Goal: Task Accomplishment & Management: Use online tool/utility

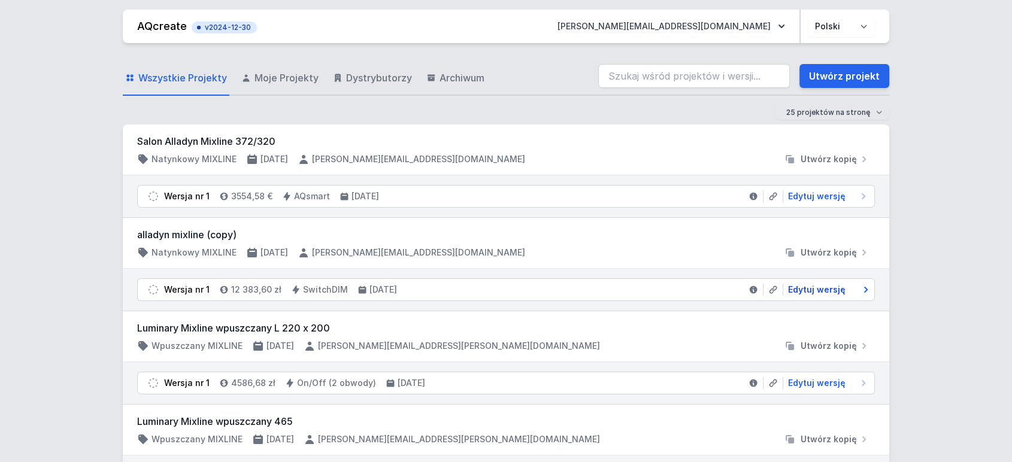
click at [804, 288] on span "Edytuj wersję" at bounding box center [817, 290] width 58 height 12
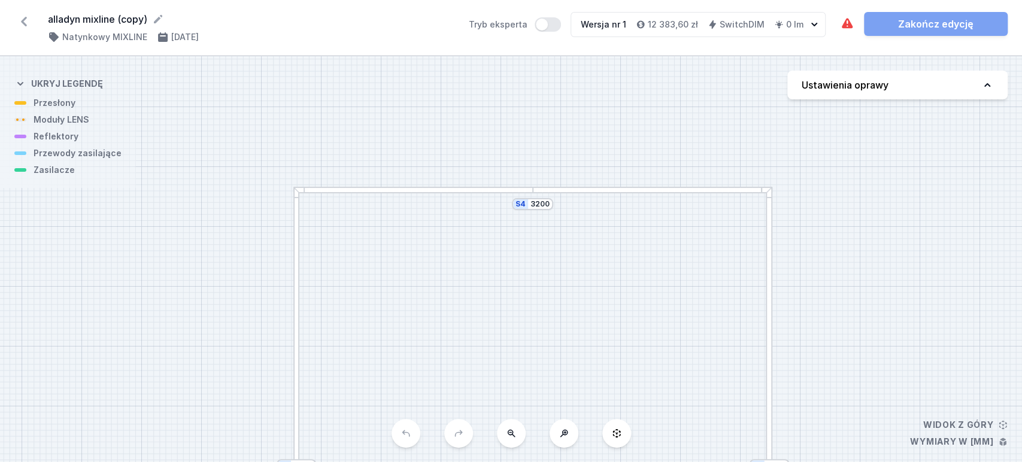
drag, startPoint x: 595, startPoint y: 199, endPoint x: 591, endPoint y: 179, distance: 20.1
click at [594, 181] on div "S4 3200 S3 3720 S2 3200 S1 3720" at bounding box center [511, 259] width 1022 height 406
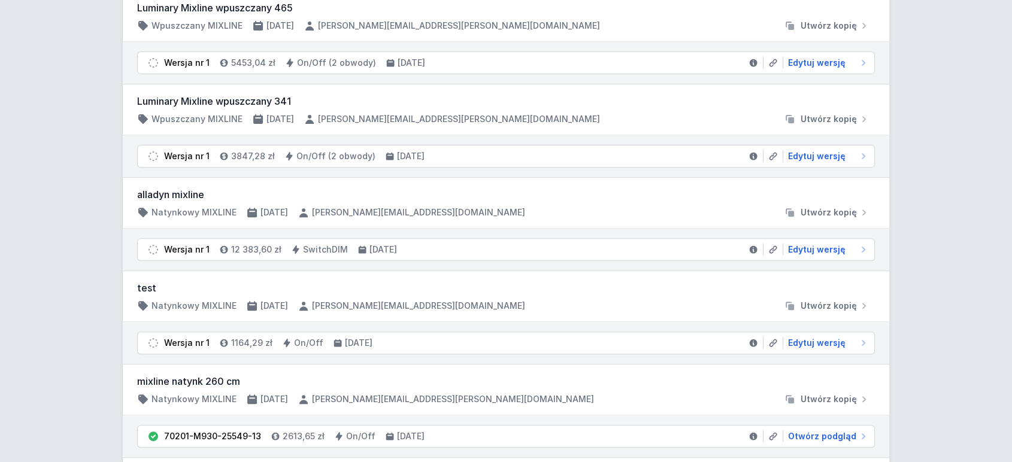
scroll to position [465, 0]
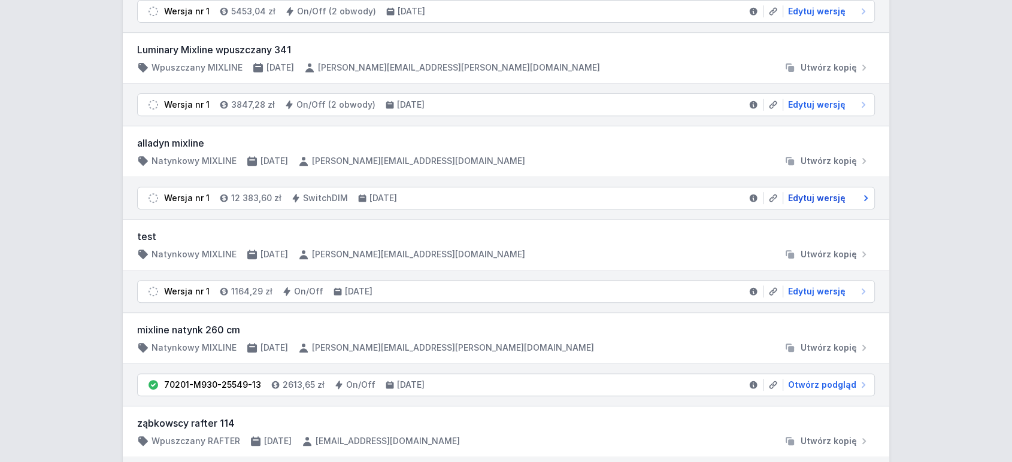
drag, startPoint x: 798, startPoint y: 195, endPoint x: 837, endPoint y: 190, distance: 39.8
click at [798, 195] on span "Edytuj wersję" at bounding box center [817, 198] width 58 height 12
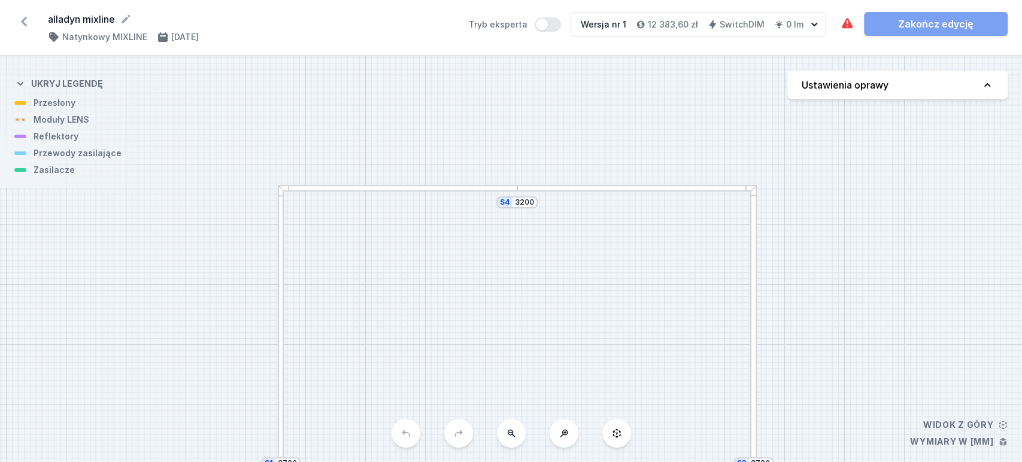
drag, startPoint x: 636, startPoint y: 235, endPoint x: 654, endPoint y: 344, distance: 110.0
click at [654, 343] on div "S4 3200 S3 3720 S2 3200 S1 3720" at bounding box center [511, 259] width 1022 height 406
drag, startPoint x: 528, startPoint y: 273, endPoint x: 631, endPoint y: 156, distance: 155.7
click at [658, 35] on div "alladyn mixline ( 11348 /v 1 ) Natynkowy MIXLINE 22.08.2025 Tryb eksperta Wersj…" at bounding box center [511, 231] width 1022 height 462
drag, startPoint x: 649, startPoint y: 268, endPoint x: 545, endPoint y: 72, distance: 221.9
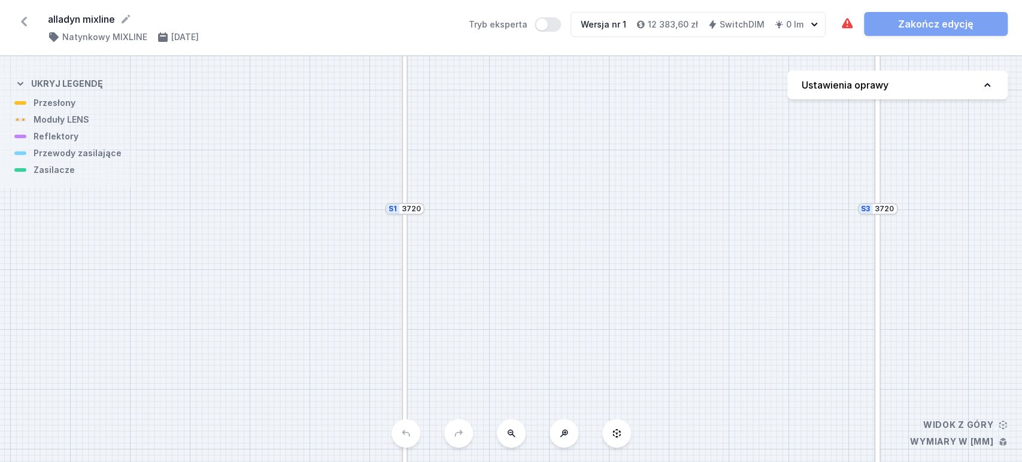
click at [546, 74] on div "S4 3200 S3 3720 S2 3200 S1 3720" at bounding box center [511, 259] width 1022 height 406
drag, startPoint x: 589, startPoint y: 301, endPoint x: 497, endPoint y: 295, distance: 93.0
click at [496, 295] on div "S4 3200 S3 3720 S2 3200 S1 3720" at bounding box center [511, 259] width 1022 height 406
click at [20, 25] on icon at bounding box center [23, 21] width 19 height 19
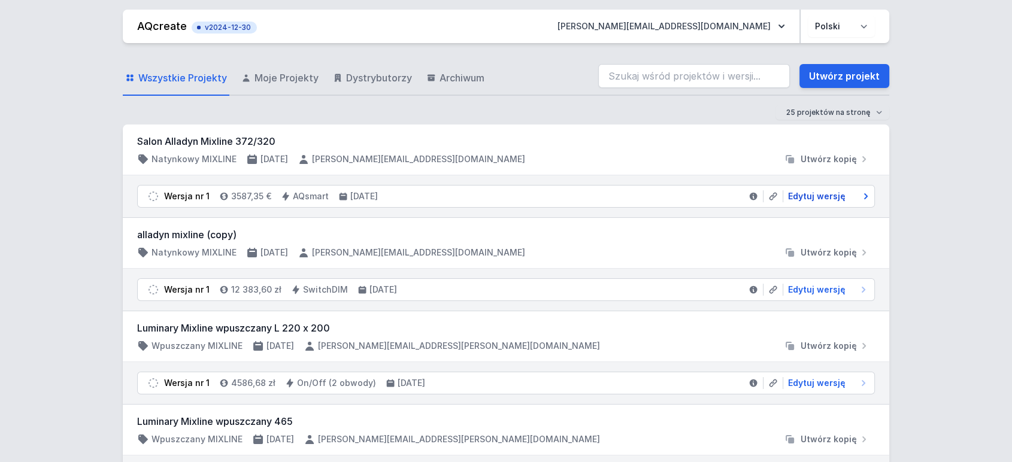
click at [812, 196] on span "Edytuj wersję" at bounding box center [817, 196] width 58 height 12
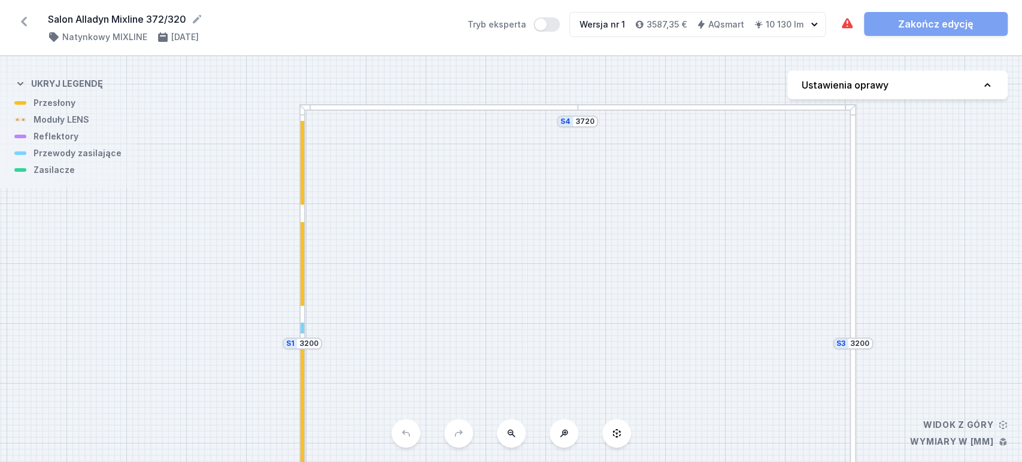
drag, startPoint x: 541, startPoint y: 153, endPoint x: 629, endPoint y: 208, distance: 103.9
click at [634, 102] on div "S4 3720 S3 3200 S2 3720 S1 3200" at bounding box center [511, 259] width 1022 height 406
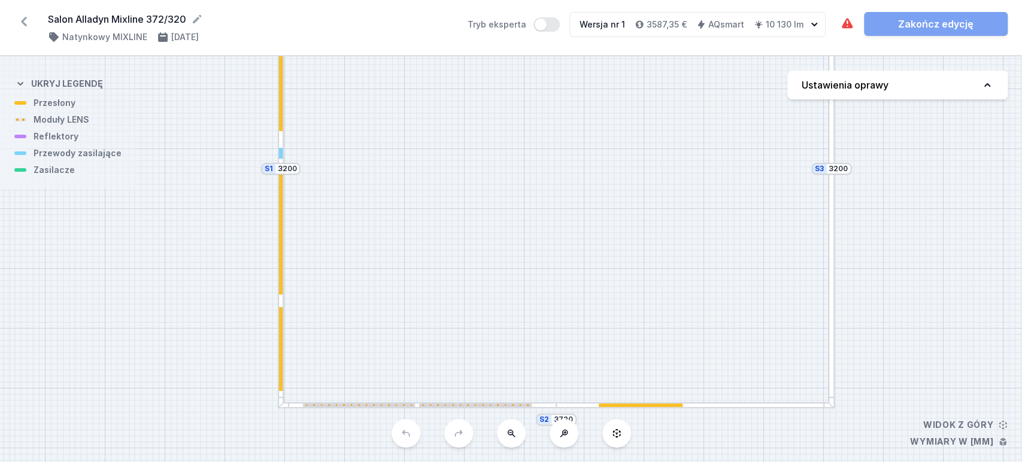
drag, startPoint x: 602, startPoint y: 217, endPoint x: 513, endPoint y: 85, distance: 159.2
click at [513, 98] on div "S4 3720 S3 3200 S2 3720 S1 3200" at bounding box center [511, 259] width 1022 height 406
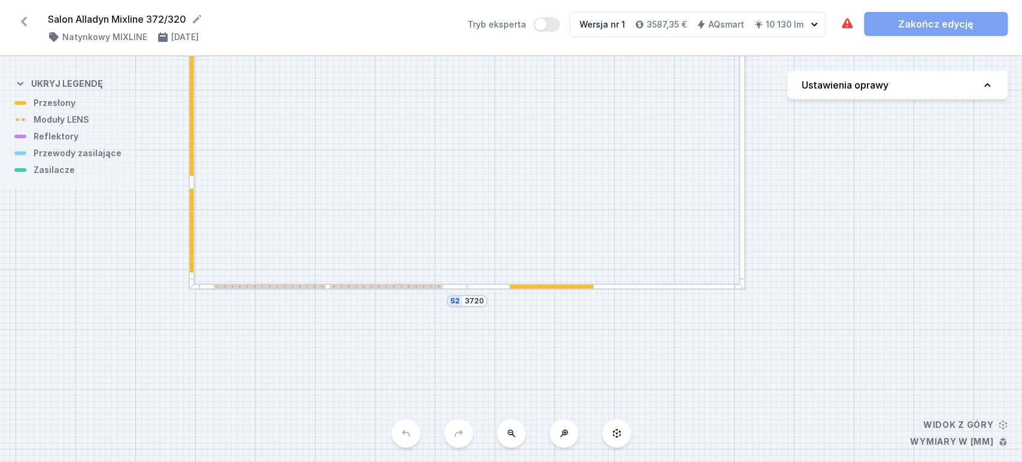
click at [492, 291] on div "S4 3720 S3 3200 S2 3720 S1 3200" at bounding box center [511, 259] width 1022 height 406
click at [495, 286] on div at bounding box center [606, 287] width 279 height 7
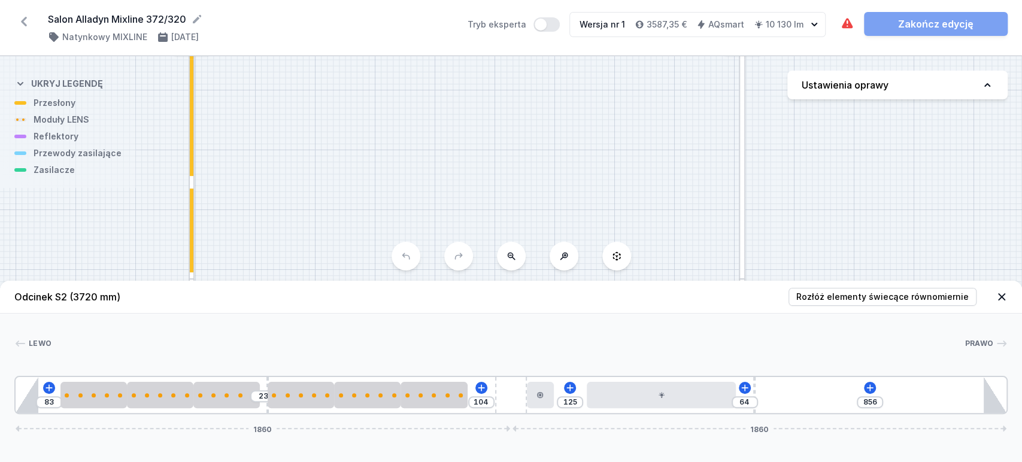
click at [25, 19] on icon at bounding box center [23, 21] width 19 height 19
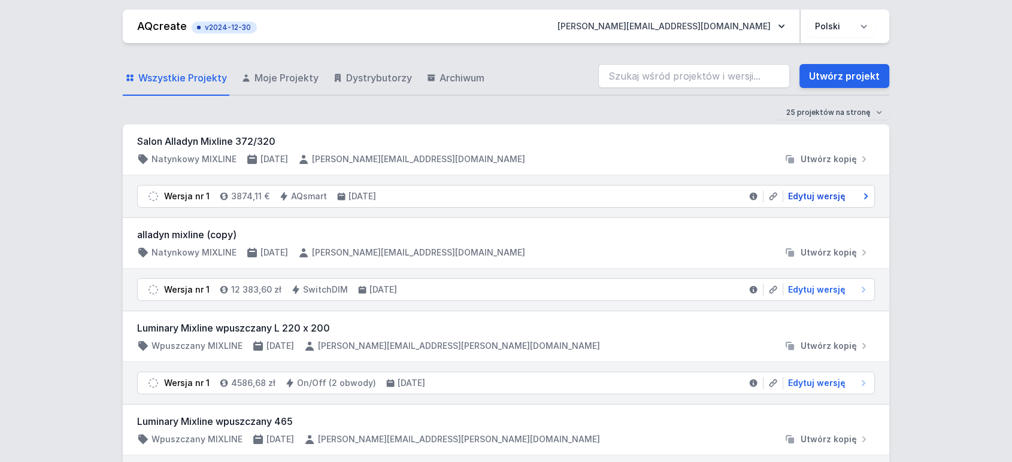
click at [819, 195] on span "Edytuj wersję" at bounding box center [817, 196] width 58 height 12
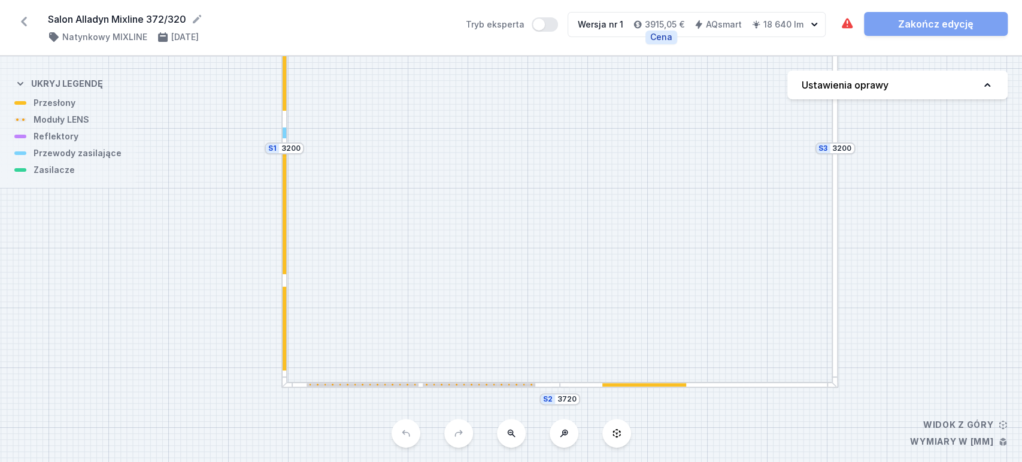
drag, startPoint x: 597, startPoint y: 138, endPoint x: 645, endPoint y: 23, distance: 124.9
click at [643, 22] on div "Salon Alladyn Mixline 372/320 ( 11353 /v 1 ) Natynkowy MIXLINE 22.08.2025 Tryb …" at bounding box center [511, 231] width 1022 height 462
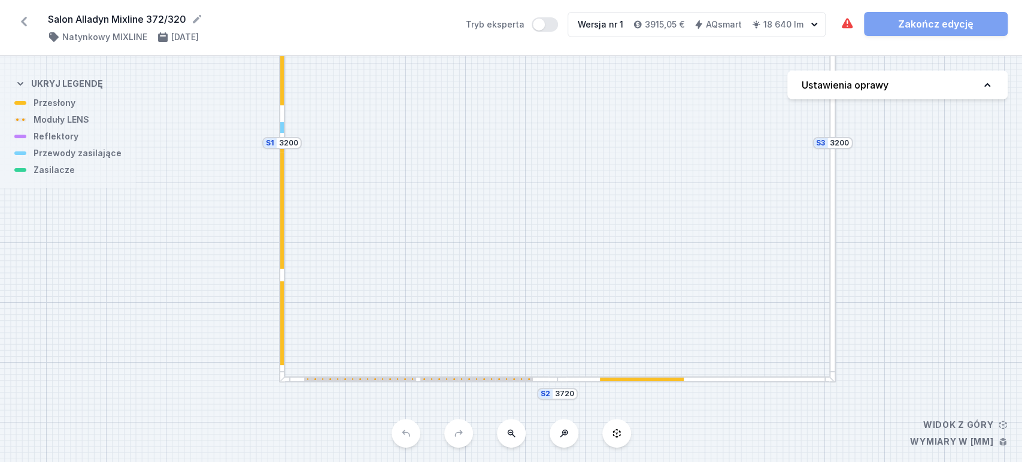
drag, startPoint x: 633, startPoint y: 256, endPoint x: 618, endPoint y: 211, distance: 46.6
click at [614, 205] on div "S4 3720 S3 3200 S2 3720 S1 3200" at bounding box center [511, 259] width 1022 height 406
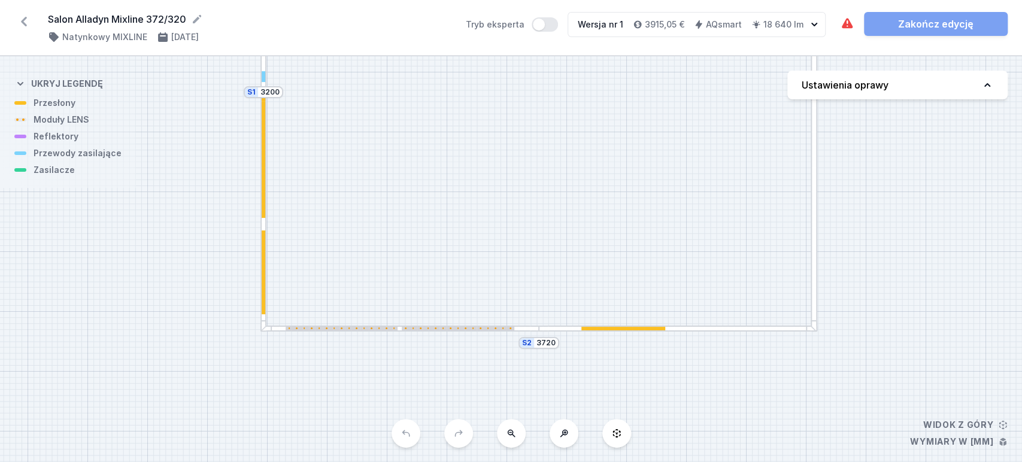
click at [692, 329] on div at bounding box center [678, 329] width 279 height 7
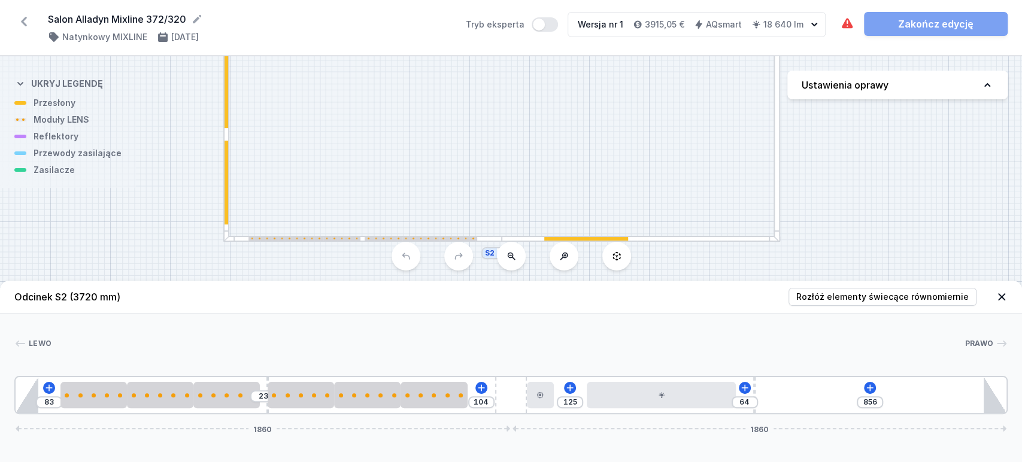
drag, startPoint x: 666, startPoint y: 194, endPoint x: 655, endPoint y: 80, distance: 114.4
click at [651, 79] on div "S4 3720 S3 3200 S2 3720 S1 3200" at bounding box center [511, 259] width 1022 height 406
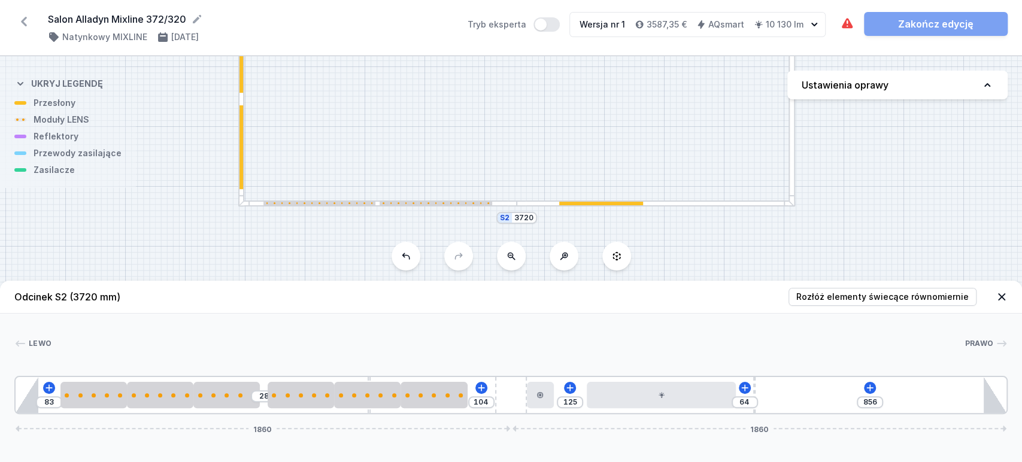
drag, startPoint x: 267, startPoint y: 413, endPoint x: 513, endPoint y: 435, distance: 247.1
click at [422, 395] on div at bounding box center [421, 396] width 4 height 4
select select "1516"
click at [467, 361] on icon at bounding box center [464, 361] width 10 height 10
type input "354"
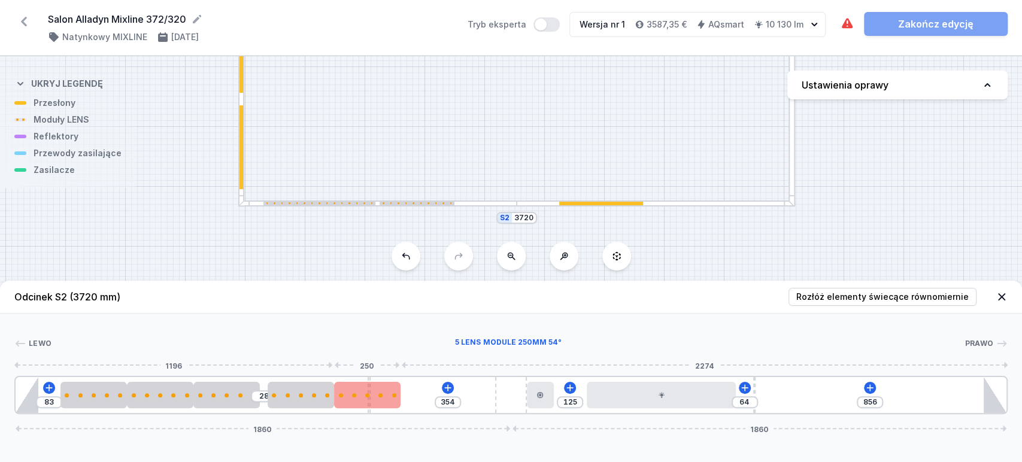
click at [370, 397] on div at bounding box center [367, 396] width 66 height 4
click at [388, 392] on div at bounding box center [367, 395] width 66 height 26
select select "1516"
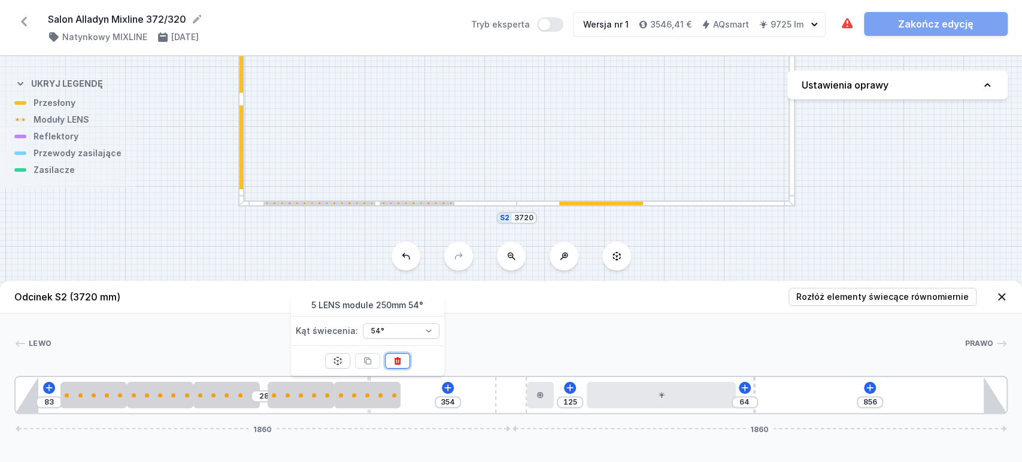
drag, startPoint x: 403, startPoint y: 358, endPoint x: 395, endPoint y: 365, distance: 10.6
click at [403, 359] on button at bounding box center [397, 361] width 25 height 16
type input "468"
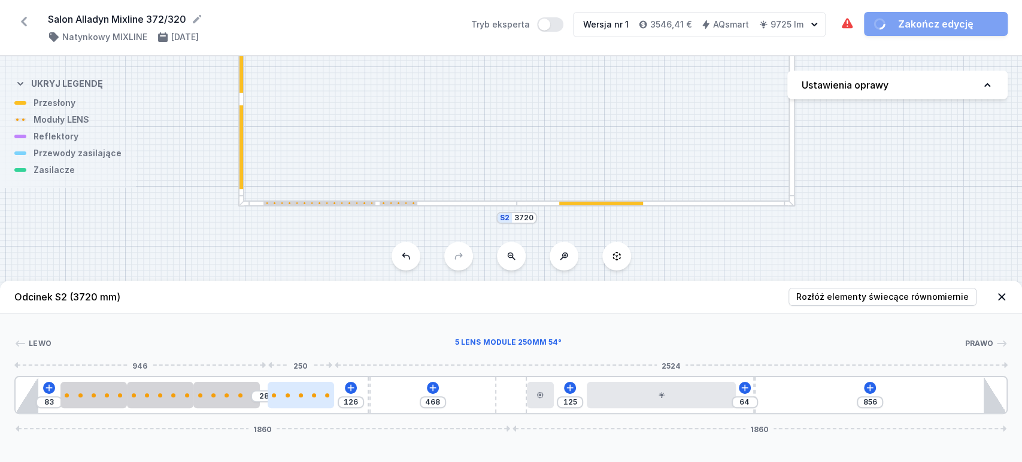
click at [292, 398] on div at bounding box center [301, 395] width 66 height 26
select select "1516"
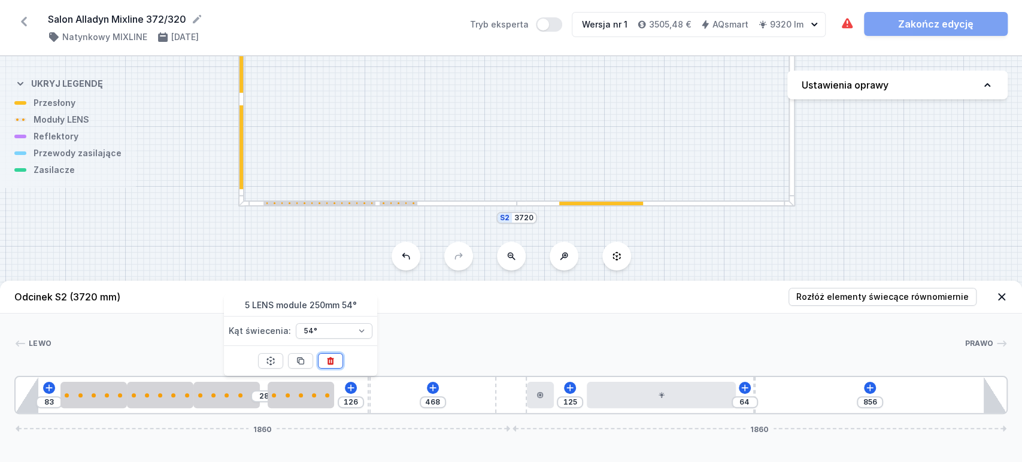
drag, startPoint x: 331, startPoint y: 365, endPoint x: 262, endPoint y: 396, distance: 74.8
click at [330, 365] on icon at bounding box center [331, 361] width 10 height 10
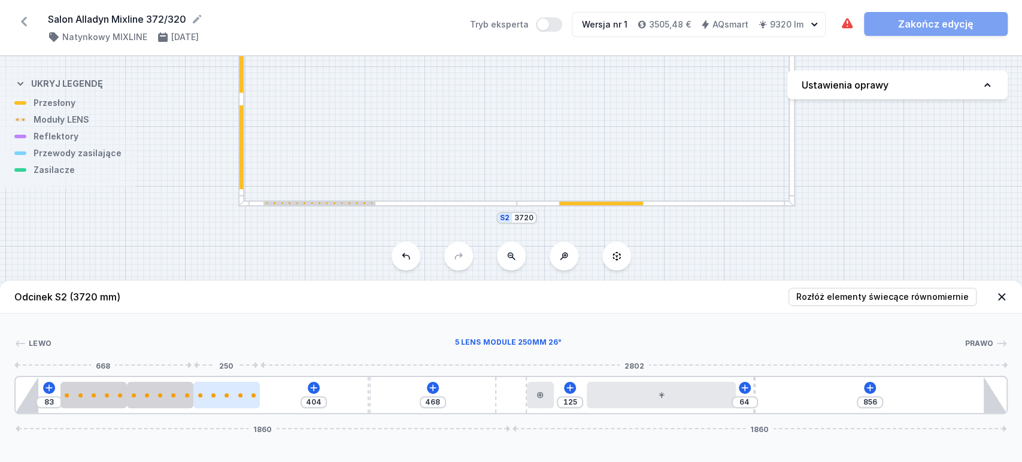
click at [237, 396] on div at bounding box center [226, 396] width 66 height 4
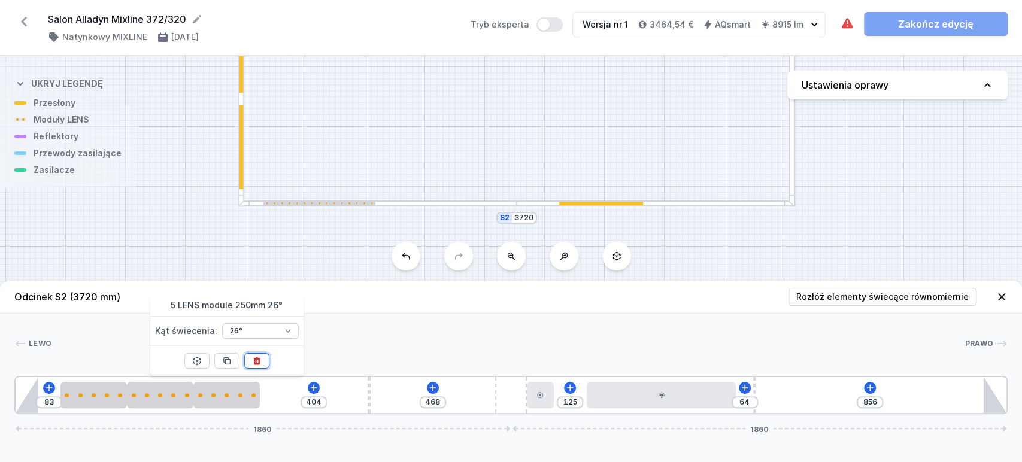
click at [260, 359] on button at bounding box center [256, 361] width 25 height 16
type input "654"
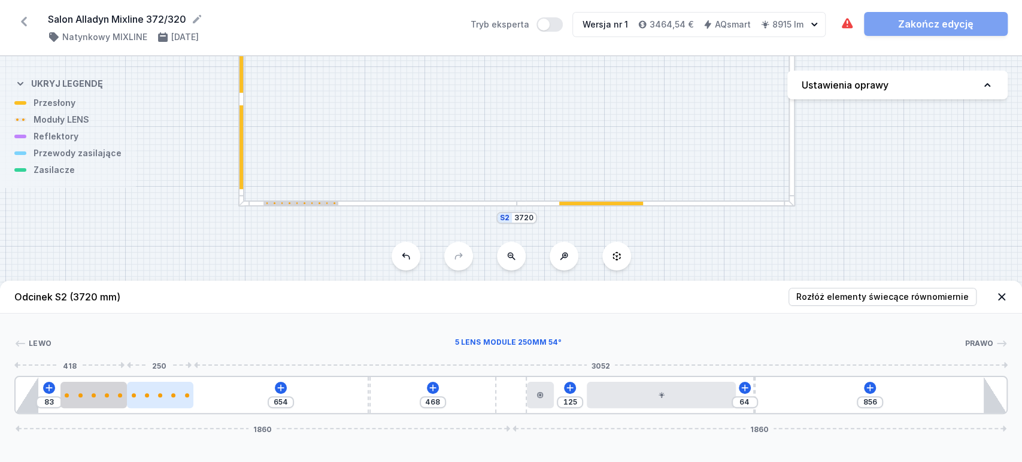
click at [171, 395] on div at bounding box center [160, 396] width 66 height 4
select select "1516"
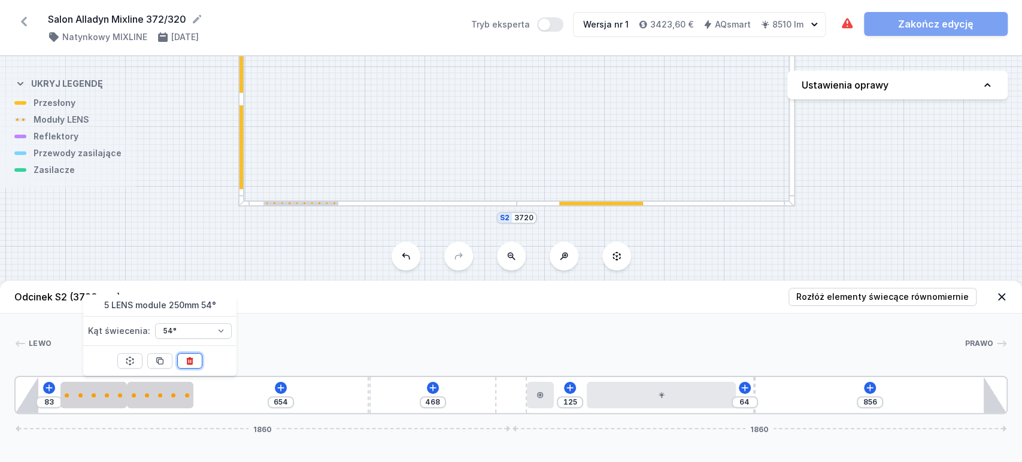
drag, startPoint x: 195, startPoint y: 359, endPoint x: 149, endPoint y: 386, distance: 53.9
click at [193, 359] on button at bounding box center [189, 361] width 25 height 16
type input "904"
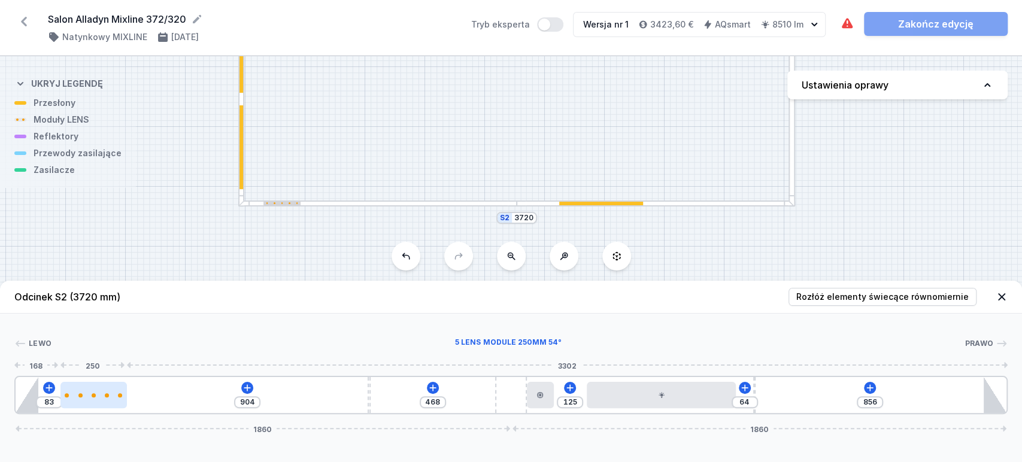
click at [100, 399] on div at bounding box center [93, 395] width 66 height 26
select select "1516"
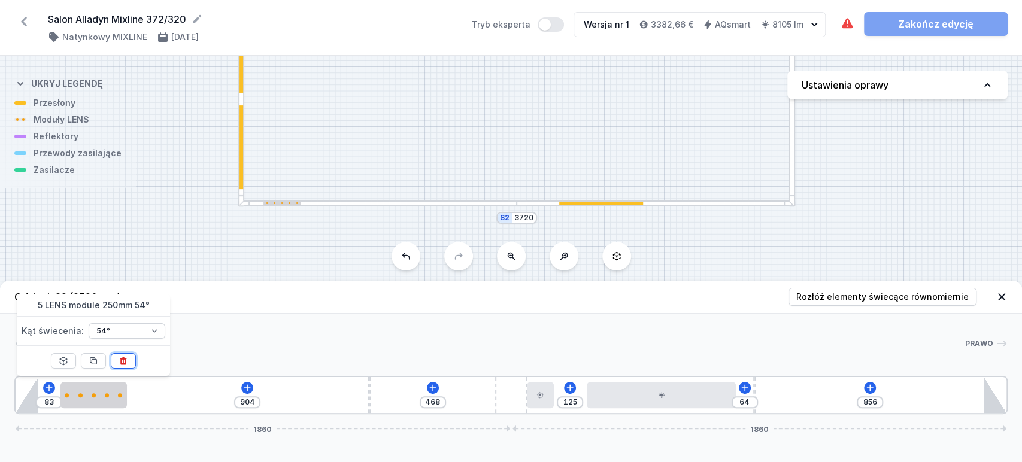
click at [126, 366] on button at bounding box center [123, 361] width 25 height 16
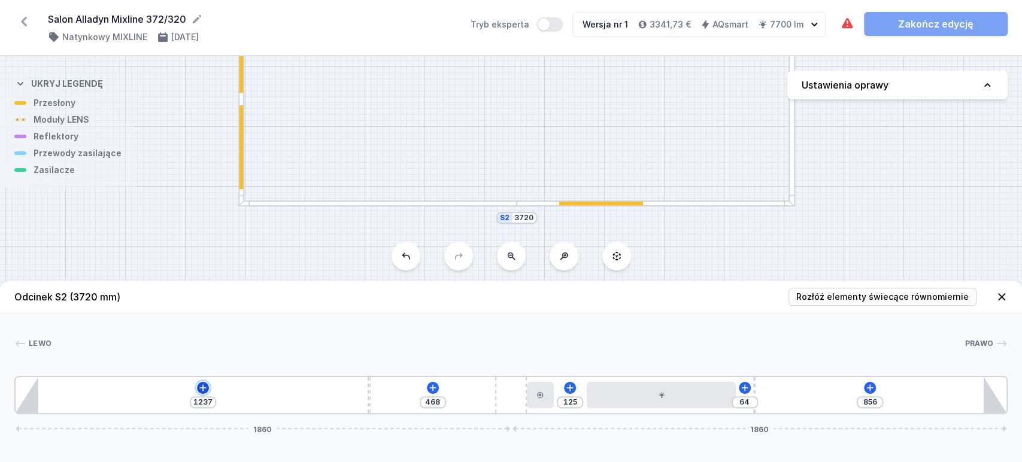
click at [206, 390] on icon at bounding box center [203, 388] width 10 height 10
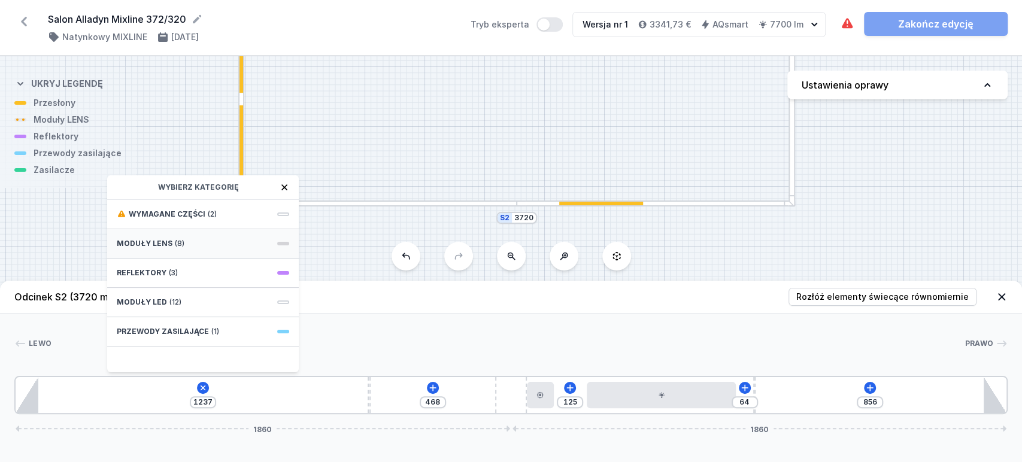
click at [163, 246] on span "Moduły LENS" at bounding box center [145, 244] width 56 height 10
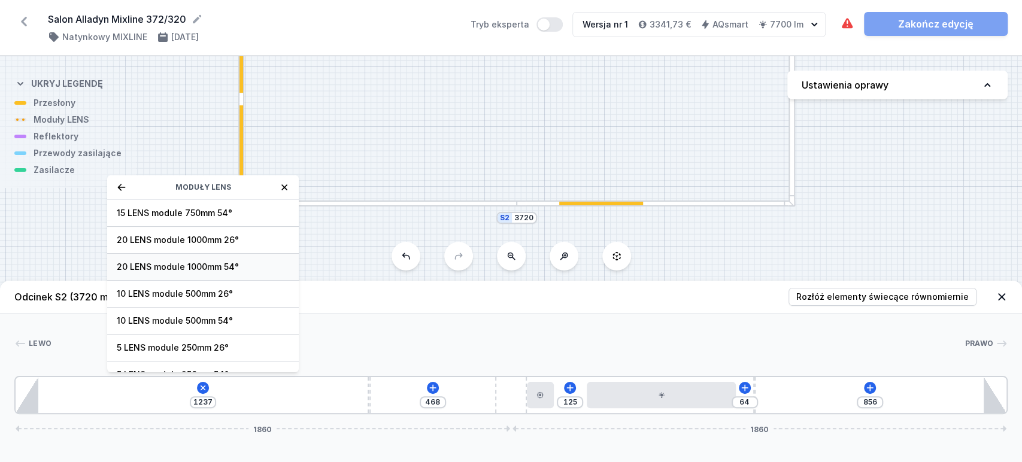
click at [173, 270] on span "20 LENS module 1000mm 54°" at bounding box center [203, 267] width 173 height 12
type input "237"
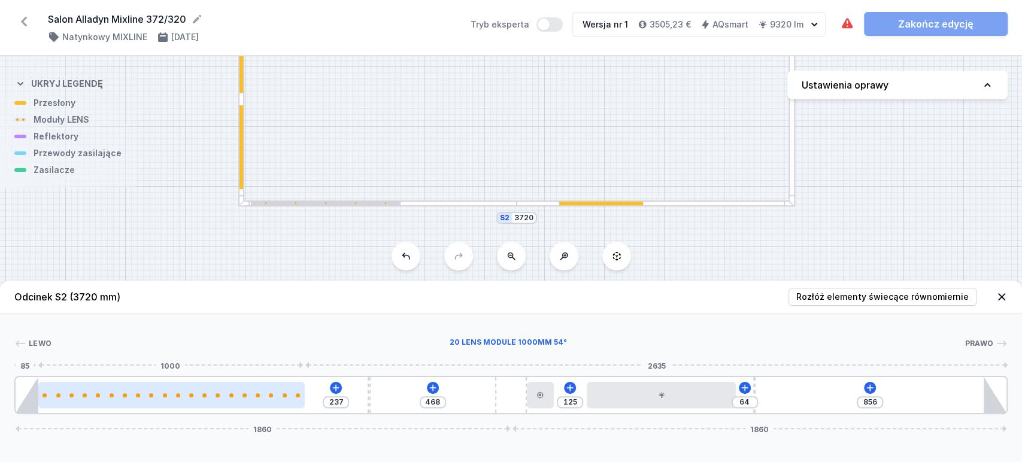
click at [180, 392] on div at bounding box center [171, 395] width 267 height 26
click at [181, 391] on div at bounding box center [171, 395] width 267 height 26
select select "2680"
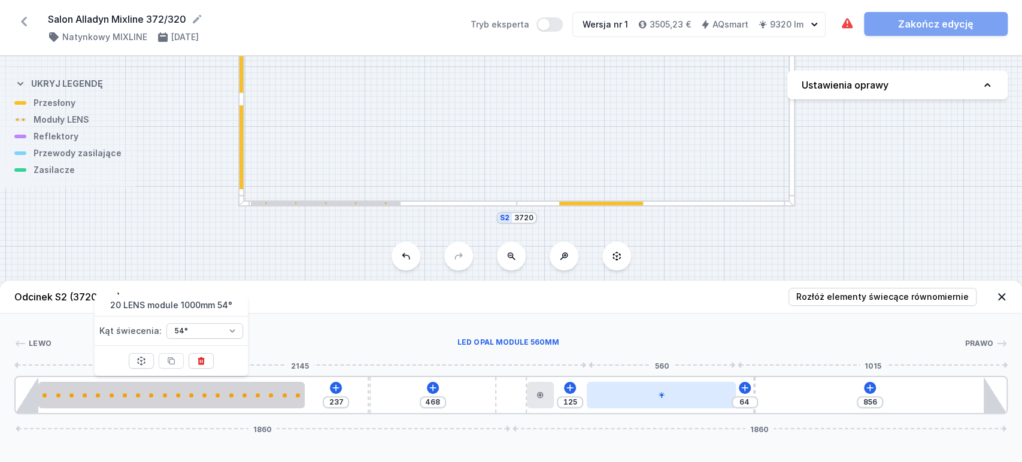
type input "81"
type input "108"
type input "77"
type input "189"
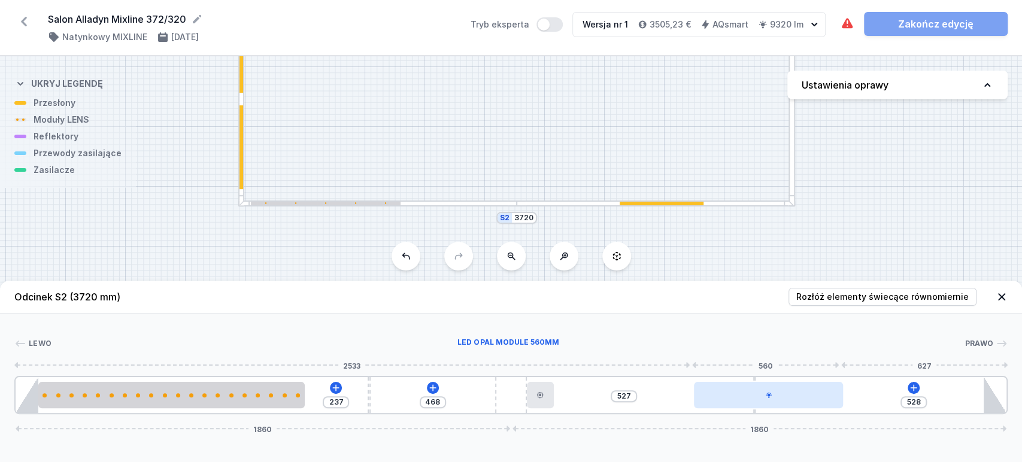
type input "524"
type input "531"
type input "520"
type input "535"
type input "515"
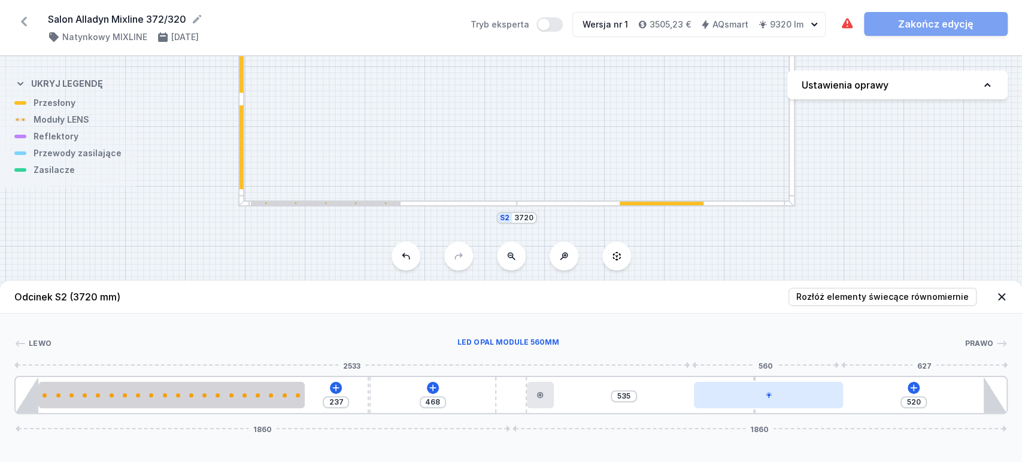
type input "540"
type input "506"
type input "549"
type input "491"
type input "564"
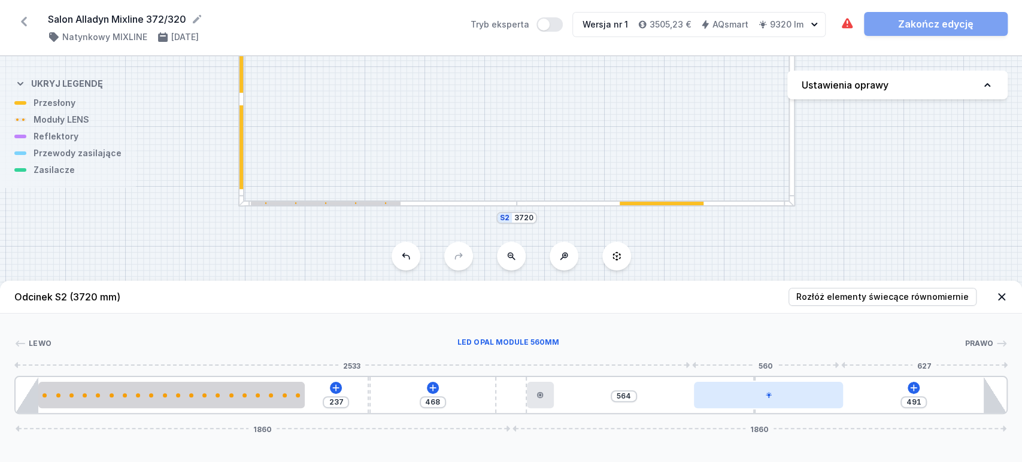
type input "471"
type input "584"
type input "456"
type input "599"
type input "445"
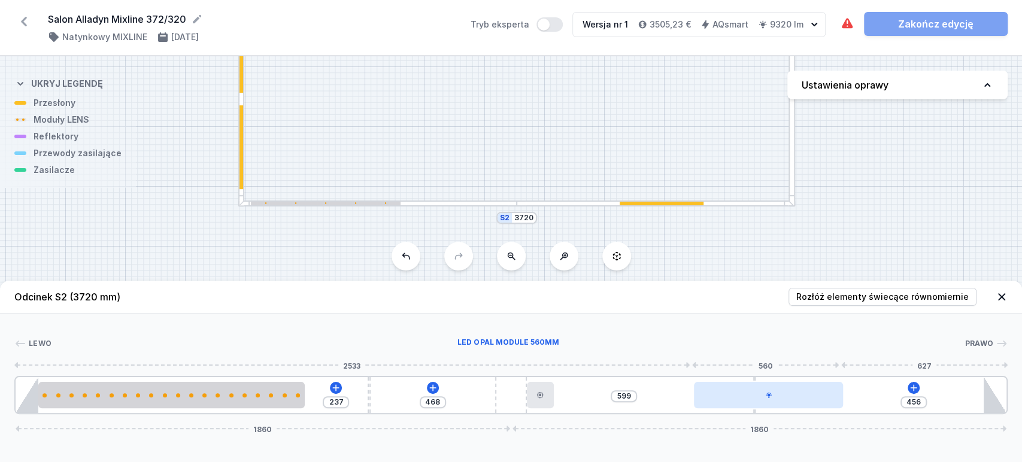
type input "610"
type input "427"
type input "628"
type input "420"
type input "635"
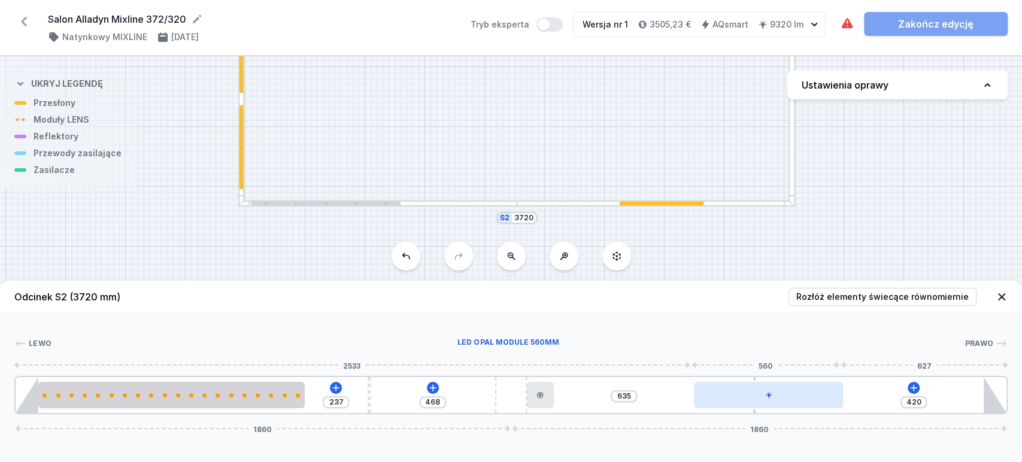
type input "412"
type input "643"
type input "401"
type input "654"
type input "392"
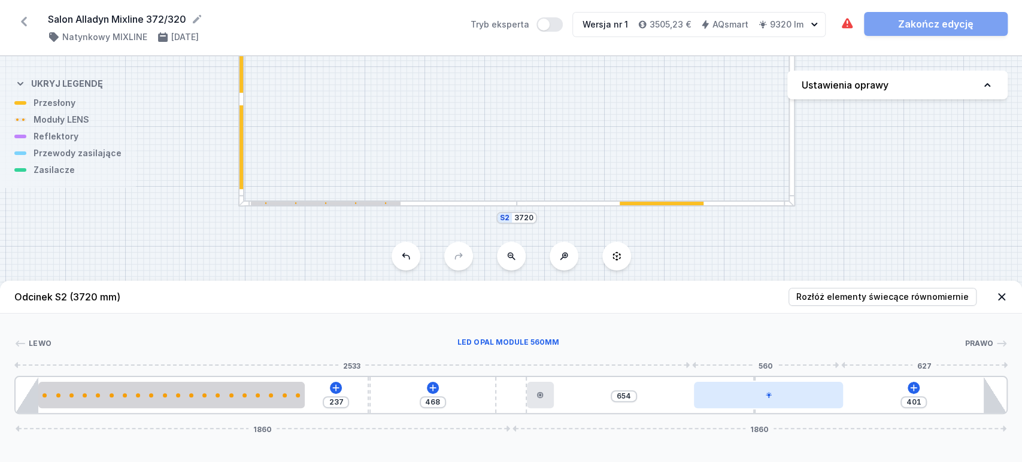
type input "663"
type input "385"
type input "670"
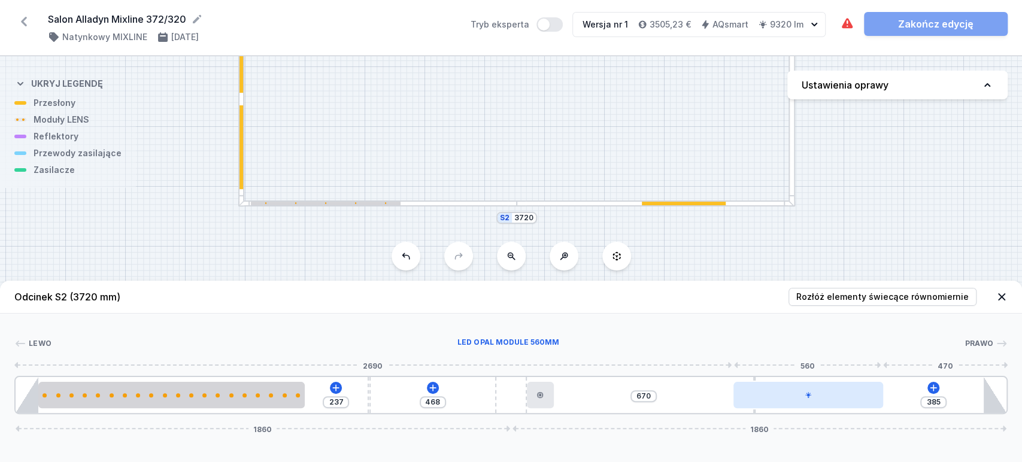
type input "379"
type input "676"
drag, startPoint x: 664, startPoint y: 397, endPoint x: 818, endPoint y: 396, distance: 153.3
type input "383"
type input "672"
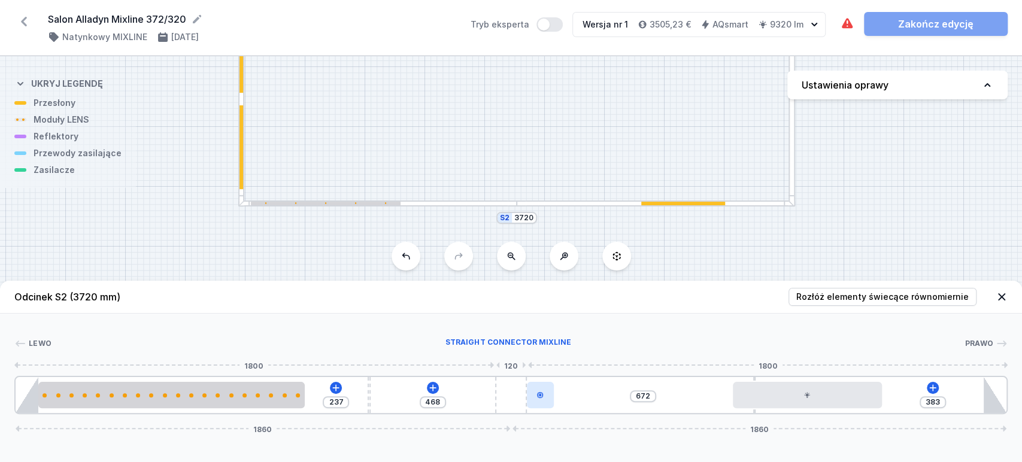
type input "389"
type input "462"
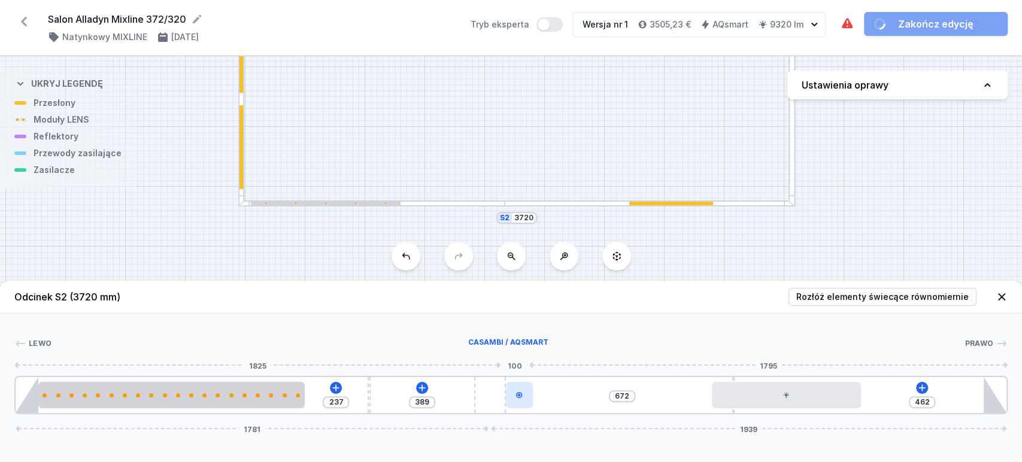
type input "393"
type input "458"
type input "437"
type input "414"
type input "483"
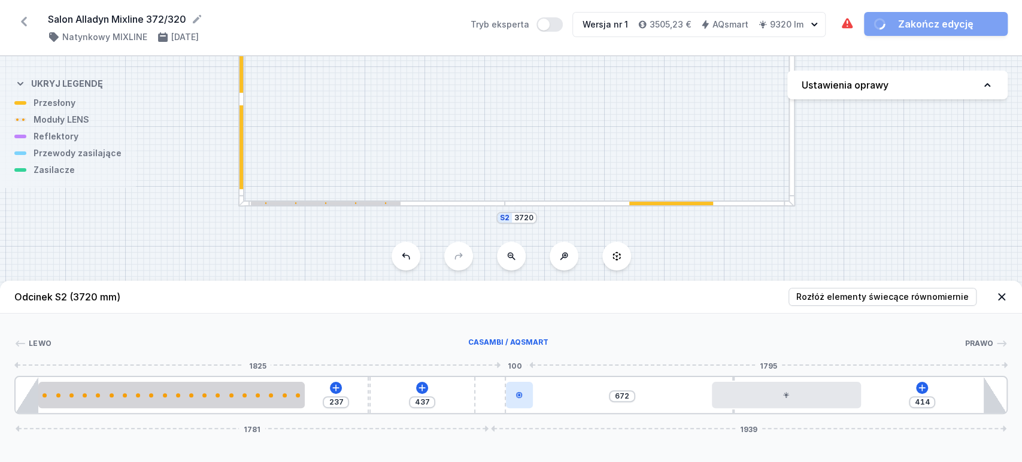
type input "368"
type input "532"
type input "319"
type input "587"
type input "264"
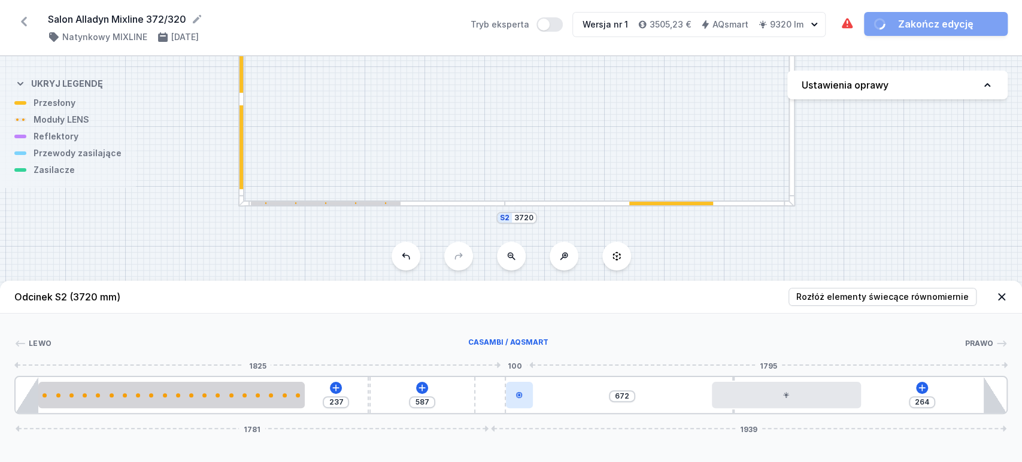
type input "636"
type input "215"
type input "686"
type input "165"
type input "728"
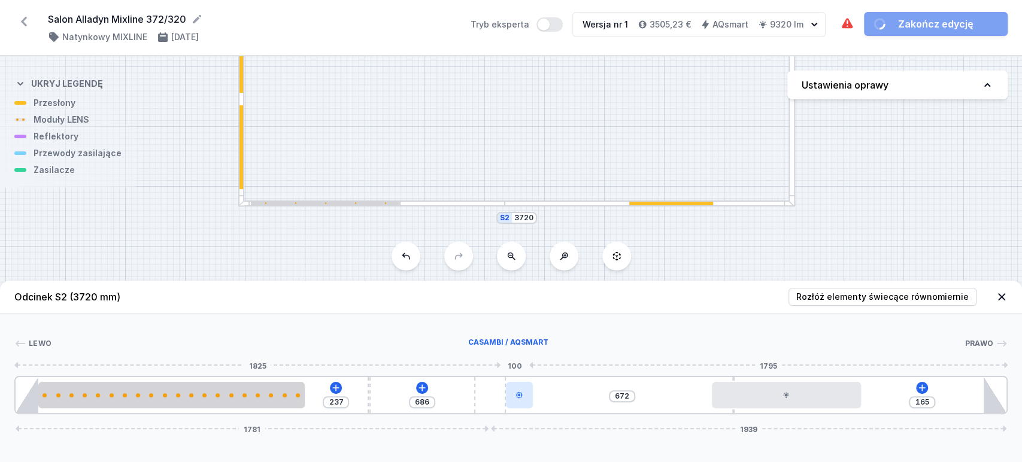
type input "123"
type input "779"
type input "72"
type input "799"
type input "52"
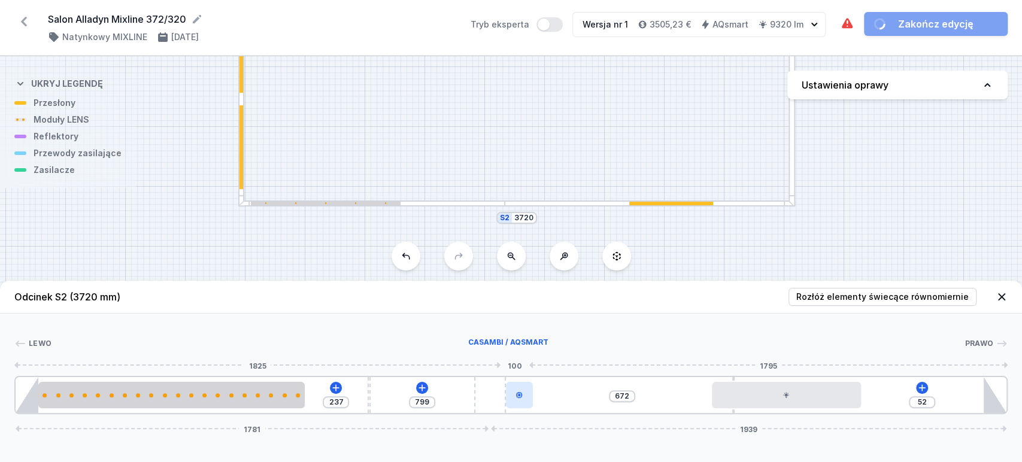
type input "815"
type input "36"
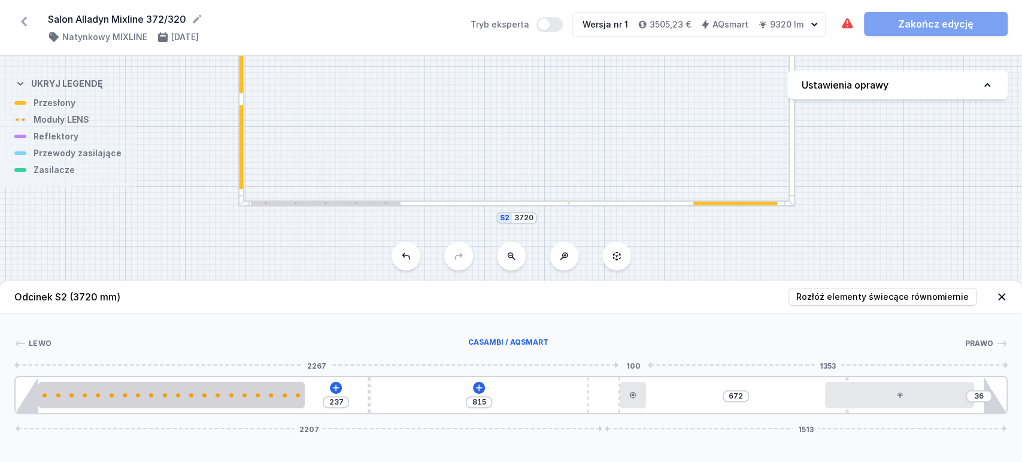
drag, startPoint x: 508, startPoint y: 400, endPoint x: 647, endPoint y: 404, distance: 139.0
click at [663, 402] on div "237 815 672 36 2207 1513" at bounding box center [511, 395] width 994 height 38
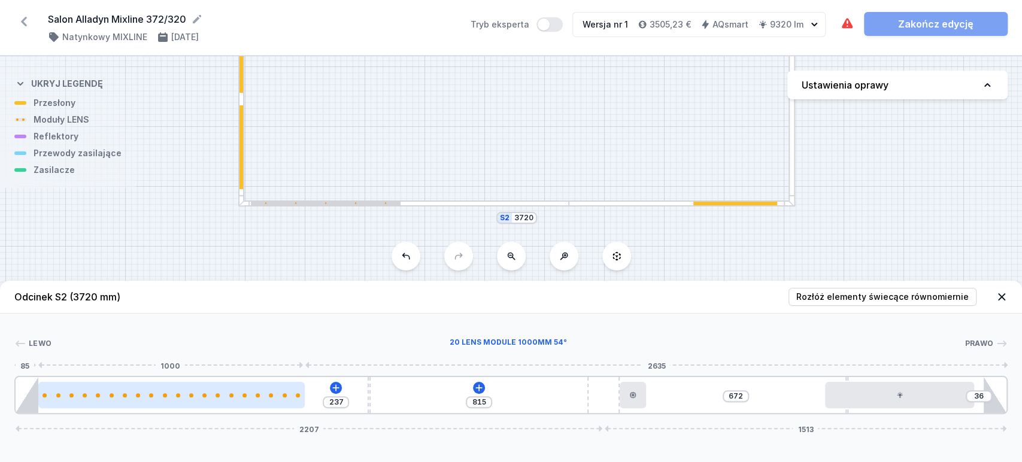
click at [190, 402] on div at bounding box center [171, 395] width 267 height 26
select select "2680"
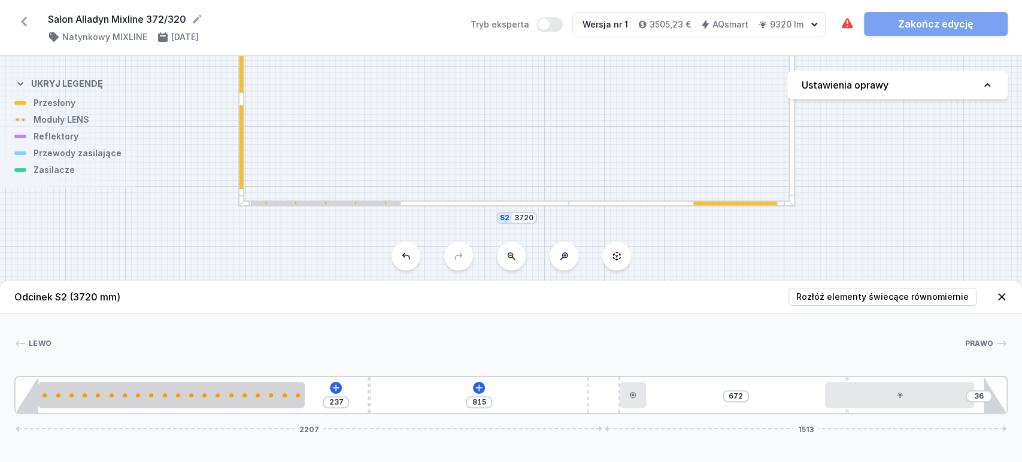
click at [365, 401] on div "237 815 672 36 2207 1513" at bounding box center [511, 395] width 994 height 38
drag, startPoint x: 370, startPoint y: 395, endPoint x: 359, endPoint y: 398, distance: 11.2
click at [359, 398] on div "237 815 672 36 2207 1513" at bounding box center [511, 395] width 994 height 38
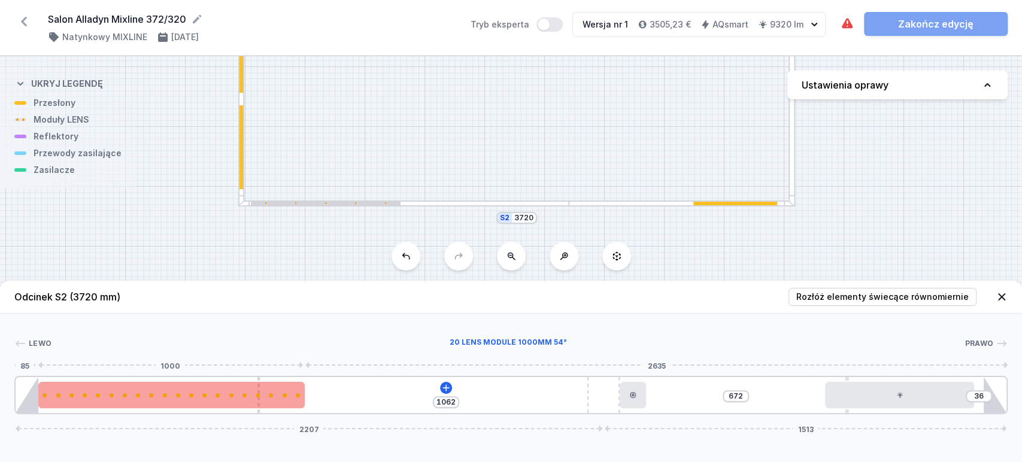
drag, startPoint x: 369, startPoint y: 396, endPoint x: 228, endPoint y: 391, distance: 141.5
click at [225, 392] on div "1062 672 36 2207 1513" at bounding box center [511, 395] width 994 height 38
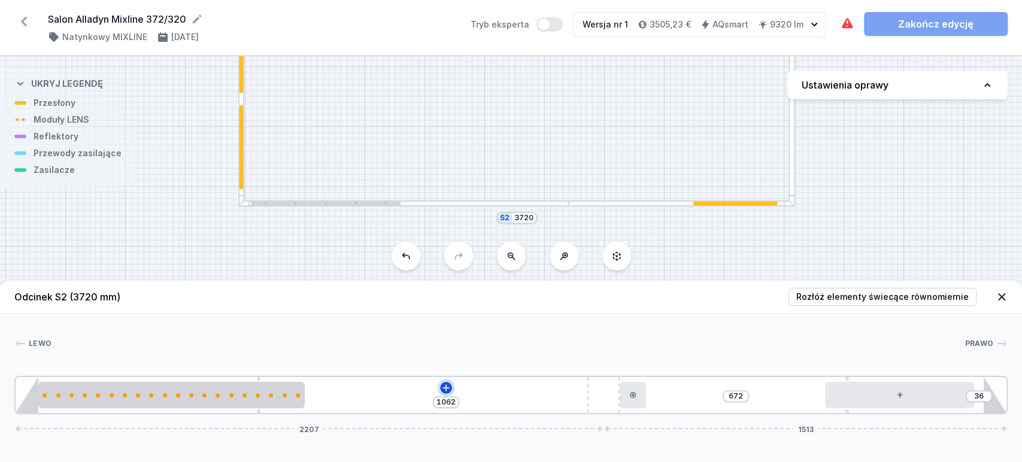
click at [445, 391] on icon at bounding box center [446, 388] width 10 height 10
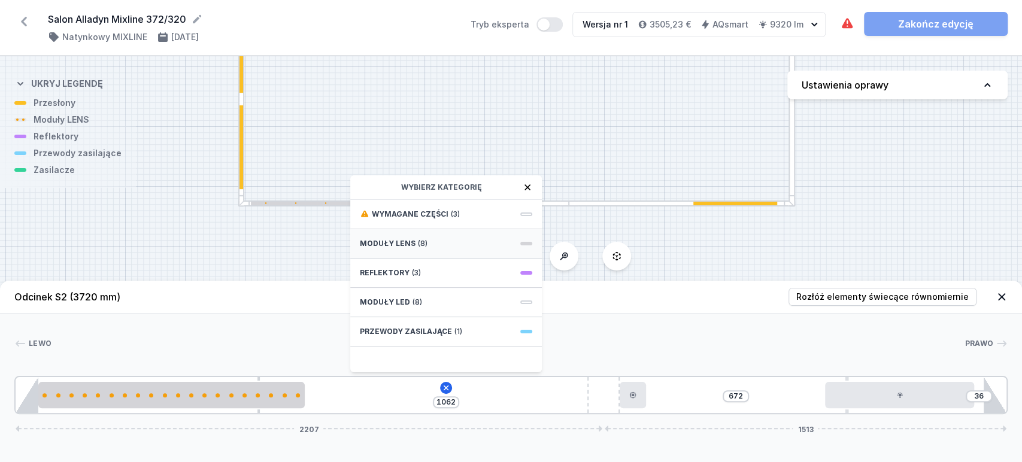
click at [394, 240] on span "Moduły LENS" at bounding box center [388, 244] width 56 height 10
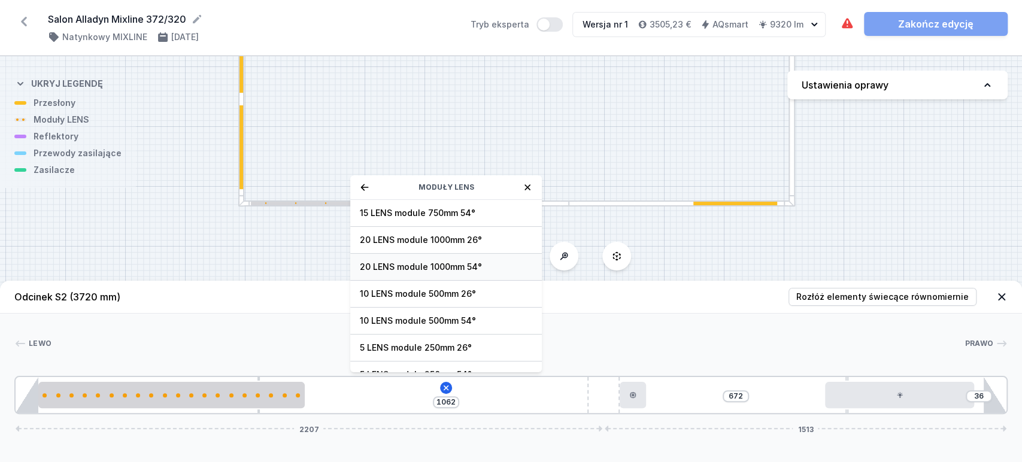
click at [418, 271] on span "20 LENS module 1000mm 54°" at bounding box center [446, 267] width 173 height 12
type input "62"
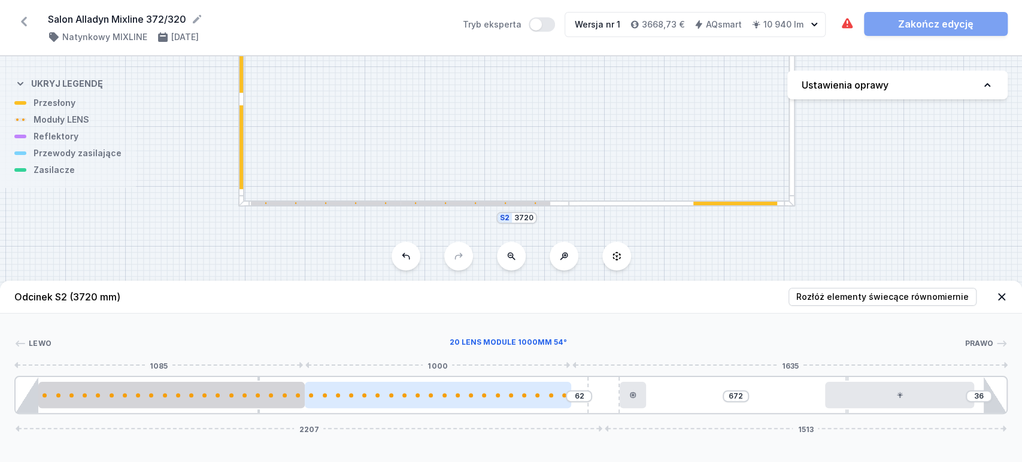
click at [471, 399] on div at bounding box center [438, 395] width 267 height 26
select select "2680"
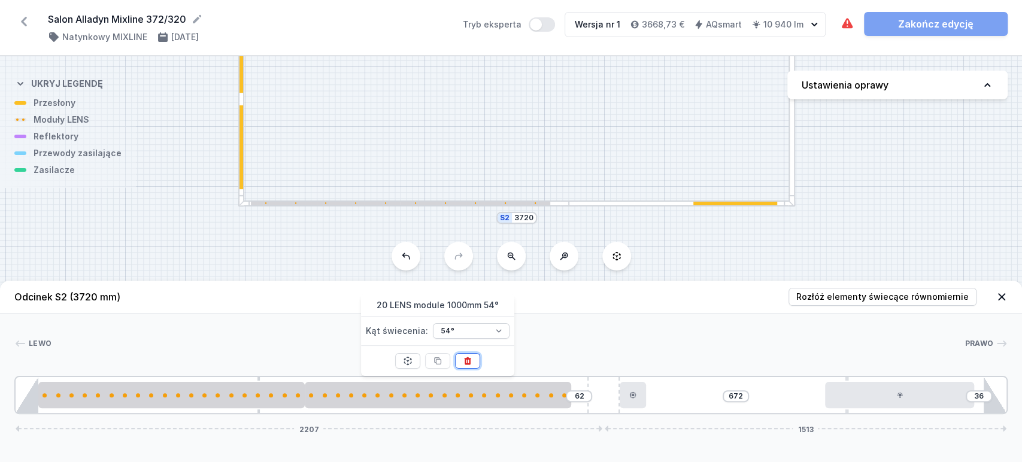
drag, startPoint x: 472, startPoint y: 358, endPoint x: 470, endPoint y: 365, distance: 7.4
click at [471, 360] on icon at bounding box center [468, 361] width 10 height 10
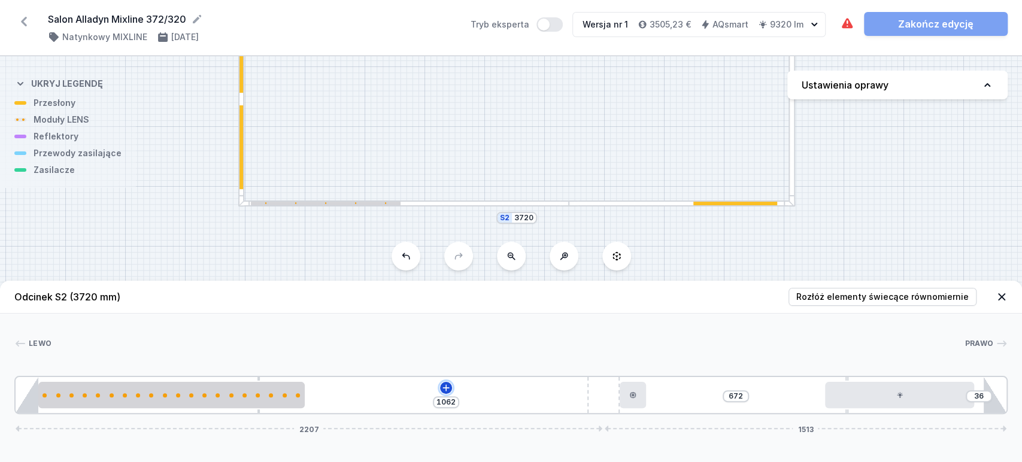
click at [443, 388] on icon at bounding box center [446, 388] width 7 height 7
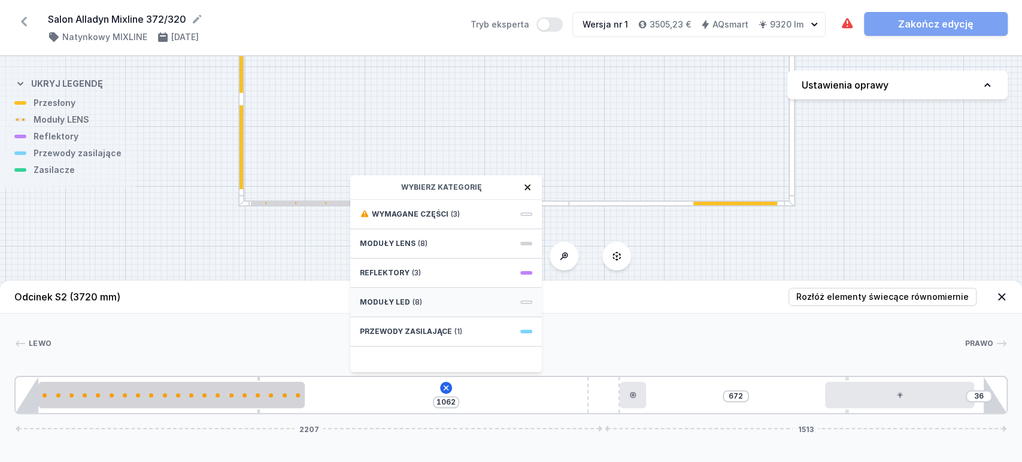
click at [391, 299] on span "Moduły LED" at bounding box center [385, 303] width 50 height 10
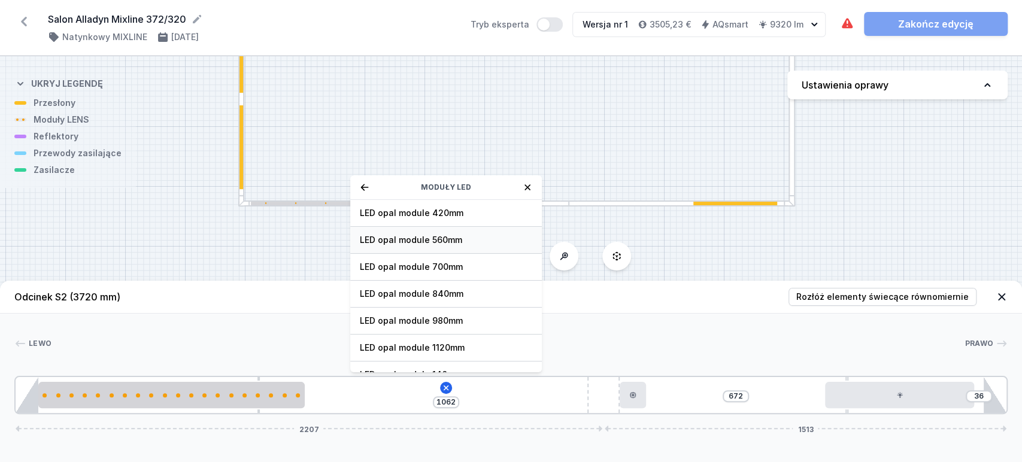
click at [407, 238] on span "LED opal module 560mm" at bounding box center [446, 240] width 173 height 12
type input "502"
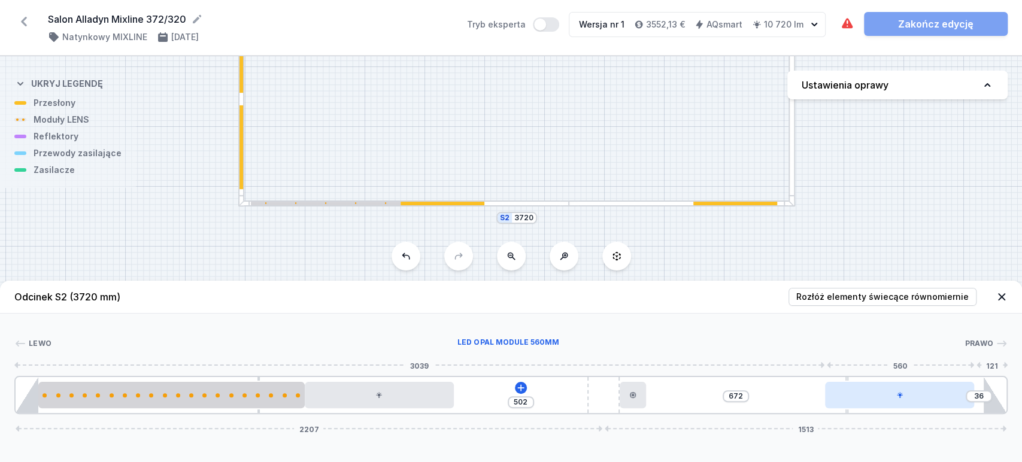
type input "92"
type input "616"
type input "92"
type input "616"
type input "95"
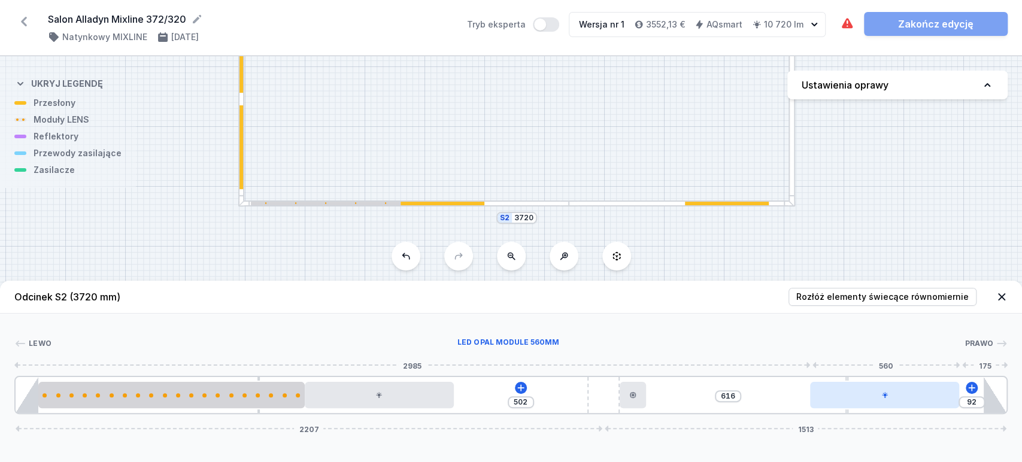
type input "613"
type input "97"
type input "611"
type input "99"
type input "609"
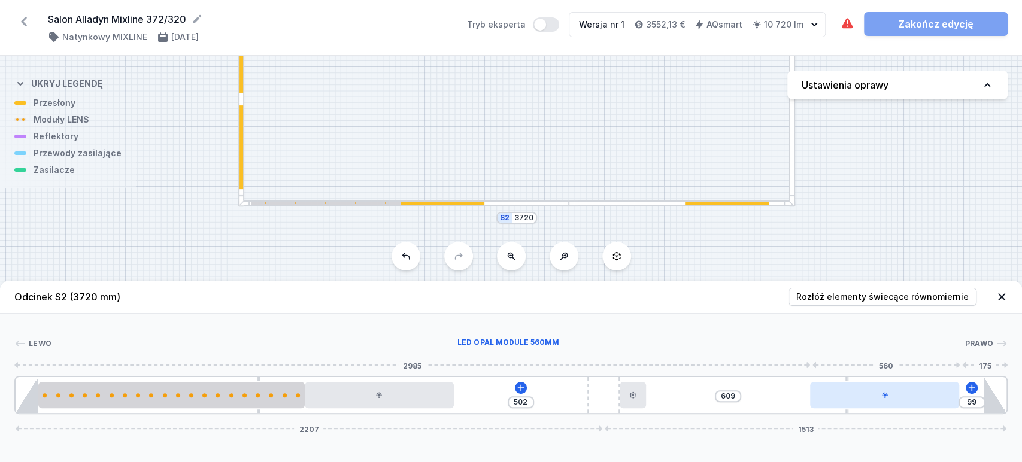
type input "115"
type input "593"
type input "128"
type input "580"
type input "139"
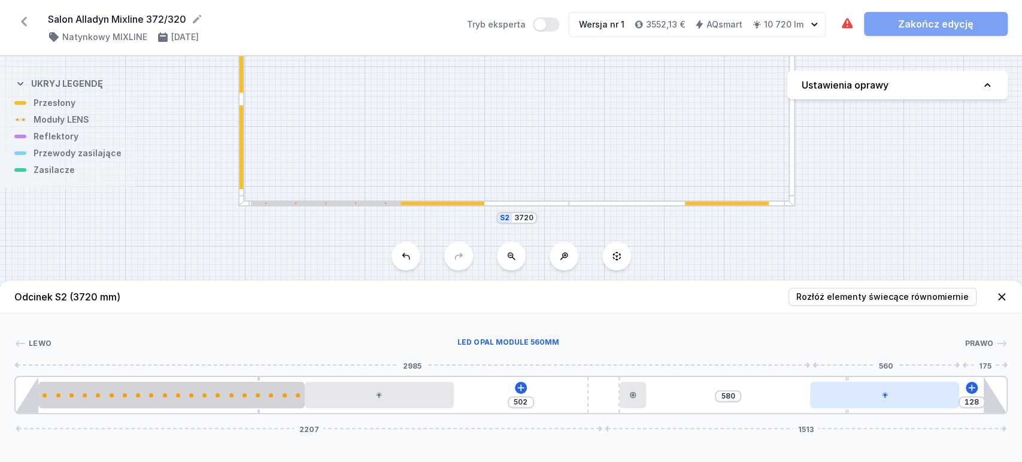
type input "569"
type input "154"
type input "554"
type input "165"
type input "543"
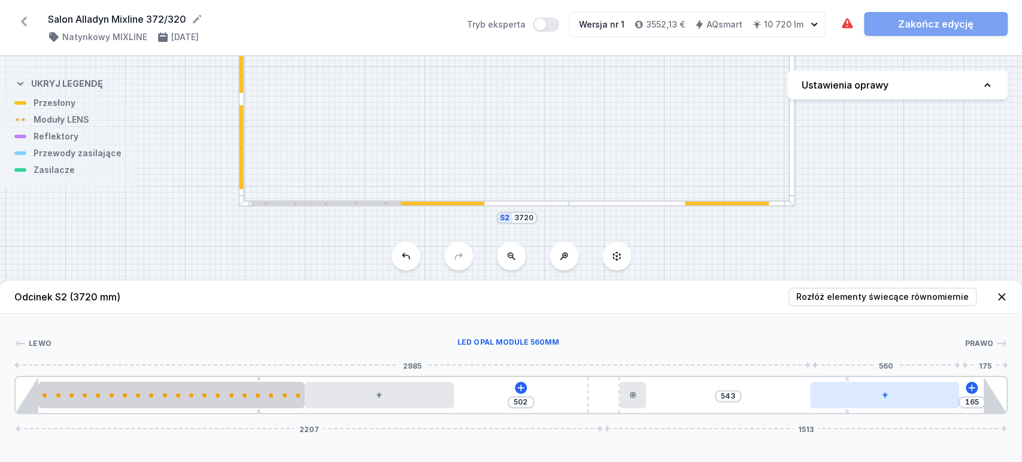
type input "189"
type input "519"
type input "212"
type input "496"
type input "238"
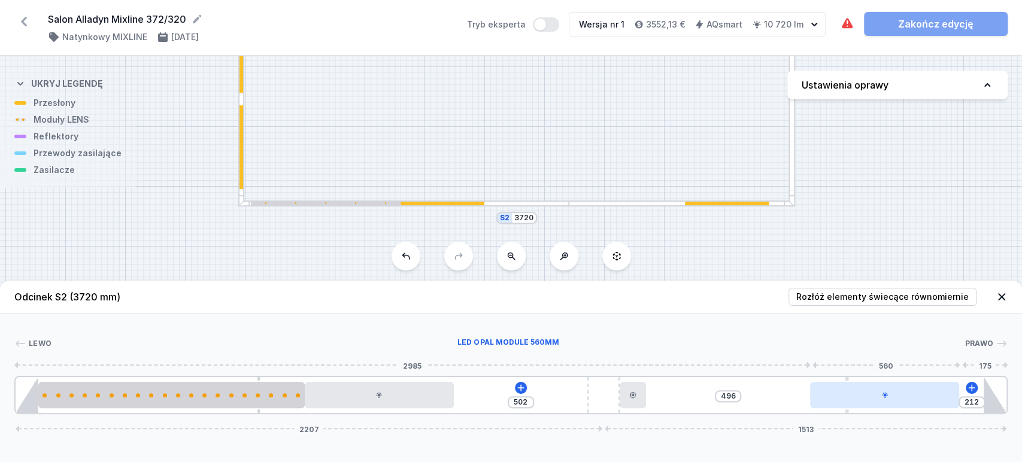
type input "470"
type input "278"
type input "430"
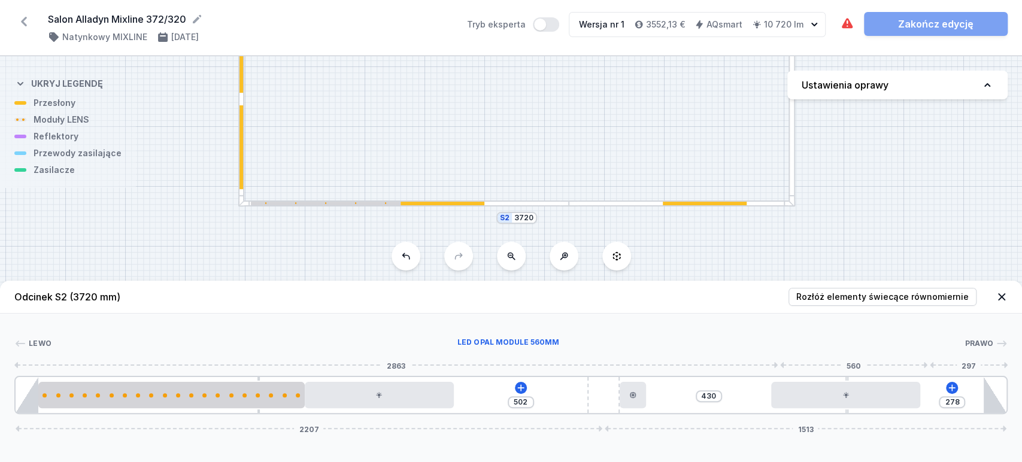
type input "326"
type input "382"
type input "377"
type input "331"
type input "454"
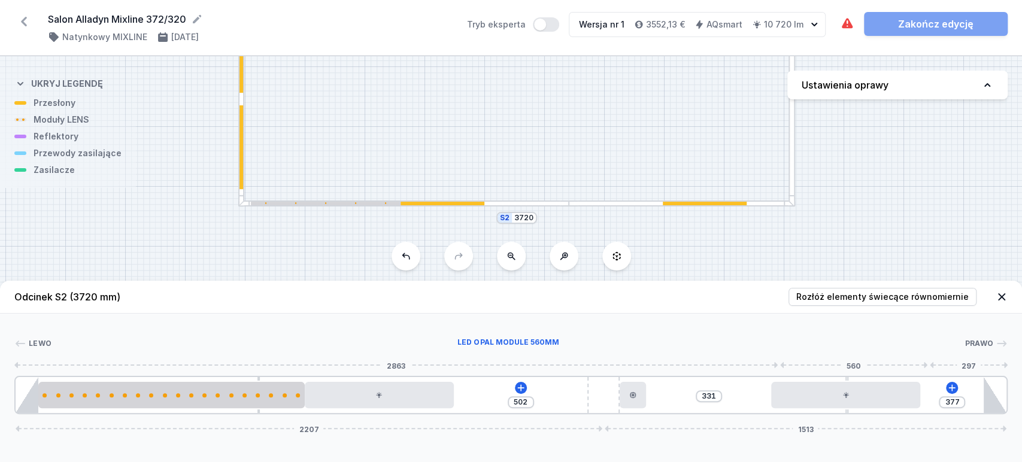
type input "254"
type input "507"
type input "201"
type input "509"
type input "67"
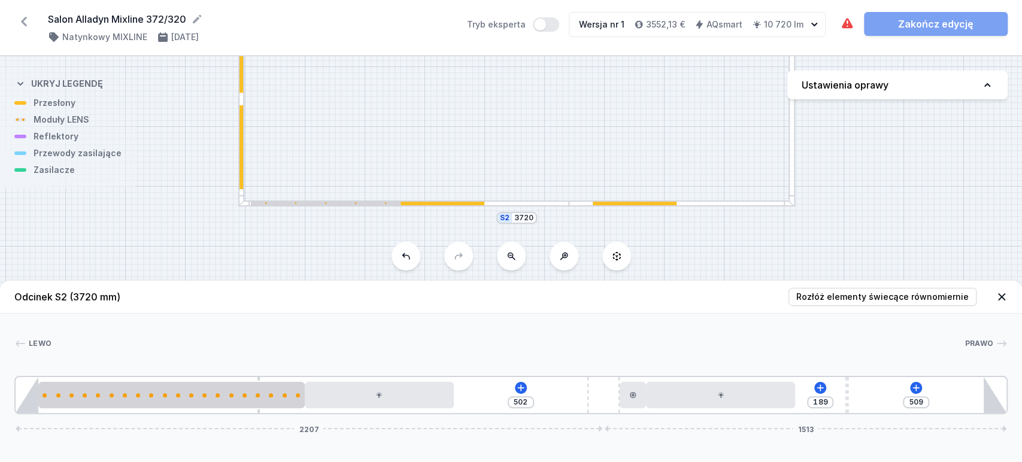
drag, startPoint x: 891, startPoint y: 402, endPoint x: 730, endPoint y: 416, distance: 161.7
click at [730, 416] on div "Odcinek S2 (3720 mm) Rozłóż elementy świecące równomiernie Lewo Prawo 1 2 3 4 5…" at bounding box center [511, 371] width 1022 height 181
type input "304"
type input "707"
type input "288"
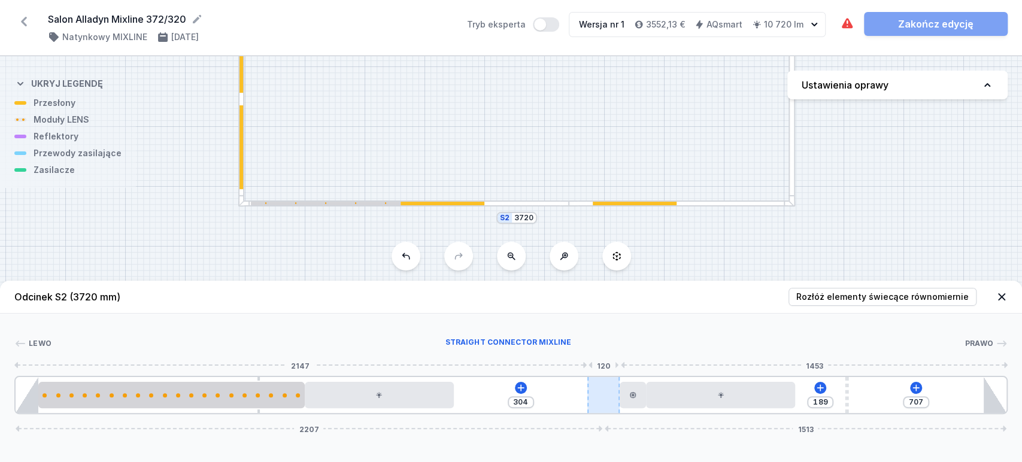
type input "723"
type input "277"
type input "734"
type input "264"
type input "747"
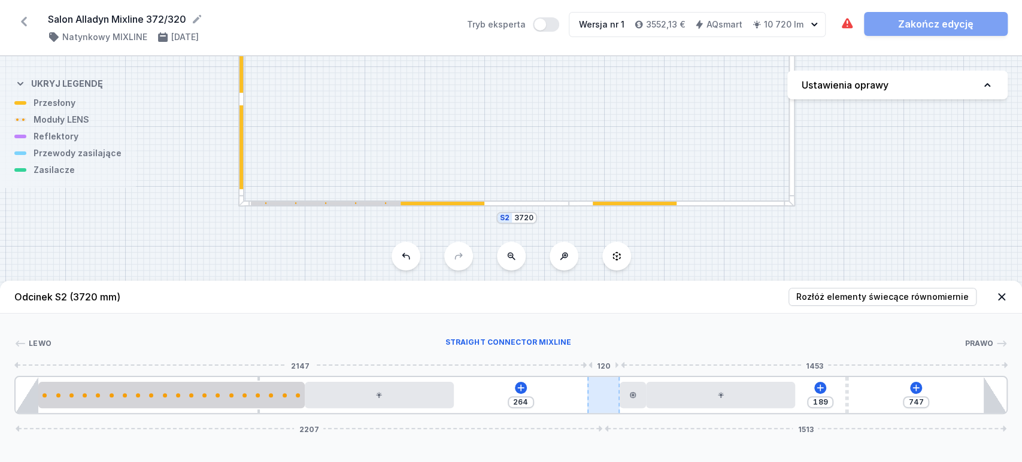
type input "251"
type input "760"
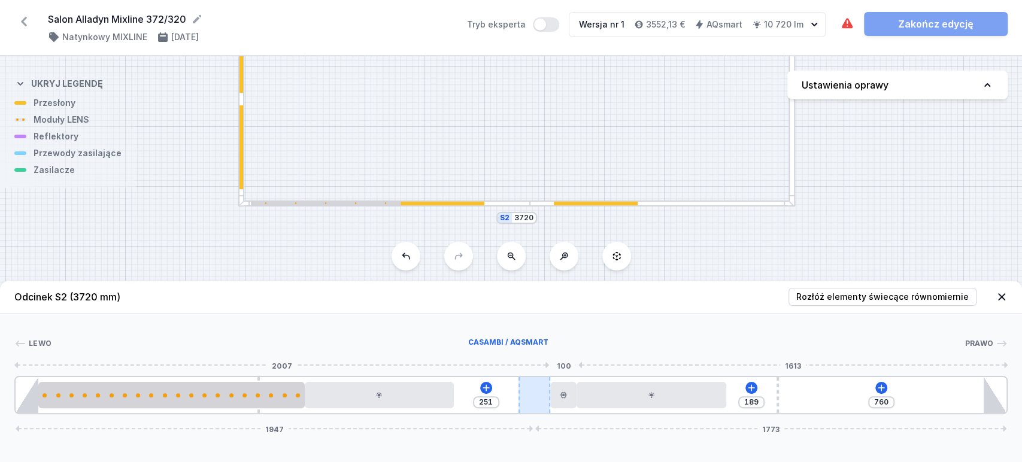
type input "242"
type input "769"
type input "229"
type input "782"
type input "215"
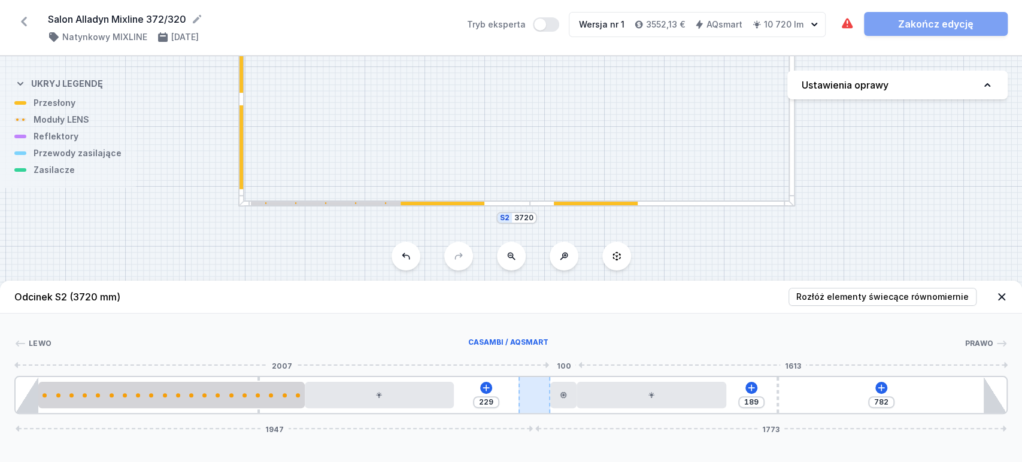
type input "796"
type input "204"
type input "807"
type input "189"
type input "822"
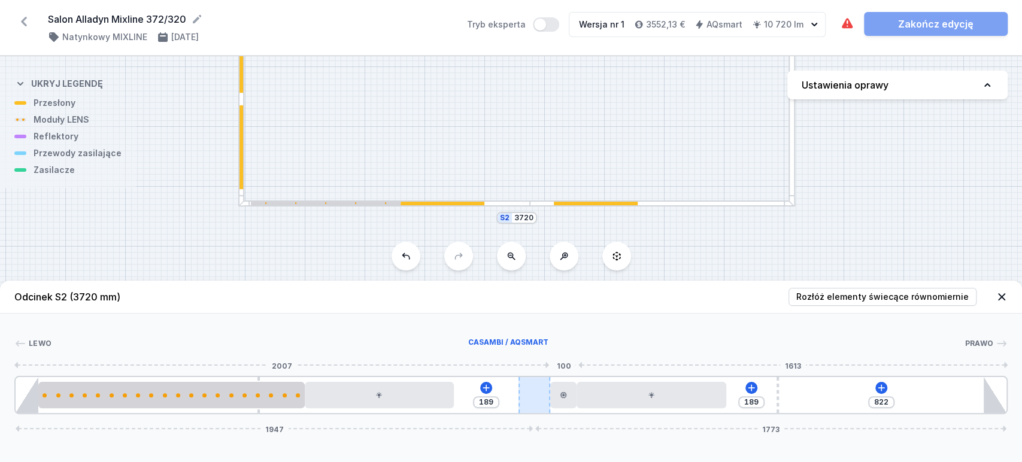
type input "178"
type input "833"
type input "149"
type input "862"
type input "136"
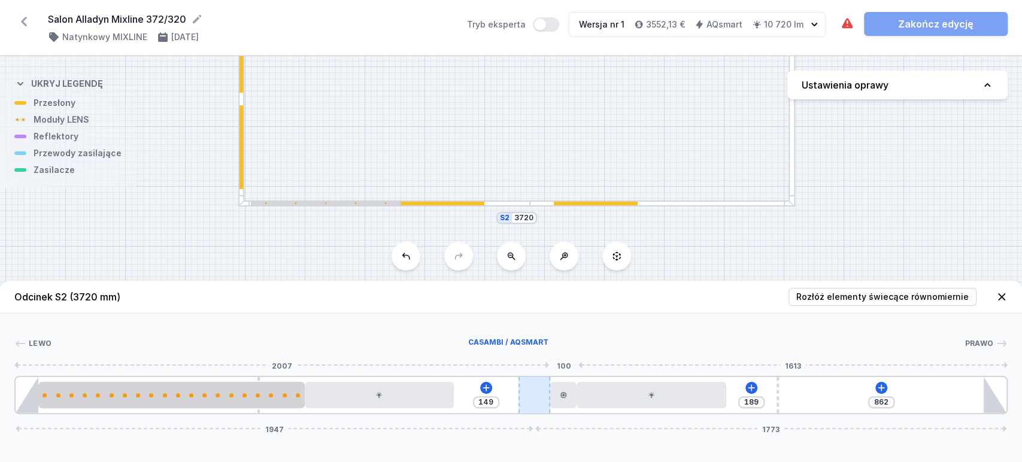
type input "875"
type input "123"
type input "888"
type input "114"
type input "897"
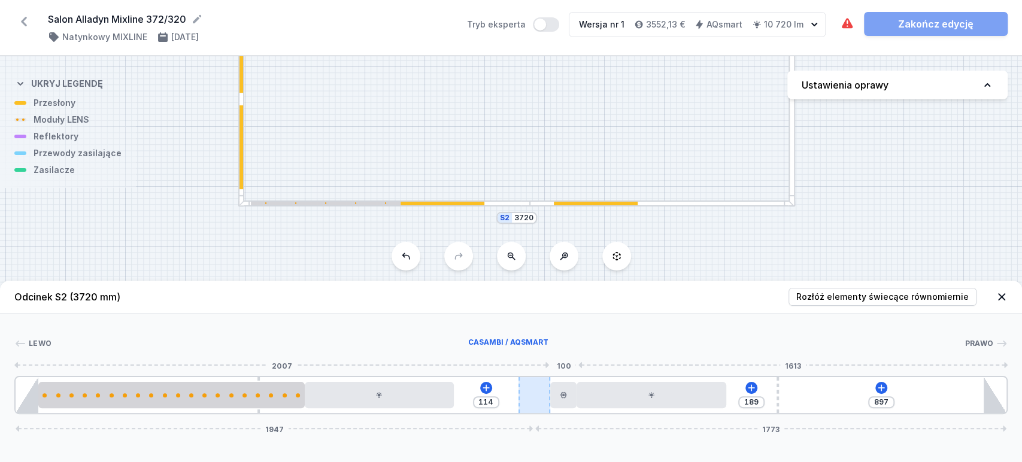
type input "107"
type input "904"
type input "96"
type input "915"
type input "85"
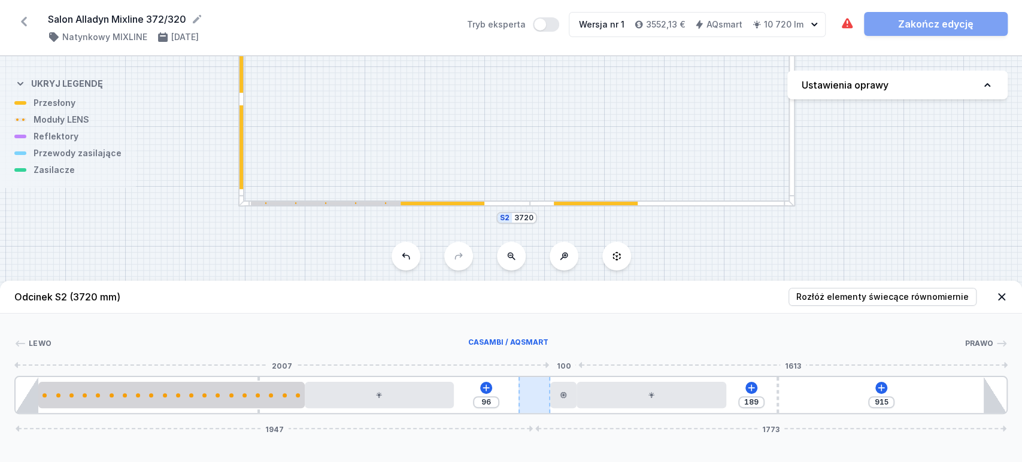
type input "926"
type input "79"
type input "932"
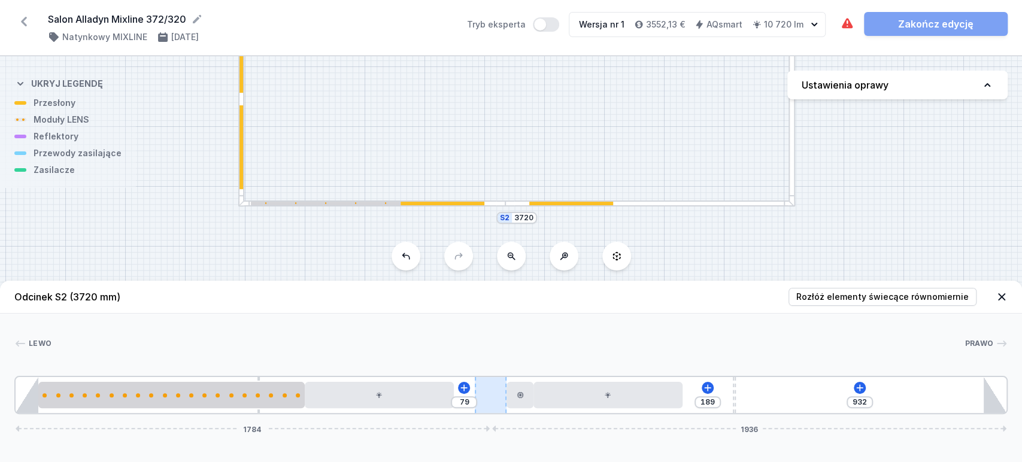
type input "74"
type input "937"
type input "63"
type input "948"
type input "48"
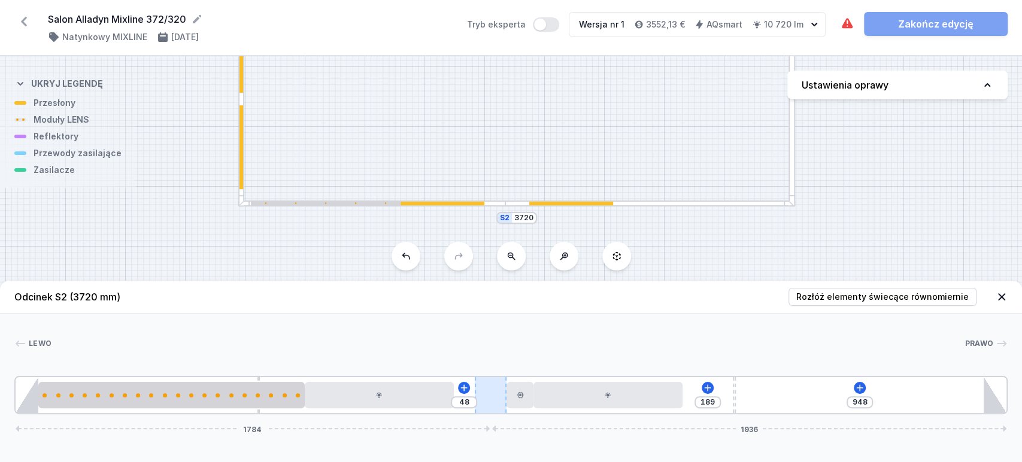
type input "963"
type input "46"
type input "965"
type input "37"
type input "974"
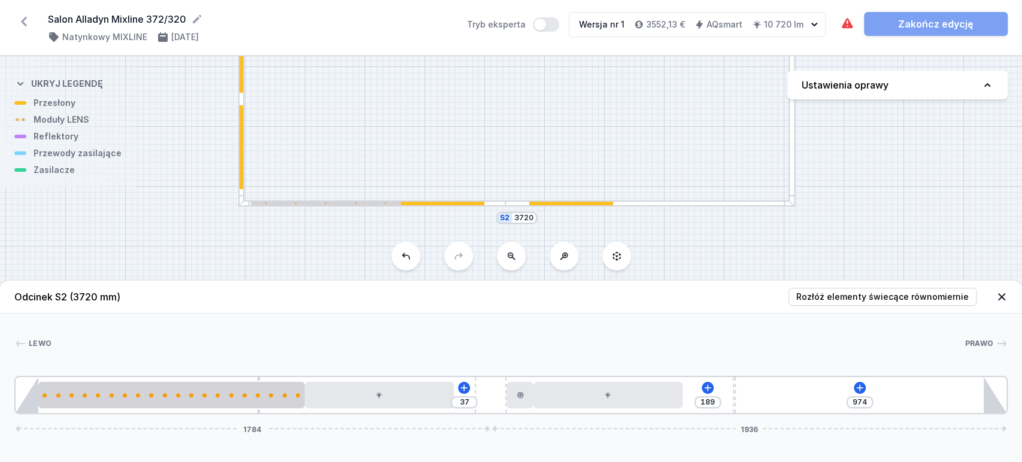
type input "26"
type input "985"
type input "21"
type input "990"
type input "15"
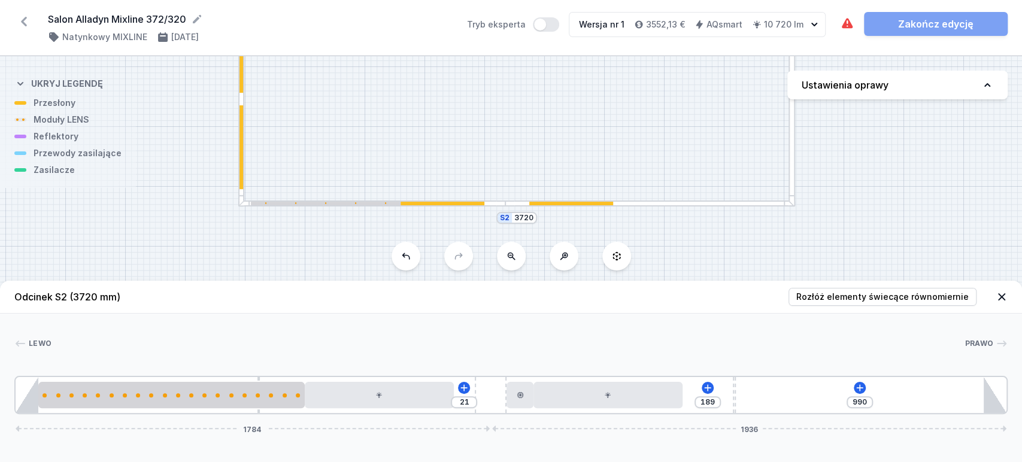
type input "996"
type input "10"
type input "1001"
type input "8"
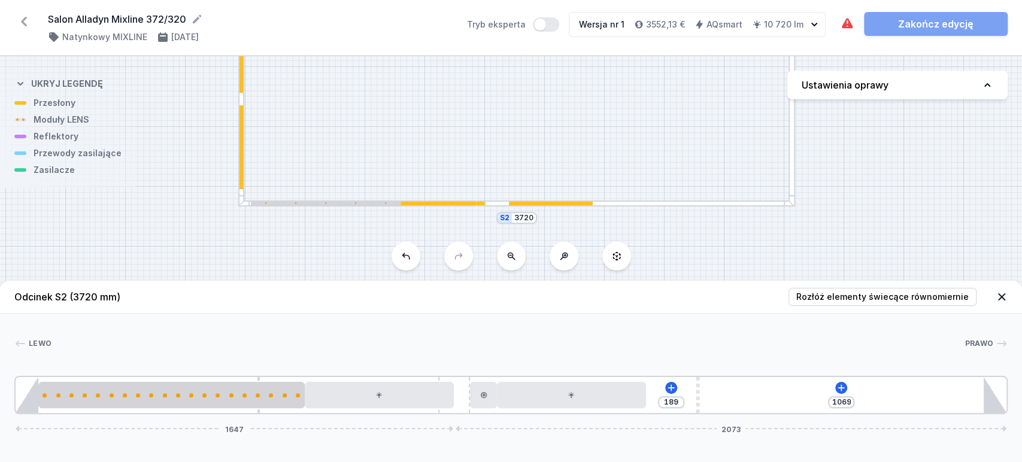
drag, startPoint x: 594, startPoint y: 406, endPoint x: 470, endPoint y: 417, distance: 125.1
click at [470, 417] on div "Odcinek S2 (3720 mm) Rozłóż elementy świecące równomiernie Lewo Prawo 1 2 3 4 5…" at bounding box center [511, 371] width 1022 height 181
click at [837, 391] on icon at bounding box center [842, 388] width 10 height 10
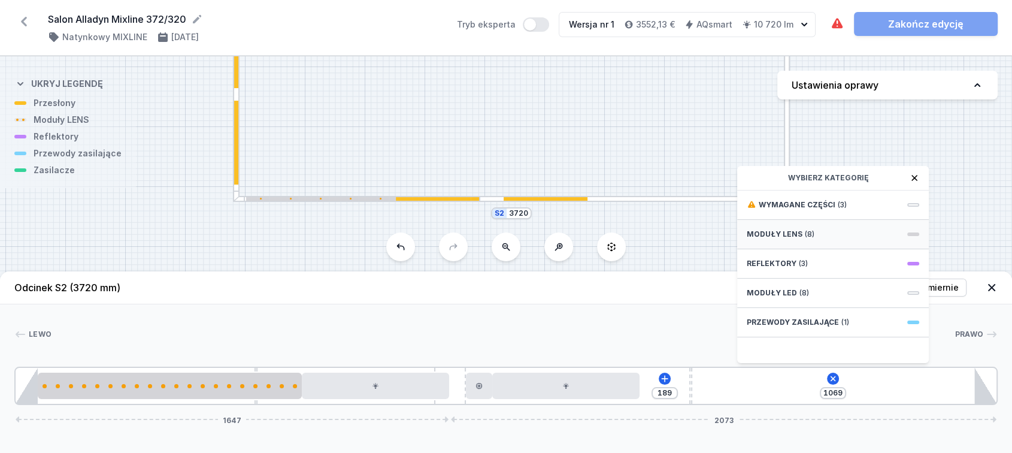
click at [768, 239] on span "Moduły LENS" at bounding box center [775, 234] width 56 height 10
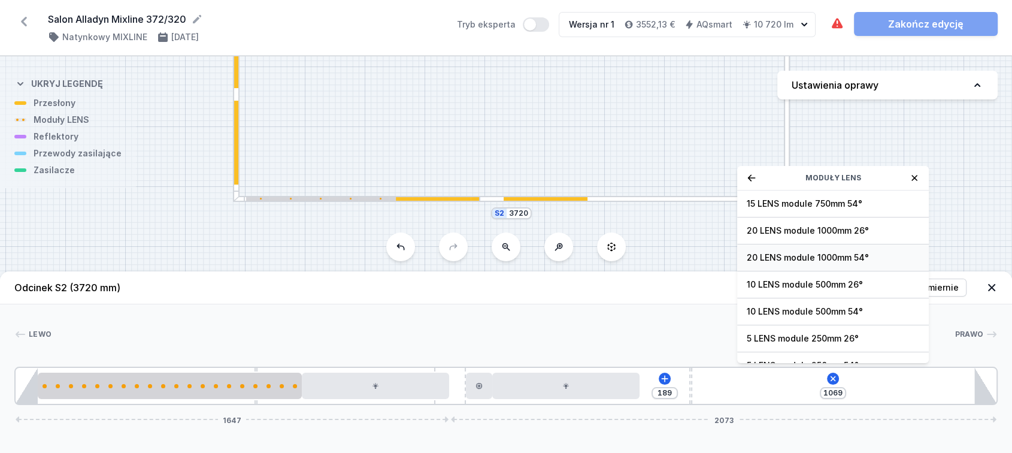
click at [794, 261] on span "20 LENS module 1000mm 54°" at bounding box center [833, 258] width 173 height 12
type input "74"
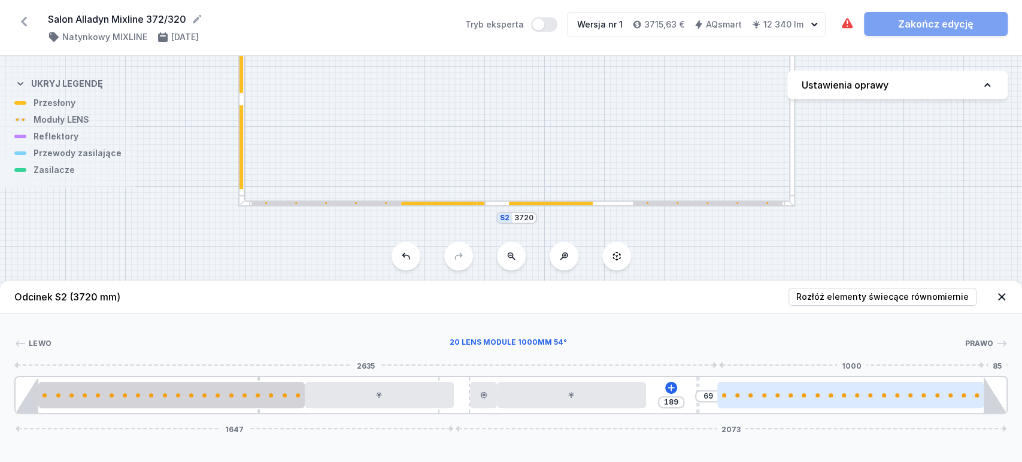
drag, startPoint x: 837, startPoint y: 403, endPoint x: 887, endPoint y: 396, distance: 49.6
click at [887, 396] on div at bounding box center [851, 395] width 267 height 26
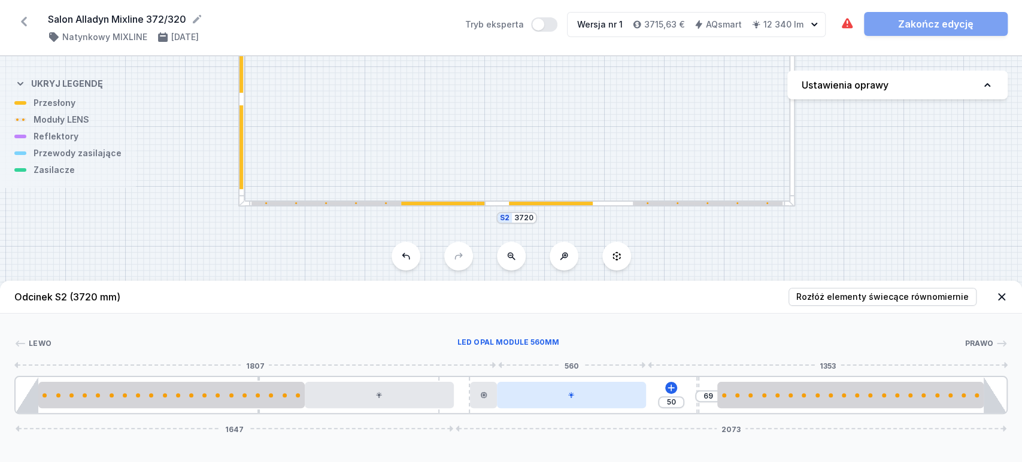
type input "19"
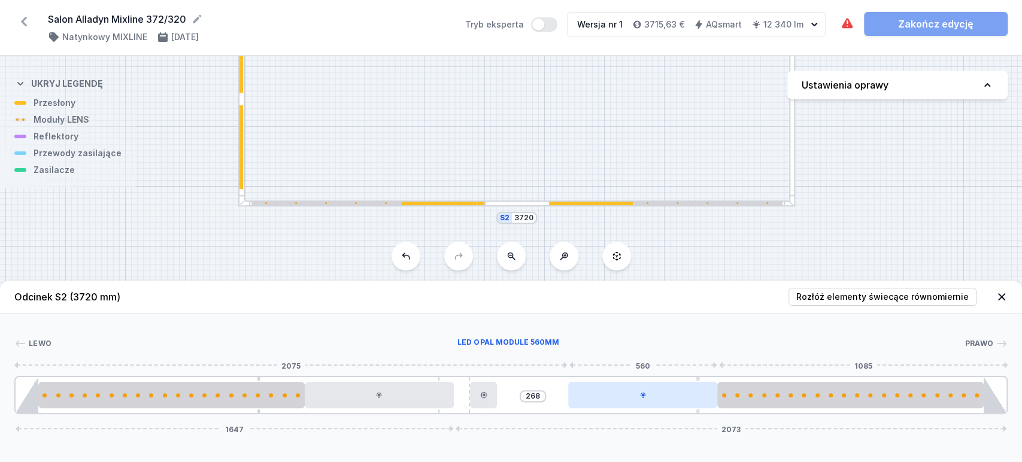
drag, startPoint x: 603, startPoint y: 395, endPoint x: 686, endPoint y: 387, distance: 83.1
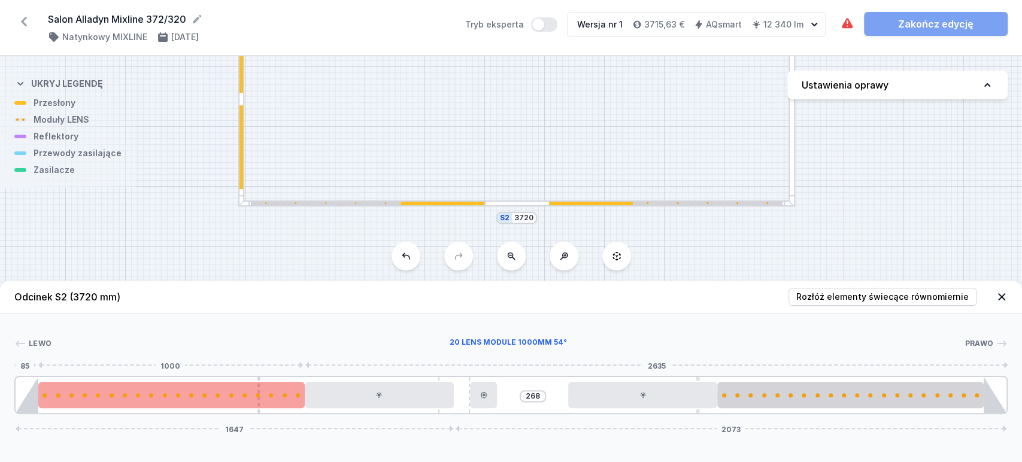
click at [269, 400] on div at bounding box center [171, 395] width 267 height 26
select select "2680"
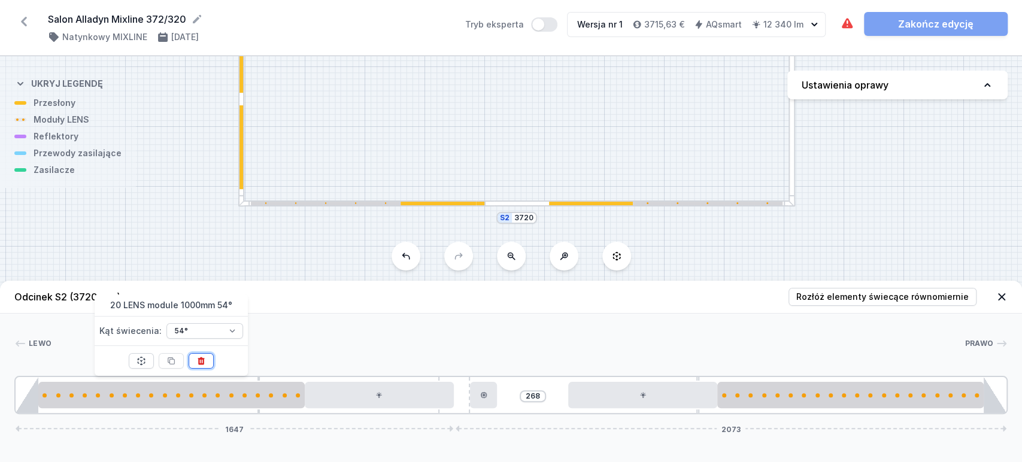
click at [199, 366] on button at bounding box center [201, 361] width 25 height 16
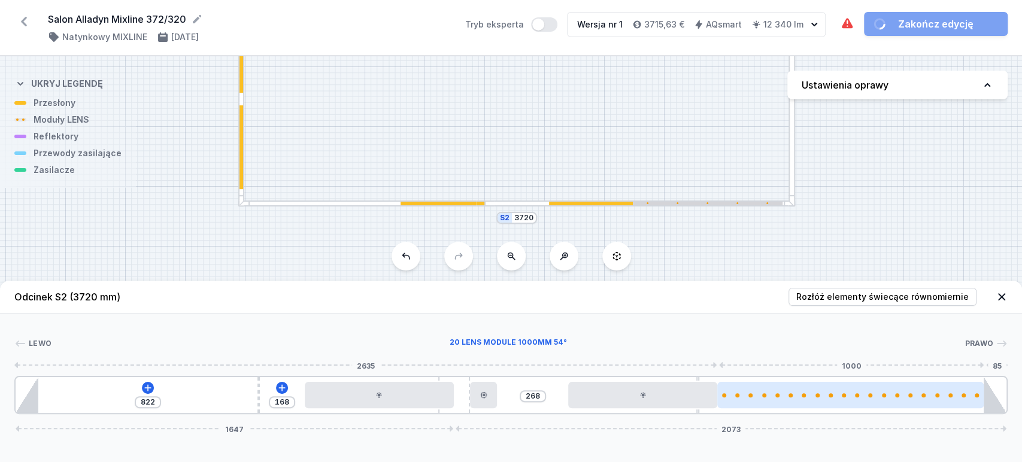
click at [812, 401] on div at bounding box center [851, 395] width 267 height 26
select select "2680"
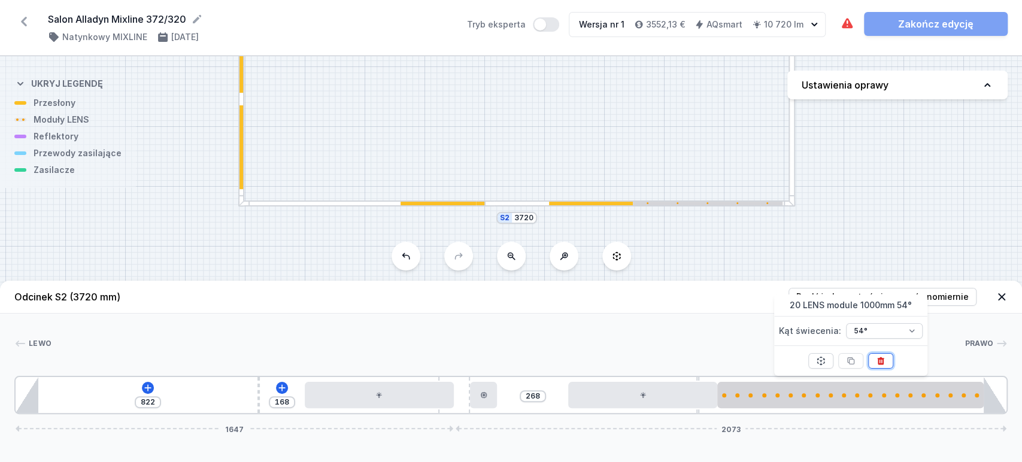
click at [884, 358] on icon at bounding box center [881, 361] width 10 height 10
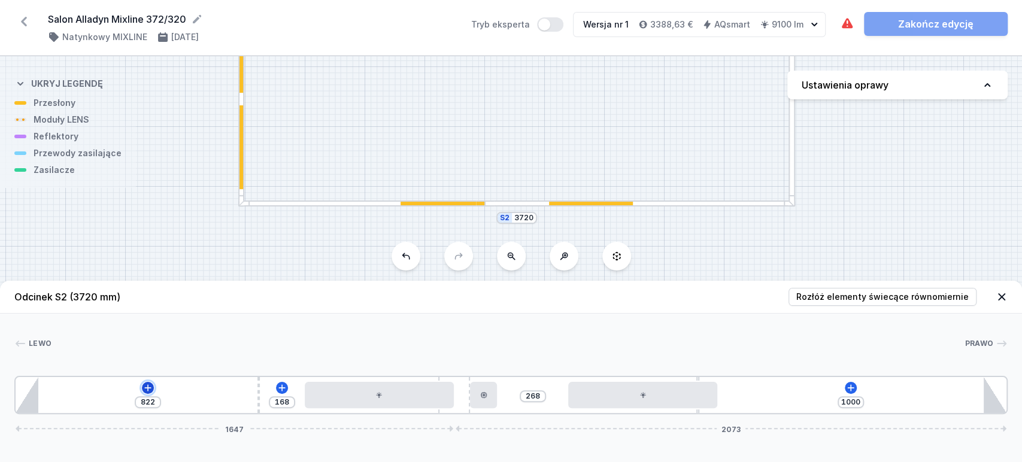
click at [149, 391] on icon at bounding box center [148, 388] width 10 height 10
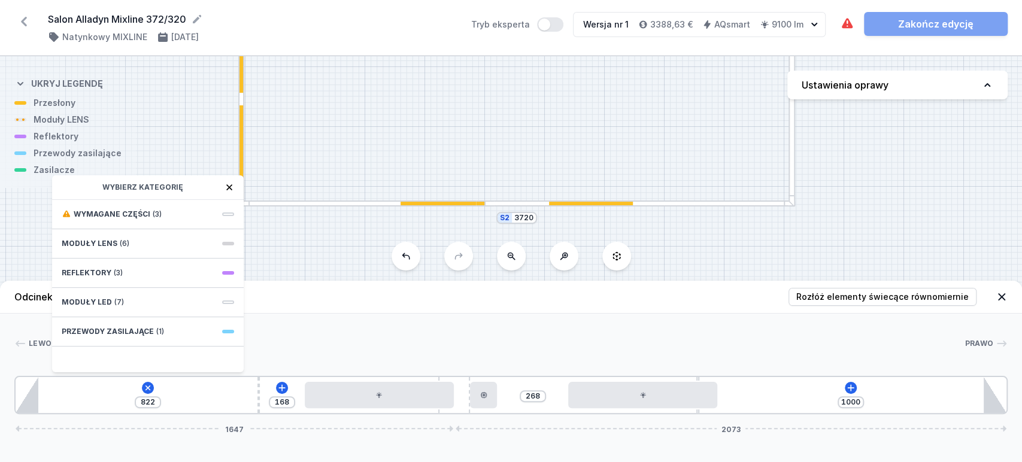
click at [94, 243] on span "Moduły LENS" at bounding box center [90, 244] width 56 height 10
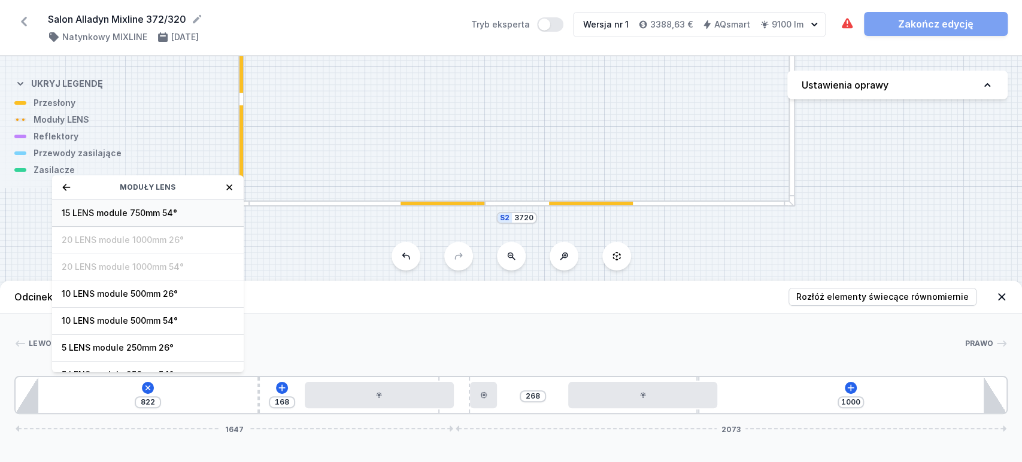
click at [121, 208] on span "15 LENS module 750mm 54°" at bounding box center [148, 213] width 173 height 12
type input "72"
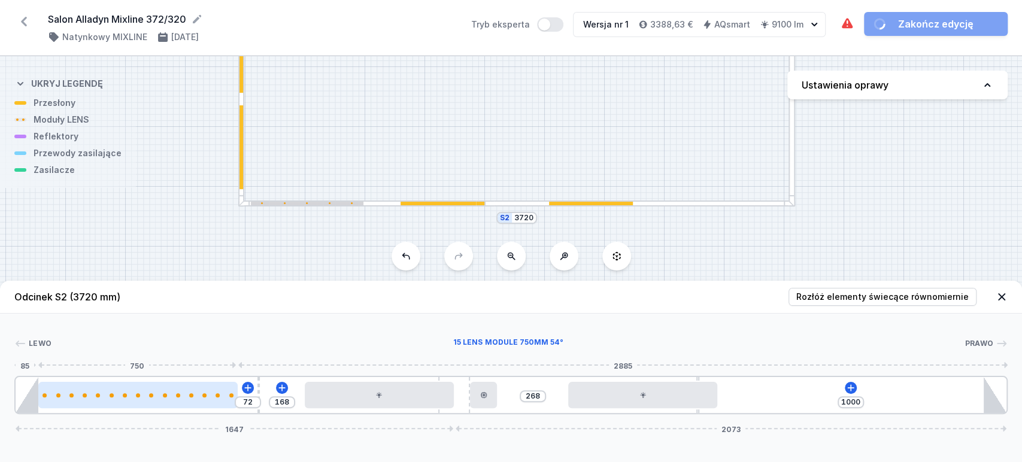
click at [120, 399] on div at bounding box center [138, 395] width 200 height 26
select select "2674"
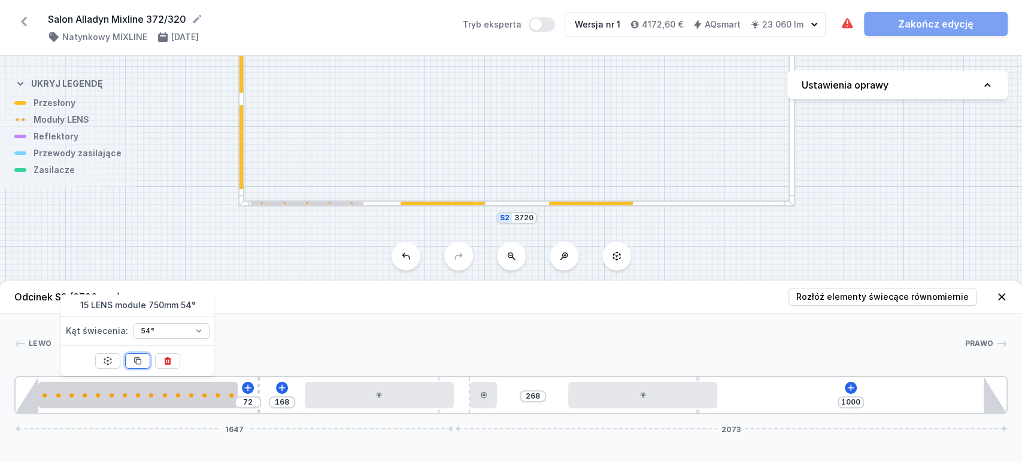
click at [139, 362] on icon at bounding box center [138, 361] width 10 height 10
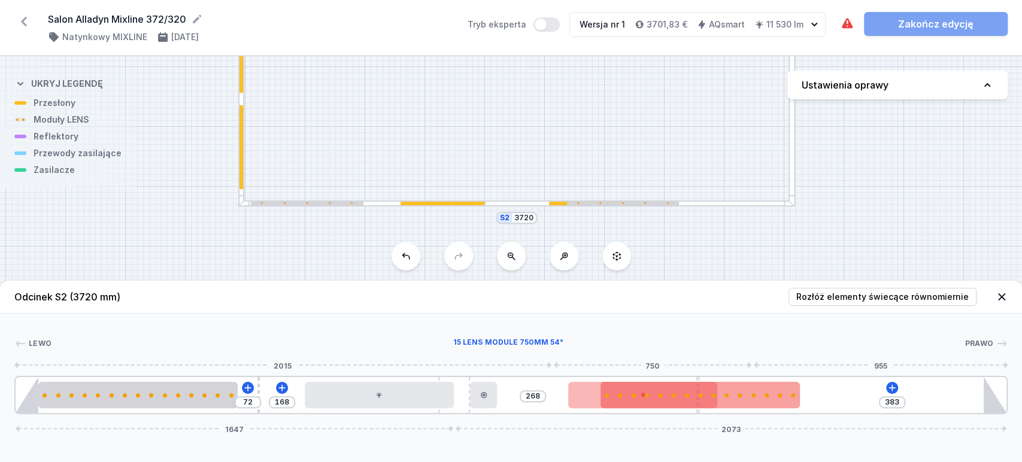
type input "250"
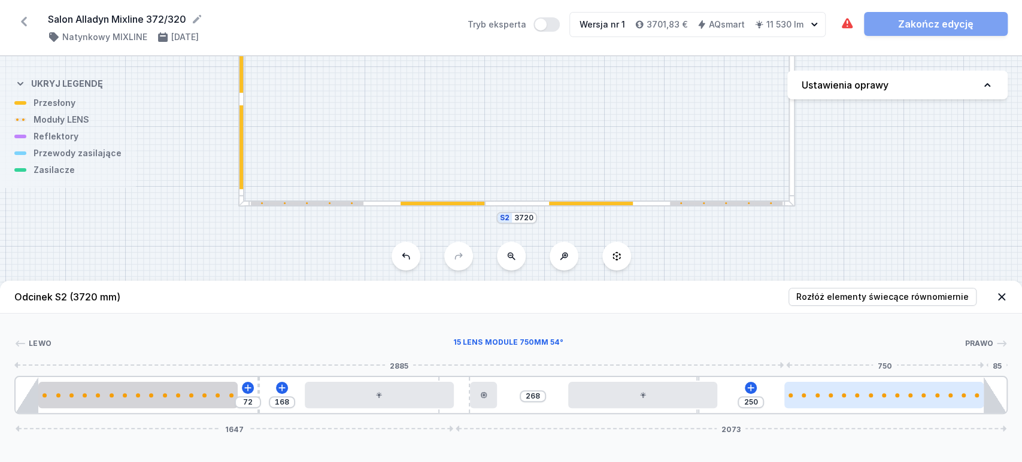
drag, startPoint x: 535, startPoint y: 400, endPoint x: 891, endPoint y: 399, distance: 355.2
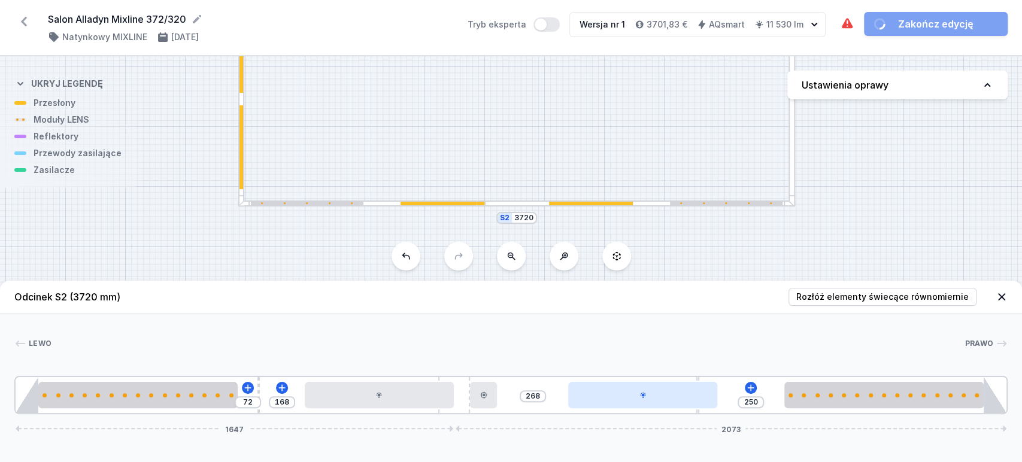
type input "232"
type input "286"
type input "237"
type input "281"
type input "250"
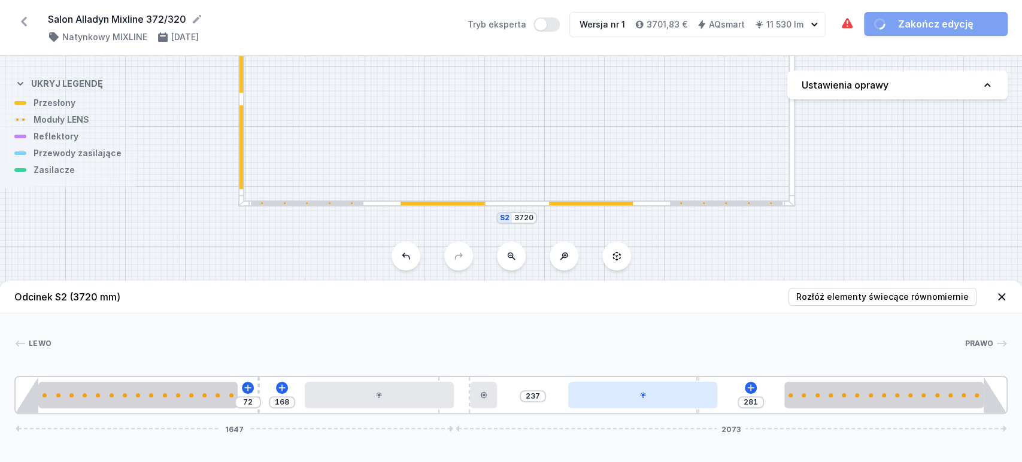
type input "268"
type input "261"
type input "257"
type input "276"
type input "242"
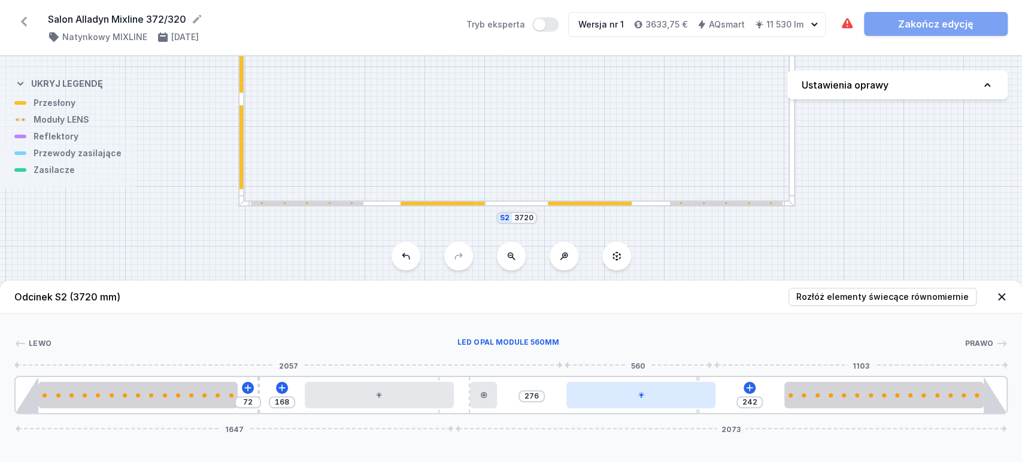
type input "292"
type input "226"
type input "309"
type input "209"
type input "320"
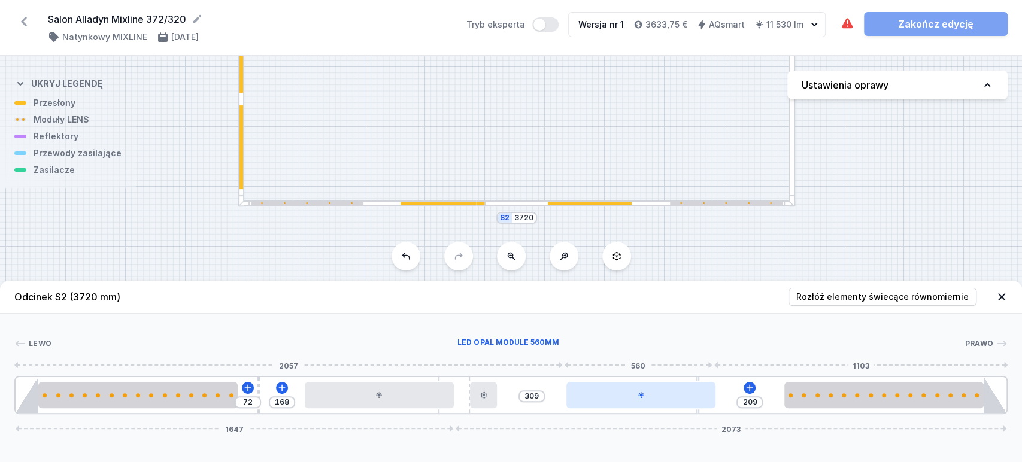
type input "198"
type input "332"
type input "186"
type input "347"
type input "171"
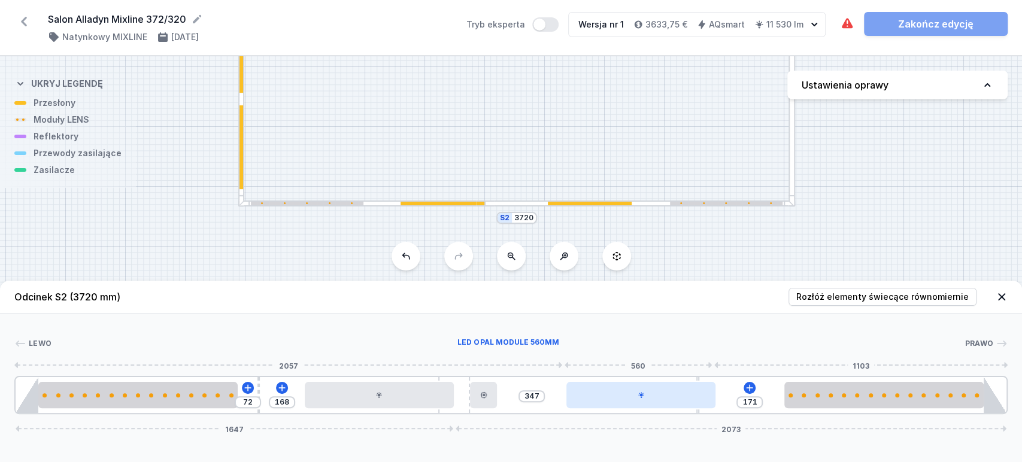
type input "365"
type input "153"
type input "376"
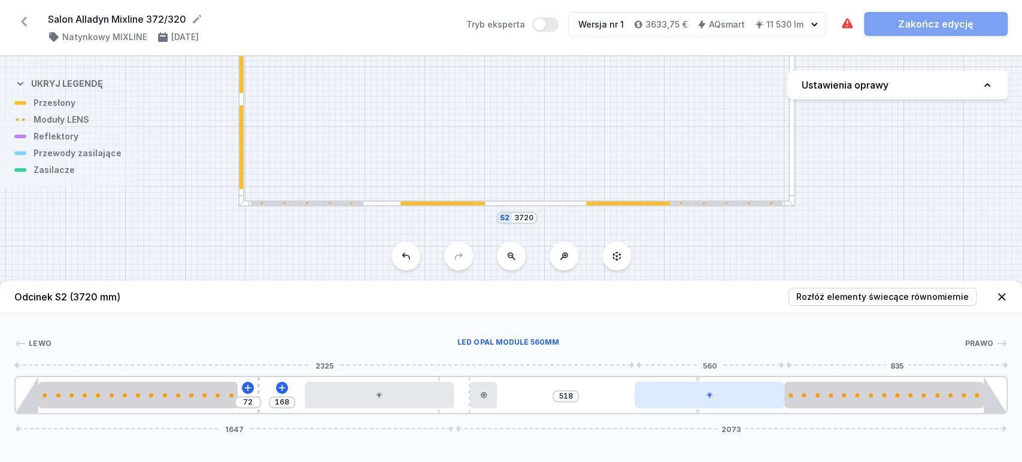
drag, startPoint x: 706, startPoint y: 397, endPoint x: 770, endPoint y: 397, distance: 64.1
click at [770, 396] on div at bounding box center [709, 395] width 149 height 26
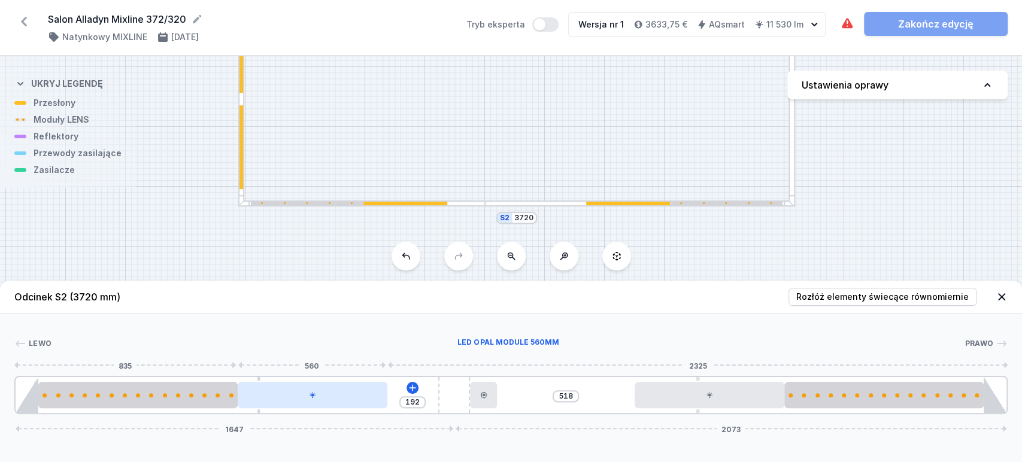
drag, startPoint x: 391, startPoint y: 398, endPoint x: 329, endPoint y: 406, distance: 62.3
click at [329, 406] on div at bounding box center [312, 395] width 149 height 26
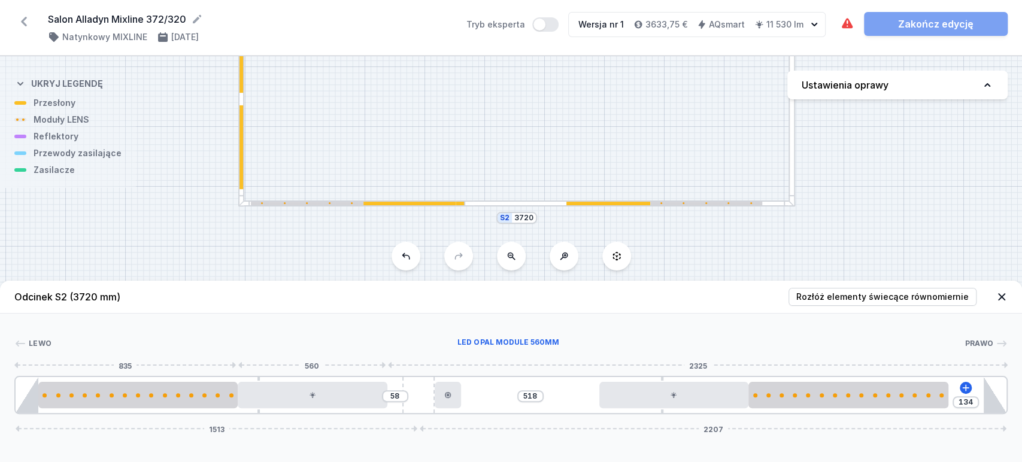
drag, startPoint x: 447, startPoint y: 392, endPoint x: 380, endPoint y: 409, distance: 68.7
click at [380, 409] on div "58 518 134 1513 2207" at bounding box center [511, 395] width 994 height 38
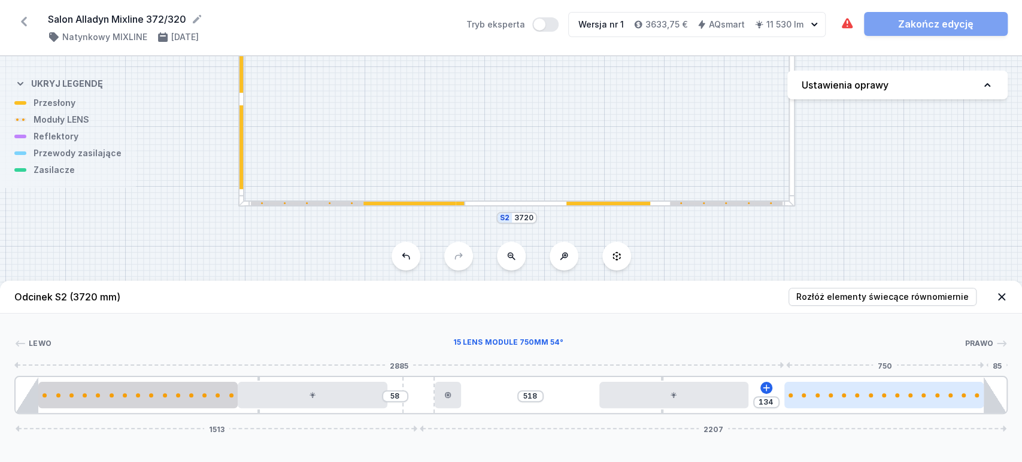
drag, startPoint x: 863, startPoint y: 399, endPoint x: 902, endPoint y: 394, distance: 39.8
click at [911, 392] on div at bounding box center [885, 395] width 200 height 26
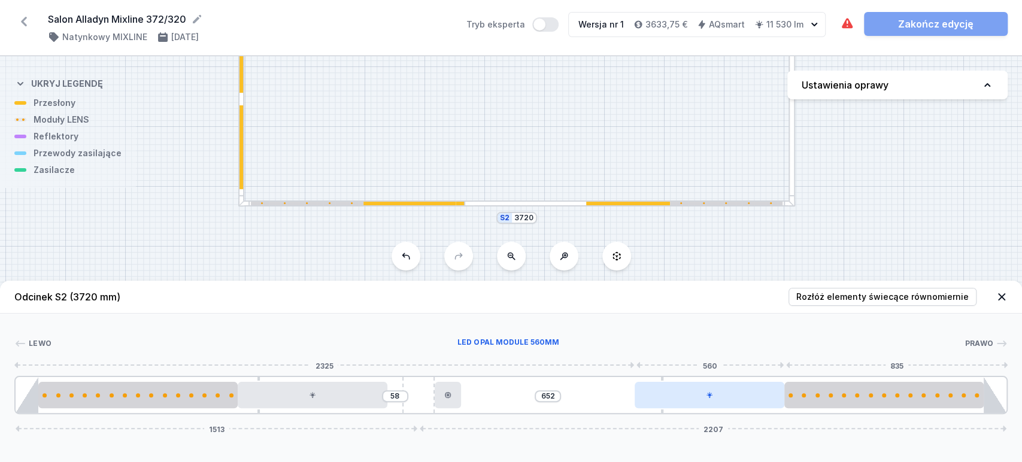
drag, startPoint x: 728, startPoint y: 400, endPoint x: 773, endPoint y: 395, distance: 44.5
click at [773, 395] on div at bounding box center [709, 395] width 149 height 26
drag, startPoint x: 661, startPoint y: 413, endPoint x: 717, endPoint y: 397, distance: 58.0
click at [716, 397] on div "58 652 1513 2207" at bounding box center [511, 395] width 994 height 38
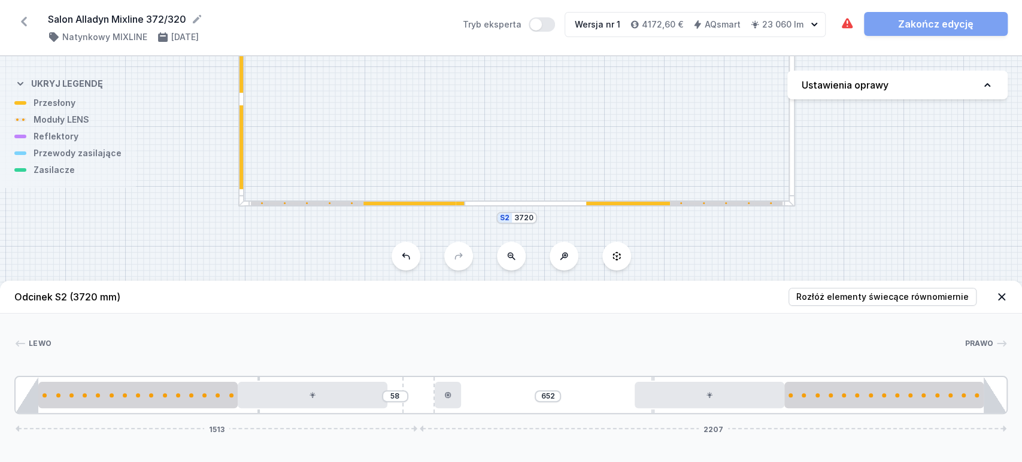
drag, startPoint x: 702, startPoint y: 409, endPoint x: 600, endPoint y: 414, distance: 102.6
click at [600, 414] on div "58 652 1513 2207" at bounding box center [511, 395] width 994 height 38
drag, startPoint x: 449, startPoint y: 399, endPoint x: 473, endPoint y: 401, distance: 24.0
click at [473, 401] on div at bounding box center [463, 395] width 26 height 26
drag, startPoint x: 476, startPoint y: 395, endPoint x: 617, endPoint y: 401, distance: 140.9
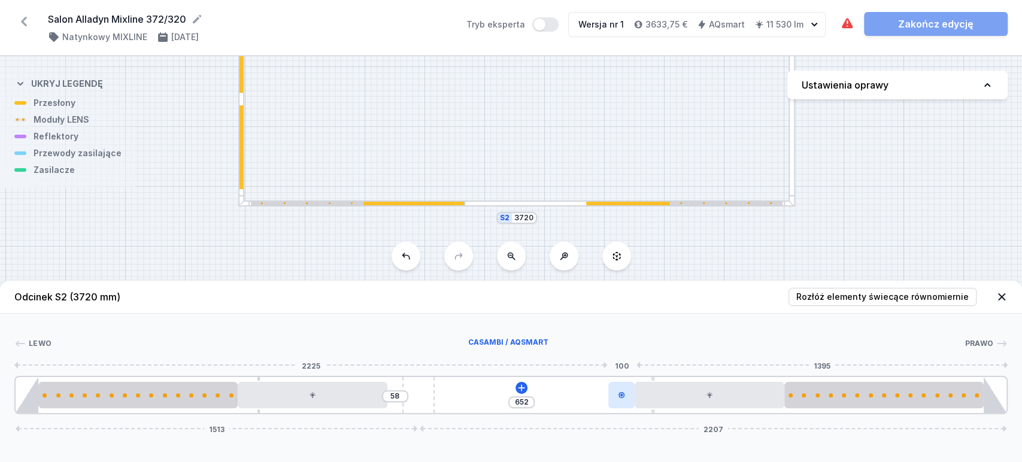
click at [628, 401] on div at bounding box center [622, 395] width 26 height 26
click at [520, 392] on icon at bounding box center [522, 388] width 10 height 10
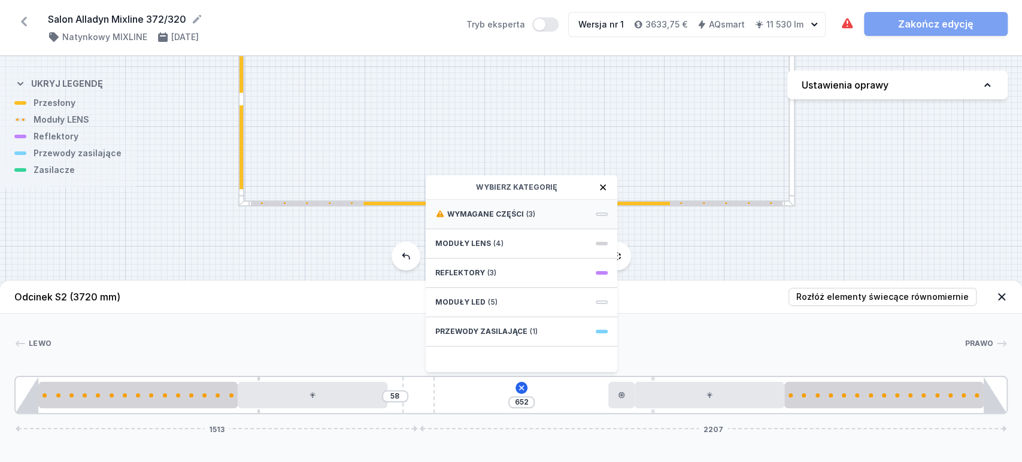
click at [521, 217] on div "Wymagane części (3)" at bounding box center [522, 214] width 192 height 29
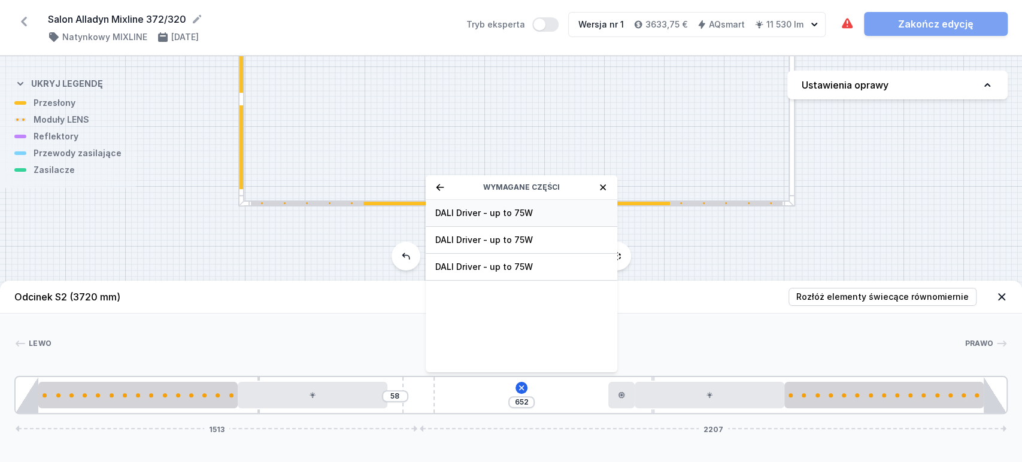
click at [514, 211] on span "DALI Driver - up to 75W" at bounding box center [521, 213] width 173 height 12
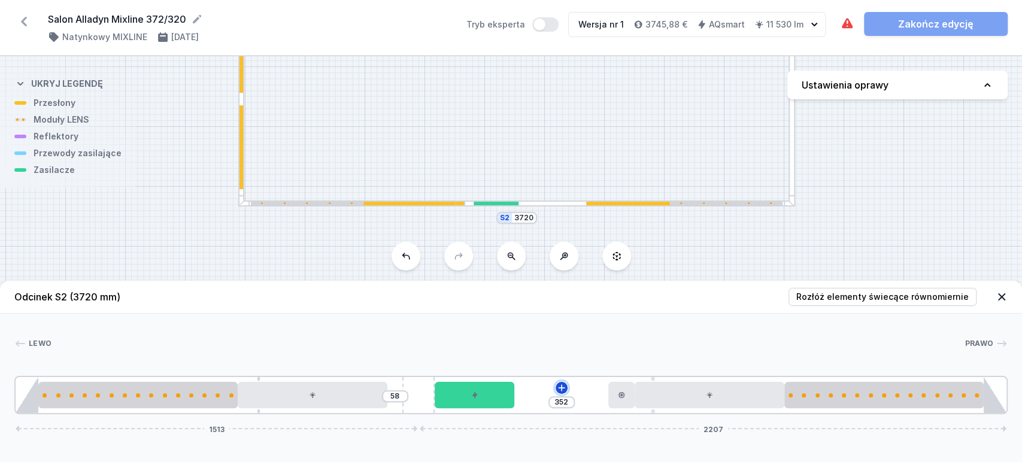
click at [564, 387] on icon at bounding box center [562, 388] width 10 height 10
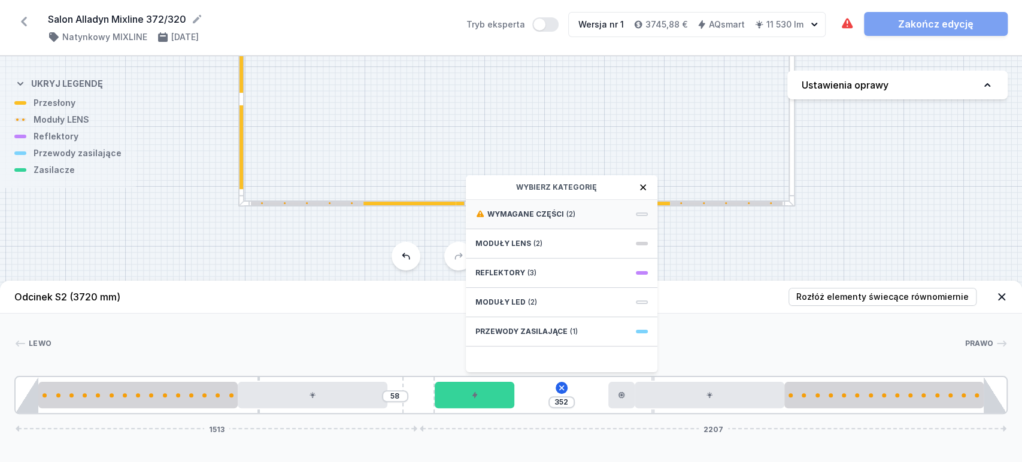
click at [546, 208] on div "Wymagane części (2)" at bounding box center [562, 214] width 192 height 29
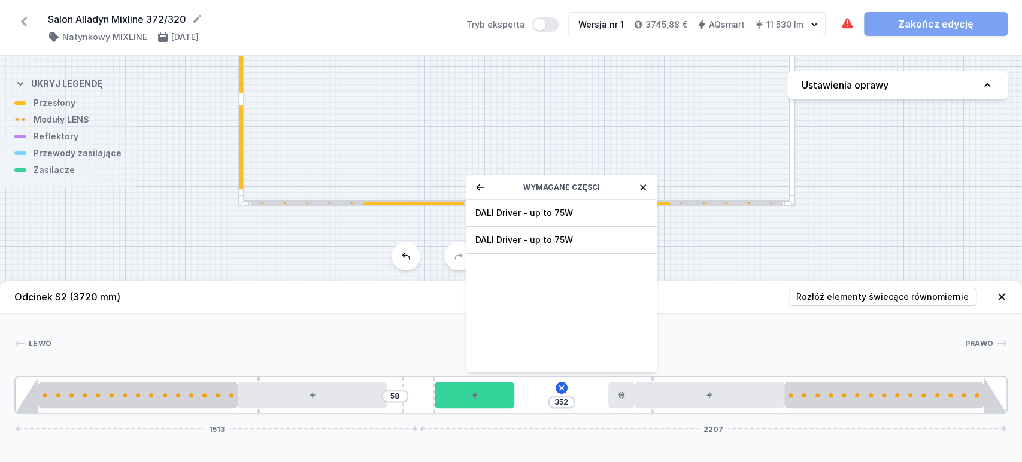
click at [546, 208] on span "DALI Driver - up to 75W" at bounding box center [562, 213] width 173 height 12
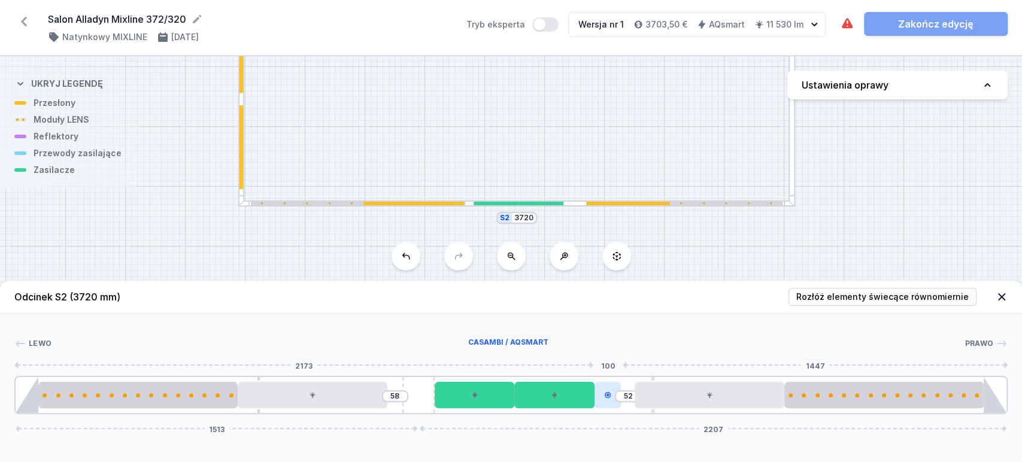
drag, startPoint x: 623, startPoint y: 397, endPoint x: 613, endPoint y: 400, distance: 10.6
click at [613, 400] on div at bounding box center [608, 395] width 26 height 26
click at [22, 22] on icon at bounding box center [24, 22] width 6 height 10
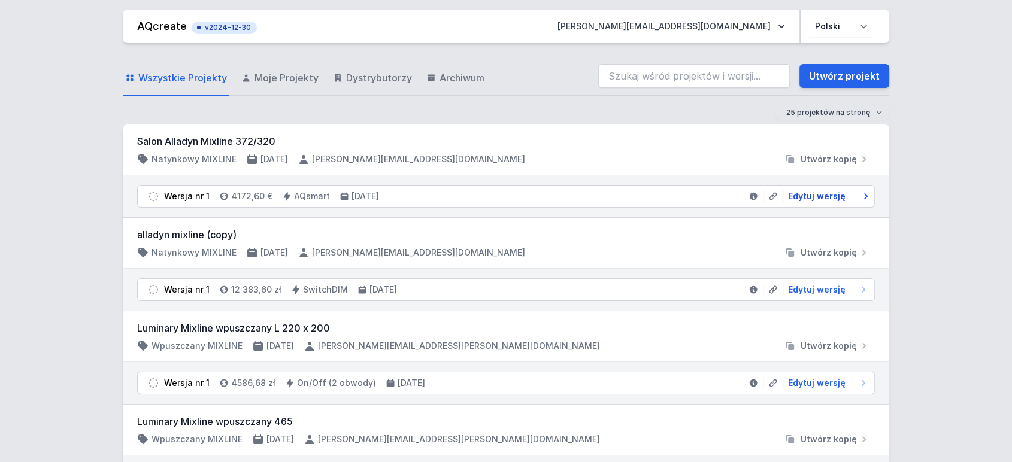
click at [823, 199] on span "Edytuj wersję" at bounding box center [817, 196] width 58 height 12
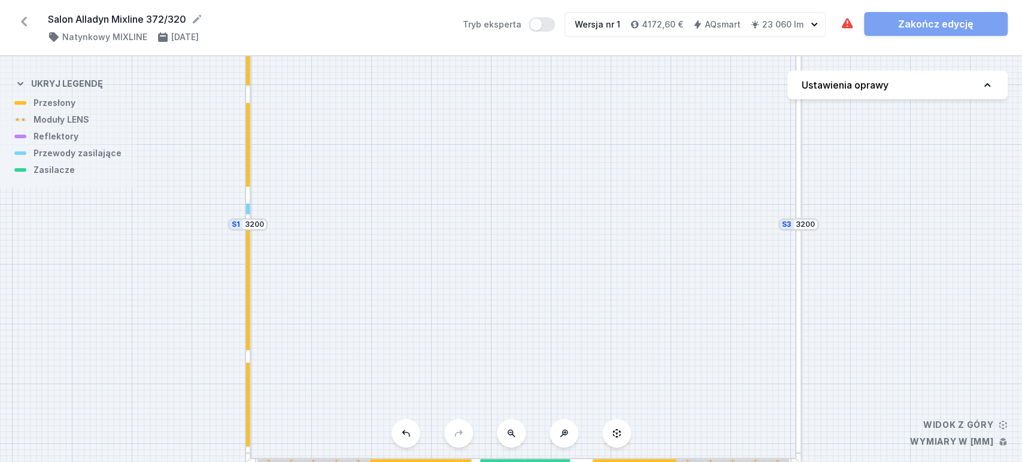
drag, startPoint x: 631, startPoint y: 238, endPoint x: 649, endPoint y: 90, distance: 149.0
click at [652, 83] on div "S4 3720 S3 3200 S2 3720 S1 3200" at bounding box center [511, 259] width 1022 height 406
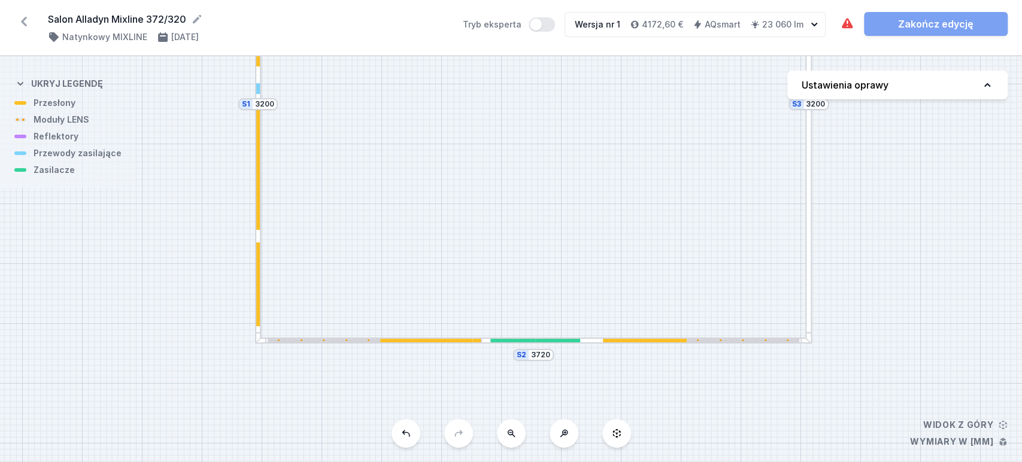
click at [22, 23] on icon at bounding box center [23, 21] width 19 height 19
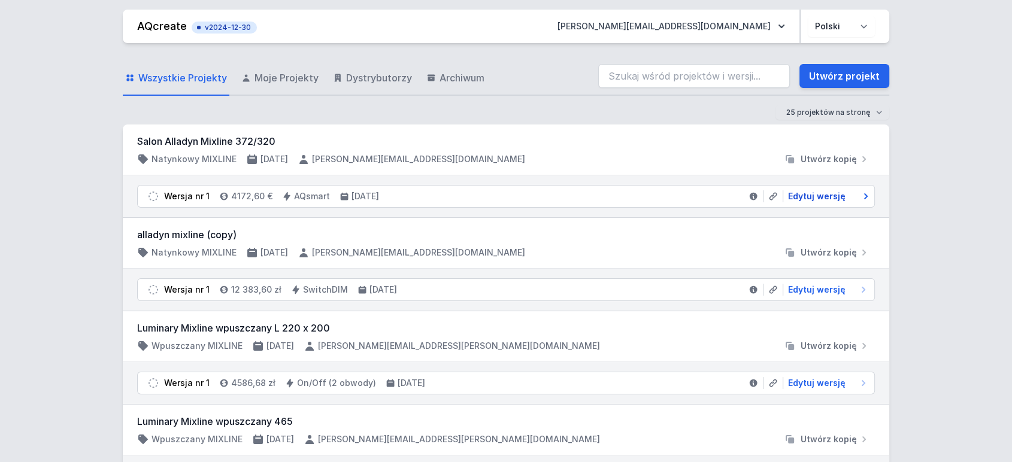
click at [867, 196] on icon at bounding box center [866, 196] width 4 height 6
click at [822, 156] on span "Utwórz kopię" at bounding box center [829, 159] width 56 height 12
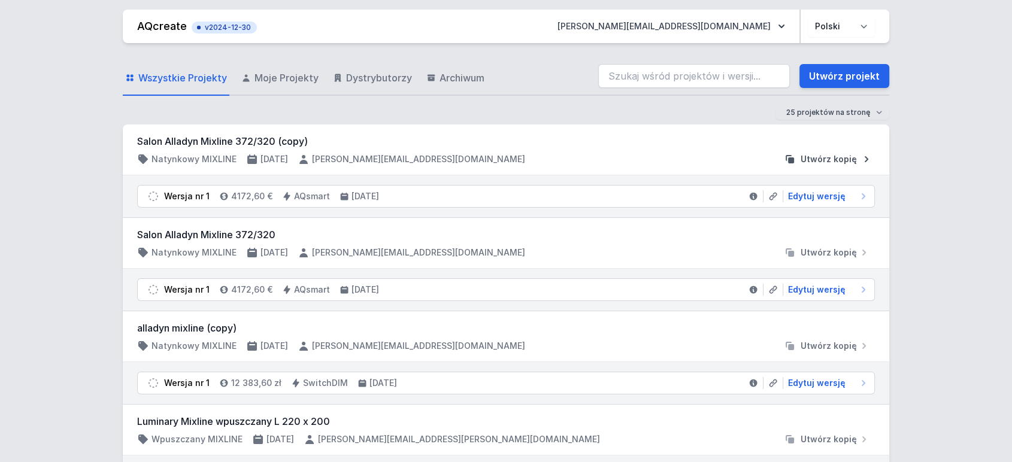
click at [825, 162] on span "Utwórz kopię" at bounding box center [829, 159] width 56 height 12
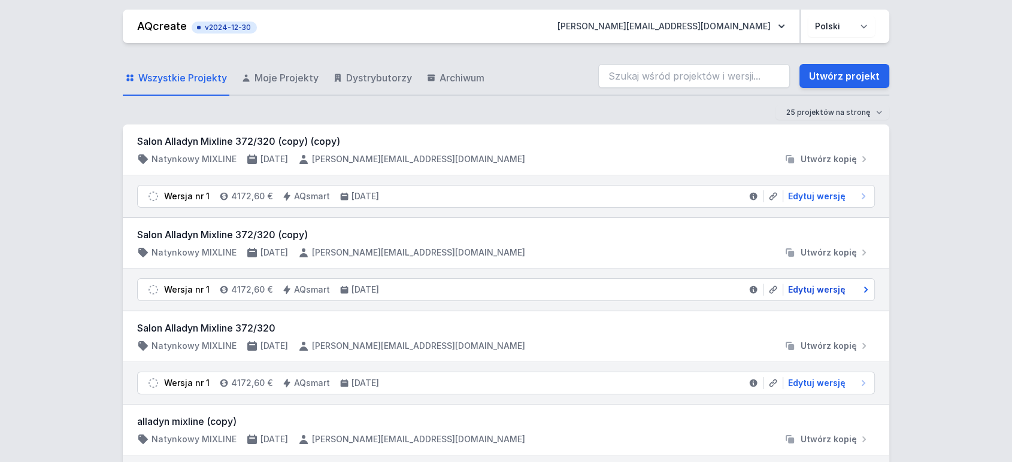
drag, startPoint x: 824, startPoint y: 287, endPoint x: 808, endPoint y: 285, distance: 16.3
click at [824, 287] on span "Edytuj wersję" at bounding box center [817, 290] width 58 height 12
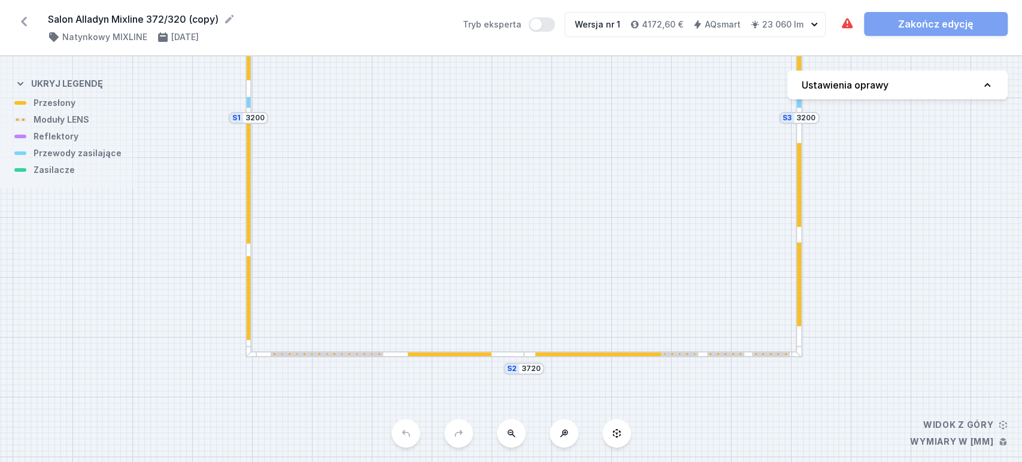
drag, startPoint x: 654, startPoint y: 287, endPoint x: 656, endPoint y: 158, distance: 128.8
click at [659, 162] on div "S4 3720 S3 3200 S2 3720 S1 3200" at bounding box center [511, 259] width 1022 height 406
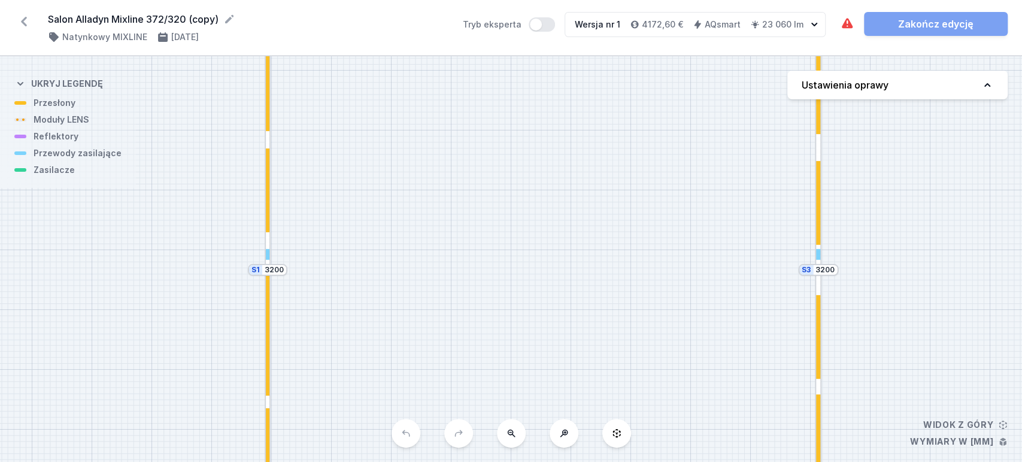
drag, startPoint x: 514, startPoint y: 116, endPoint x: 552, endPoint y: 198, distance: 90.6
click at [544, 286] on div "S4 3720 S3 3200 S2 3720 S1 3200" at bounding box center [511, 259] width 1022 height 406
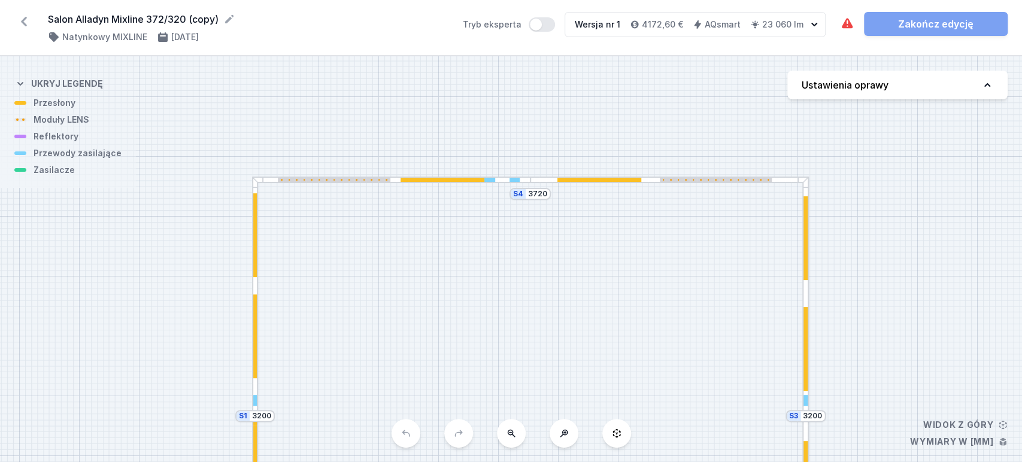
drag, startPoint x: 562, startPoint y: 155, endPoint x: 543, endPoint y: 271, distance: 117.8
click at [543, 271] on div "S4 3720 S3 3200 S2 3720 S1 3200" at bounding box center [511, 259] width 1022 height 406
click at [18, 19] on icon at bounding box center [23, 21] width 19 height 19
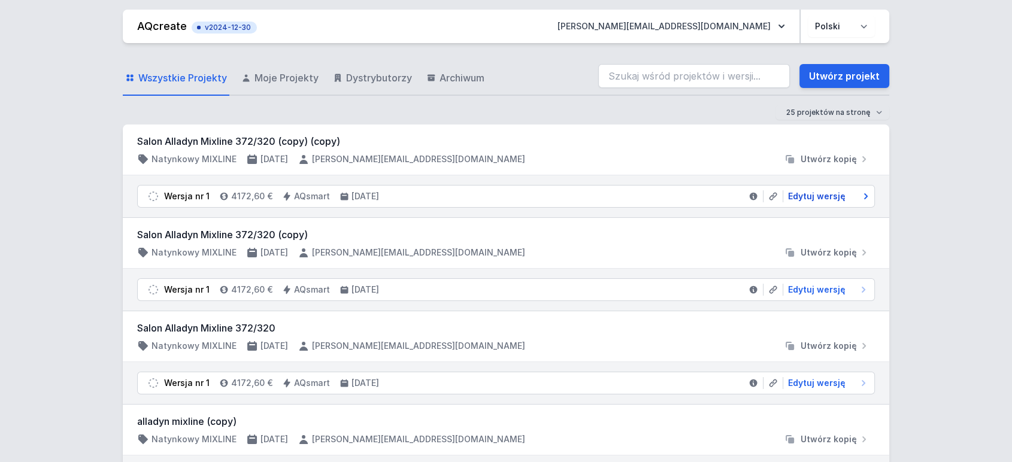
click at [834, 198] on span "Edytuj wersję" at bounding box center [817, 196] width 58 height 12
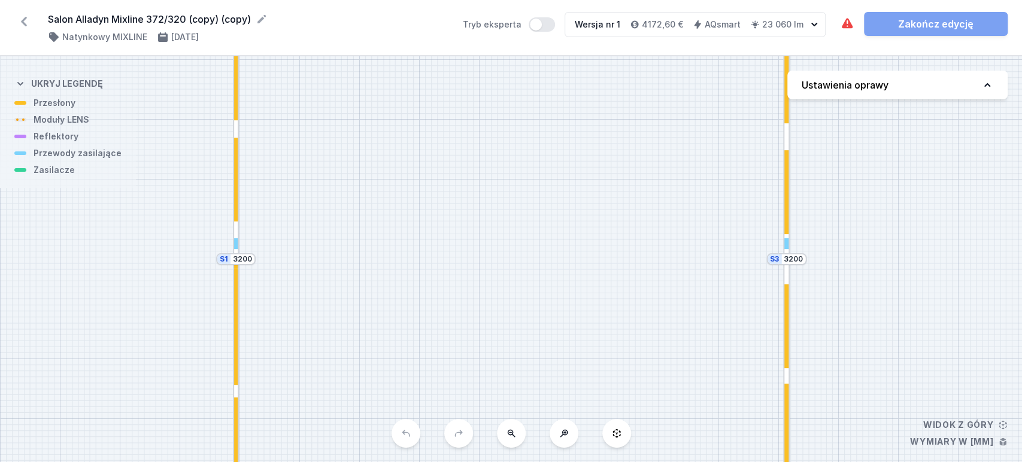
drag, startPoint x: 488, startPoint y: 238, endPoint x: 568, endPoint y: 102, distance: 157.6
click at [567, 102] on div "S4 3720 S3 3200 S2 3720 S1 3200" at bounding box center [511, 259] width 1022 height 406
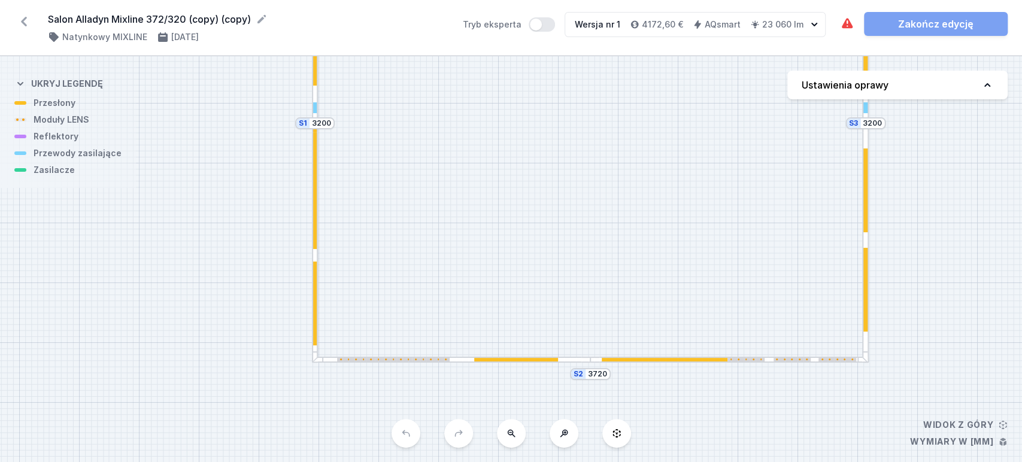
click at [21, 25] on icon at bounding box center [23, 21] width 19 height 19
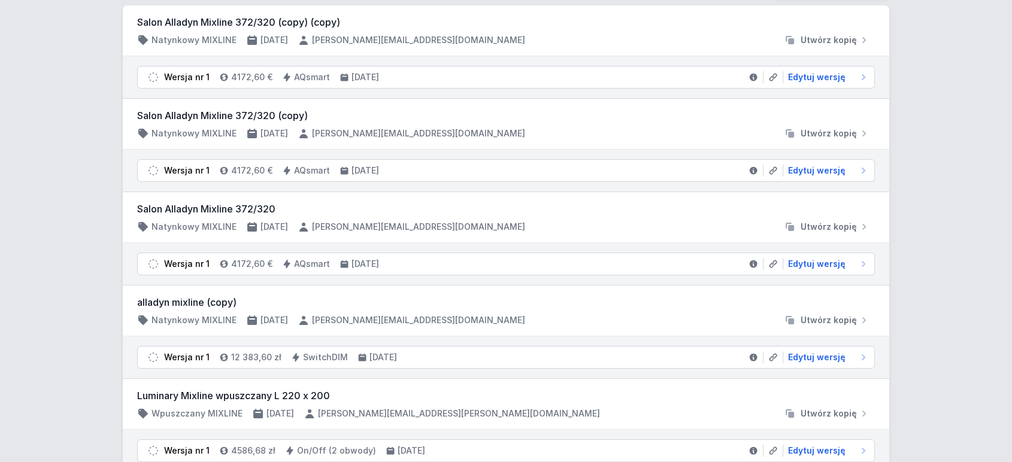
scroll to position [133, 0]
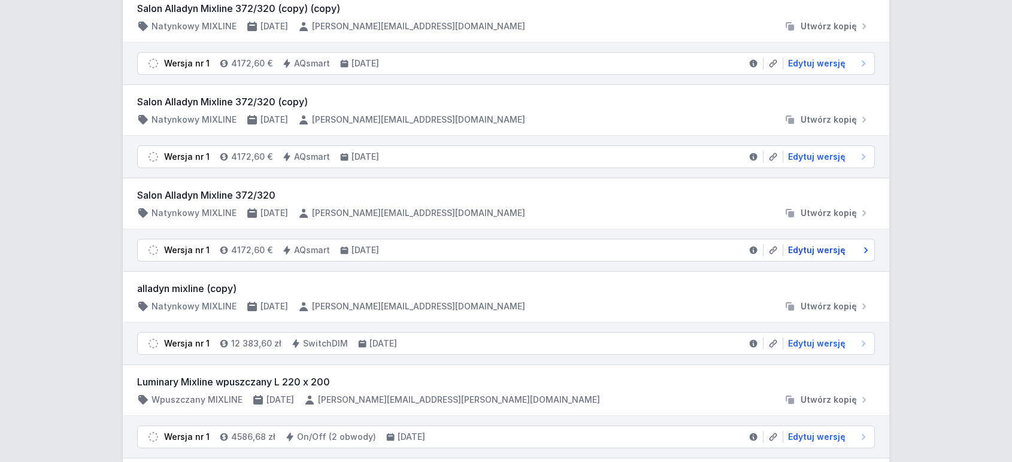
click at [818, 253] on span "Edytuj wersję" at bounding box center [817, 250] width 58 height 12
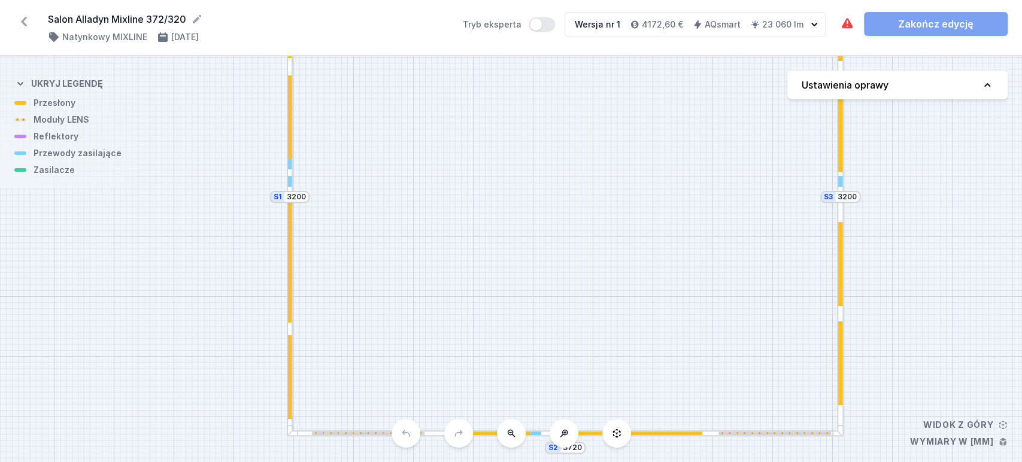
drag, startPoint x: 560, startPoint y: 308, endPoint x: 700, endPoint y: 85, distance: 263.7
click at [698, 92] on div "S4 3720 S3 3200 S2 3720 S1 3200" at bounding box center [511, 259] width 1022 height 406
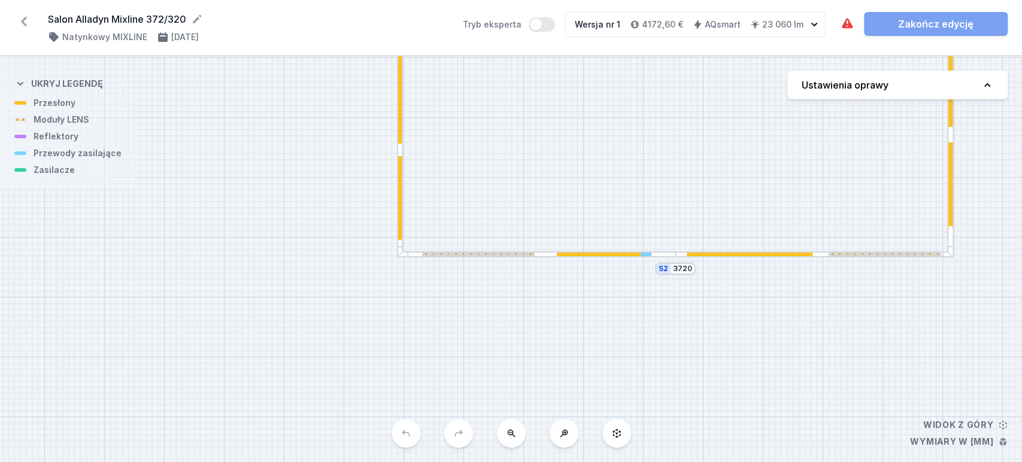
drag, startPoint x: 652, startPoint y: 134, endPoint x: 578, endPoint y: 238, distance: 128.1
click at [573, 243] on div "S4 3720 S3 3200 S2 3720 S1 3200" at bounding box center [511, 259] width 1022 height 406
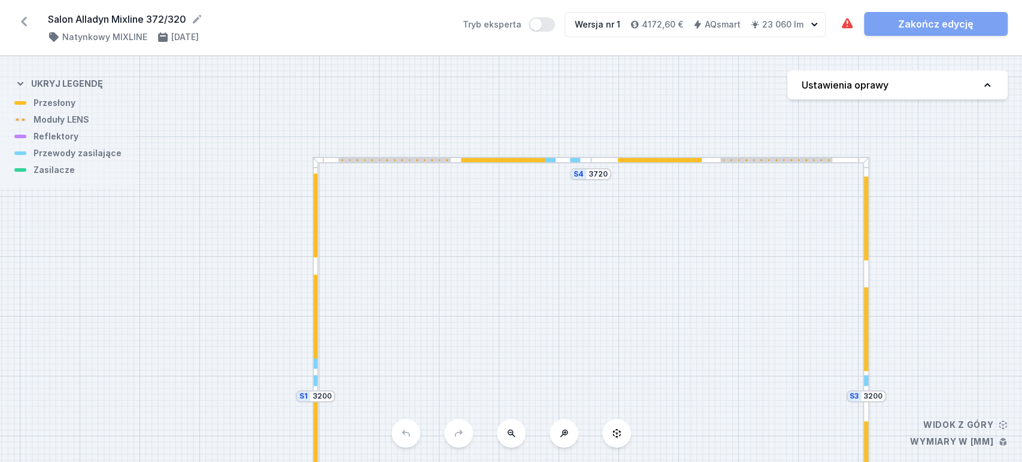
drag, startPoint x: 580, startPoint y: 265, endPoint x: 565, endPoint y: 432, distance: 167.1
click at [559, 462] on html "Salon Alladyn Mixline 372/320 ( 11353 /v 1 ) Natynkowy MIXLINE 22.08.2025 Tryb …" at bounding box center [511, 231] width 1022 height 462
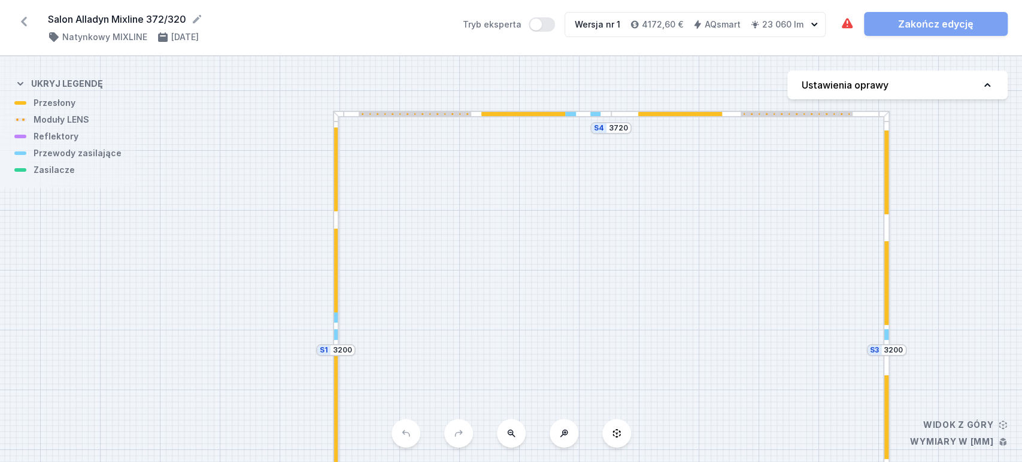
drag, startPoint x: 619, startPoint y: 279, endPoint x: 580, endPoint y: 181, distance: 104.6
click at [625, 268] on div "S4 3720 S3 3200 S2 3720 S1 3200" at bounding box center [511, 259] width 1022 height 406
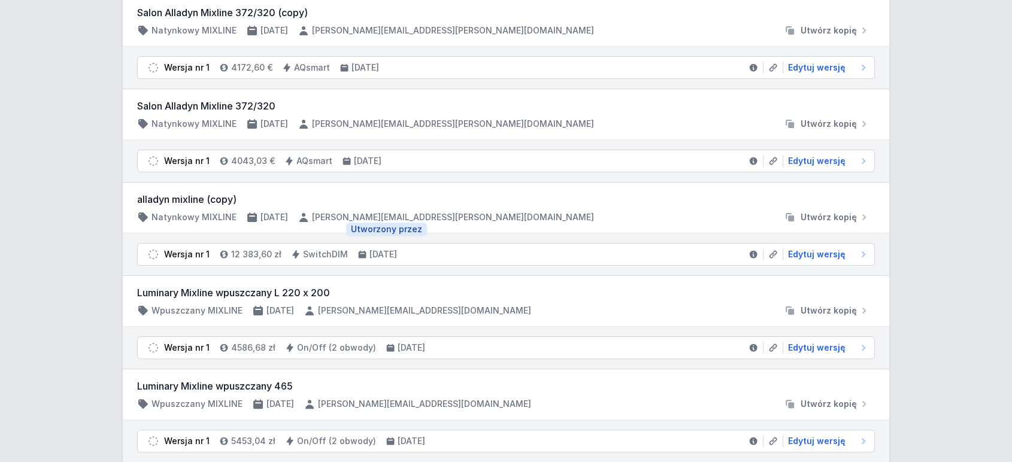
scroll to position [199, 0]
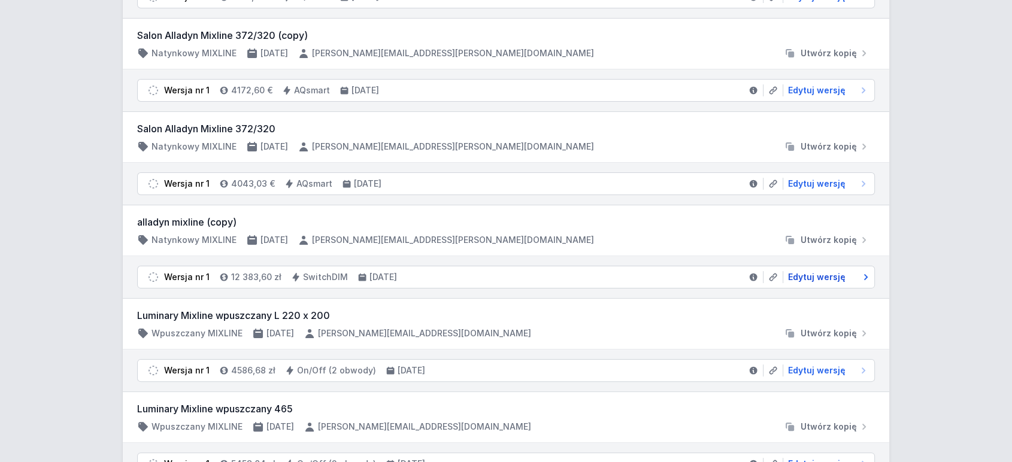
click at [809, 277] on span "Edytuj wersję" at bounding box center [817, 277] width 58 height 12
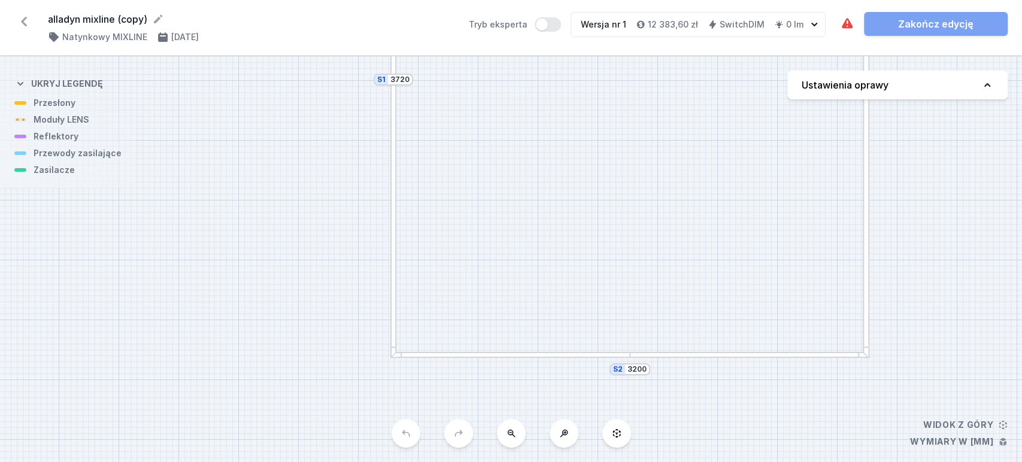
drag, startPoint x: 571, startPoint y: 211, endPoint x: 652, endPoint y: 43, distance: 185.9
click at [656, 35] on div "alladyn mixline (copy) ( 11352 /v 1 ) Natynkowy MIXLINE [DATE] Tryb eksperta We…" at bounding box center [511, 231] width 1022 height 462
drag, startPoint x: 648, startPoint y: 165, endPoint x: 498, endPoint y: 231, distance: 163.1
click at [498, 231] on div "S4 3200 S3 3720 S2 3200 S1 3720" at bounding box center [511, 259] width 1022 height 406
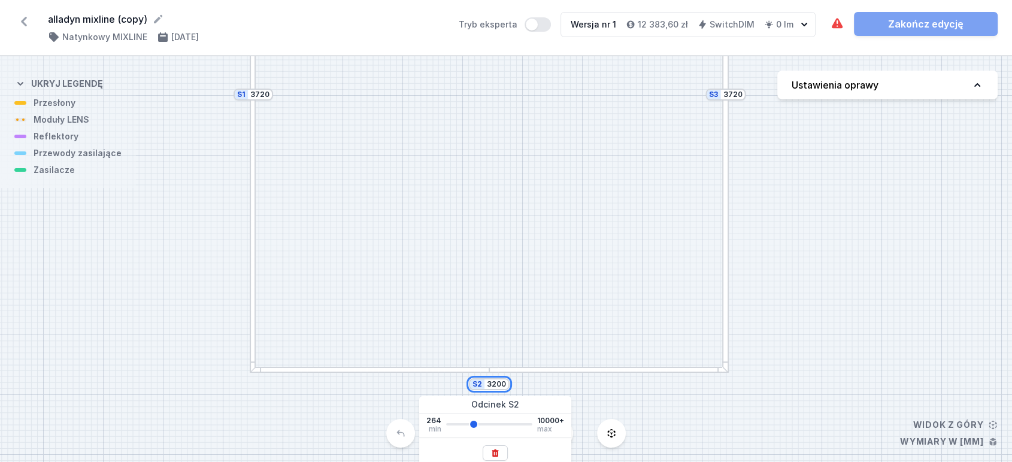
click at [503, 386] on input "3200" at bounding box center [496, 385] width 19 height 10
drag, startPoint x: 491, startPoint y: 382, endPoint x: 501, endPoint y: 386, distance: 10.8
click at [501, 386] on input "3200" at bounding box center [496, 385] width 19 height 10
type input "3720"
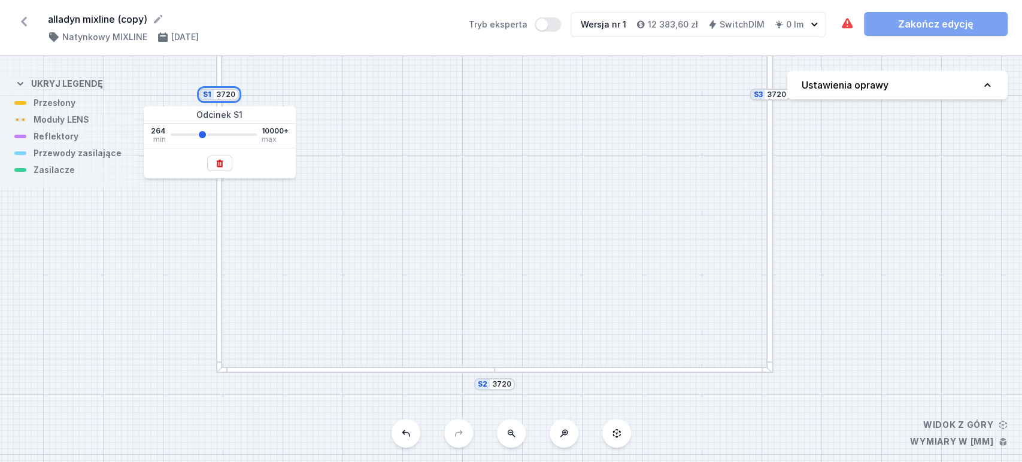
drag, startPoint x: 255, startPoint y: 97, endPoint x: 263, endPoint y: 95, distance: 8.0
click at [263, 95] on div "S4 3720 S3 3720 S2 3720 S1 3720" at bounding box center [511, 259] width 1022 height 406
click at [232, 93] on input "3720" at bounding box center [225, 95] width 19 height 10
drag, startPoint x: 223, startPoint y: 95, endPoint x: 232, endPoint y: 92, distance: 9.9
click at [232, 92] on input "3720" at bounding box center [225, 95] width 19 height 10
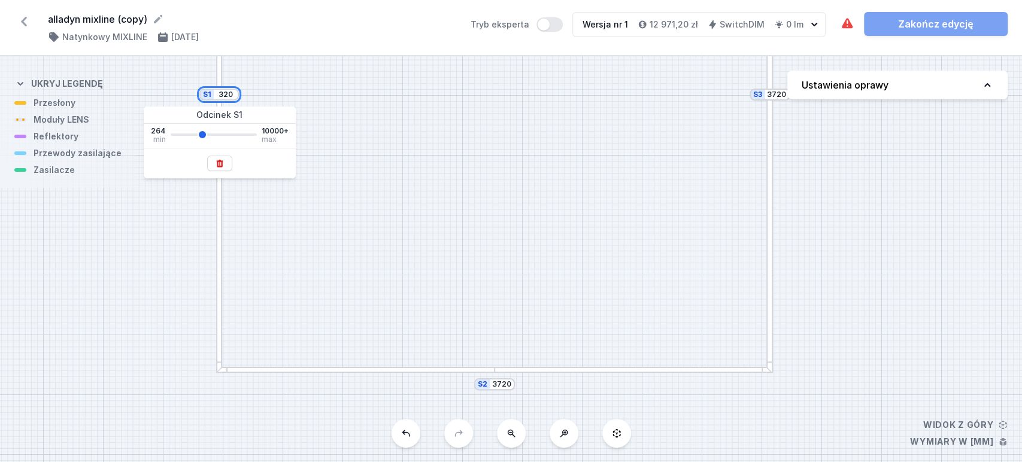
type input "320"
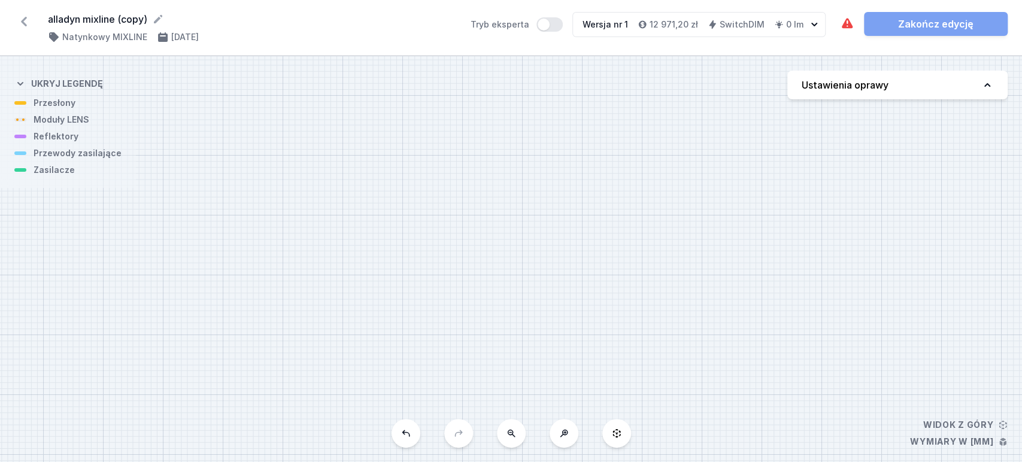
type input "320"
click at [352, 159] on div "S4 3720 S3 320 S2 3720 S1 320" at bounding box center [511, 259] width 1022 height 406
drag, startPoint x: 489, startPoint y: 208, endPoint x: 528, endPoint y: 253, distance: 59.0
click at [546, 280] on div "S4 3720 S3 320 S2 3720 S1 320" at bounding box center [511, 259] width 1022 height 406
click at [621, 441] on button at bounding box center [617, 433] width 29 height 29
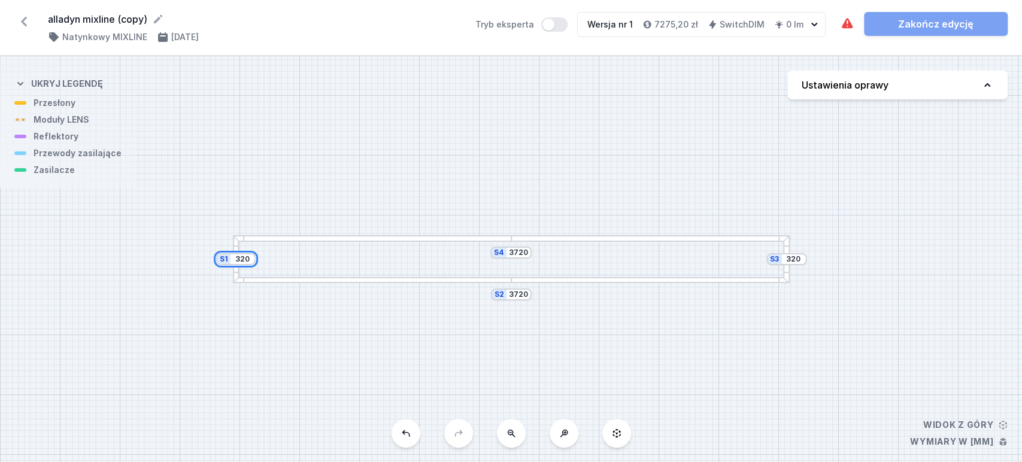
click at [243, 255] on input "320" at bounding box center [242, 260] width 19 height 10
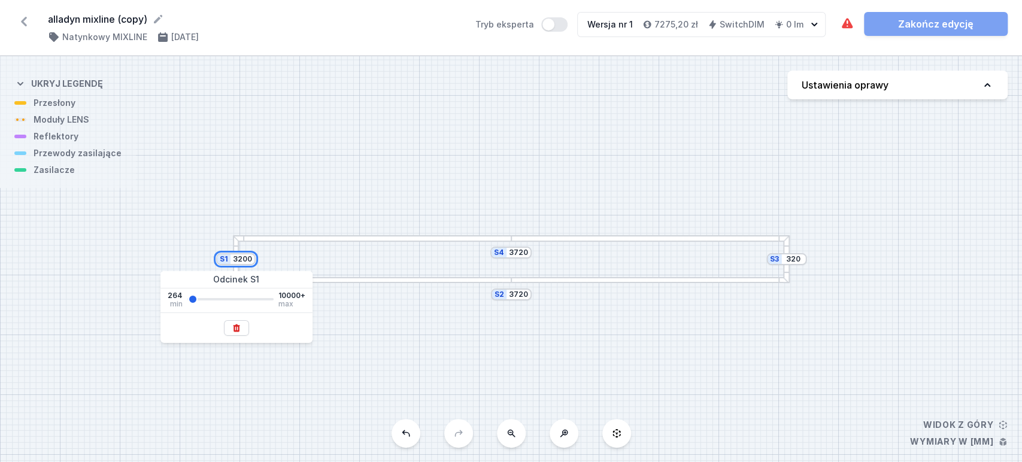
type input "3200"
click at [382, 172] on div "S4 3720 S3 3200 S2 3720 S1 3200" at bounding box center [511, 259] width 1022 height 406
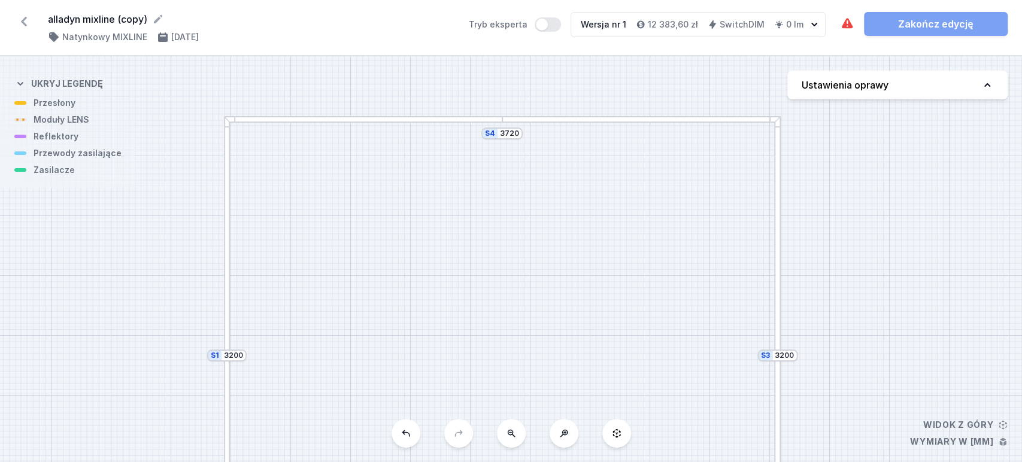
drag, startPoint x: 507, startPoint y: 313, endPoint x: 498, endPoint y: 210, distance: 103.4
click at [497, 189] on div "S4 3720 S3 3200 S2 3720 S1 3200" at bounding box center [511, 259] width 1022 height 406
drag, startPoint x: 561, startPoint y: 253, endPoint x: 494, endPoint y: 87, distance: 179.5
click at [486, 90] on div "S4 3720 S3 3200 S2 3720 S1 3200" at bounding box center [511, 259] width 1022 height 406
drag, startPoint x: 515, startPoint y: 348, endPoint x: 551, endPoint y: 296, distance: 63.3
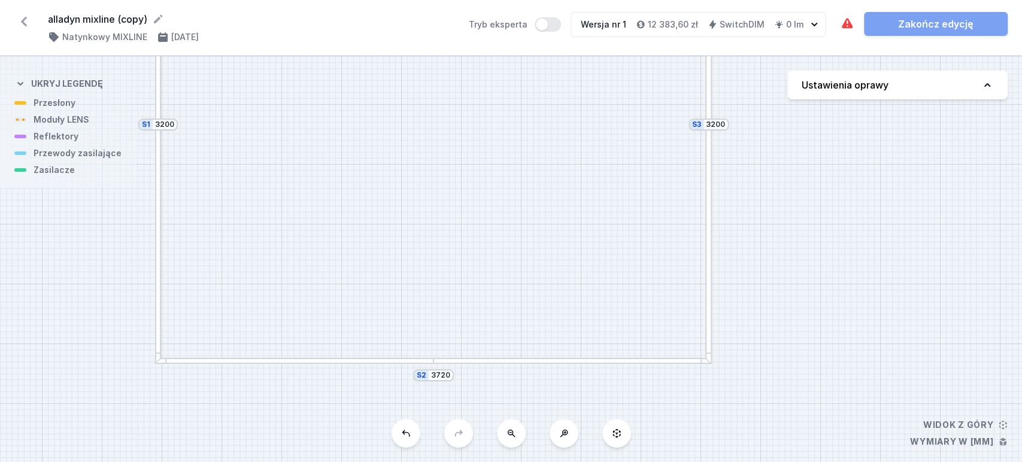
click at [537, 262] on div "S4 3720 S3 3200 S2 3720 S1 3200" at bounding box center [511, 259] width 1022 height 406
click at [723, 446] on div "S4 3720 S3 3200 S2 3720 S1 3200" at bounding box center [511, 259] width 1022 height 406
click at [360, 337] on div at bounding box center [310, 337] width 279 height 7
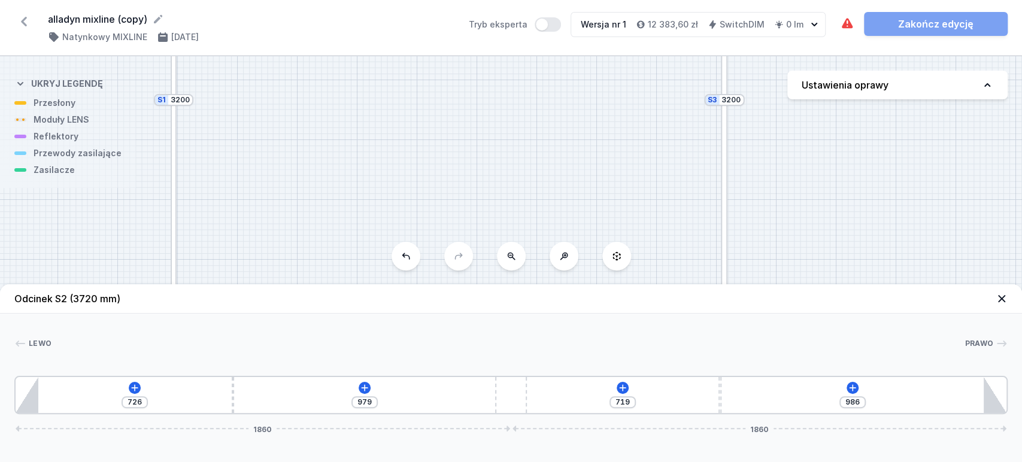
click at [912, 87] on button "Ustawienia oprawy" at bounding box center [898, 85] width 220 height 29
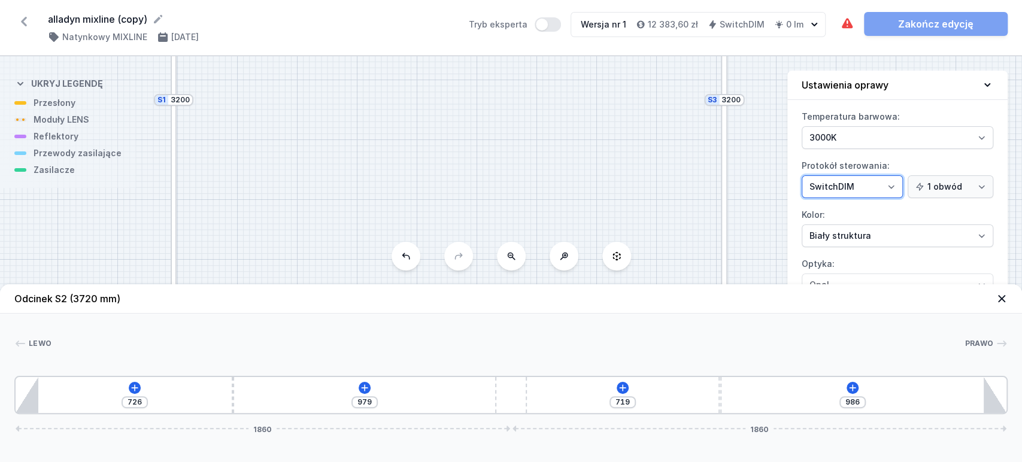
drag, startPoint x: 883, startPoint y: 181, endPoint x: 887, endPoint y: 192, distance: 11.4
click at [885, 183] on select "On/Off SwitchDIM DALI AQsmart" at bounding box center [852, 187] width 101 height 23
select select "5"
click at [802, 176] on select "On/Off SwitchDIM DALI AQsmart" at bounding box center [852, 187] width 101 height 23
drag, startPoint x: 774, startPoint y: 190, endPoint x: 766, endPoint y: 124, distance: 67.0
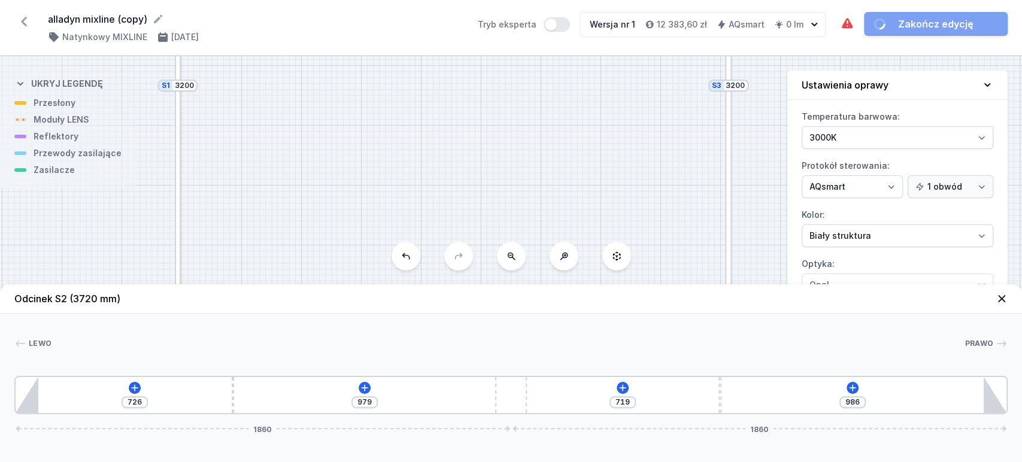
click at [766, 124] on div "S4 3720 S3 3200 S2 3720 S1 3200" at bounding box center [511, 259] width 1022 height 406
click at [135, 393] on button at bounding box center [135, 388] width 12 height 12
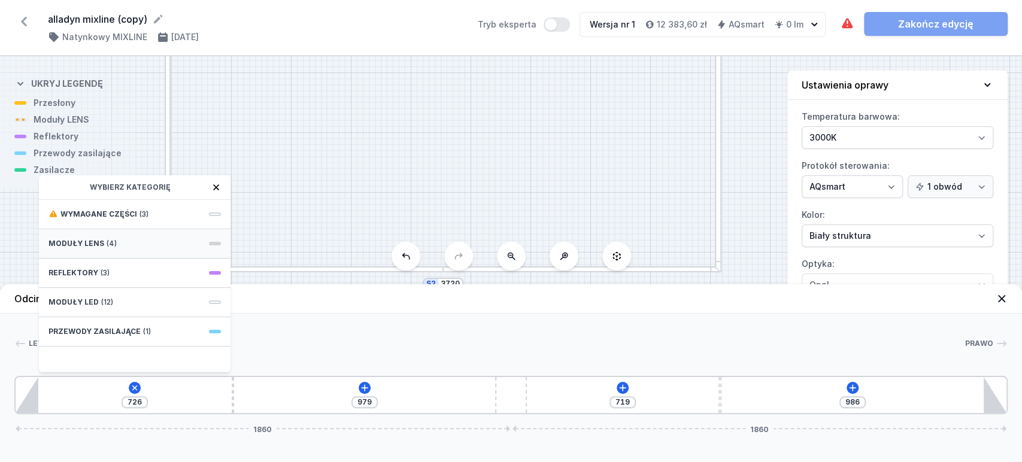
click at [86, 245] on span "Moduły LENS" at bounding box center [77, 244] width 56 height 10
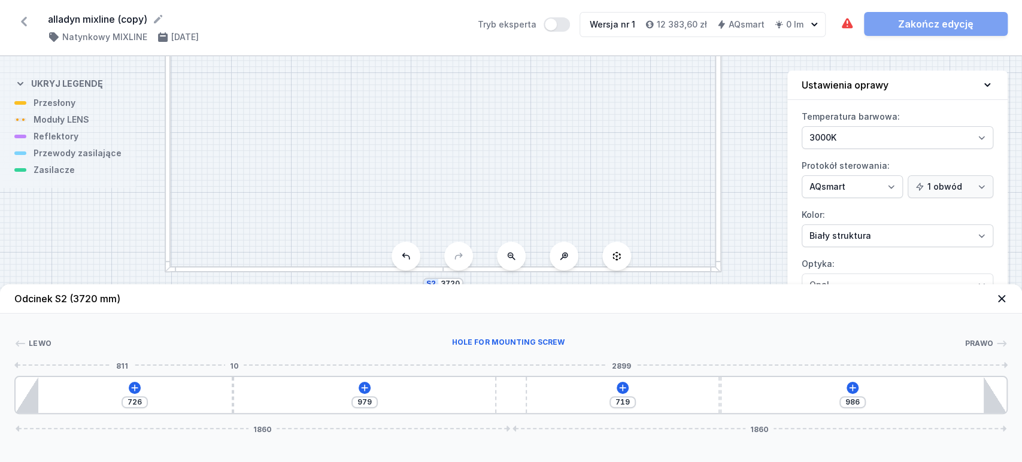
type input "747"
type input "958"
type input "784"
type input "921"
type input "846"
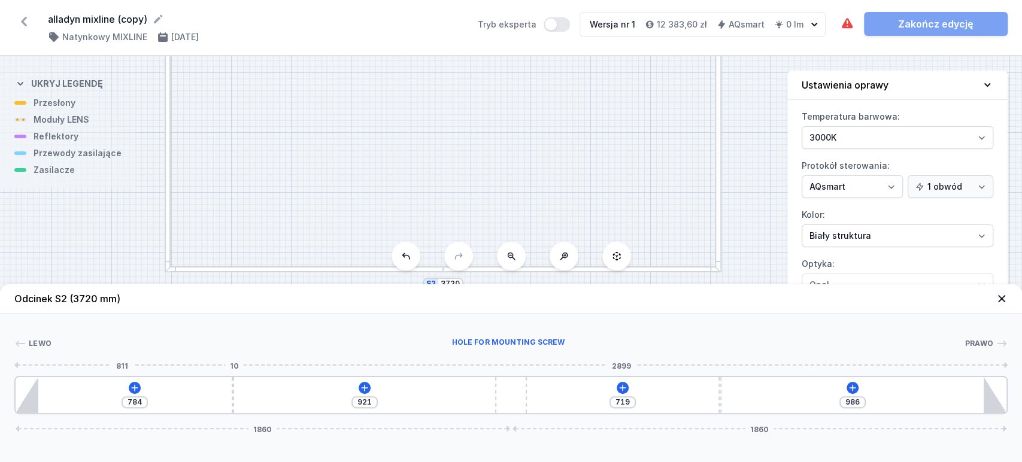
type input "859"
type input "923"
type input "782"
type input "1007"
type input "698"
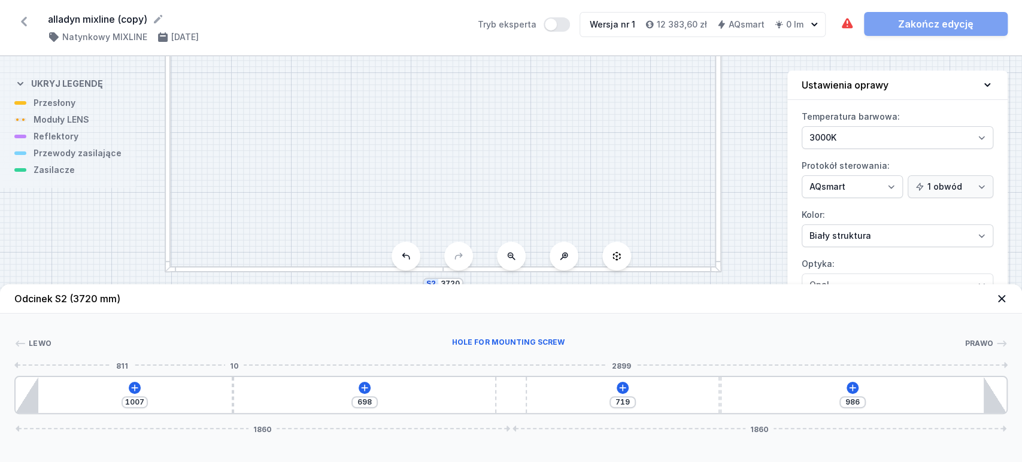
type input "1088"
type input "617"
type input "1170"
type input "535"
type input "1237"
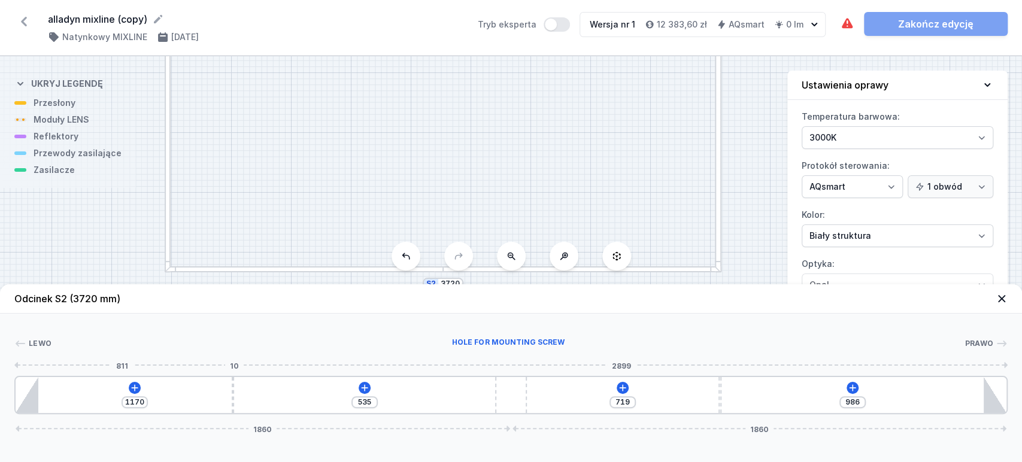
type input "468"
drag, startPoint x: 234, startPoint y: 398, endPoint x: 225, endPoint y: 395, distance: 8.9
click at [446, 391] on div "1237 468 719 986 1860 1860" at bounding box center [511, 395] width 994 height 38
click at [205, 392] on icon at bounding box center [203, 388] width 10 height 10
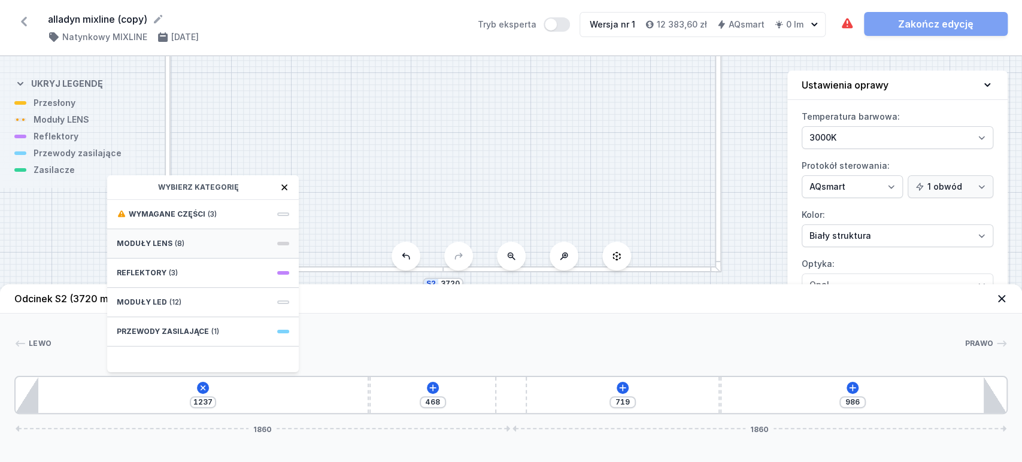
click at [149, 247] on span "Moduły LENS" at bounding box center [145, 244] width 56 height 10
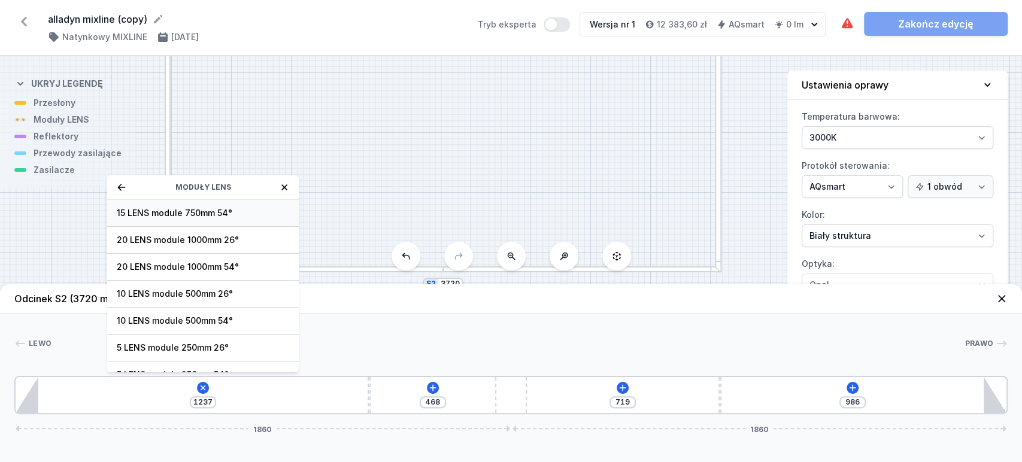
click at [164, 214] on span "15 LENS module 750mm 54°" at bounding box center [203, 213] width 173 height 12
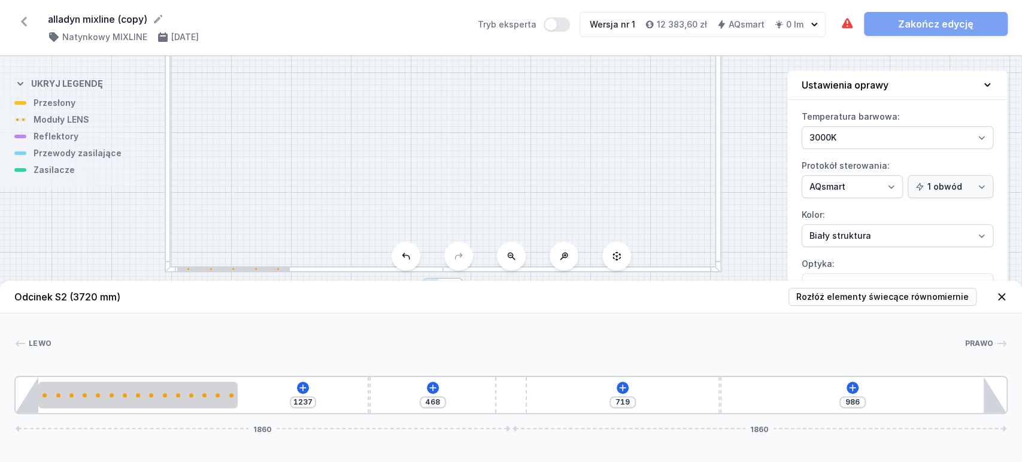
type input "487"
click at [302, 395] on div "487 468 719 986 1860 1860" at bounding box center [511, 395] width 994 height 38
click at [303, 388] on icon at bounding box center [303, 388] width 10 height 10
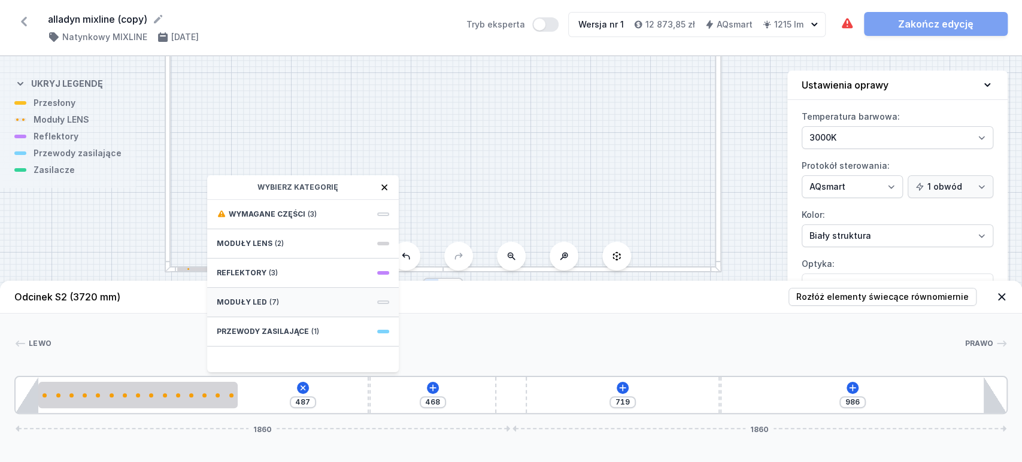
click at [238, 305] on span "Moduły LED" at bounding box center [242, 303] width 50 height 10
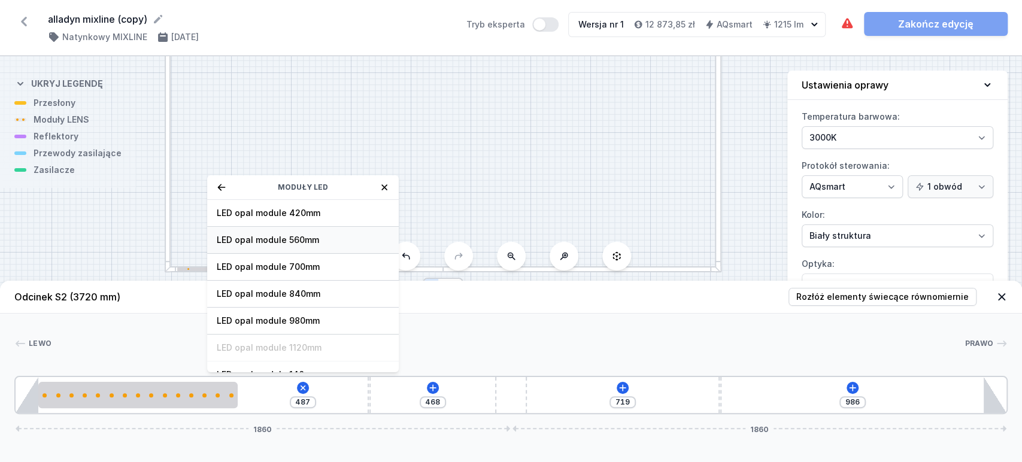
click at [298, 239] on span "LED opal module 560mm" at bounding box center [303, 240] width 173 height 12
type input "405"
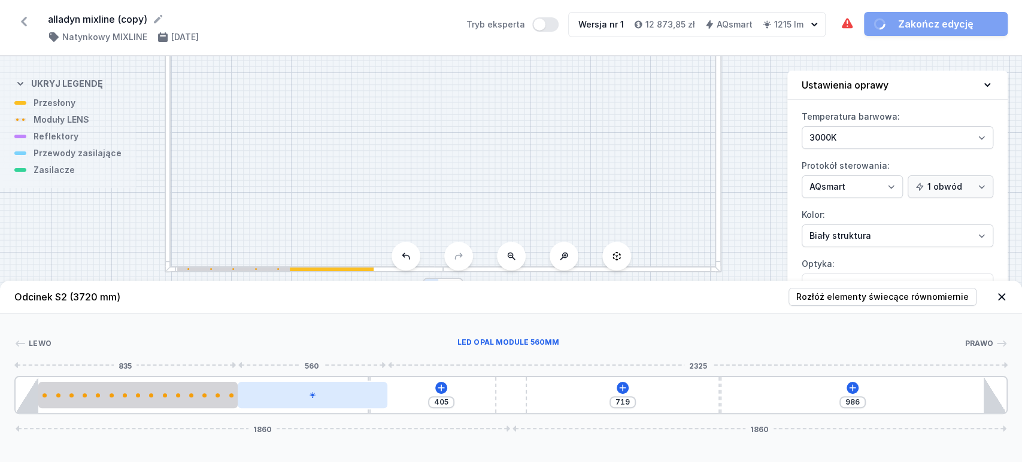
click at [332, 403] on div at bounding box center [312, 395] width 149 height 26
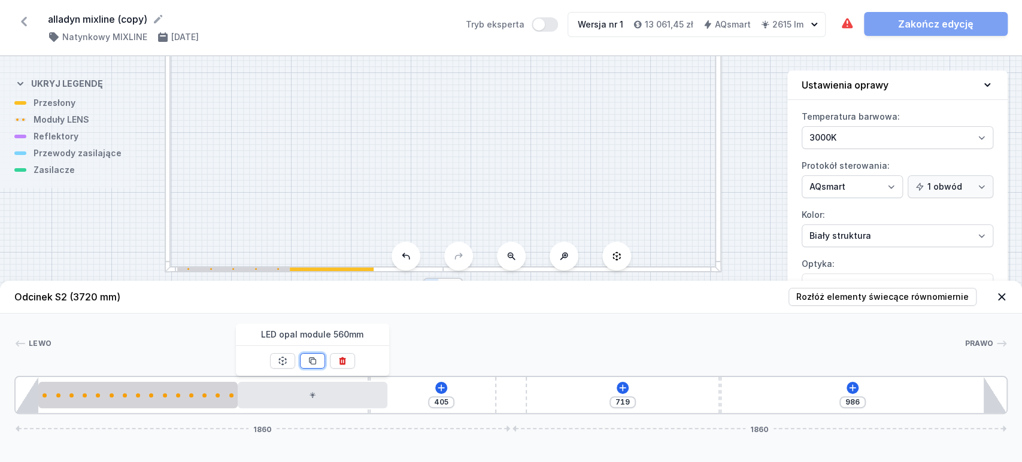
drag, startPoint x: 313, startPoint y: 362, endPoint x: 207, endPoint y: 406, distance: 115.2
click at [308, 363] on icon at bounding box center [313, 361] width 10 height 10
type input "218"
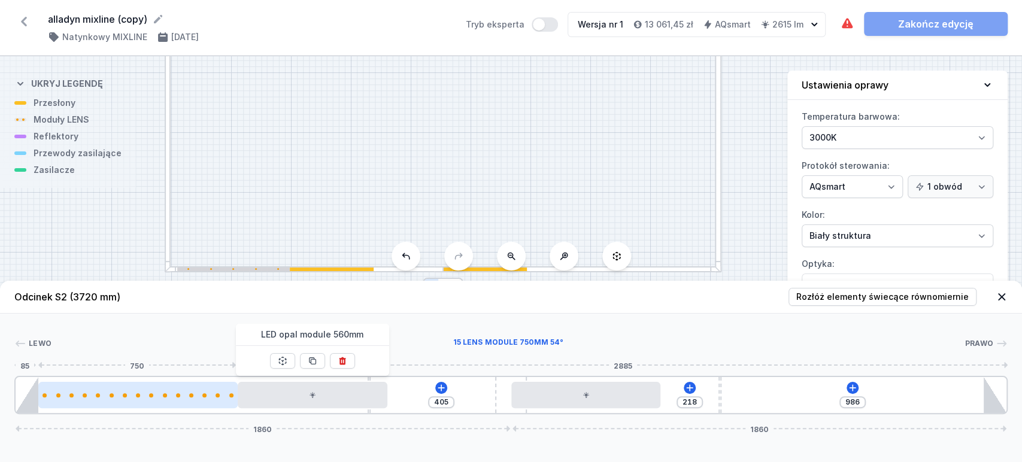
click at [187, 392] on div at bounding box center [138, 395] width 200 height 26
select select "2674"
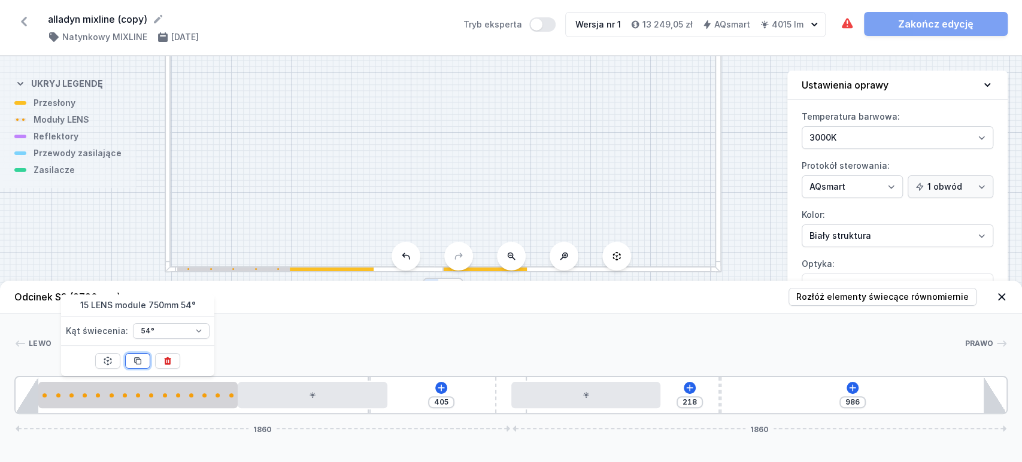
drag, startPoint x: 139, startPoint y: 363, endPoint x: 152, endPoint y: 358, distance: 13.5
click at [139, 363] on icon at bounding box center [138, 361] width 10 height 10
type input "241"
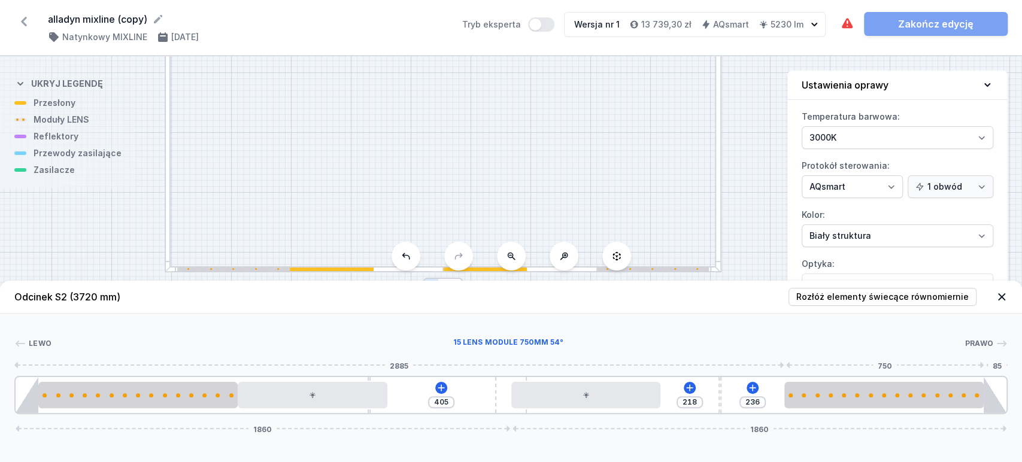
drag, startPoint x: 791, startPoint y: 395, endPoint x: 742, endPoint y: 411, distance: 51.7
click at [895, 387] on div at bounding box center [885, 395] width 200 height 26
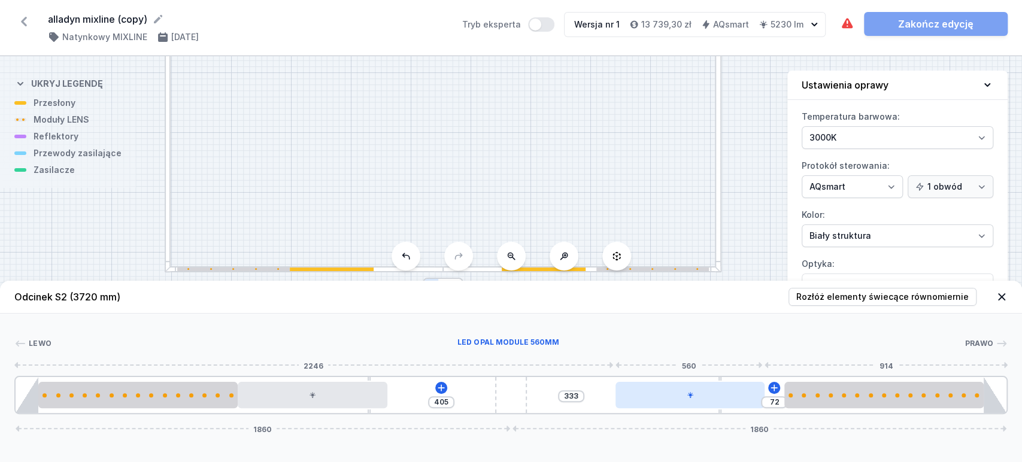
type input "70"
type input "335"
type input "66"
type input "405"
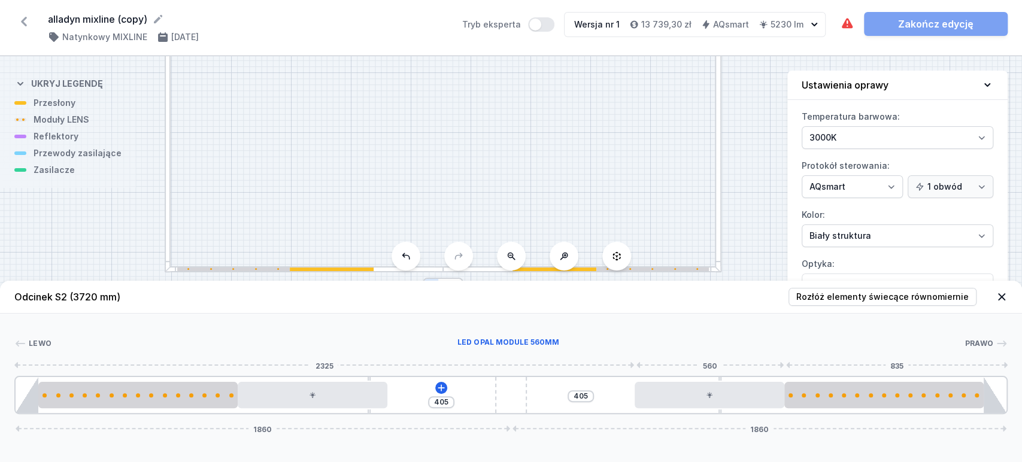
drag, startPoint x: 636, startPoint y: 396, endPoint x: 605, endPoint y: 406, distance: 32.8
click at [441, 389] on icon at bounding box center [442, 388] width 10 height 10
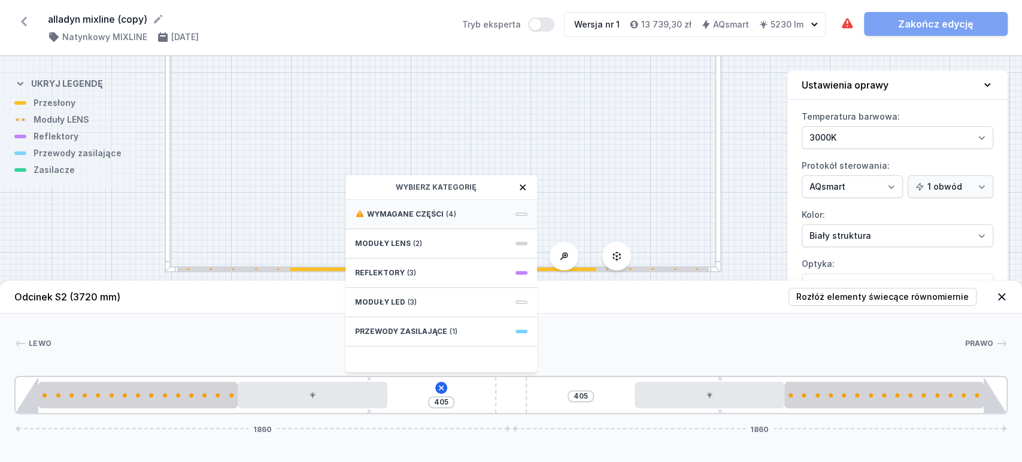
click at [430, 214] on span "Wymagane części" at bounding box center [405, 215] width 77 height 10
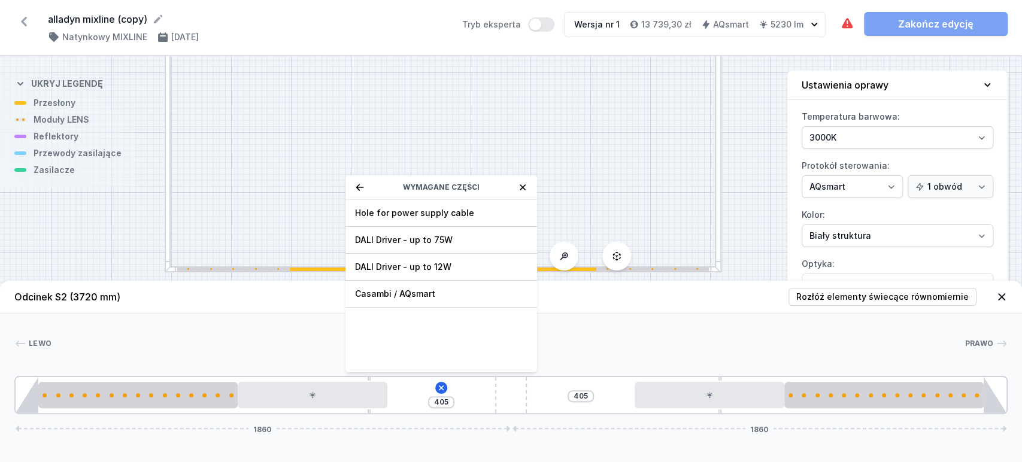
click at [429, 214] on span "Hole for power supply cable" at bounding box center [441, 213] width 173 height 12
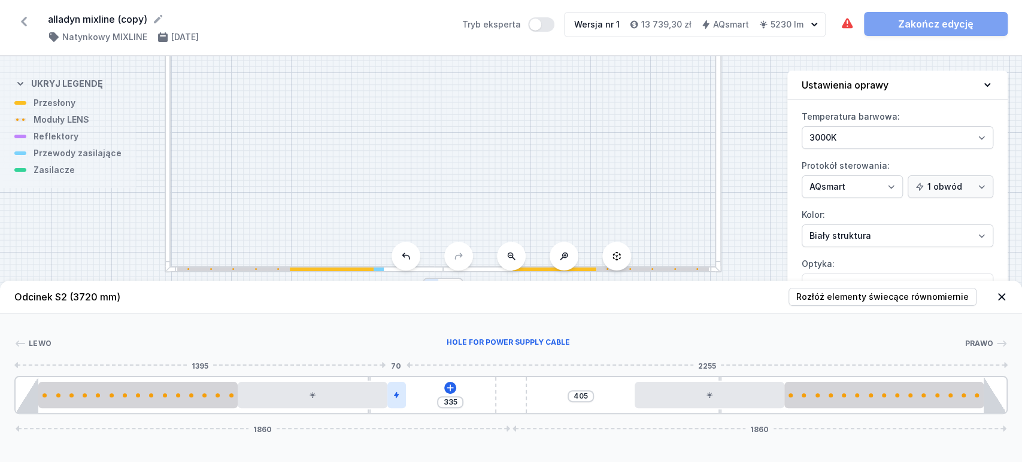
click at [401, 397] on div at bounding box center [397, 395] width 19 height 26
click at [399, 400] on div at bounding box center [397, 395] width 19 height 26
click at [393, 364] on icon at bounding box center [397, 361] width 10 height 10
click at [437, 387] on icon at bounding box center [442, 388] width 10 height 10
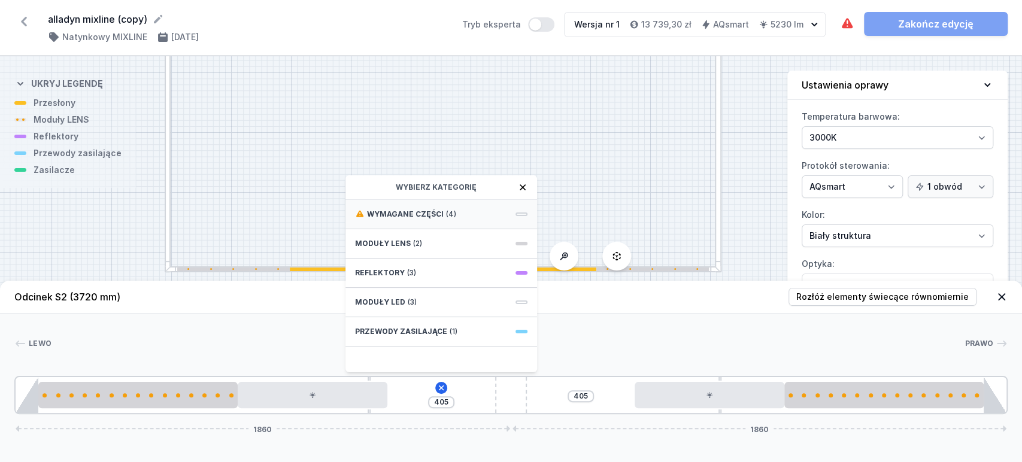
click at [446, 212] on span "(4)" at bounding box center [451, 215] width 10 height 10
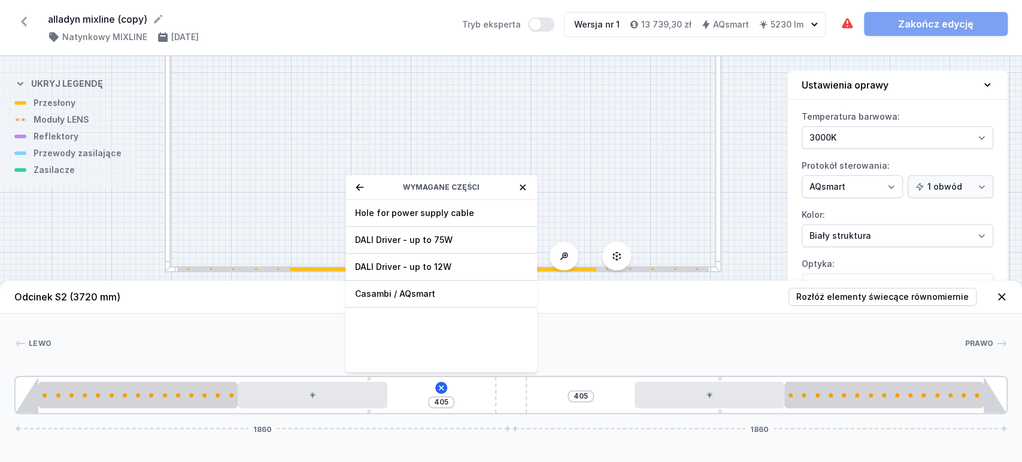
drag, startPoint x: 442, startPoint y: 241, endPoint x: 445, endPoint y: 289, distance: 48.6
click at [443, 242] on span "DALI Driver - up to 75W" at bounding box center [441, 240] width 173 height 12
type input "105"
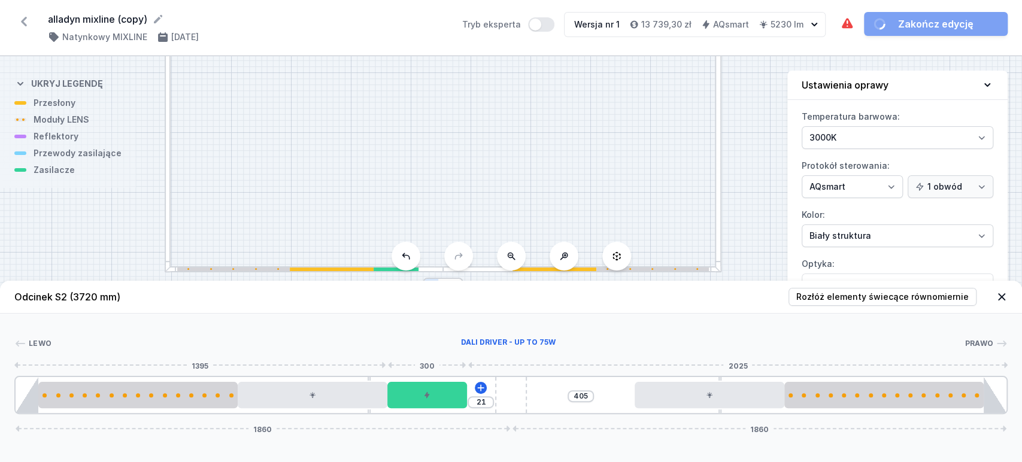
type input "105"
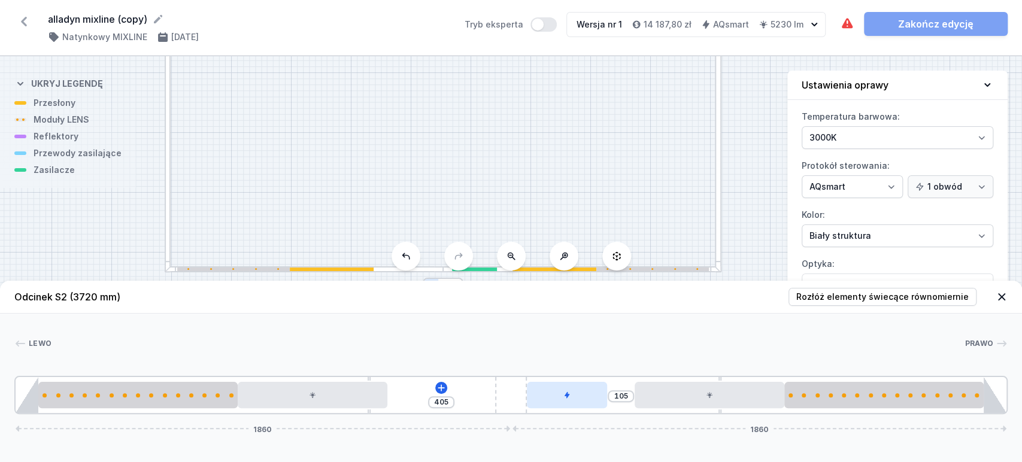
drag, startPoint x: 431, startPoint y: 394, endPoint x: 549, endPoint y: 382, distance: 119.1
click at [444, 389] on icon at bounding box center [442, 388] width 10 height 10
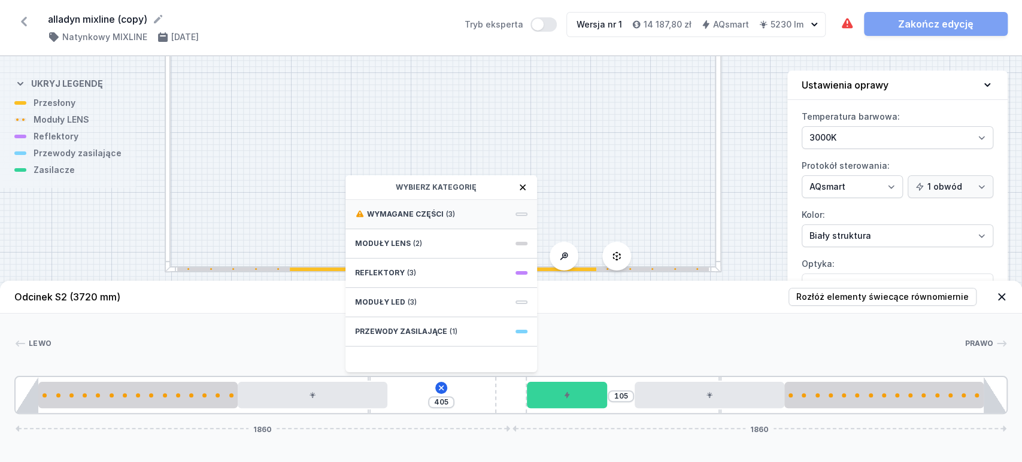
click at [441, 208] on div "Wymagane części (3)" at bounding box center [442, 214] width 192 height 29
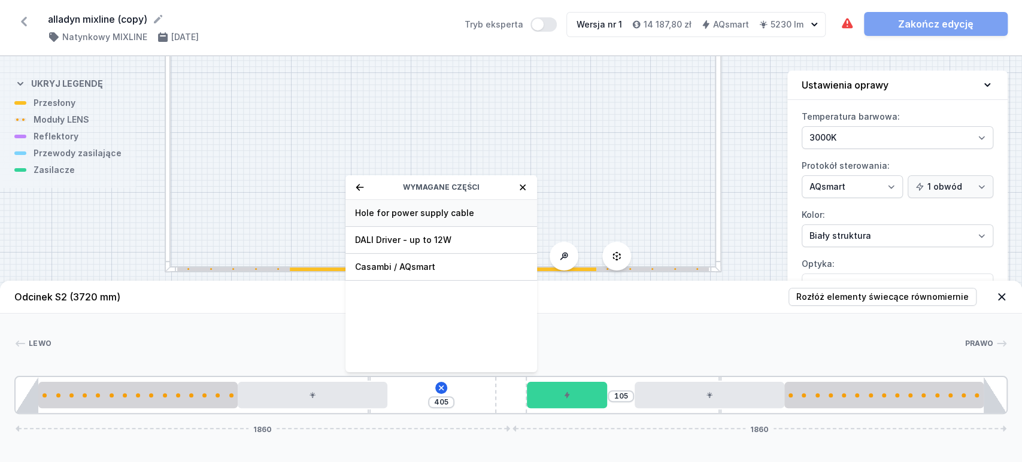
click at [437, 211] on span "Hole for power supply cable" at bounding box center [441, 213] width 173 height 12
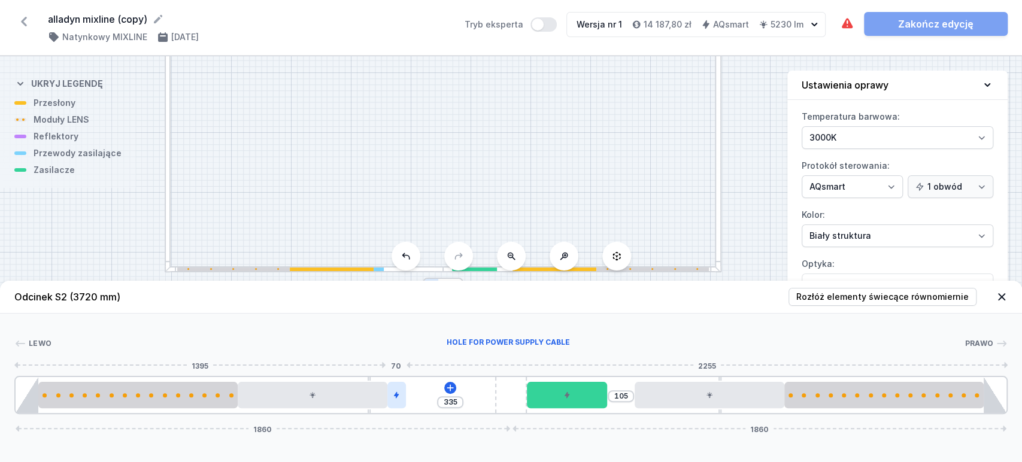
click at [392, 401] on div at bounding box center [397, 395] width 19 height 26
click at [395, 362] on icon at bounding box center [397, 361] width 10 height 10
click at [449, 387] on div "405 105 1860 1860" at bounding box center [511, 395] width 994 height 38
click at [441, 388] on icon at bounding box center [441, 388] width 7 height 7
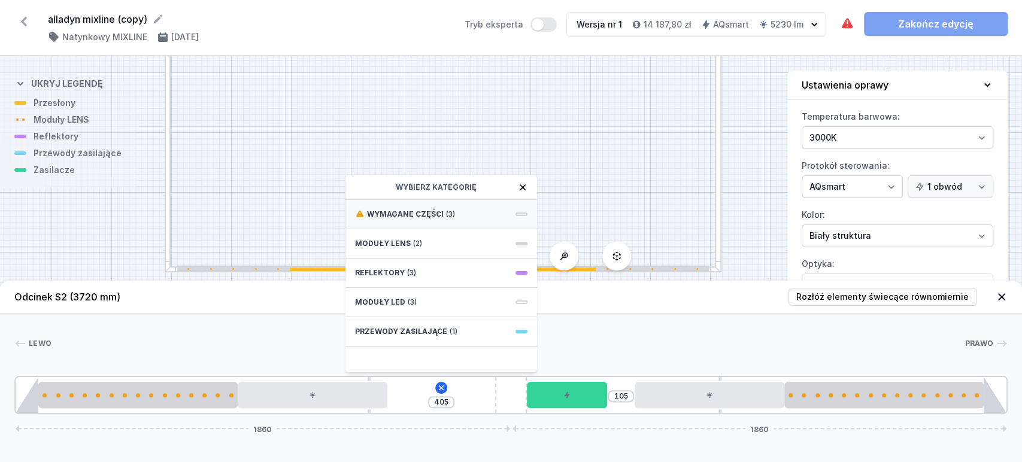
click at [459, 220] on div "Wymagane części (3)" at bounding box center [442, 214] width 192 height 29
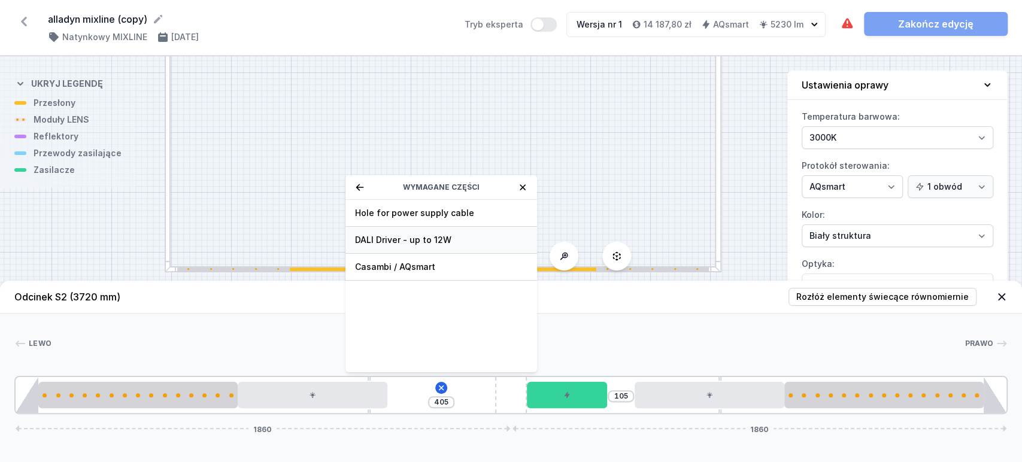
click at [455, 238] on span "DALI Driver - up to 12W" at bounding box center [441, 240] width 173 height 12
type input "105"
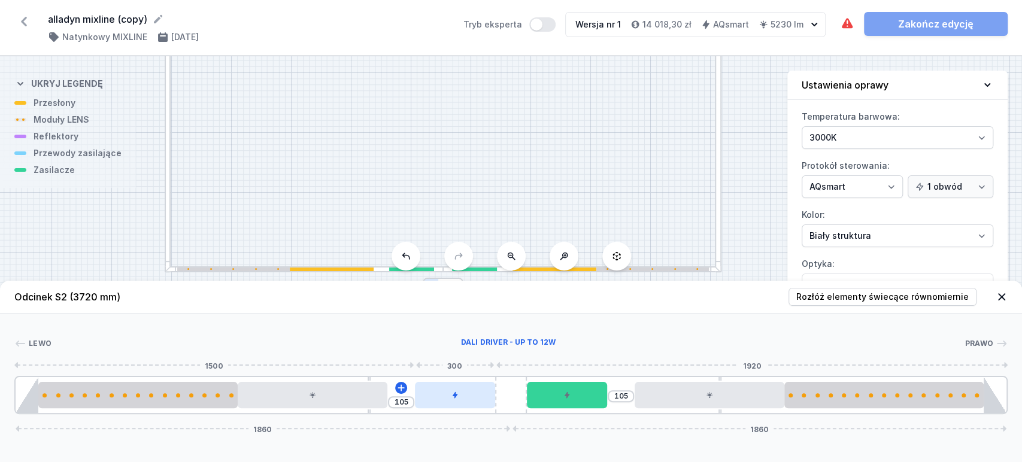
drag, startPoint x: 432, startPoint y: 398, endPoint x: 464, endPoint y: 398, distance: 31.8
click at [464, 398] on div at bounding box center [455, 395] width 80 height 26
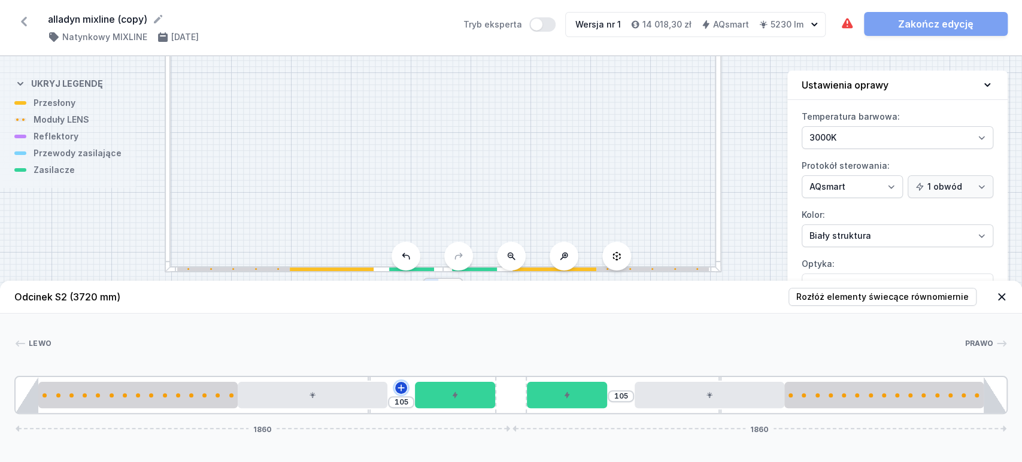
click at [398, 386] on icon at bounding box center [402, 388] width 10 height 10
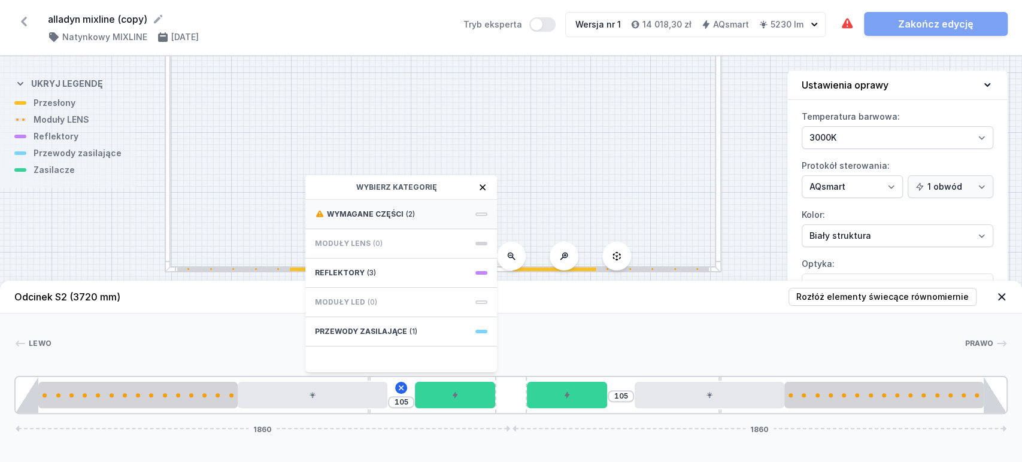
click at [446, 214] on div "Wymagane części (2)" at bounding box center [401, 214] width 192 height 29
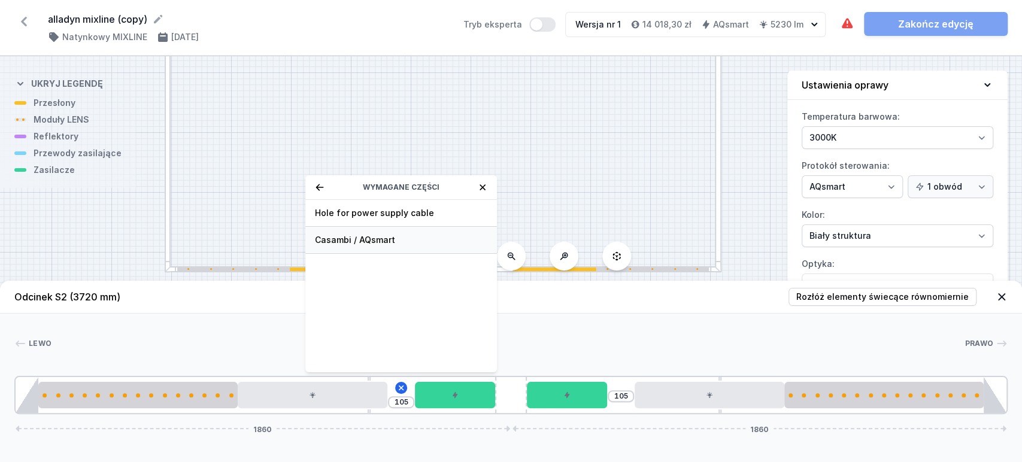
click at [412, 239] on span "Casambi / AQsmart" at bounding box center [401, 240] width 173 height 12
type input "5"
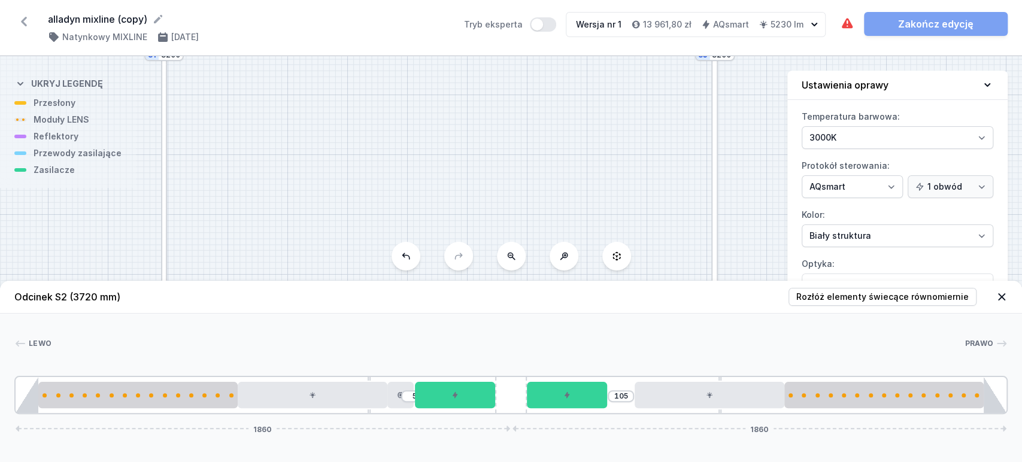
drag, startPoint x: 391, startPoint y: 144, endPoint x: 406, endPoint y: 214, distance: 71.5
click at [389, 180] on div "S4 3720 S3 3200 S2 3720 S1 3200" at bounding box center [511, 259] width 1022 height 406
drag, startPoint x: 479, startPoint y: 133, endPoint x: 482, endPoint y: 238, distance: 104.9
click at [503, 307] on div "S4 3720 S3 3200 S2 3720 S1 3200 Odcinek S2 (3720 mm) Rozłóż elementy świecące r…" at bounding box center [511, 259] width 1022 height 406
drag, startPoint x: 436, startPoint y: 162, endPoint x: 444, endPoint y: 205, distance: 43.8
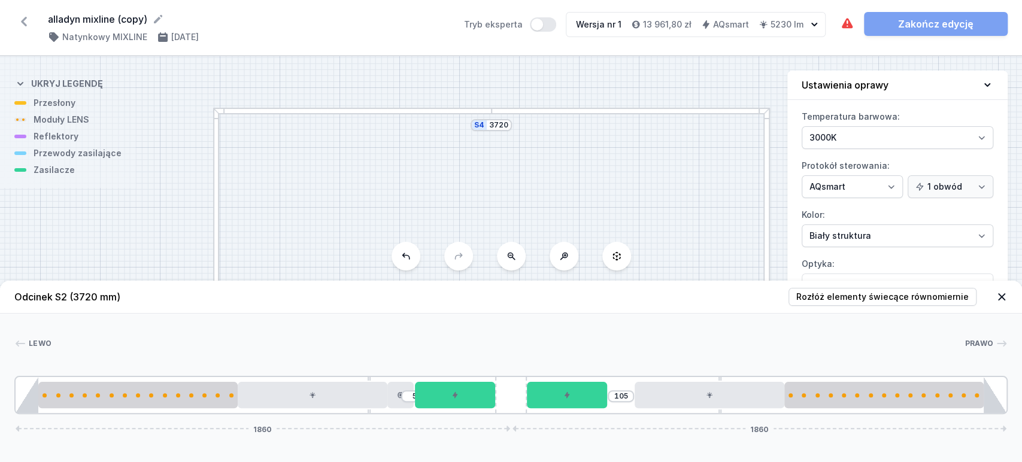
click at [444, 205] on div "S4 3720 S3 3200 S2 3720 S1 3200" at bounding box center [511, 259] width 1022 height 406
drag, startPoint x: 361, startPoint y: 110, endPoint x: 364, endPoint y: 116, distance: 6.7
click at [362, 111] on div "S4 3720 S3 3200 S2 3720 S1 3200" at bounding box center [511, 259] width 1022 height 406
click at [365, 119] on div at bounding box center [353, 117] width 279 height 7
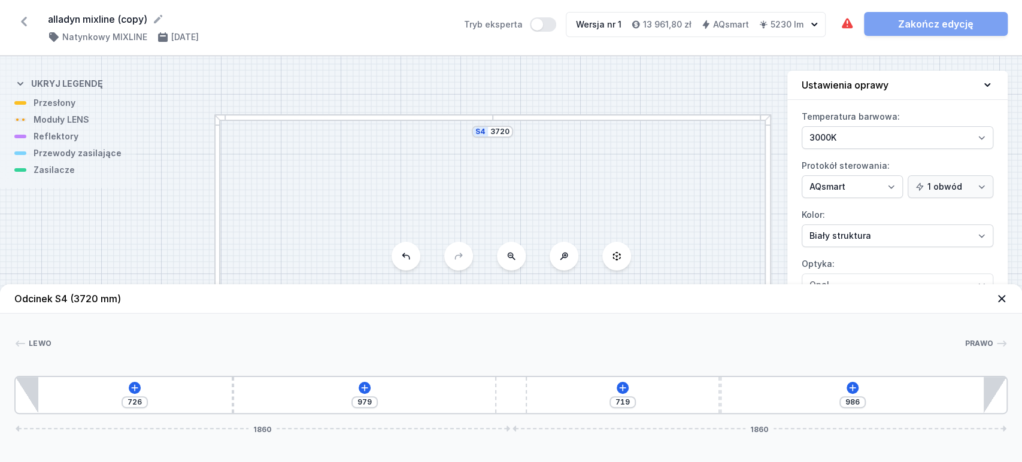
drag, startPoint x: 230, startPoint y: 400, endPoint x: 254, endPoint y: 400, distance: 24.0
click at [270, 394] on div "726 979 719 986 1860 1860" at bounding box center [511, 395] width 994 height 38
drag, startPoint x: 235, startPoint y: 398, endPoint x: 243, endPoint y: 401, distance: 8.6
click at [257, 401] on div "726 979 719 986 1860 1860" at bounding box center [511, 395] width 994 height 38
type input "749"
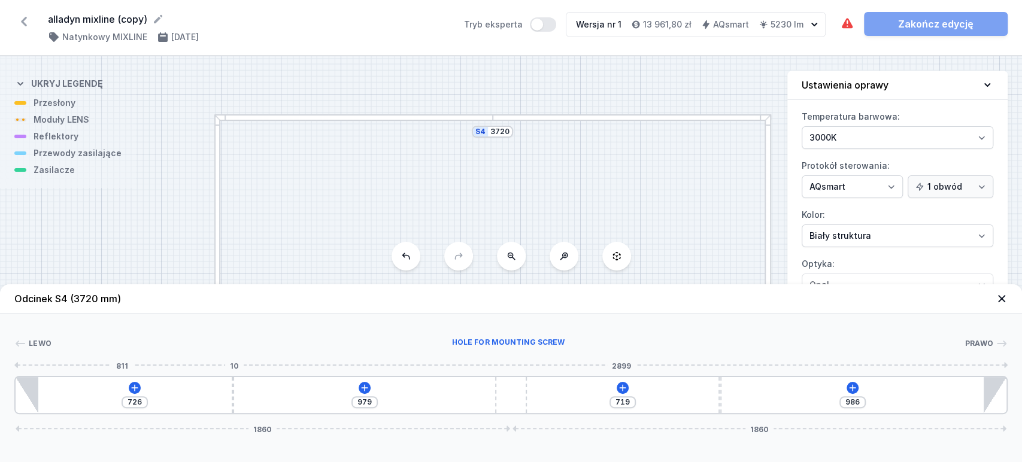
type input "956"
type input "753"
type input "952"
type input "762"
type input "943"
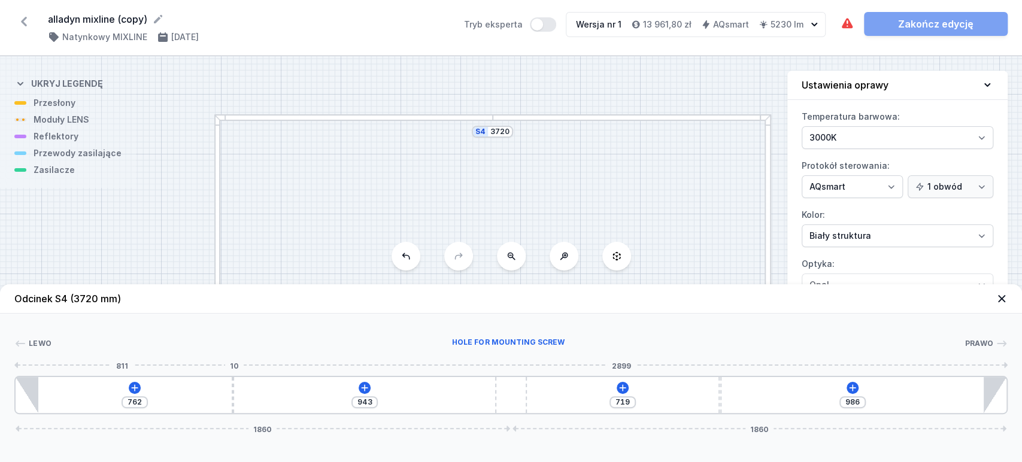
type input "775"
type input "930"
type input "822"
type input "883"
type input "905"
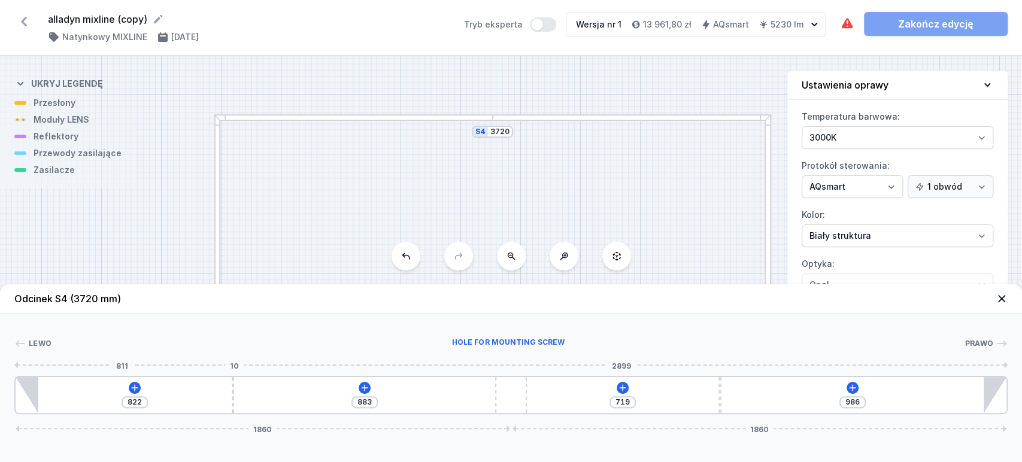
type input "800"
type input "1013"
type input "692"
type input "1130"
type input "575"
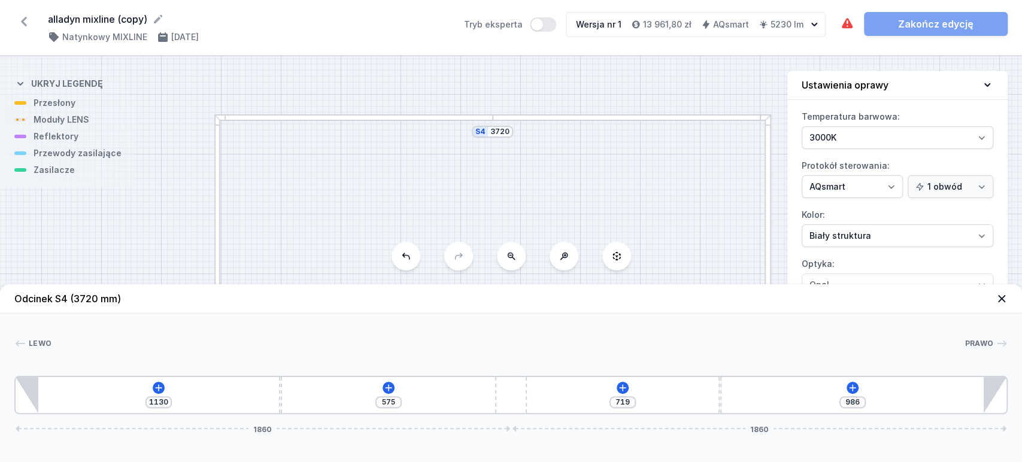
type input "1229"
type input "476"
type input "1237"
type input "468"
drag, startPoint x: 232, startPoint y: 397, endPoint x: 329, endPoint y: 389, distance: 97.9
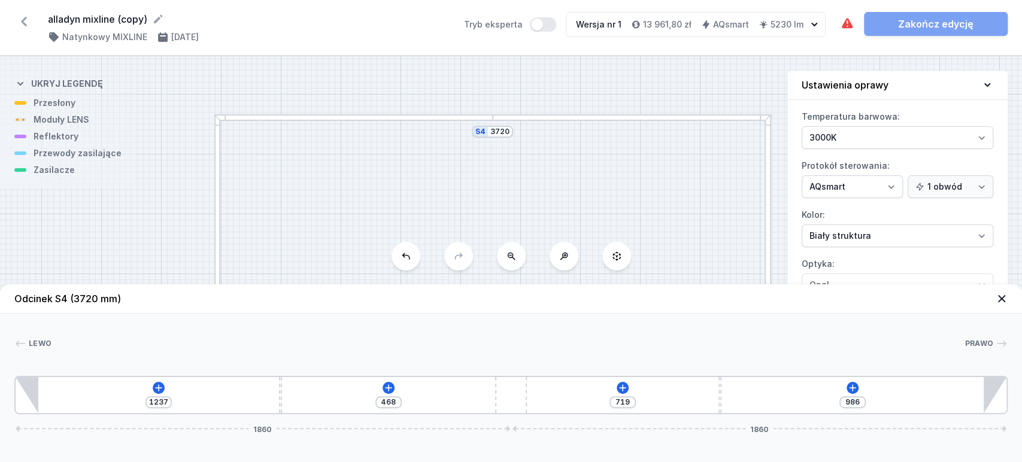
click at [374, 380] on div "1237 468 719 986 1860 1860" at bounding box center [511, 395] width 994 height 38
click at [200, 392] on icon at bounding box center [203, 388] width 10 height 10
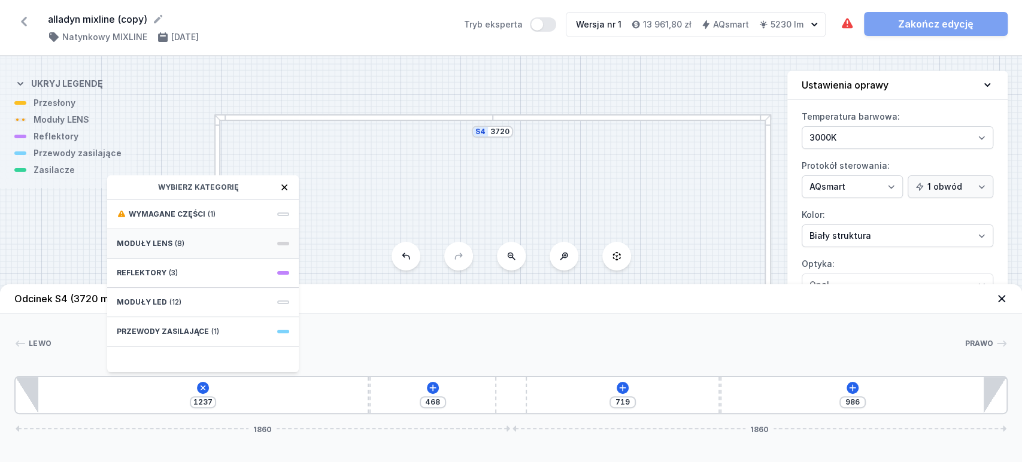
click at [149, 240] on span "Moduły LENS" at bounding box center [145, 244] width 56 height 10
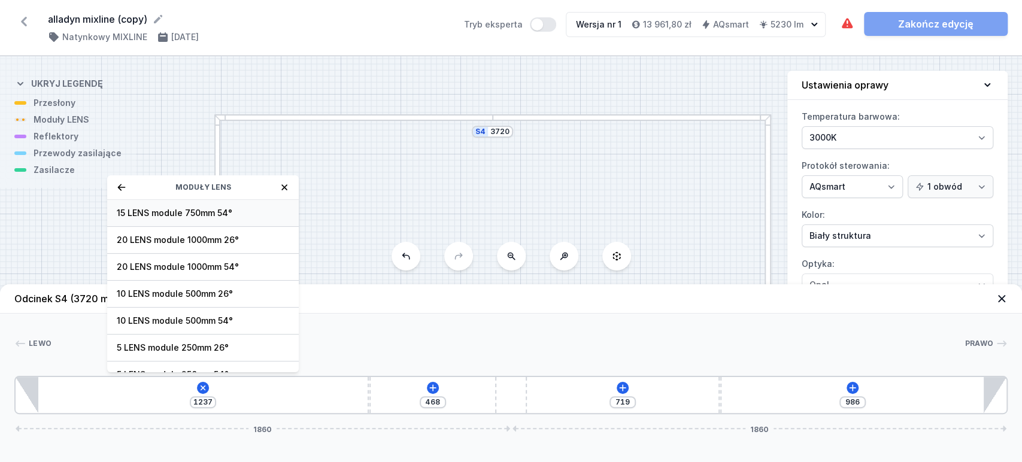
click at [177, 210] on span "15 LENS module 750mm 54°" at bounding box center [203, 213] width 173 height 12
type input "487"
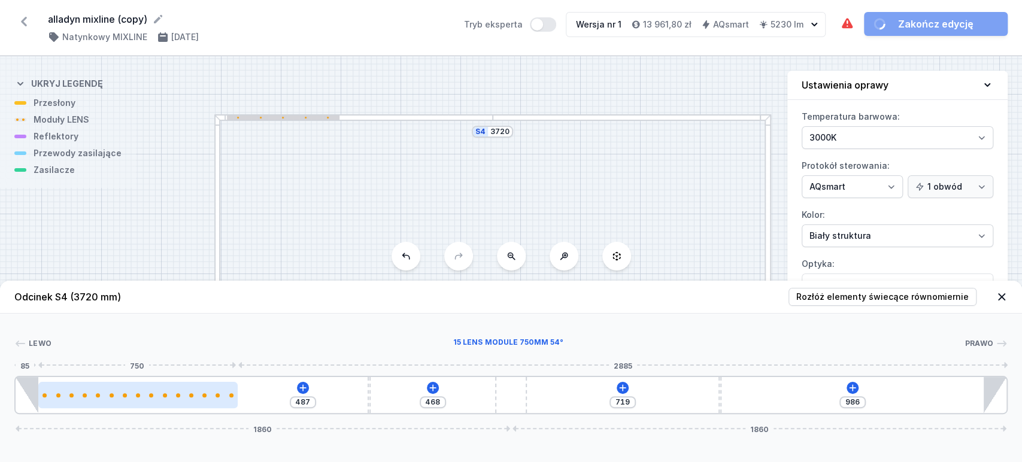
click at [139, 395] on div at bounding box center [138, 396] width 4 height 4
select select "2674"
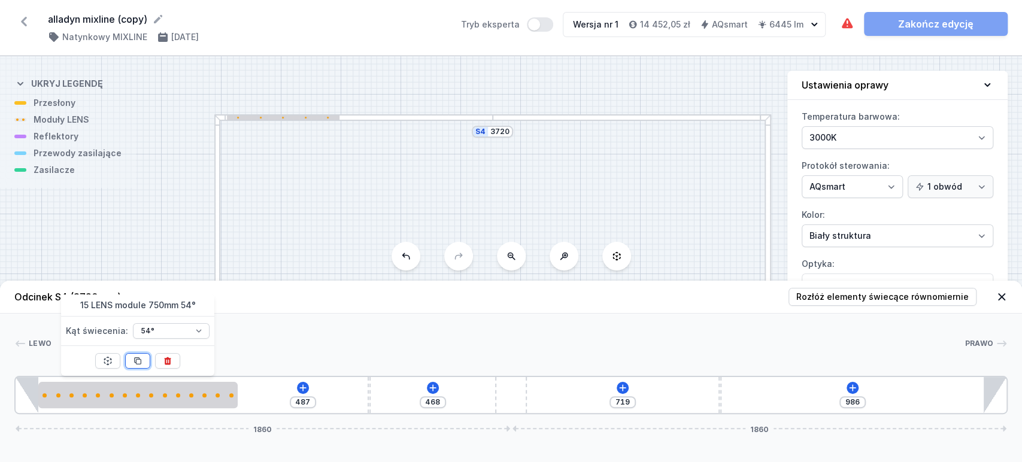
click at [141, 357] on icon at bounding box center [138, 361] width 10 height 10
type input "241"
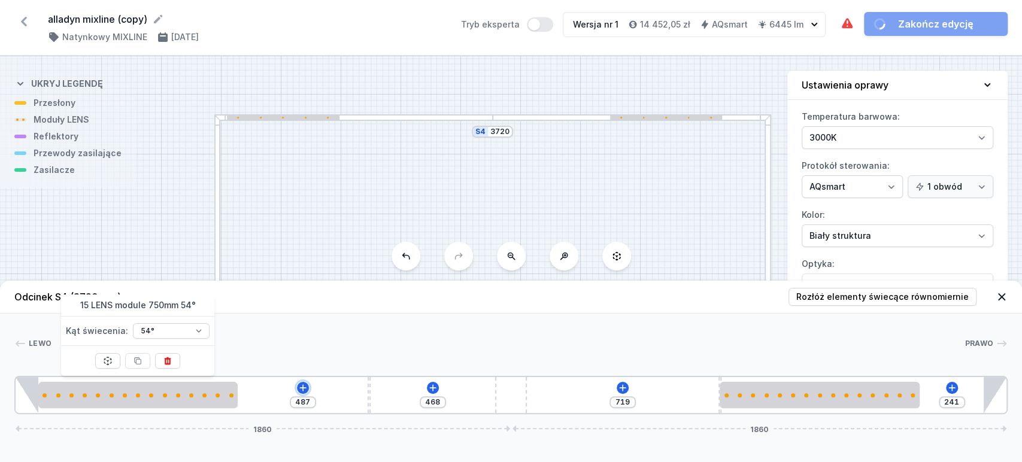
click at [296, 392] on div "487 468 719 241 1860 1860" at bounding box center [511, 395] width 994 height 38
click at [299, 394] on div "487 468 719 241 1860 1860" at bounding box center [511, 395] width 994 height 38
click at [308, 391] on div "487 468 719 241 1860 1860" at bounding box center [511, 395] width 994 height 38
click at [301, 381] on div "487 468 719 241 1860 1860" at bounding box center [511, 395] width 994 height 38
click at [302, 387] on icon at bounding box center [302, 388] width 7 height 7
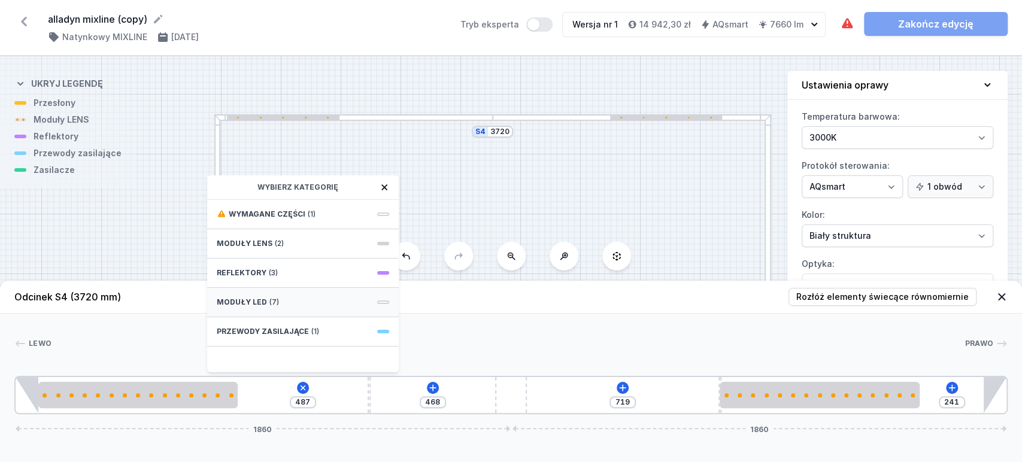
click at [244, 301] on span "Moduły LED" at bounding box center [242, 303] width 50 height 10
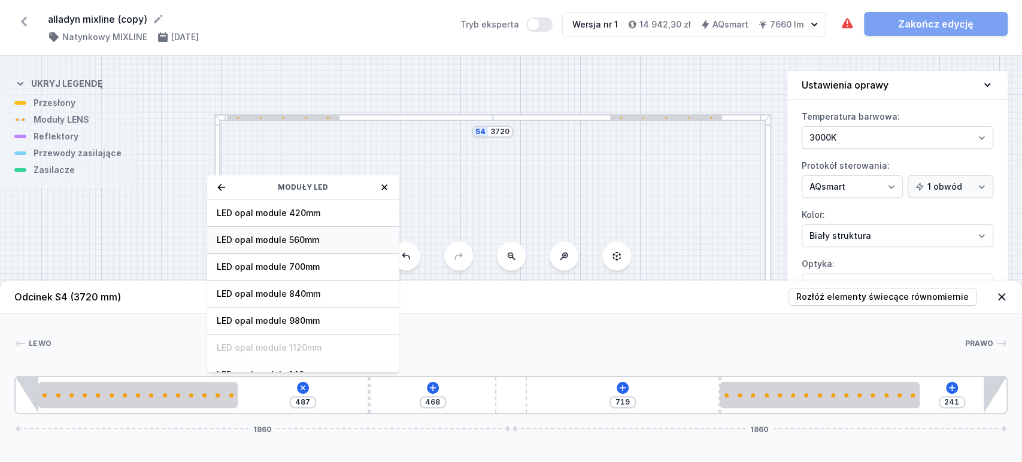
click at [297, 238] on span "LED opal module 560mm" at bounding box center [303, 240] width 173 height 12
type input "405"
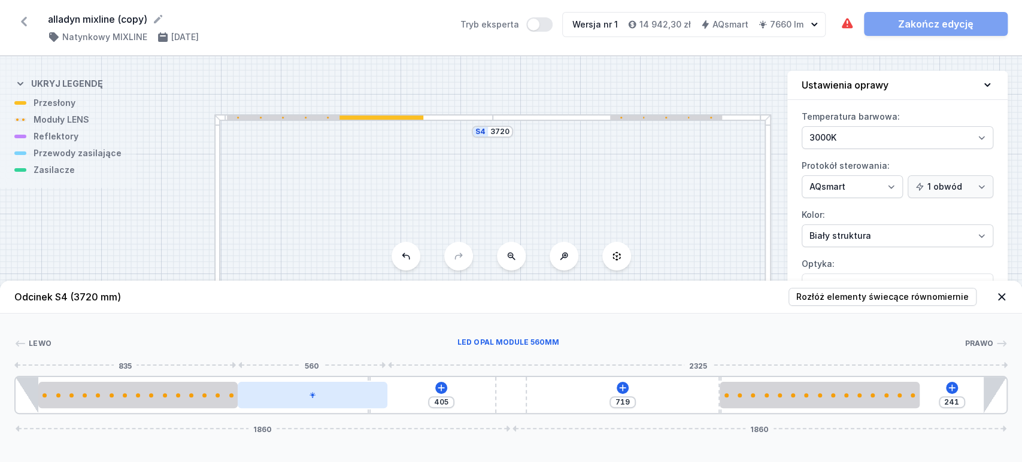
click at [294, 392] on div at bounding box center [312, 395] width 149 height 26
click at [292, 400] on div at bounding box center [312, 395] width 149 height 26
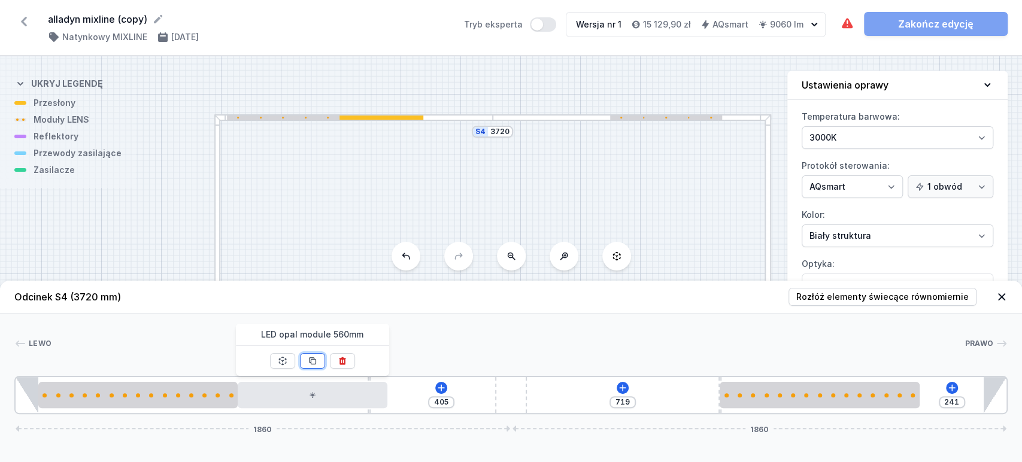
click at [311, 361] on icon at bounding box center [313, 361] width 7 height 7
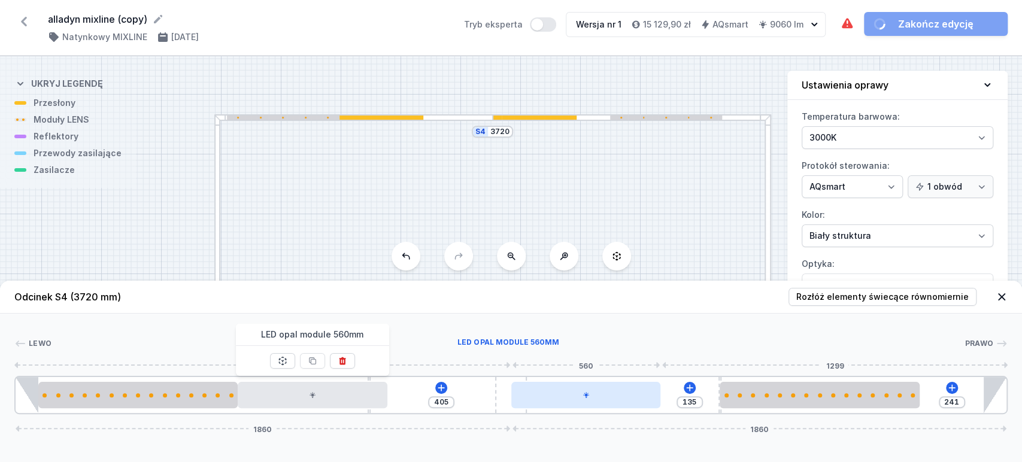
type input "80"
type input "225"
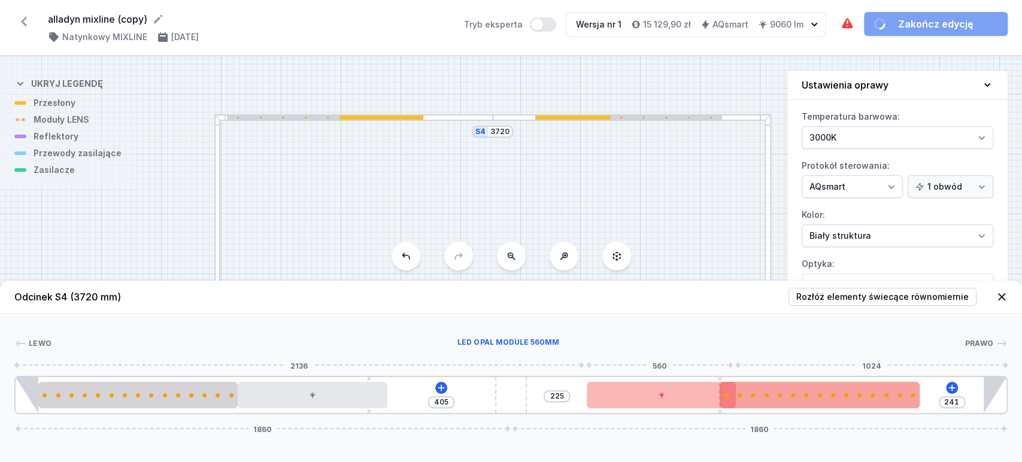
drag, startPoint x: 569, startPoint y: 399, endPoint x: 777, endPoint y: 392, distance: 208.0
type input "231"
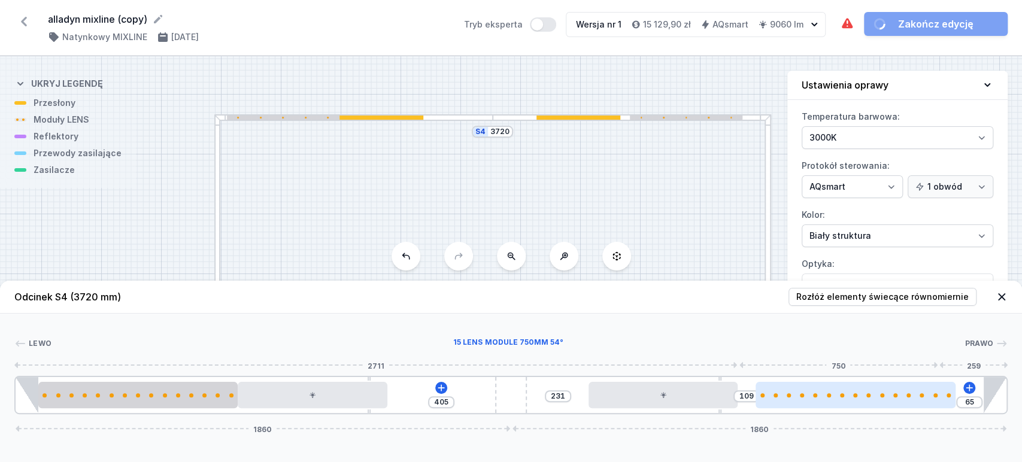
type input "174"
drag, startPoint x: 829, startPoint y: 403, endPoint x: 895, endPoint y: 400, distance: 66.0
click at [895, 400] on div at bounding box center [885, 395] width 200 height 26
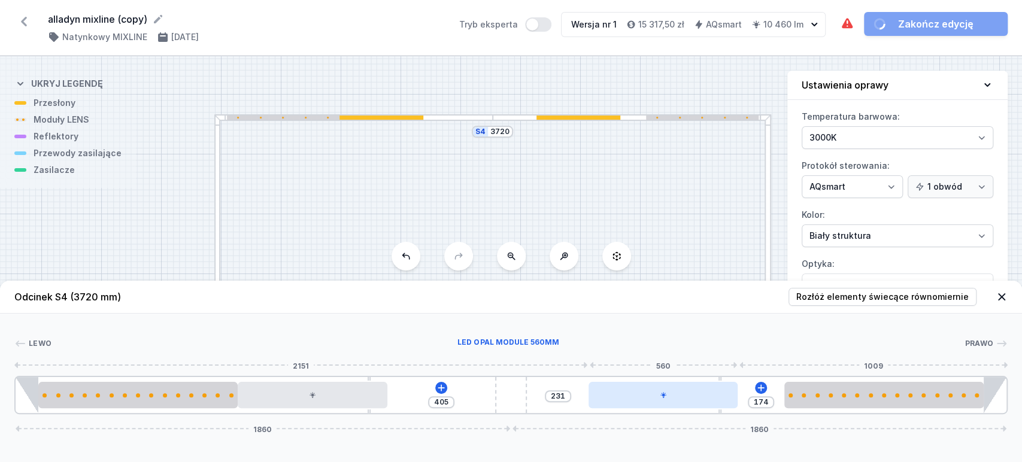
type input "200"
type input "205"
type input "220"
type input "185"
type input "256"
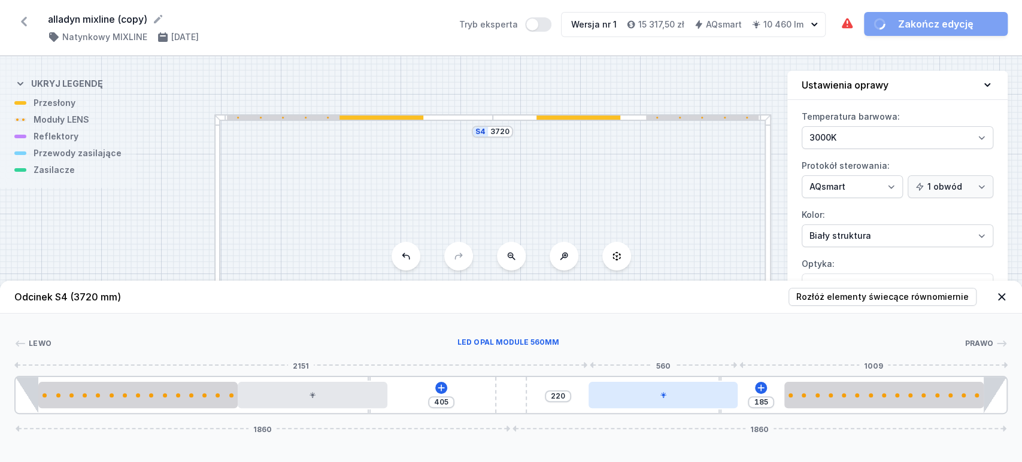
type input "149"
type input "295"
type input "110"
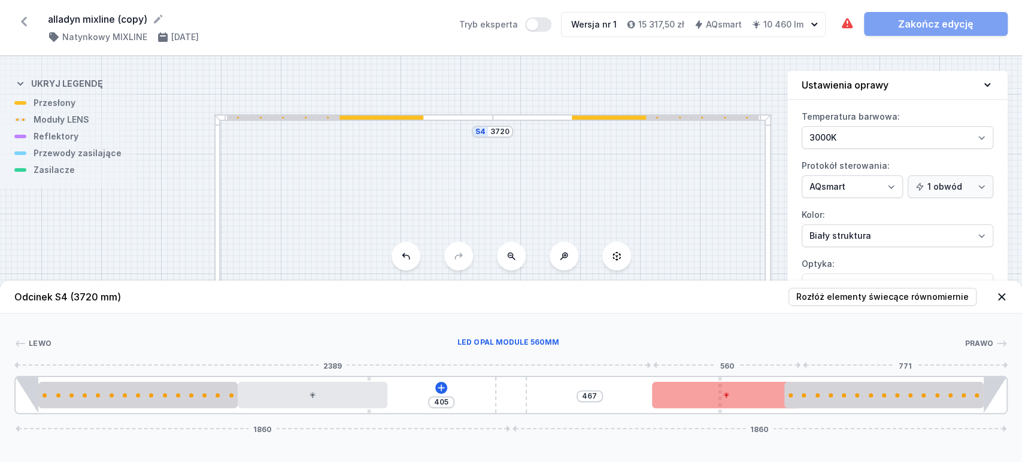
click at [755, 396] on div at bounding box center [726, 395] width 149 height 26
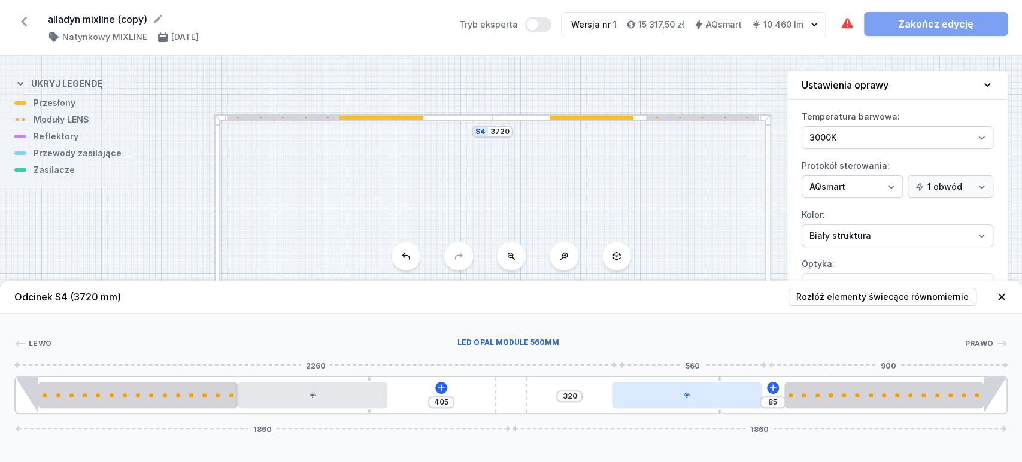
type input "309"
type input "96"
type input "294"
type input "111"
type input "298"
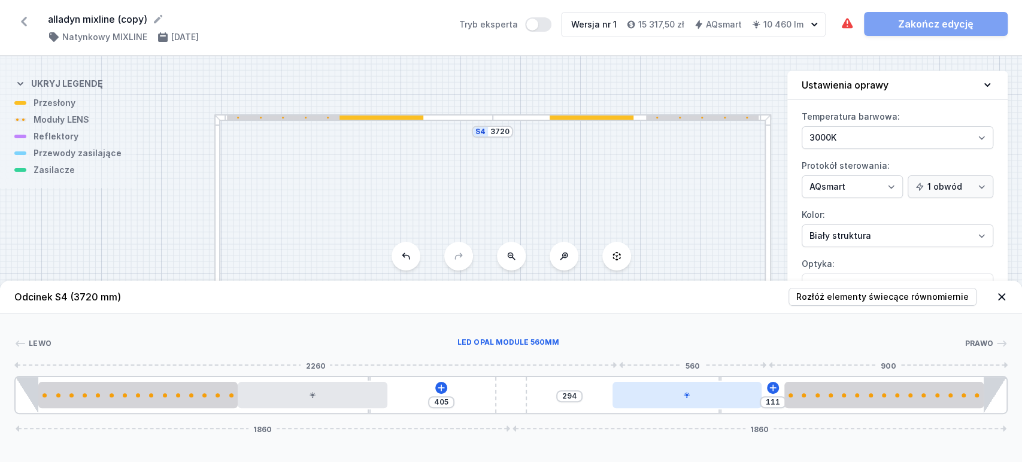
type input "107"
type input "301"
type input "104"
type input "303"
type input "102"
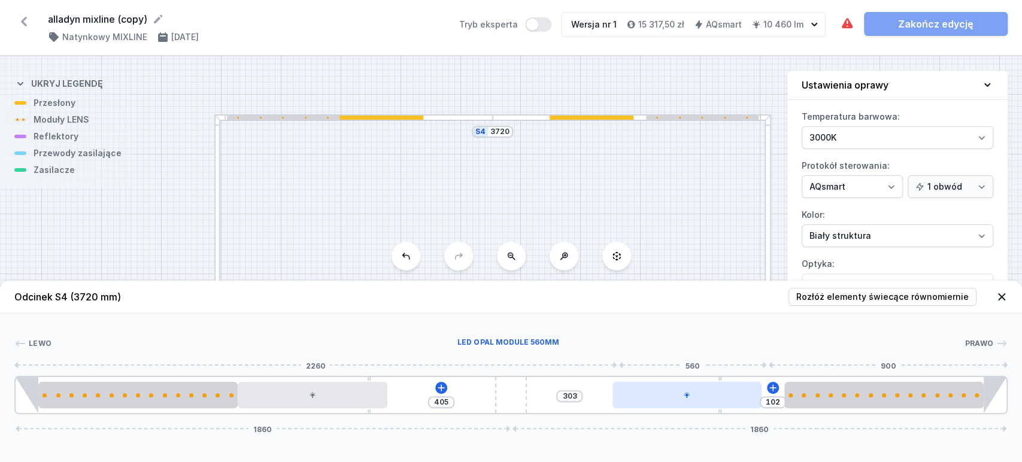
type input "309"
type input "96"
type input "405"
drag, startPoint x: 722, startPoint y: 404, endPoint x: 744, endPoint y: 402, distance: 22.2
click at [744, 402] on div at bounding box center [709, 395] width 149 height 26
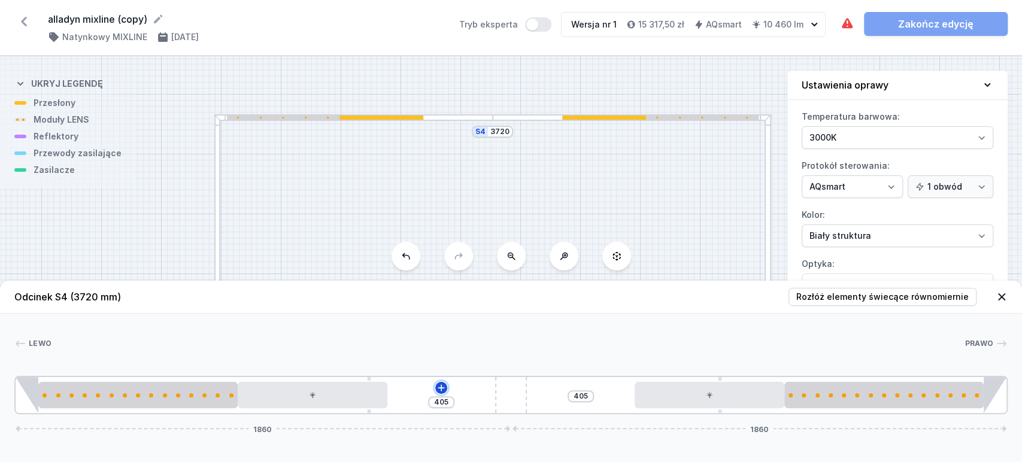
click at [441, 385] on icon at bounding box center [441, 388] width 7 height 7
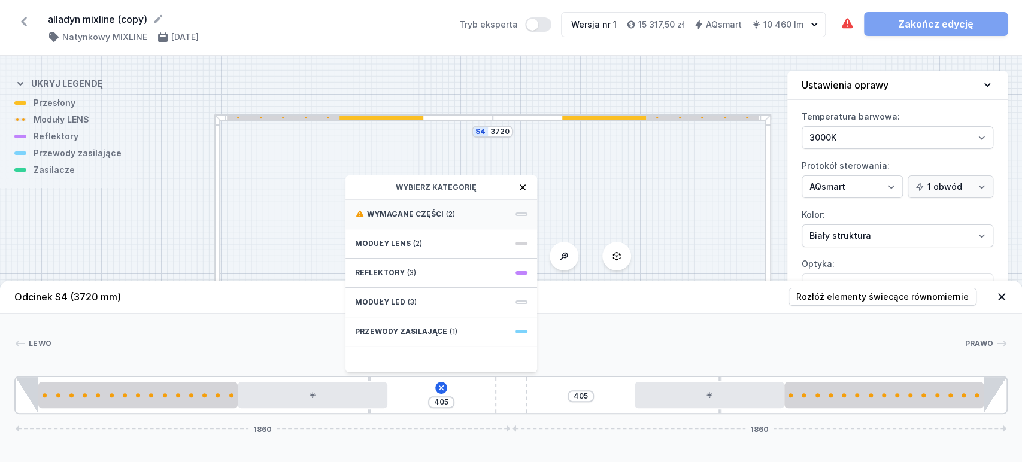
click at [462, 213] on div "Wymagane części (2)" at bounding box center [442, 214] width 192 height 29
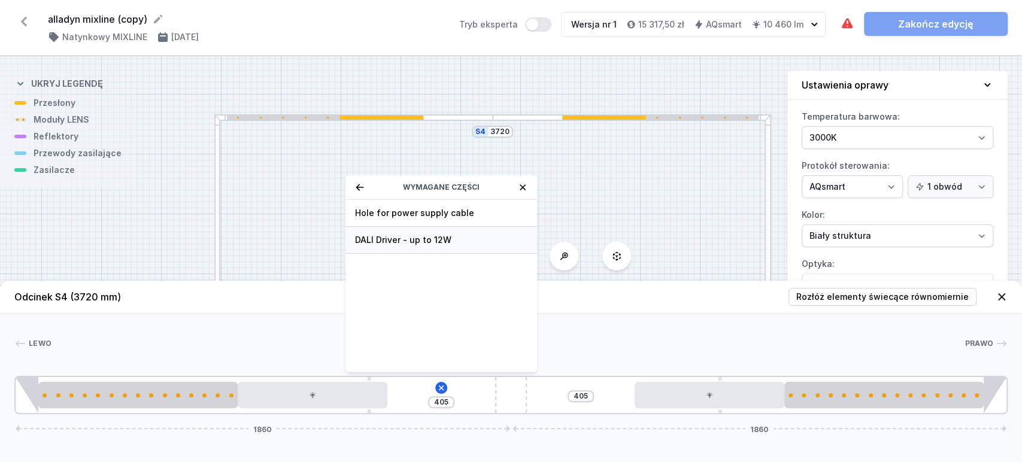
click at [449, 237] on span "DALI Driver - up to 12W" at bounding box center [441, 240] width 173 height 12
type input "105"
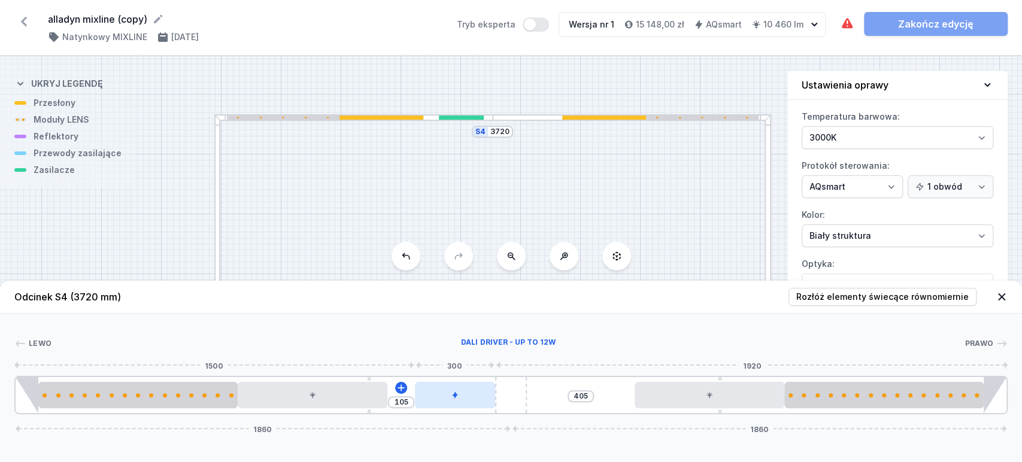
drag, startPoint x: 446, startPoint y: 398, endPoint x: 470, endPoint y: 400, distance: 24.0
click at [470, 400] on div at bounding box center [455, 395] width 80 height 26
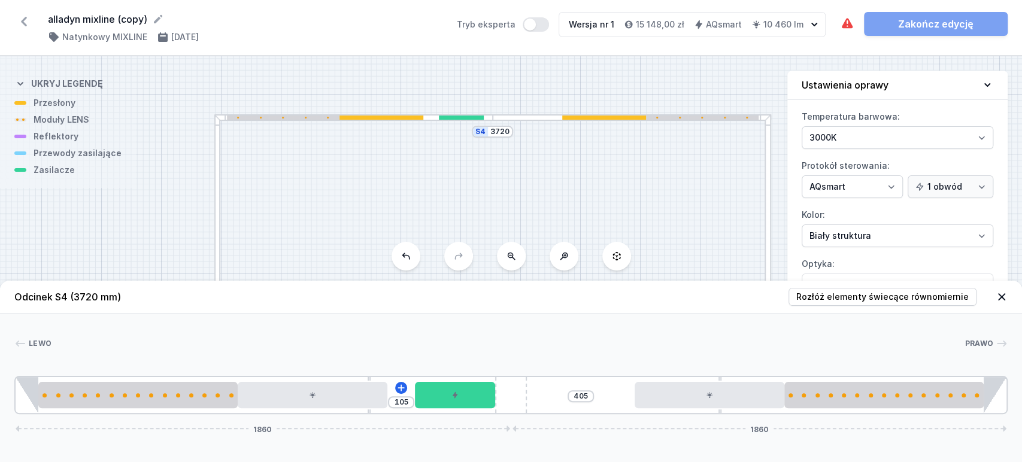
click at [216, 241] on div at bounding box center [217, 234] width 7 height 240
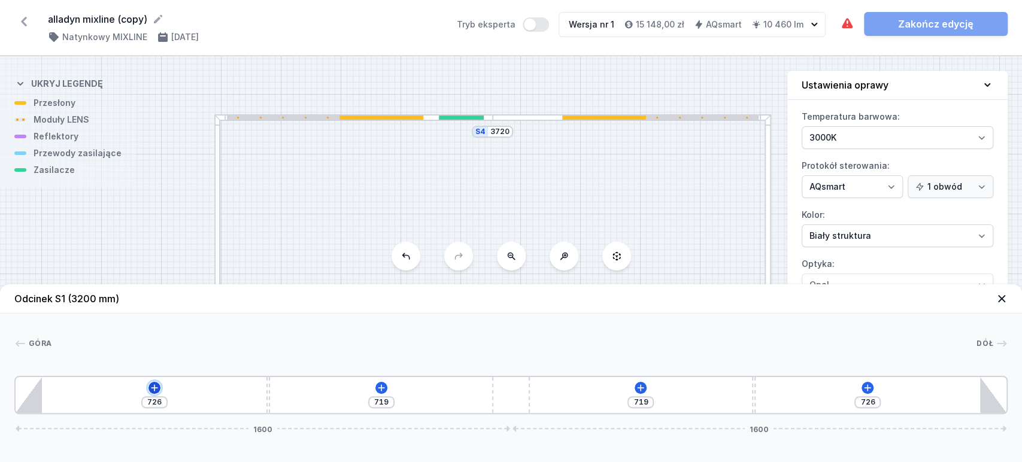
click at [152, 388] on icon at bounding box center [155, 388] width 10 height 10
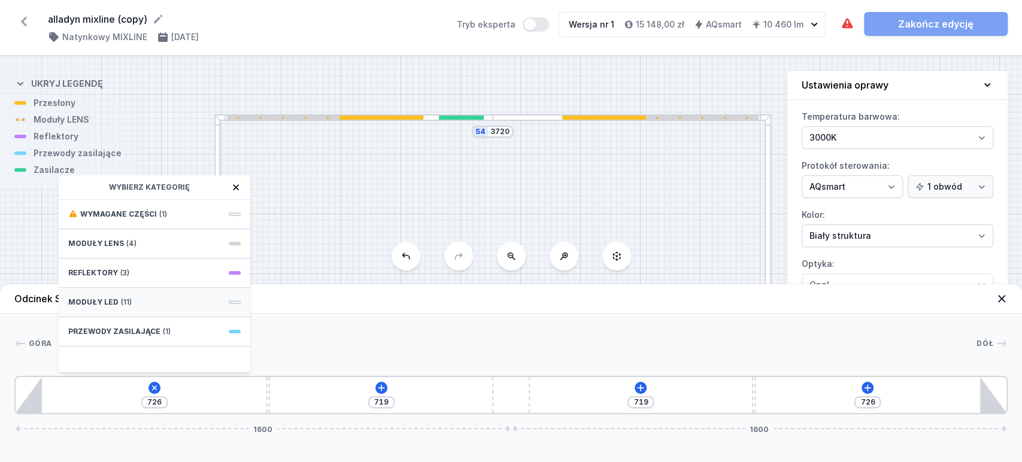
click at [90, 301] on span "Moduły LED" at bounding box center [93, 303] width 50 height 10
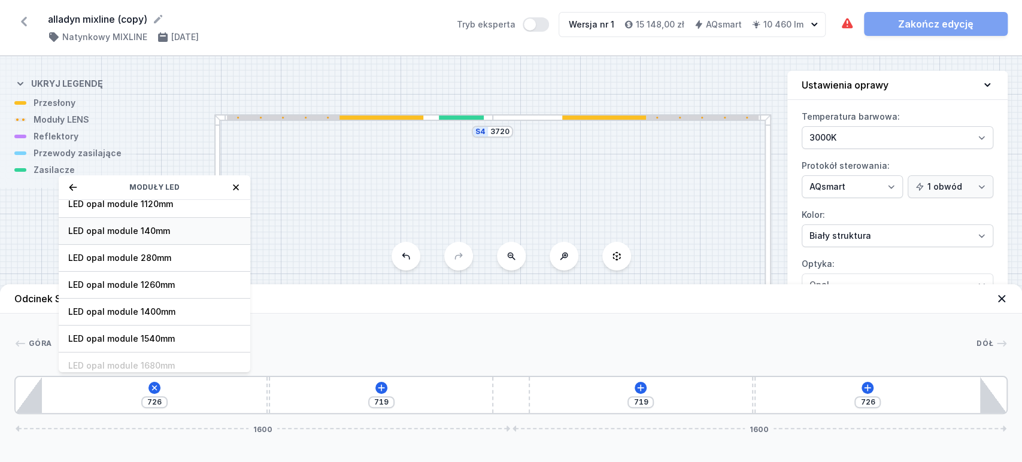
scroll to position [150, 0]
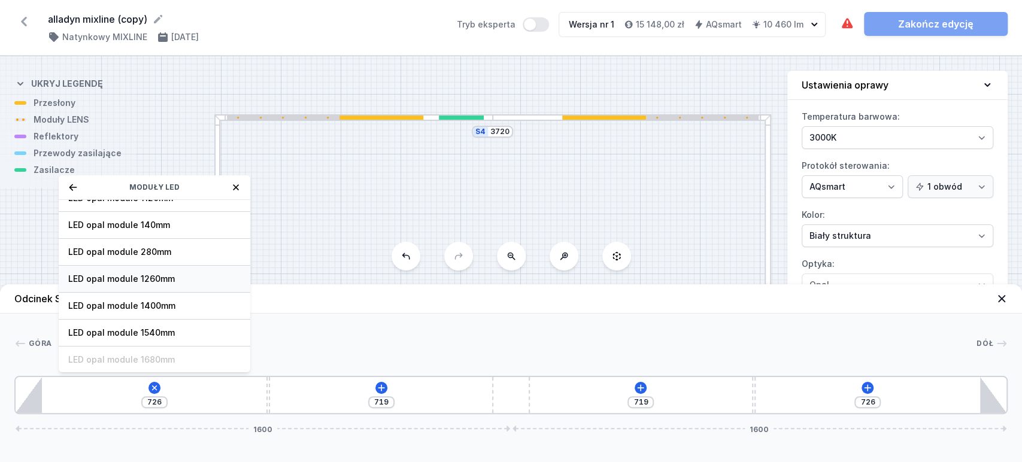
click at [120, 279] on span "LED opal module 1260mm" at bounding box center [154, 279] width 173 height 12
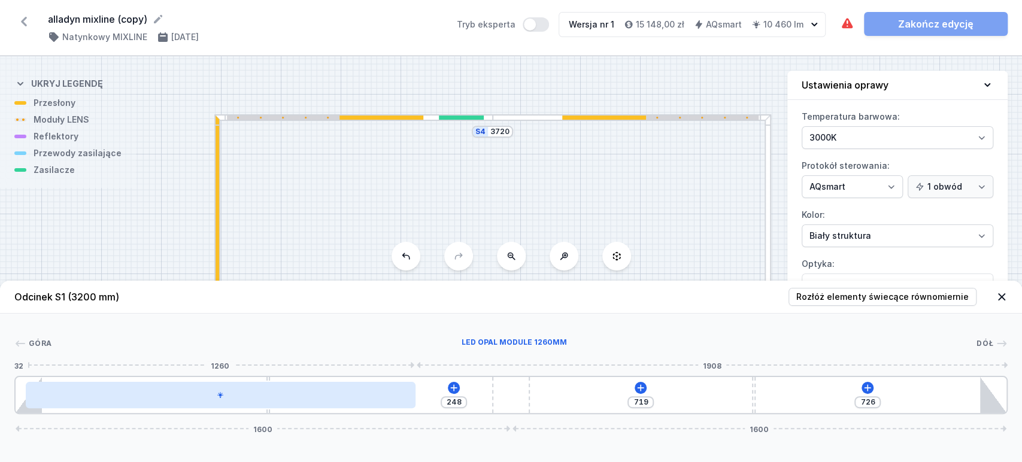
click at [159, 397] on div at bounding box center [221, 395] width 391 height 26
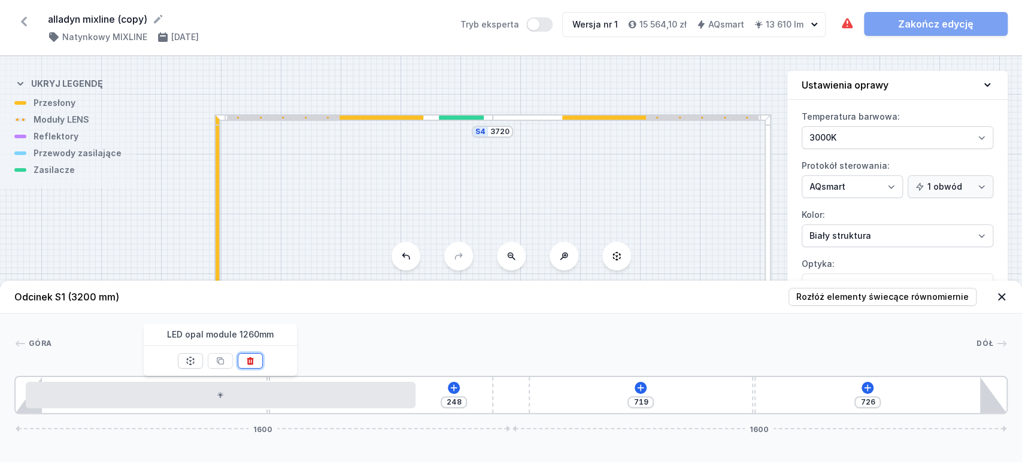
click at [252, 360] on icon at bounding box center [250, 362] width 7 height 8
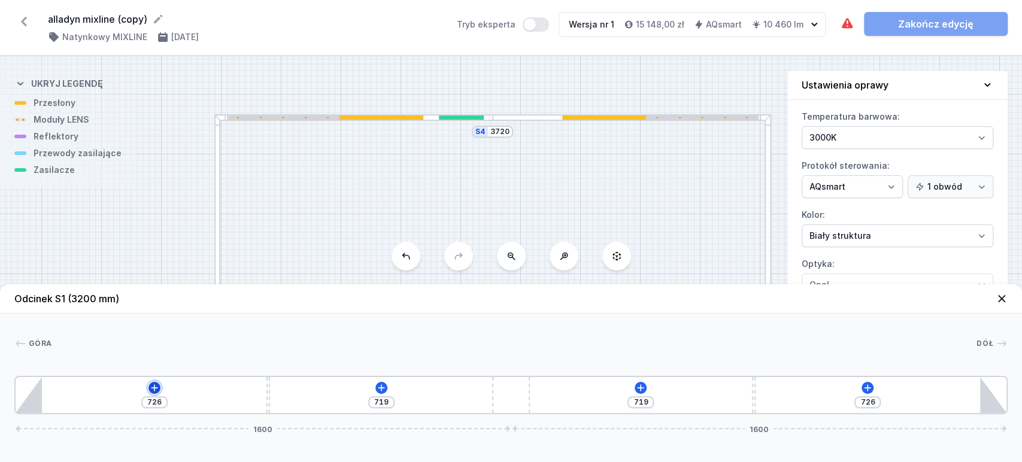
click at [152, 392] on icon at bounding box center [155, 388] width 10 height 10
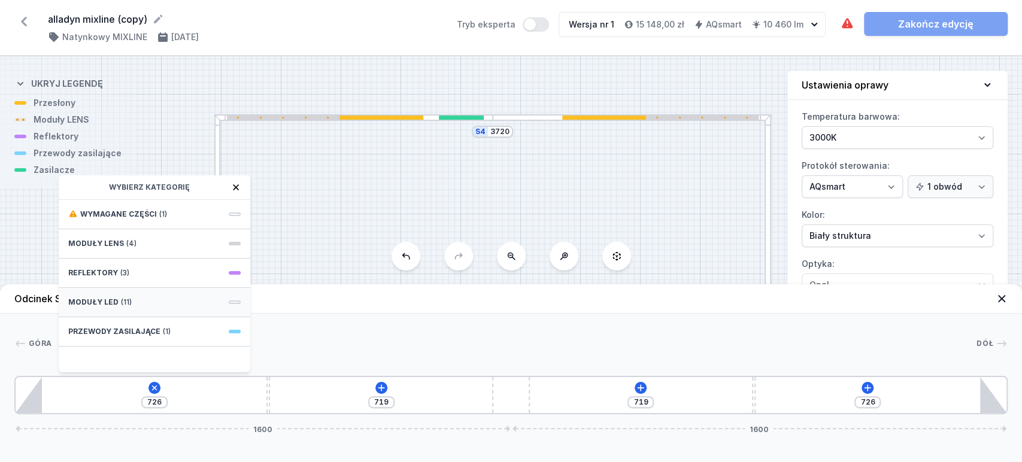
click at [89, 308] on div "Moduły LED (11)" at bounding box center [155, 302] width 192 height 29
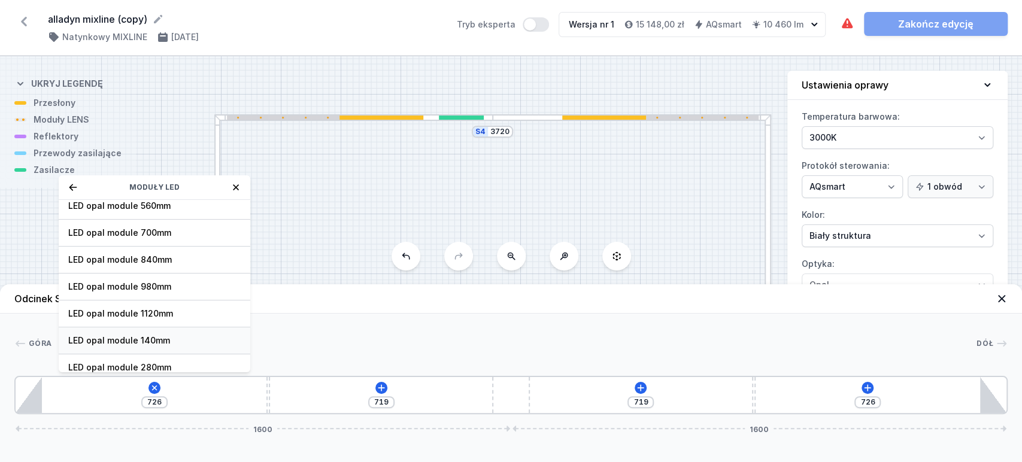
scroll to position [66, 0]
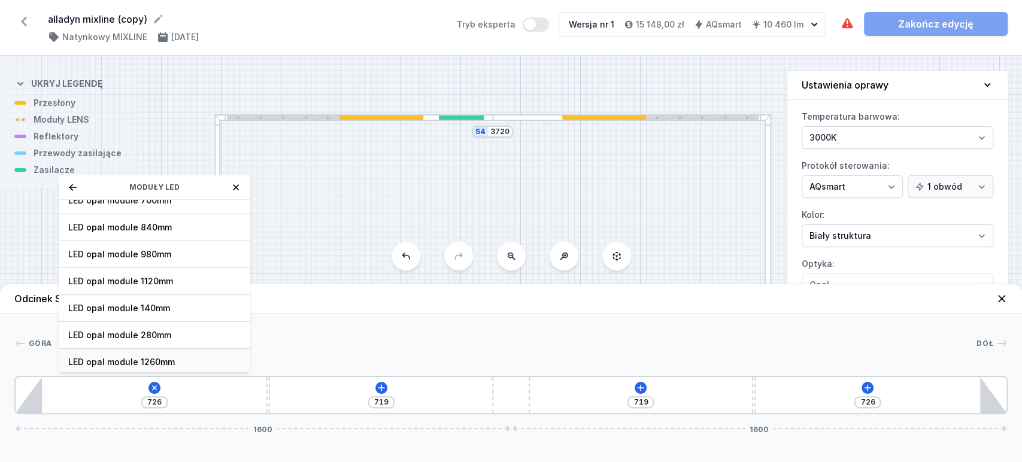
click at [134, 355] on div "LED opal module 1260mm" at bounding box center [155, 362] width 192 height 27
type input "248"
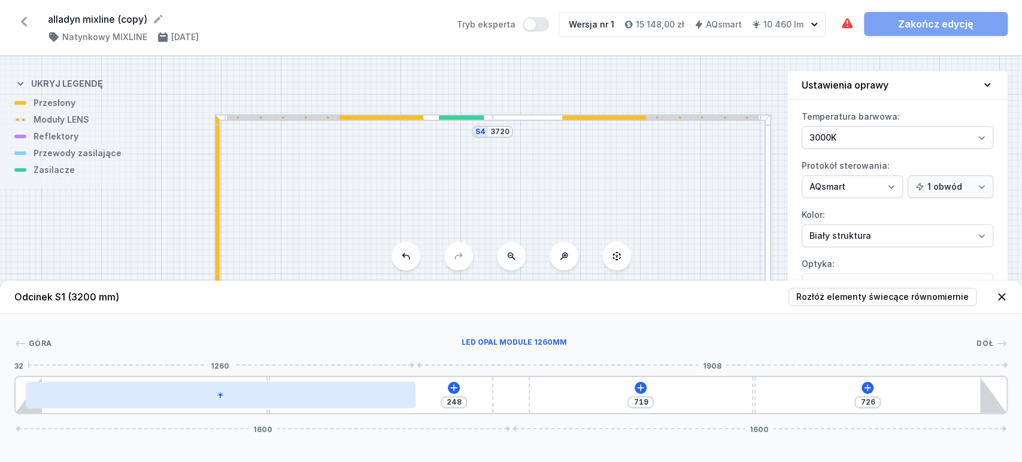
click at [154, 387] on div at bounding box center [221, 395] width 391 height 26
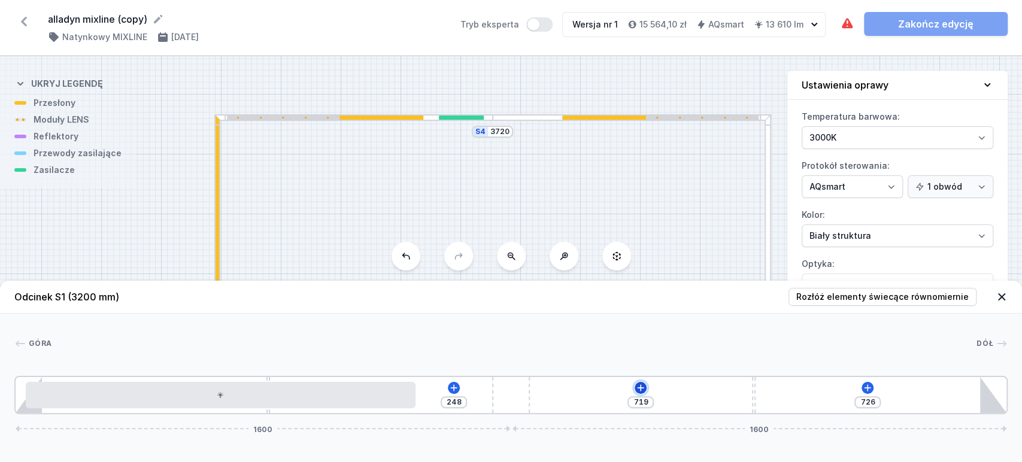
click at [642, 386] on icon at bounding box center [641, 388] width 10 height 10
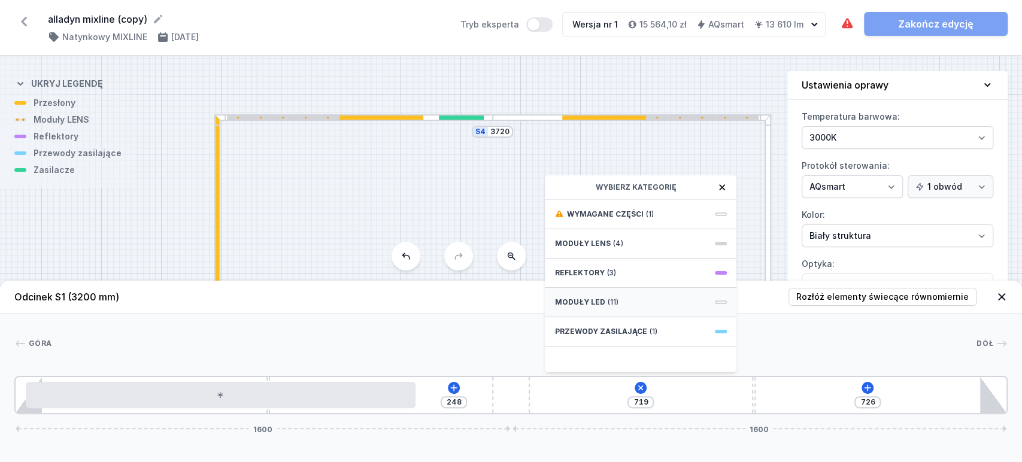
click at [573, 301] on span "Moduły LED" at bounding box center [580, 303] width 50 height 10
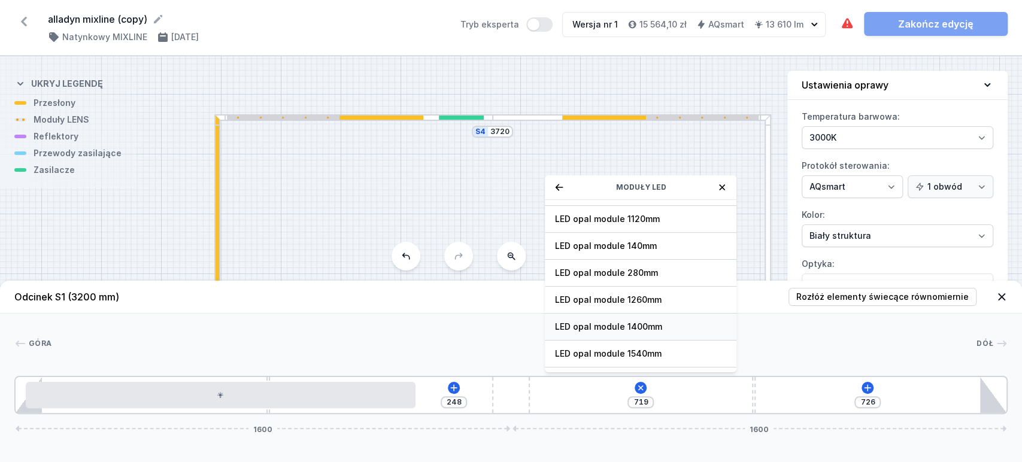
scroll to position [133, 0]
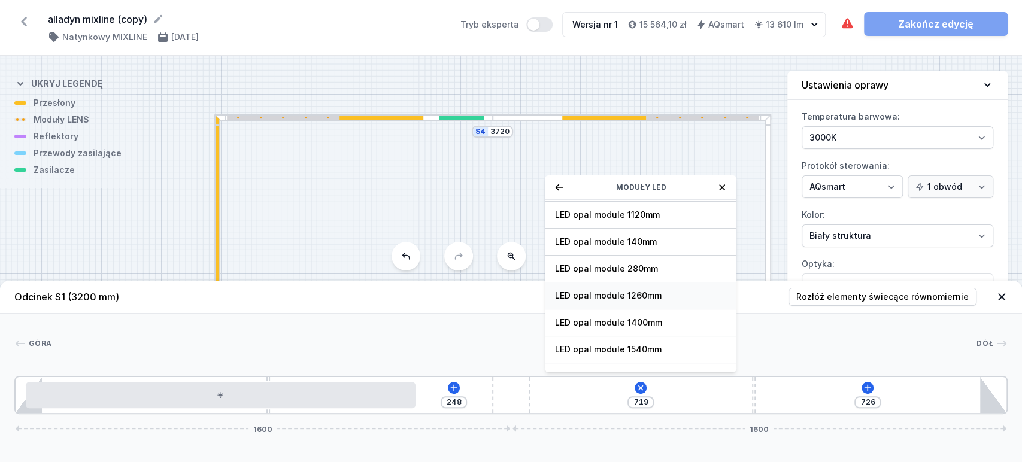
click at [607, 291] on span "LED opal module 1260mm" at bounding box center [641, 296] width 173 height 12
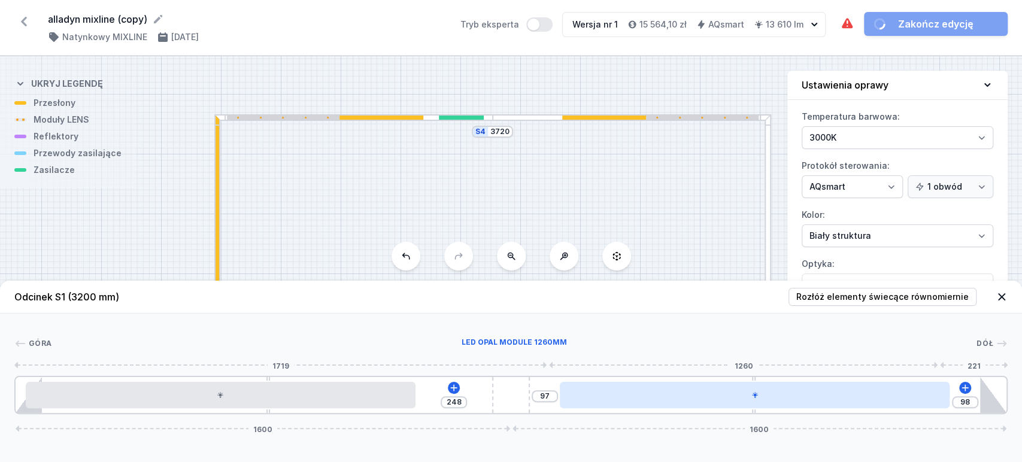
type input "72"
type input "123"
type input "49"
type input "146"
type input "34"
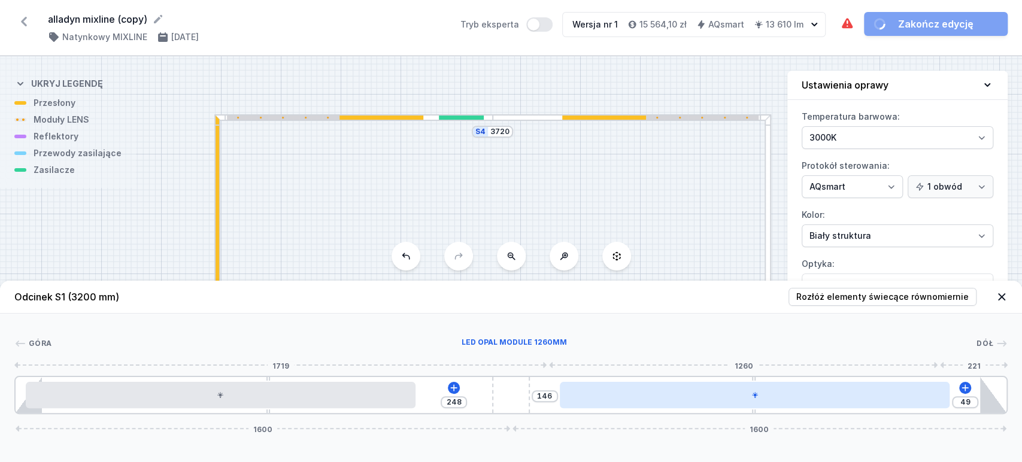
type input "161"
type input "25"
type input "170"
type input "23"
type input "172"
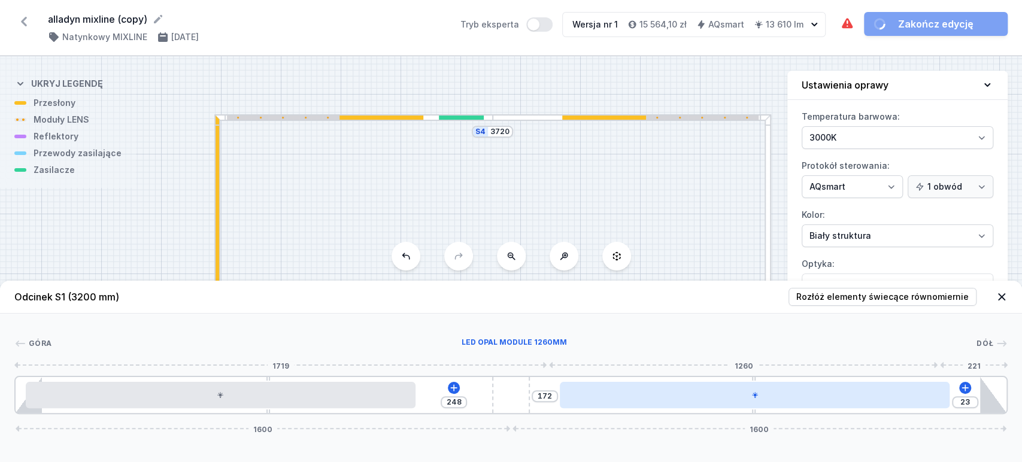
type input "21"
type input "174"
drag, startPoint x: 760, startPoint y: 401, endPoint x: 809, endPoint y: 401, distance: 49.1
click at [809, 401] on div at bounding box center [779, 395] width 391 height 26
type input "58"
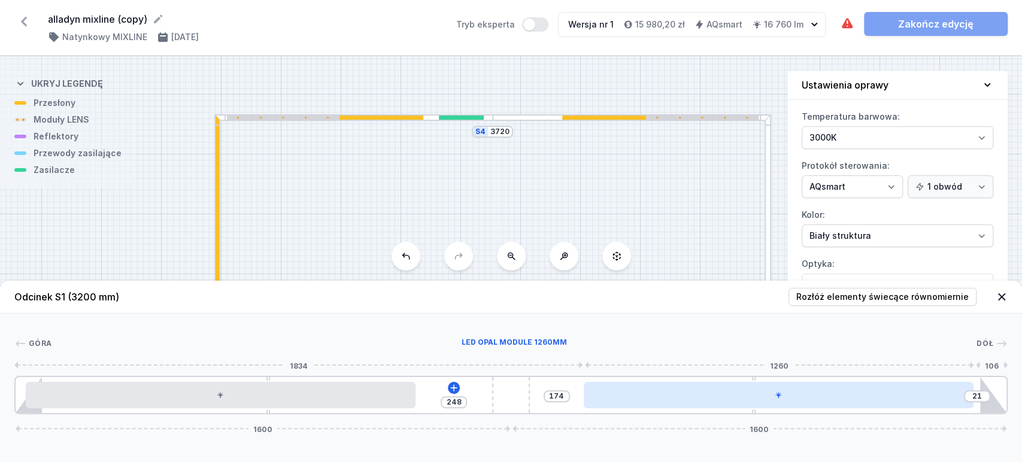
type input "137"
type input "56"
type input "248"
drag, startPoint x: 820, startPoint y: 401, endPoint x: 866, endPoint y: 406, distance: 46.4
click at [898, 398] on div at bounding box center [802, 395] width 391 height 26
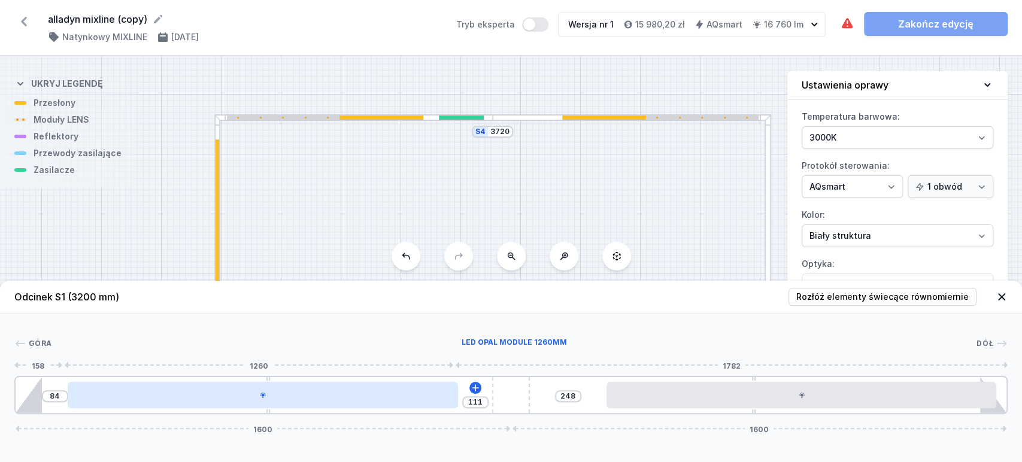
type input "101"
type input "94"
type input "88"
type input "107"
type input "81"
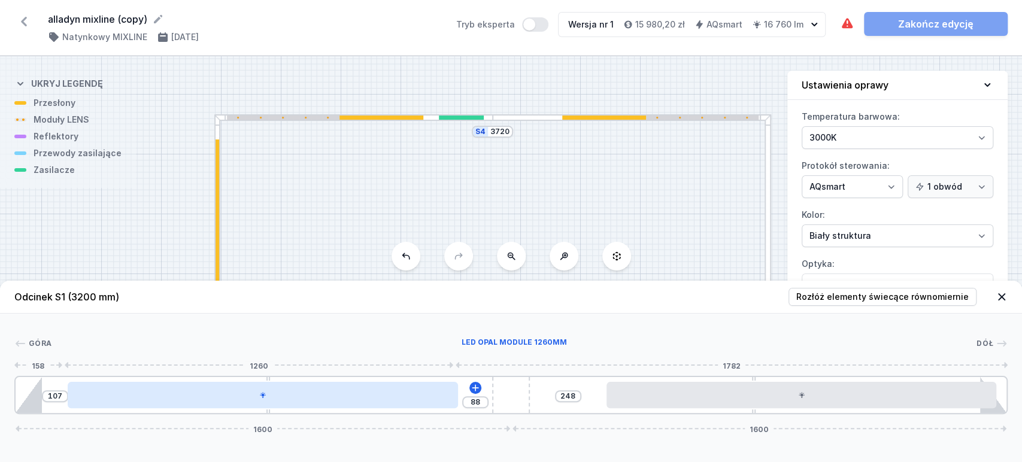
type input "114"
type input "77"
type input "118"
type input "79"
type input "116"
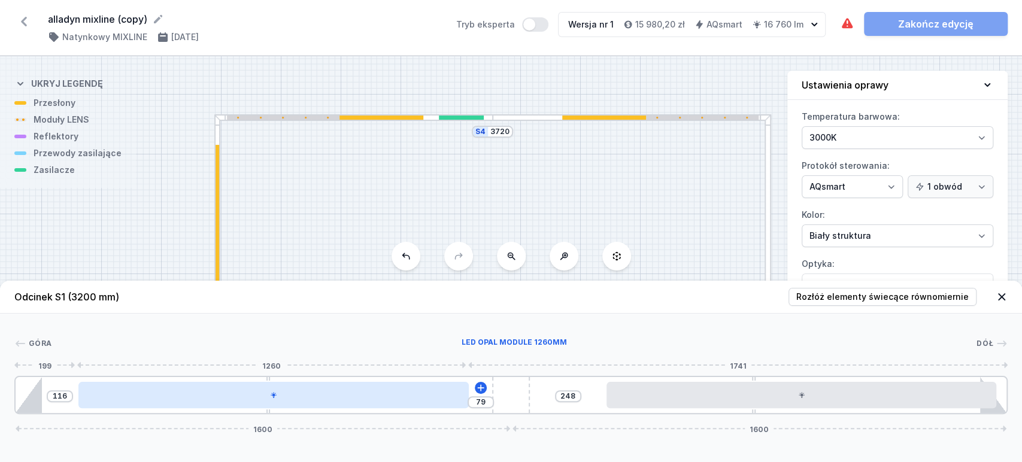
type input "86"
type input "109"
type input "88"
type input "107"
type input "90"
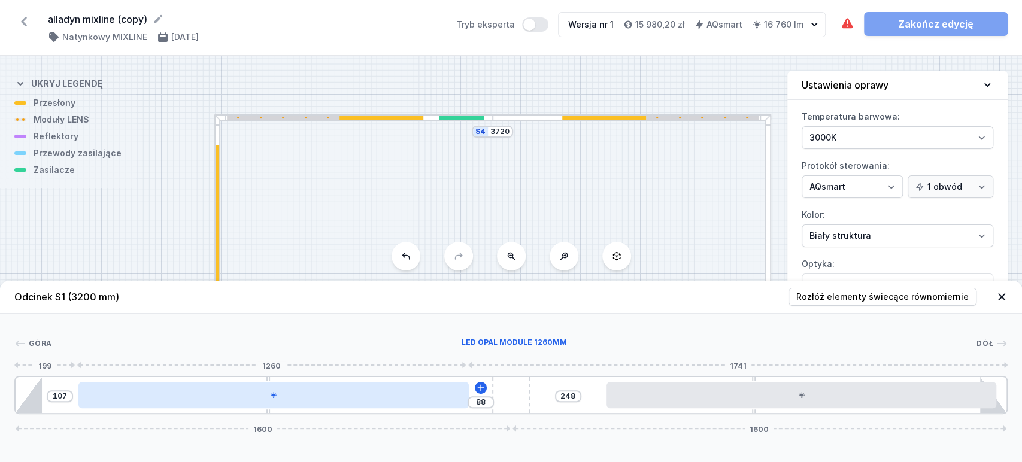
type input "105"
type input "92"
type input "103"
drag, startPoint x: 267, startPoint y: 401, endPoint x: 307, endPoint y: 401, distance: 39.5
click at [307, 401] on div at bounding box center [269, 395] width 391 height 26
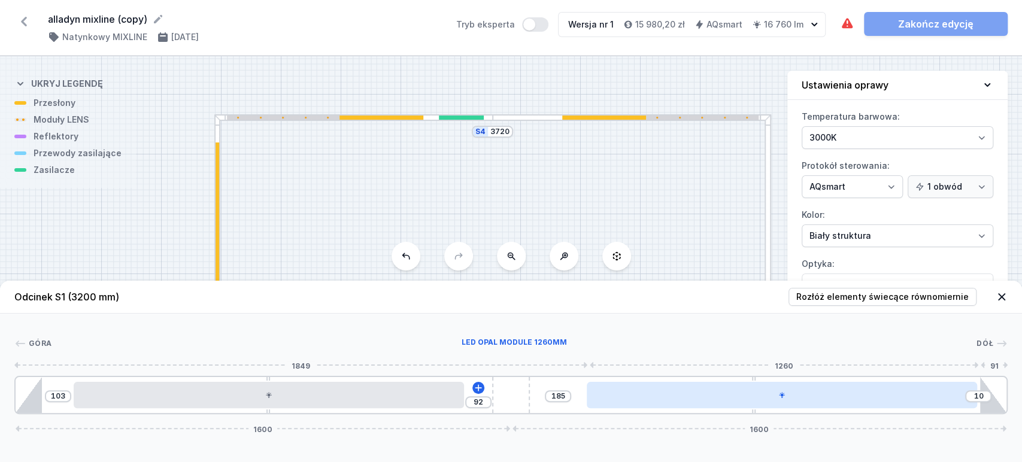
type input "183"
type input "12"
drag, startPoint x: 702, startPoint y: 401, endPoint x: 694, endPoint y: 404, distance: 8.6
click at [694, 404] on div at bounding box center [781, 395] width 391 height 26
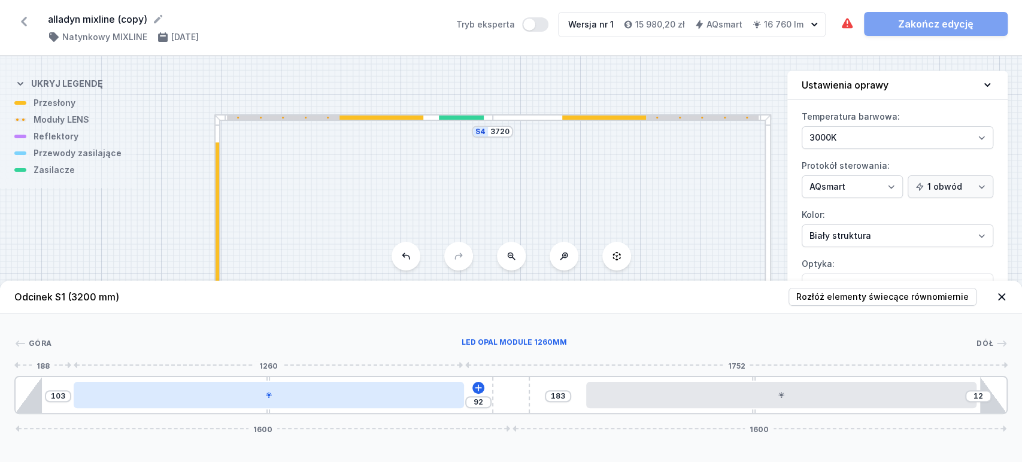
click at [331, 397] on div at bounding box center [269, 395] width 391 height 26
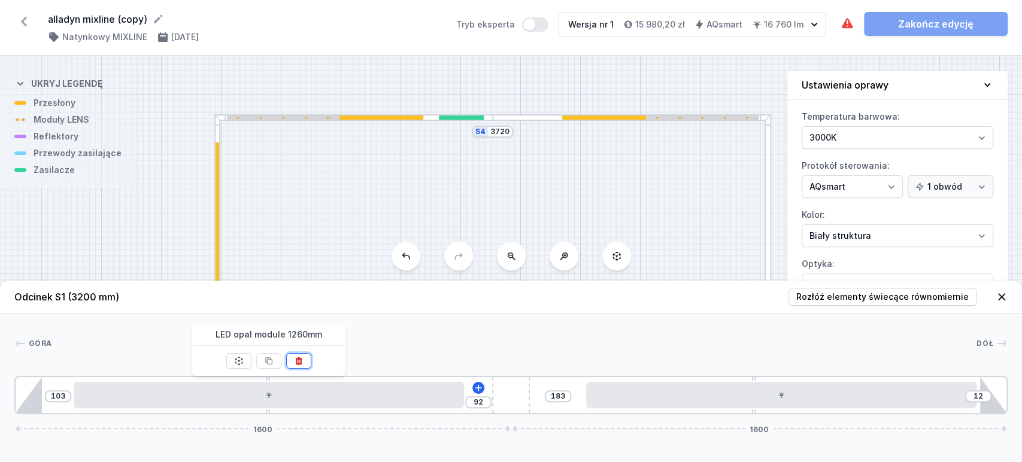
click at [292, 358] on button at bounding box center [298, 361] width 25 height 16
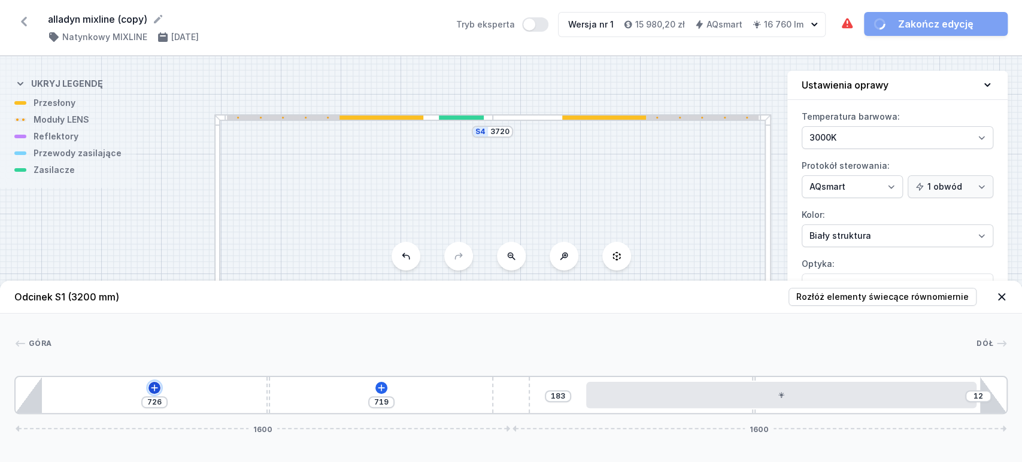
click at [153, 391] on icon at bounding box center [154, 388] width 7 height 7
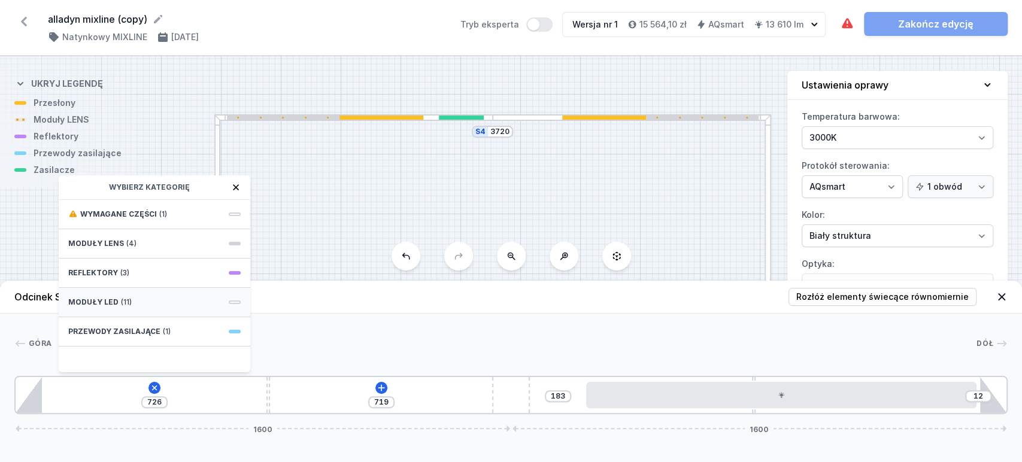
click at [87, 302] on span "Moduły LED" at bounding box center [93, 303] width 50 height 10
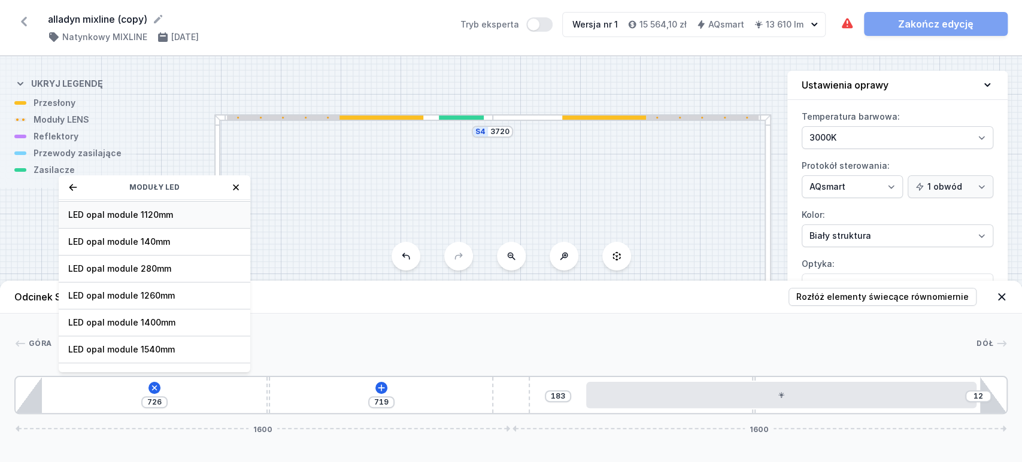
click at [165, 217] on span "LED opal module 1120mm" at bounding box center [154, 215] width 173 height 12
type input "388"
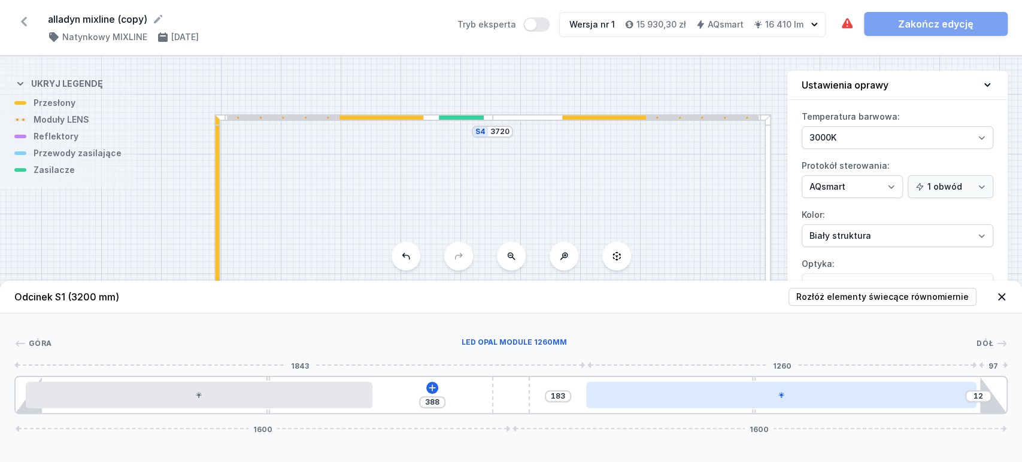
click at [729, 392] on div at bounding box center [781, 395] width 391 height 26
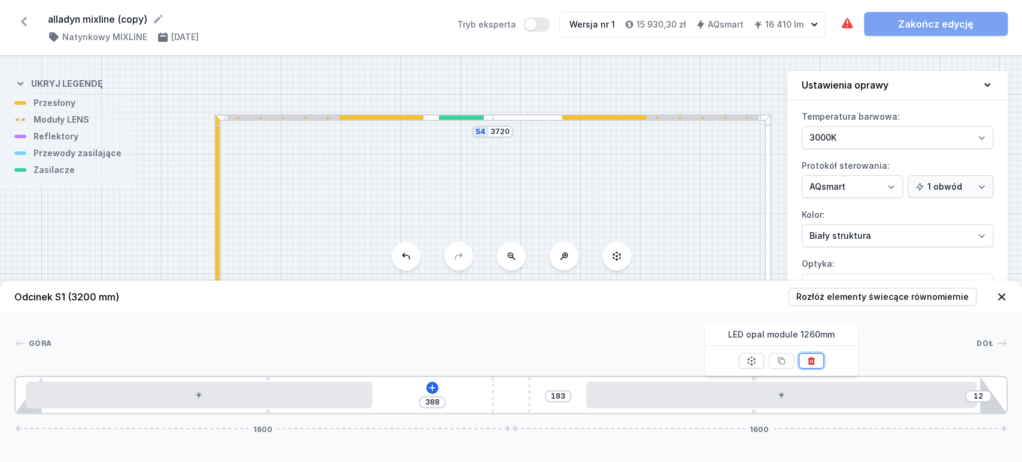
click at [816, 358] on button at bounding box center [811, 361] width 25 height 16
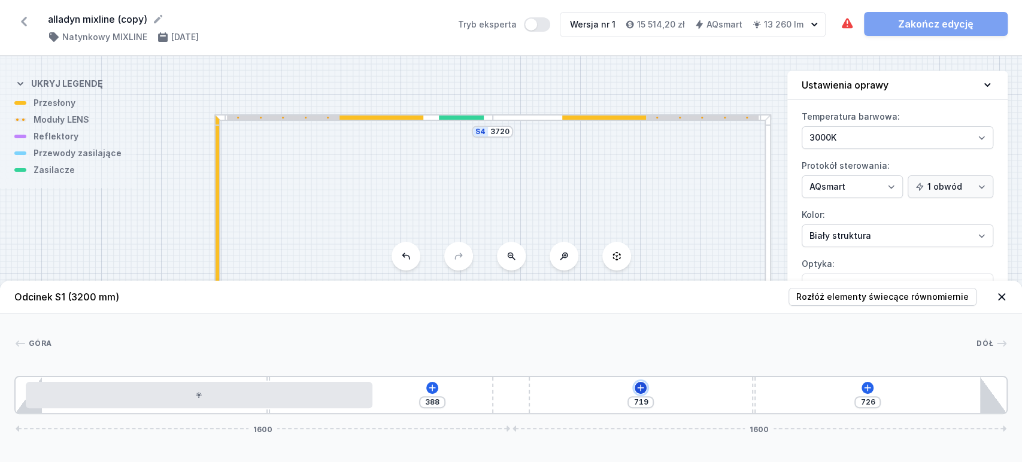
click at [639, 385] on icon at bounding box center [641, 388] width 10 height 10
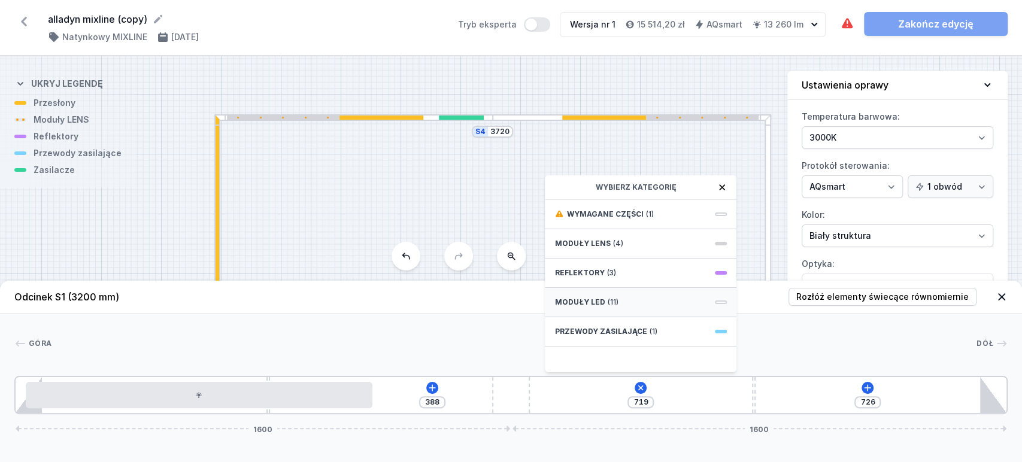
click at [573, 310] on div "Moduły LED (11)" at bounding box center [641, 302] width 192 height 29
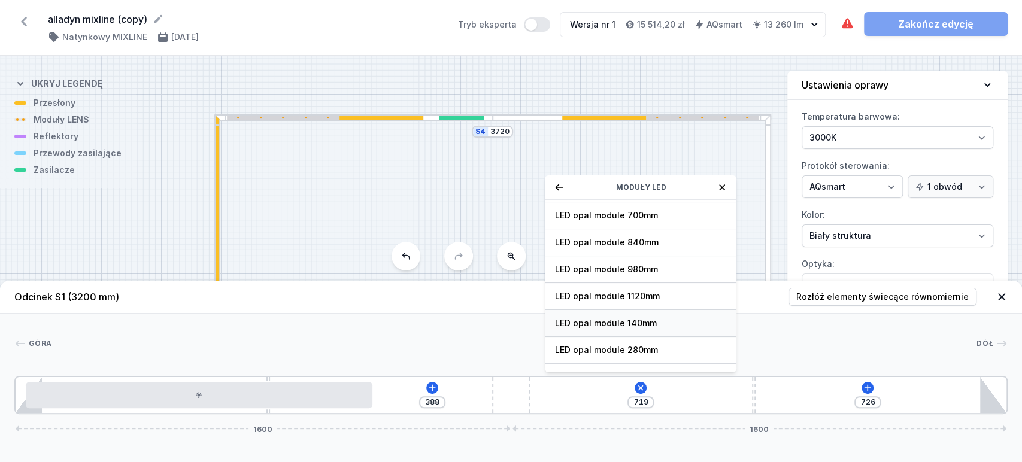
scroll to position [66, 0]
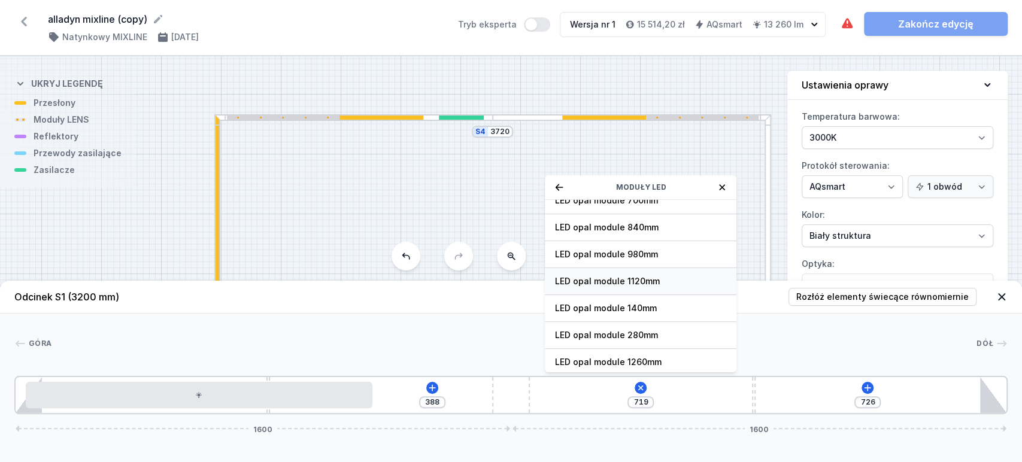
click at [631, 278] on span "LED opal module 1120mm" at bounding box center [641, 282] width 173 height 12
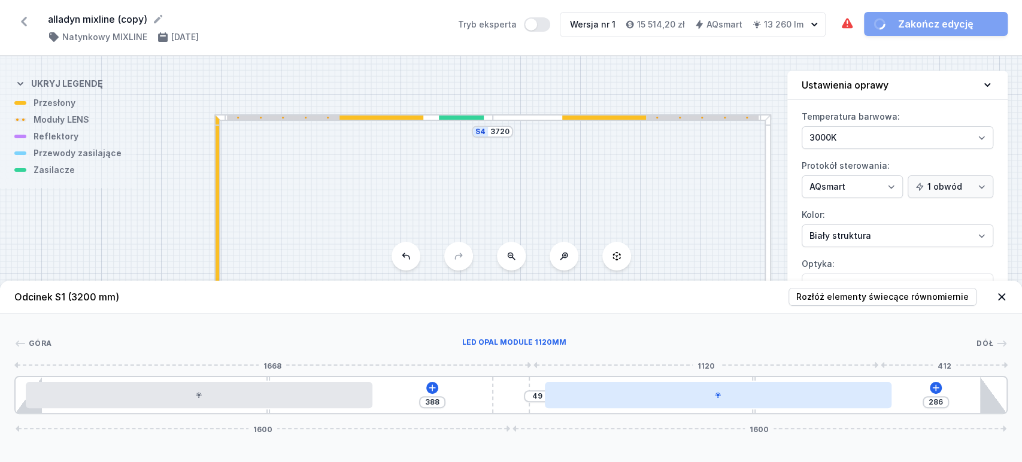
type input "238"
type input "97"
type input "76"
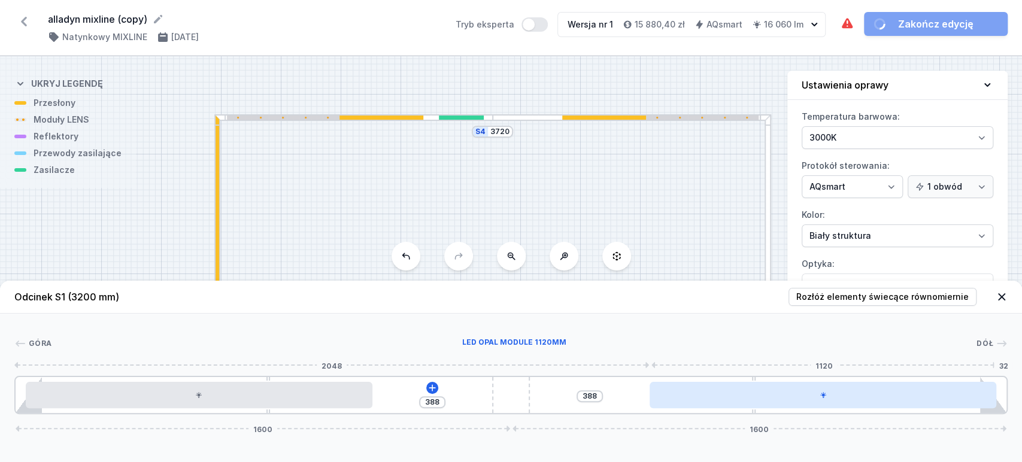
drag, startPoint x: 705, startPoint y: 389, endPoint x: 818, endPoint y: 397, distance: 113.5
click at [815, 398] on div at bounding box center [823, 395] width 347 height 26
type input "309"
type input "26"
drag, startPoint x: 842, startPoint y: 396, endPoint x: 821, endPoint y: 397, distance: 21.0
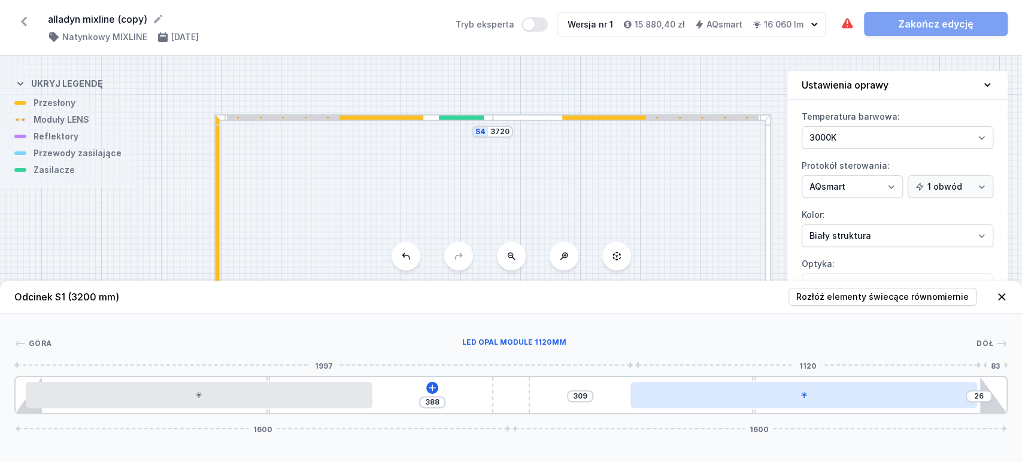
click at [820, 397] on div at bounding box center [804, 395] width 347 height 26
type input "280"
type input "55"
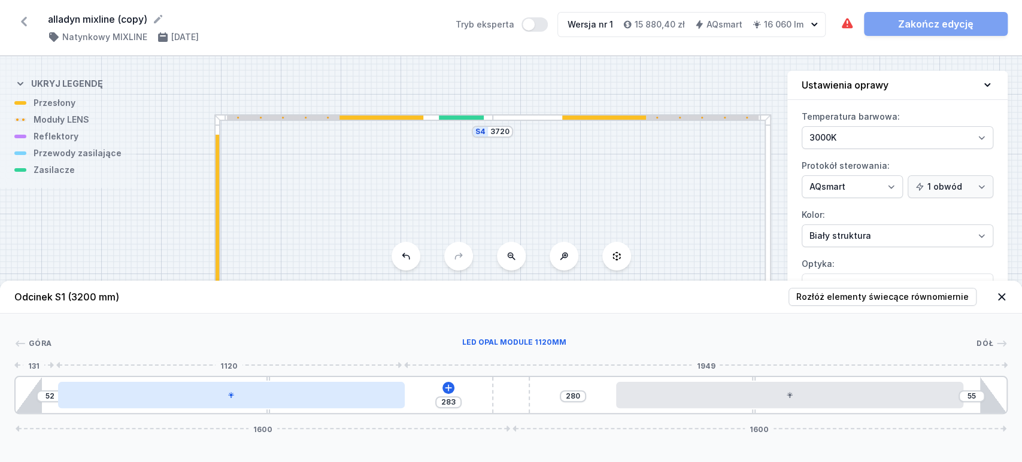
drag, startPoint x: 346, startPoint y: 398, endPoint x: 369, endPoint y: 400, distance: 22.8
click at [369, 400] on div at bounding box center [231, 395] width 347 height 26
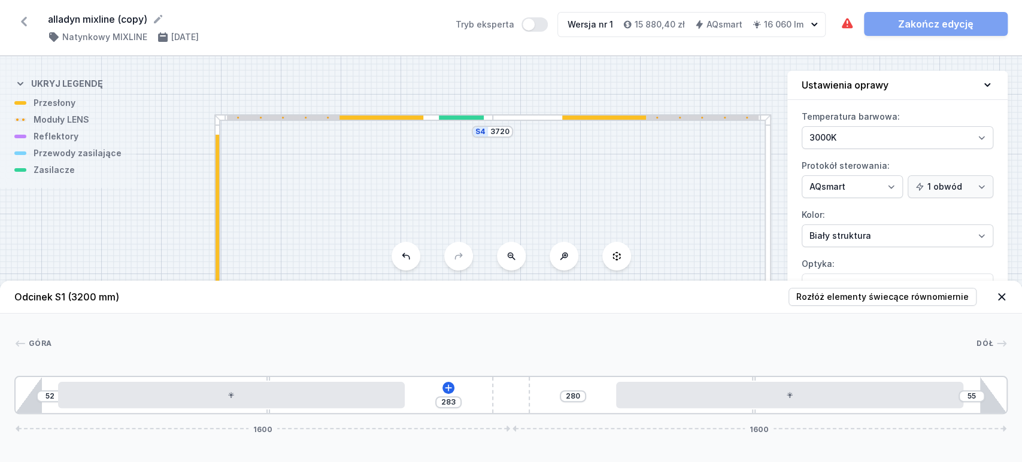
click at [450, 395] on div "52 283 280 55 1600 1600" at bounding box center [511, 395] width 994 height 38
click at [450, 391] on icon at bounding box center [449, 388] width 10 height 10
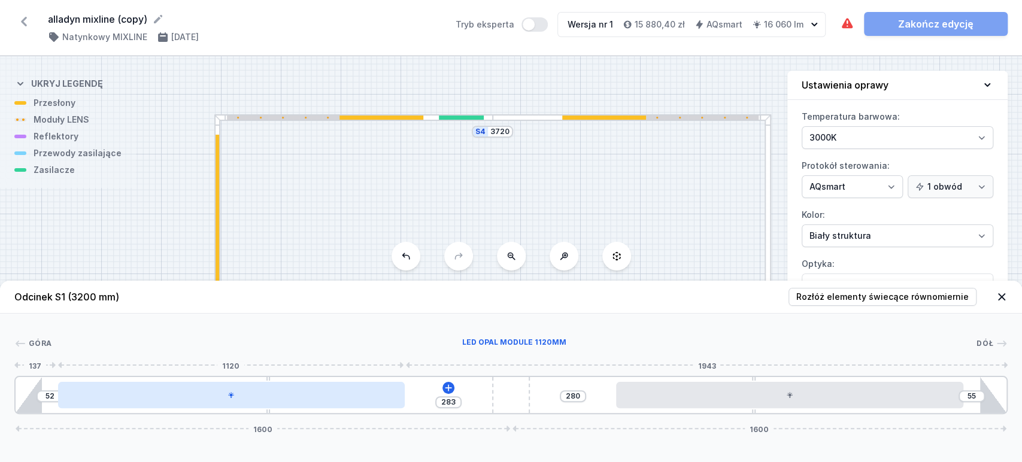
type input "262"
type input "73"
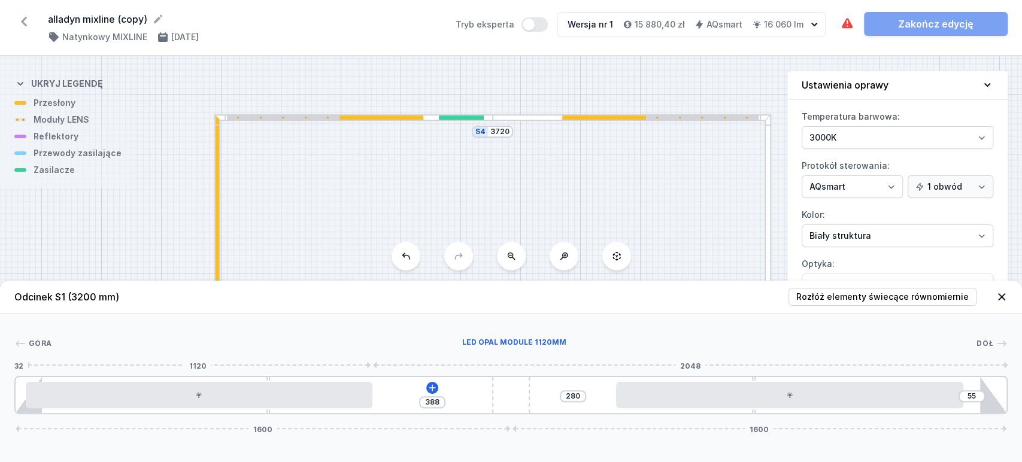
drag, startPoint x: 370, startPoint y: 395, endPoint x: 412, endPoint y: 384, distance: 42.9
click at [337, 397] on div at bounding box center [199, 395] width 347 height 26
click at [428, 392] on icon at bounding box center [433, 388] width 10 height 10
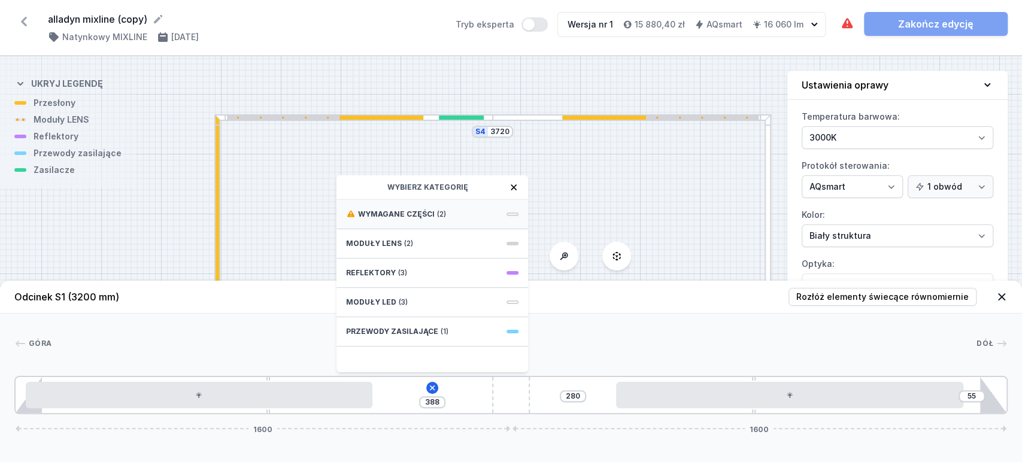
click at [479, 219] on div "Wymagane części (2)" at bounding box center [433, 214] width 192 height 29
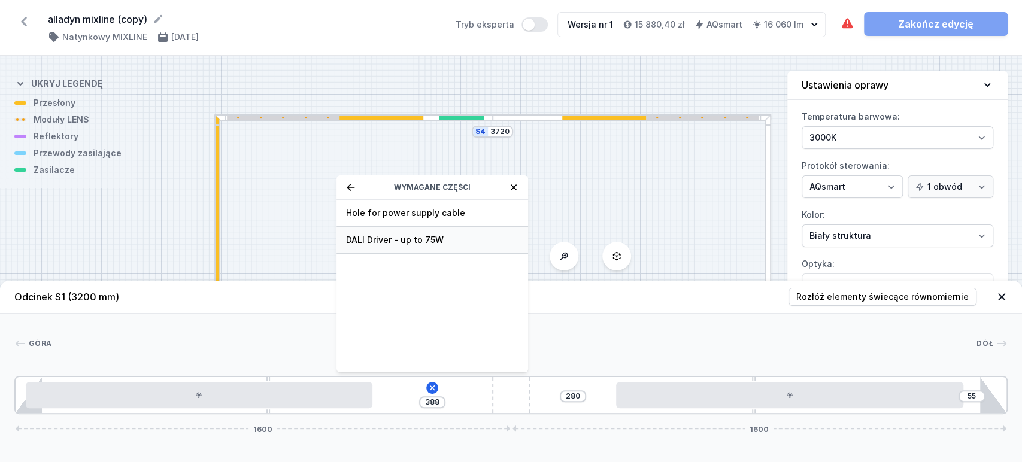
click at [446, 239] on span "DALI Driver - up to 75W" at bounding box center [432, 240] width 173 height 12
type input "88"
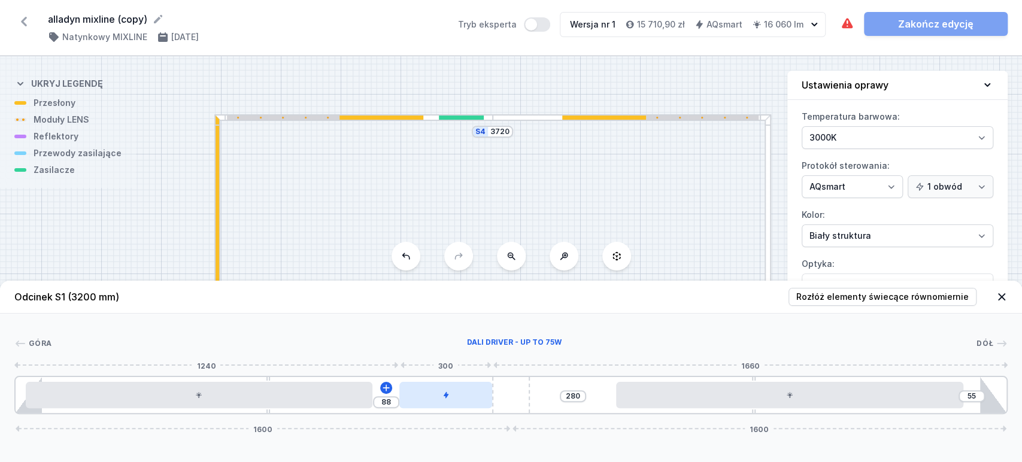
drag, startPoint x: 425, startPoint y: 393, endPoint x: 450, endPoint y: 395, distance: 25.8
click at [450, 395] on div at bounding box center [446, 395] width 93 height 26
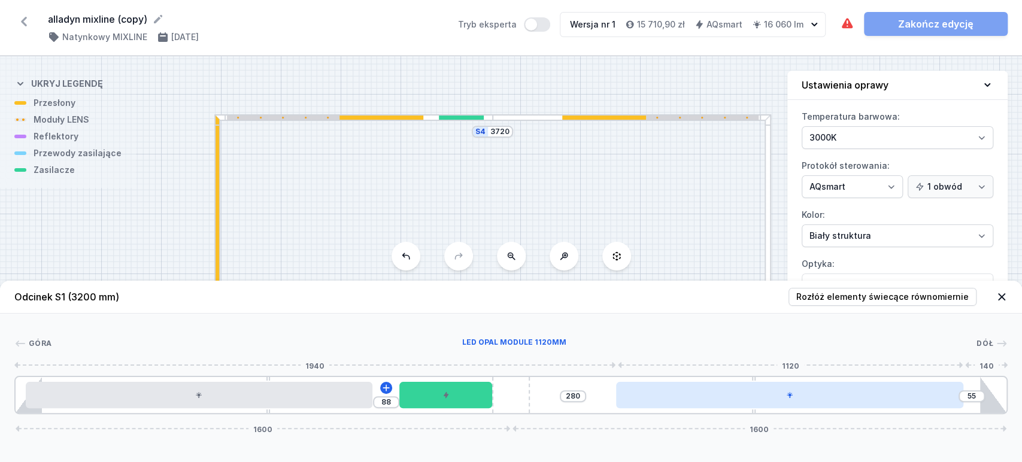
type input "239"
type input "96"
type input "241"
type input "94"
type input "262"
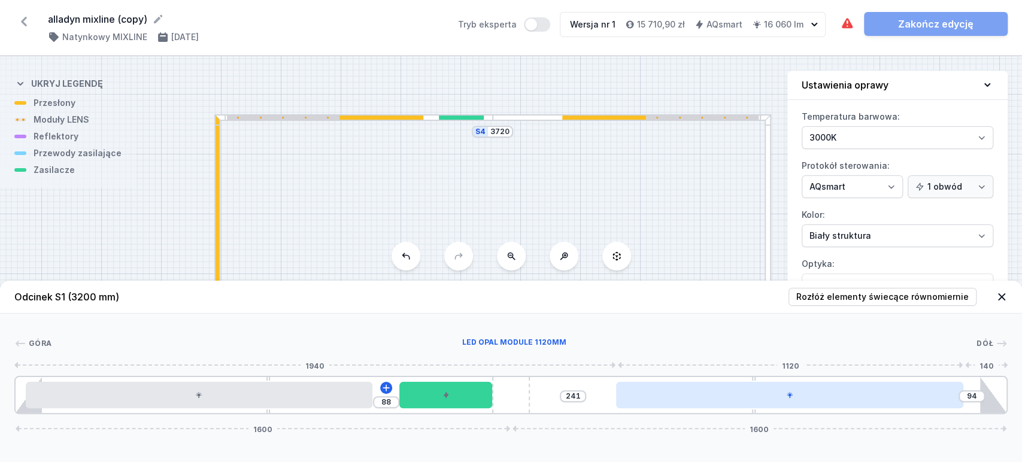
type input "73"
type input "271"
type input "64"
type input "279"
type input "56"
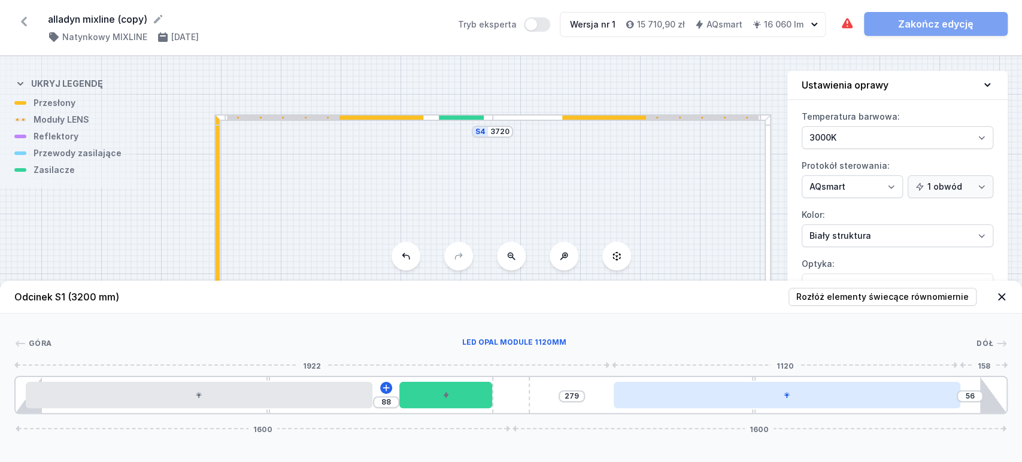
type input "281"
type input "54"
type input "282"
type input "53"
type input "284"
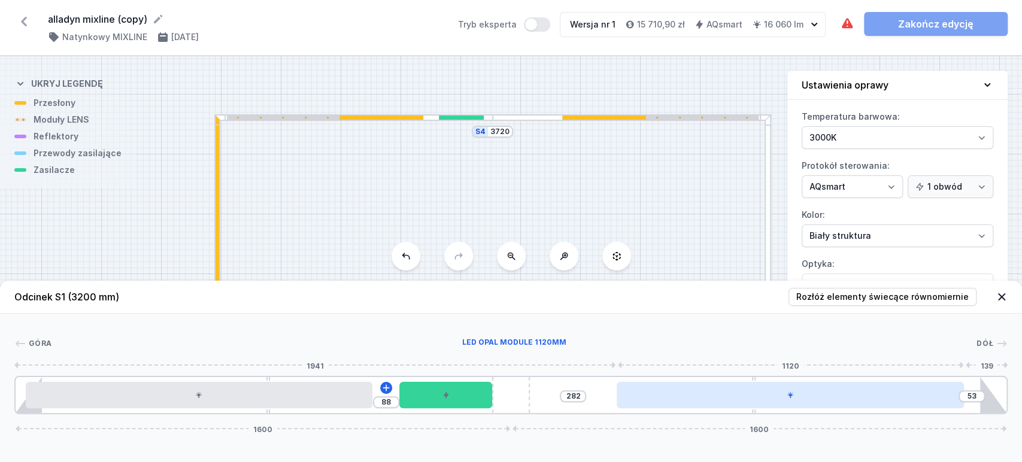
type input "51"
type input "286"
type input "49"
type input "296"
type input "39"
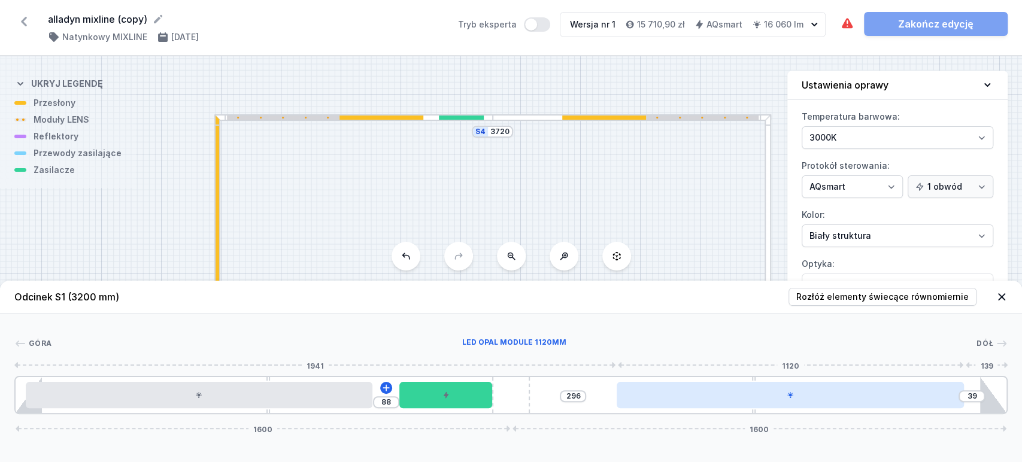
type input "301"
type input "34"
type input "307"
type input "28"
type input "309"
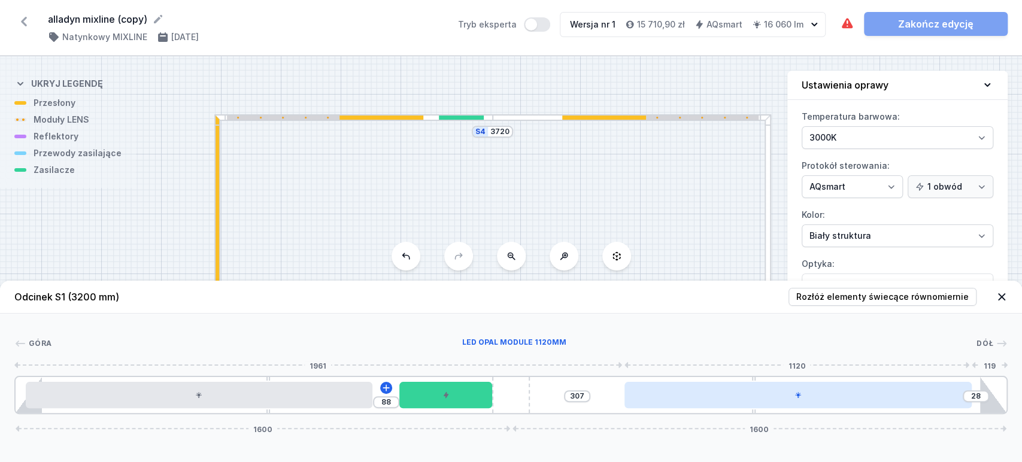
type input "26"
type input "311"
type input "24"
type input "317"
type input "18"
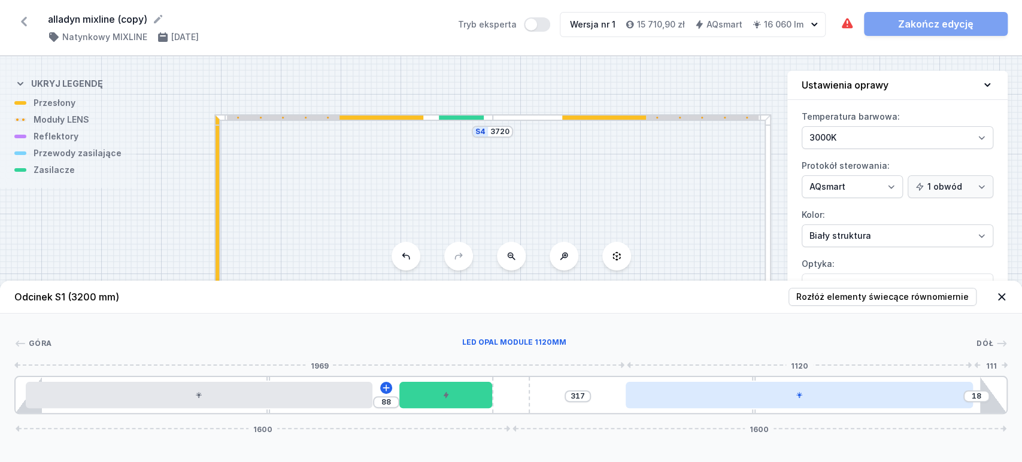
type input "322"
type input "13"
type input "324"
type input "11"
type input "326"
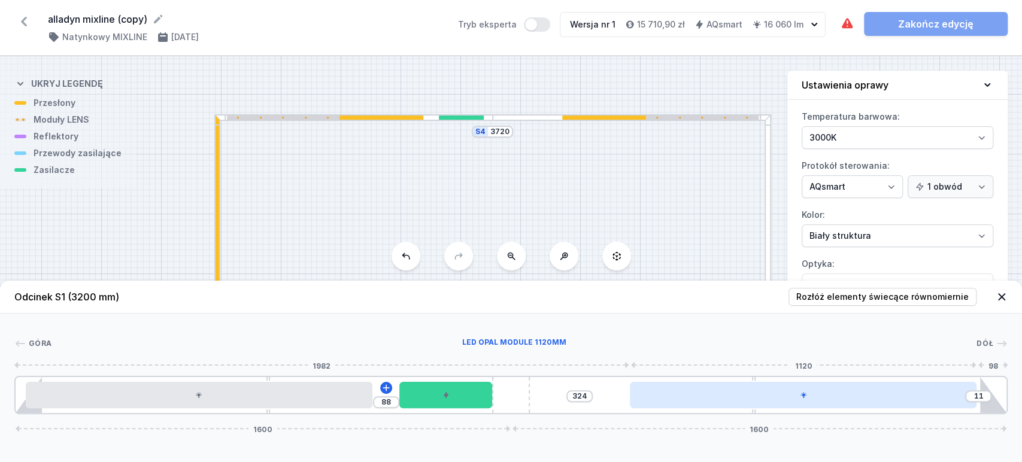
type input "9"
type input "330"
type input "5"
type input "332"
type input "3"
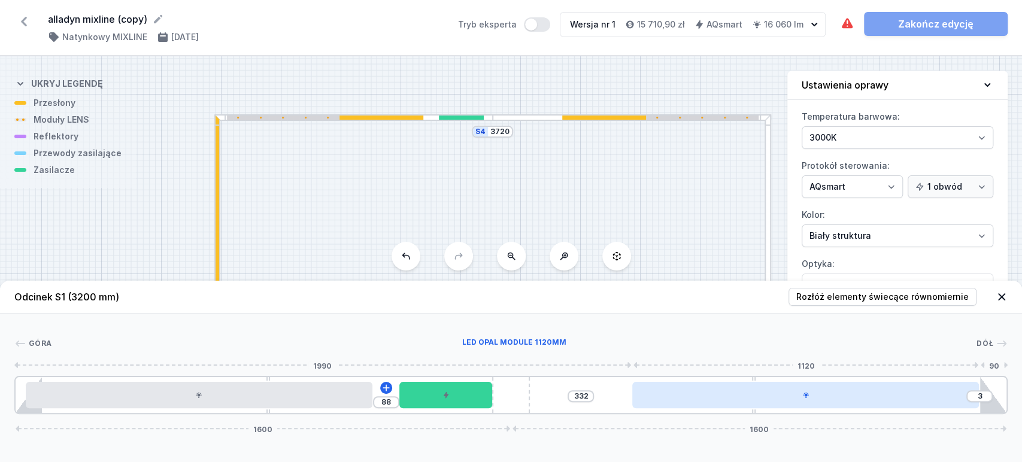
drag, startPoint x: 722, startPoint y: 397, endPoint x: 752, endPoint y: 399, distance: 30.0
click at [752, 399] on div at bounding box center [806, 395] width 347 height 26
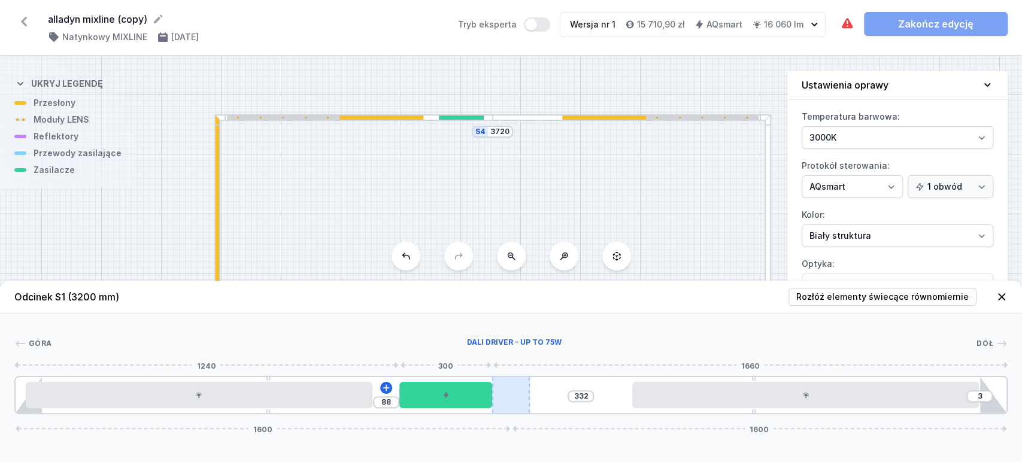
type input "32"
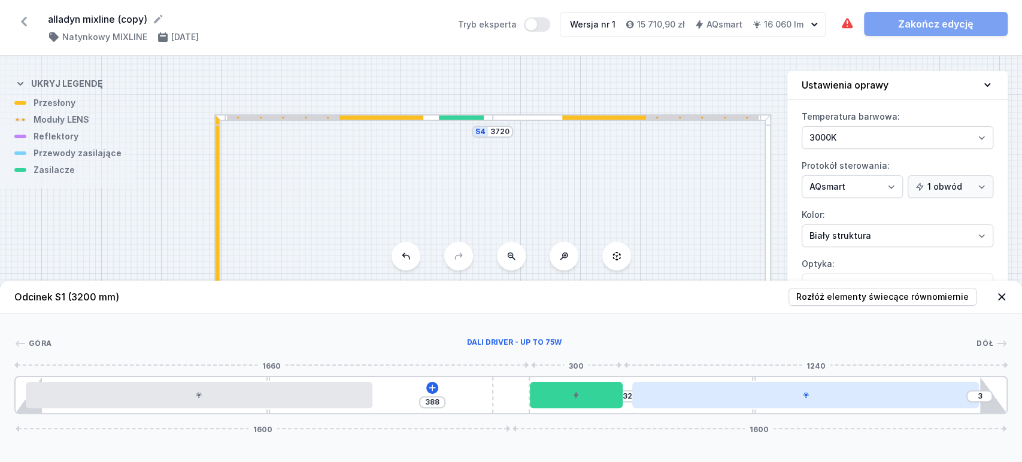
drag, startPoint x: 422, startPoint y: 398, endPoint x: 648, endPoint y: 393, distance: 225.3
click at [677, 395] on div at bounding box center [796, 395] width 347 height 26
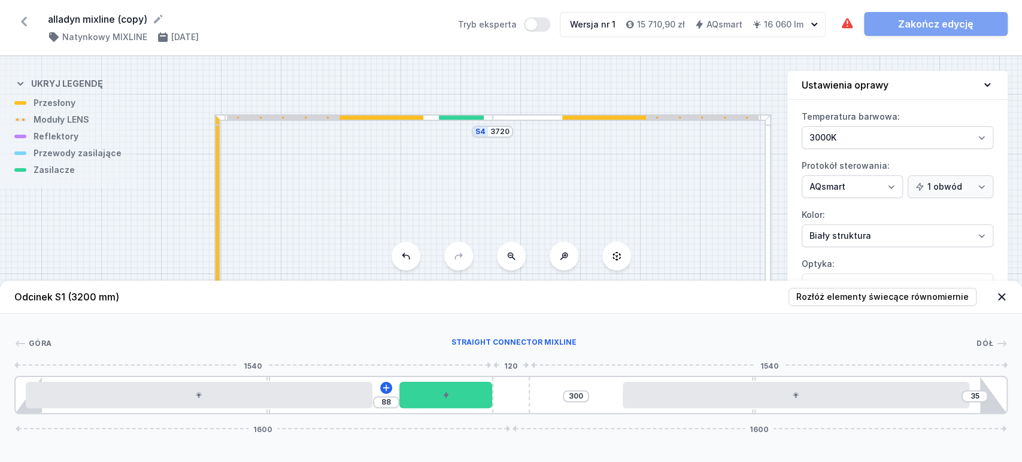
drag, startPoint x: 574, startPoint y: 397, endPoint x: 496, endPoint y: 398, distance: 78.5
click at [496, 398] on div "88 300 35 1600 1600" at bounding box center [511, 395] width 994 height 38
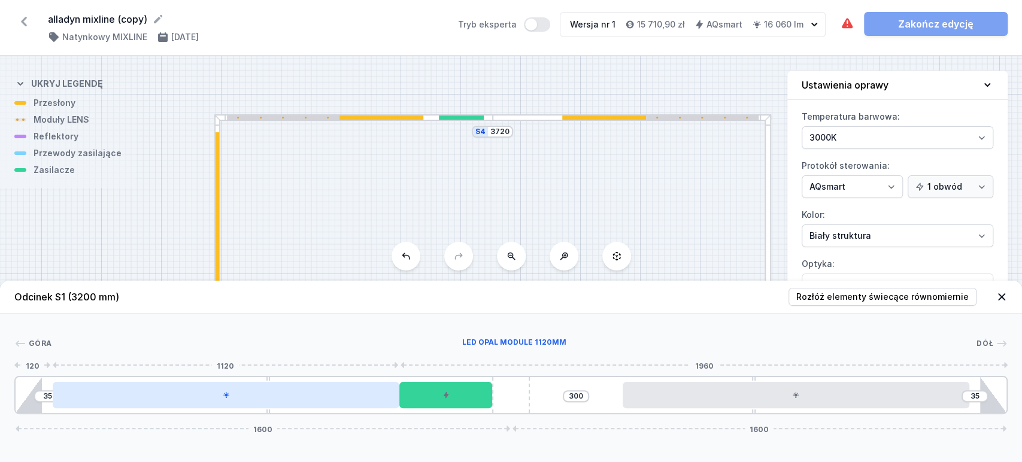
drag, startPoint x: 332, startPoint y: 404, endPoint x: 353, endPoint y: 404, distance: 21.6
click at [353, 404] on div at bounding box center [226, 395] width 347 height 26
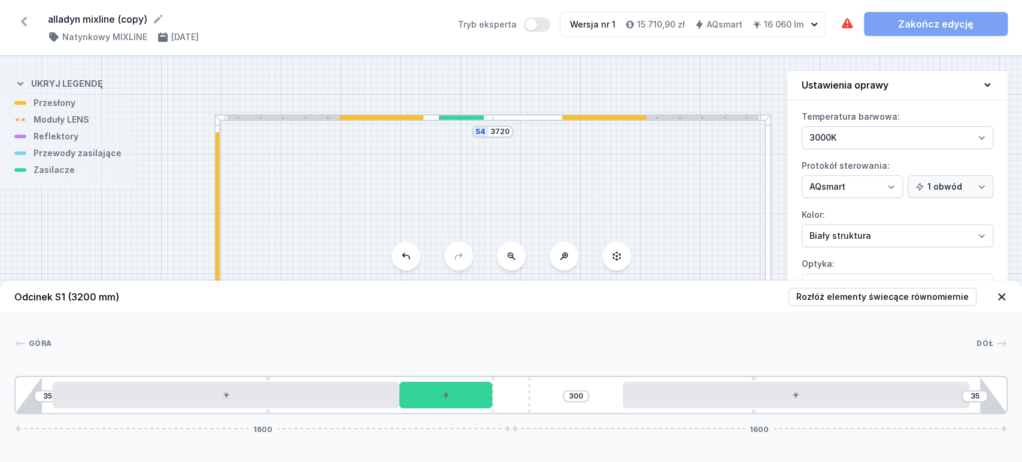
click at [767, 261] on div at bounding box center [768, 234] width 7 height 240
type input "726"
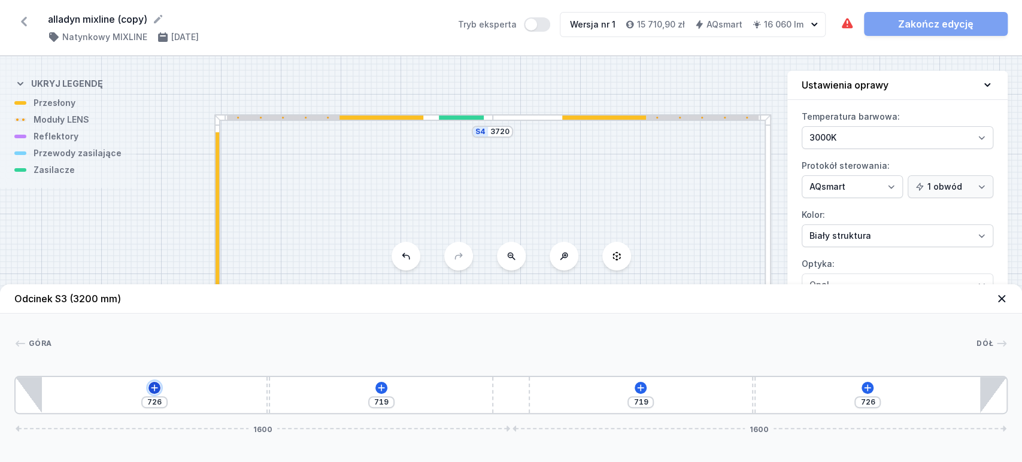
click at [159, 387] on button at bounding box center [155, 388] width 12 height 12
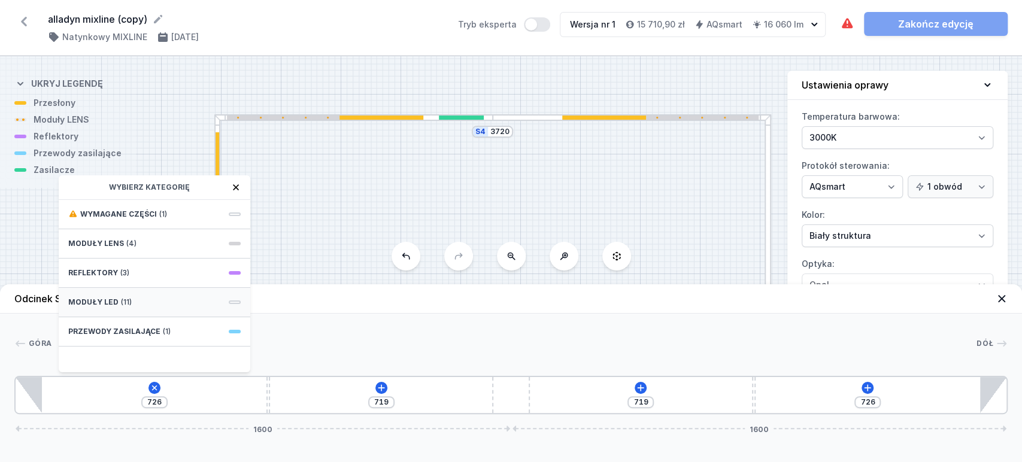
click at [96, 298] on span "Moduły LED" at bounding box center [93, 303] width 50 height 10
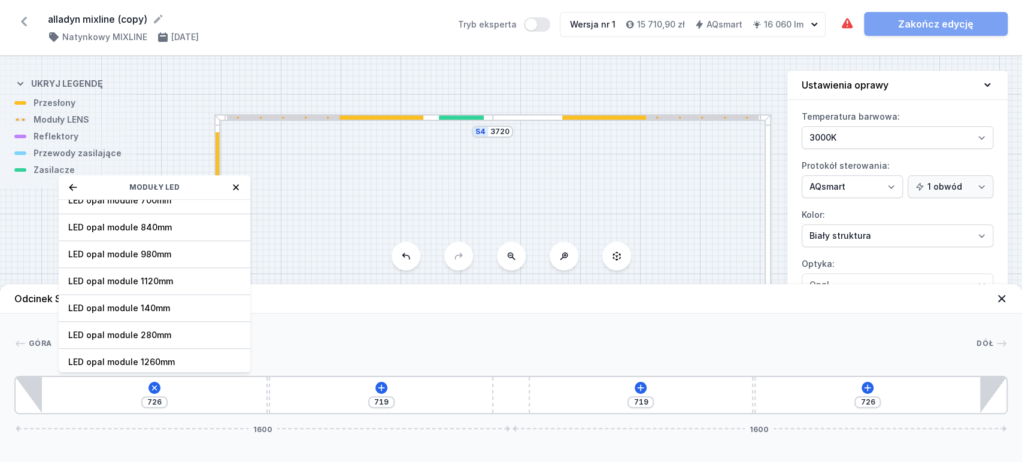
click at [144, 278] on span "LED opal module 1120mm" at bounding box center [154, 282] width 173 height 12
type input "388"
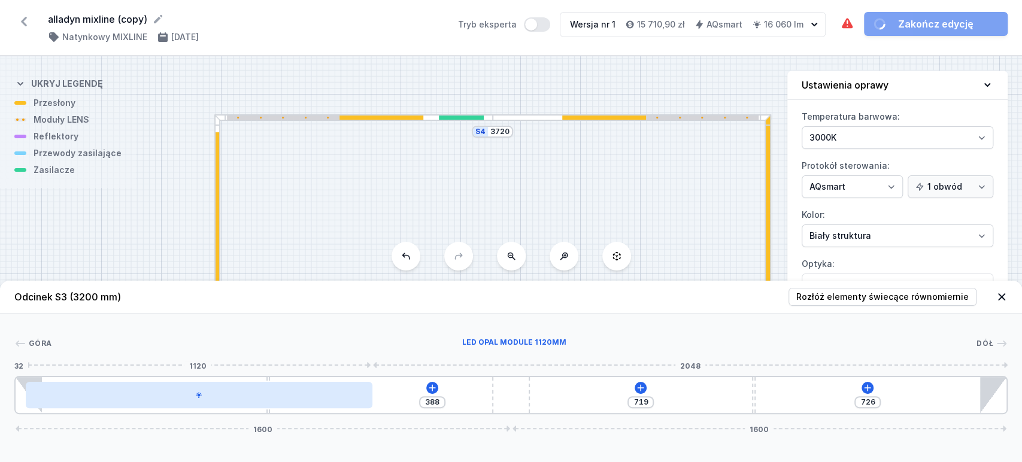
click at [146, 406] on div at bounding box center [199, 395] width 347 height 26
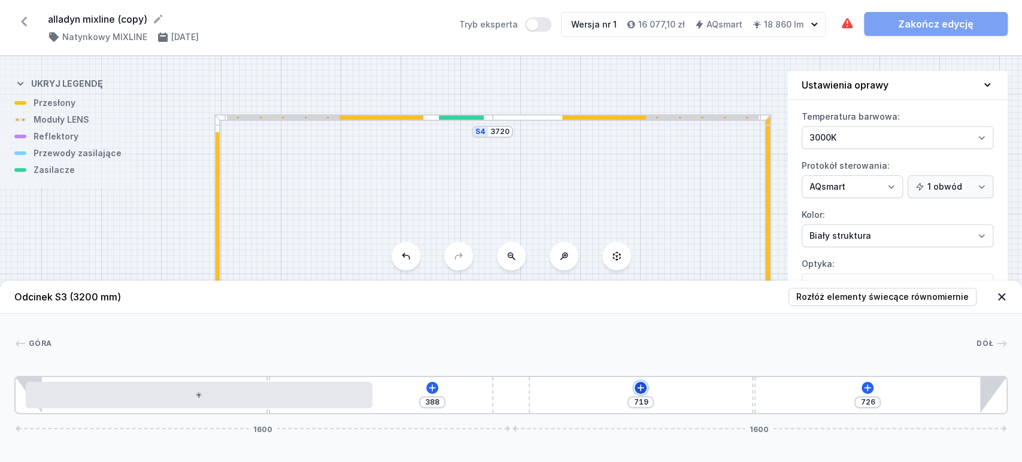
click at [642, 387] on icon at bounding box center [641, 388] width 10 height 10
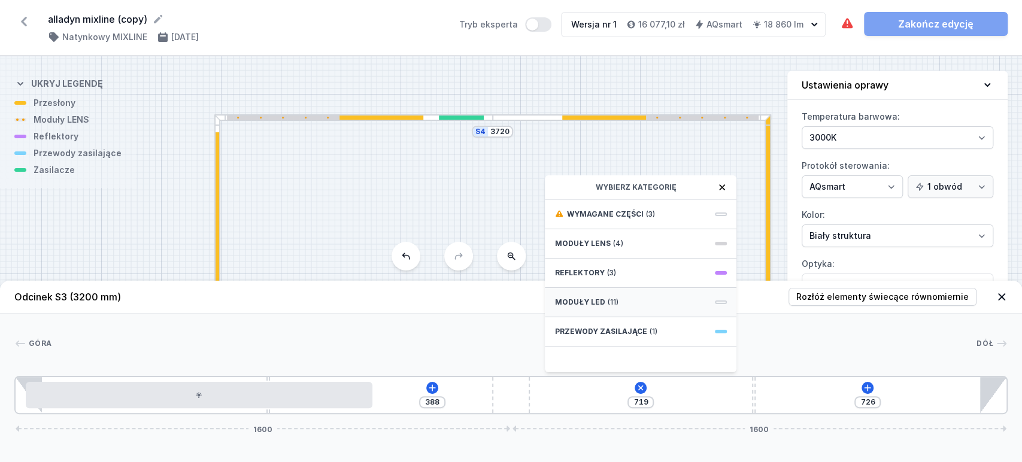
click at [583, 296] on div "Moduły LED (11)" at bounding box center [641, 302] width 192 height 29
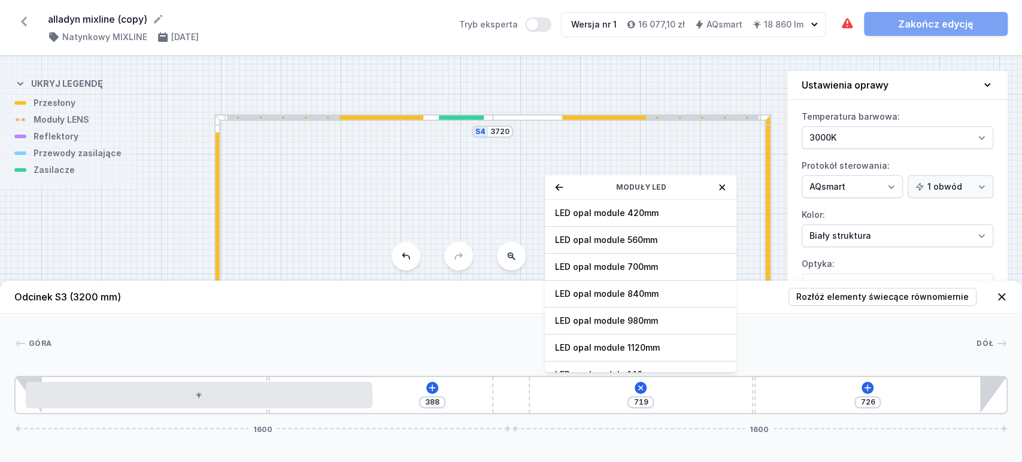
click at [592, 344] on span "LED opal module 1120mm" at bounding box center [641, 348] width 173 height 12
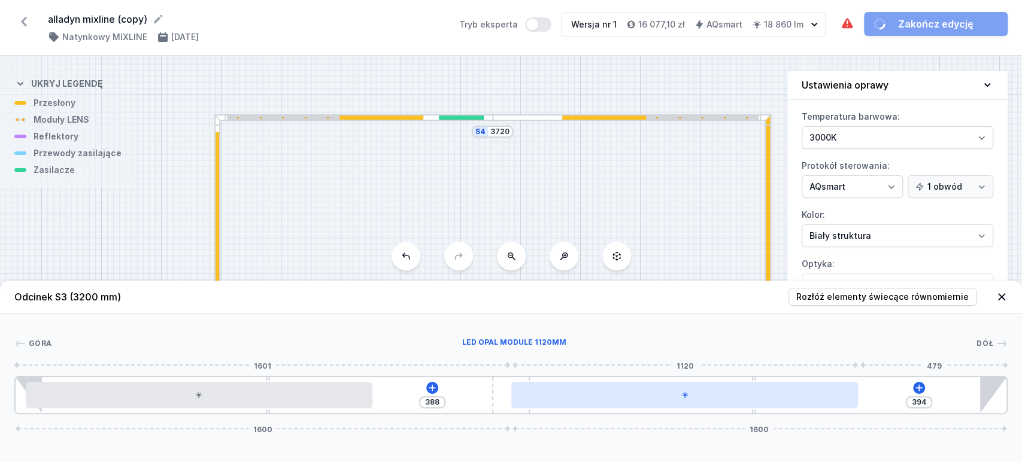
type input "248"
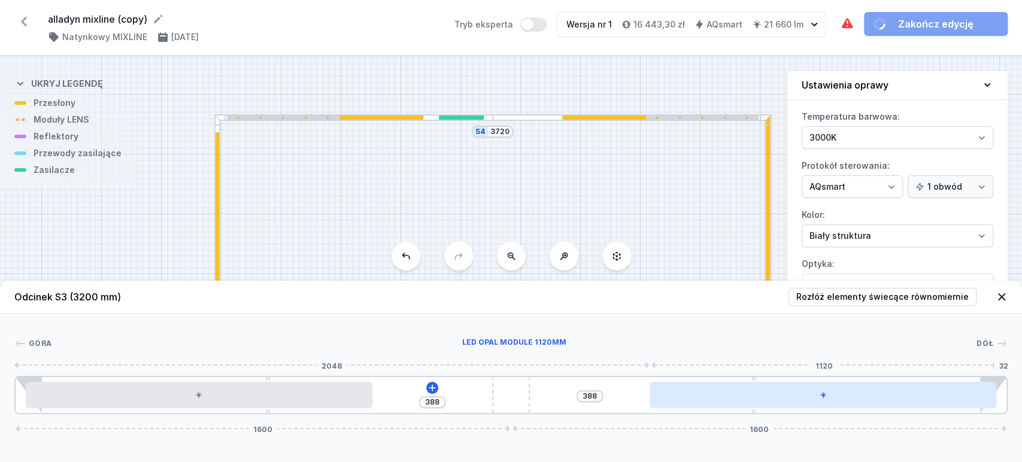
drag, startPoint x: 639, startPoint y: 405, endPoint x: 771, endPoint y: 391, distance: 133.7
click at [784, 394] on div at bounding box center [823, 395] width 347 height 26
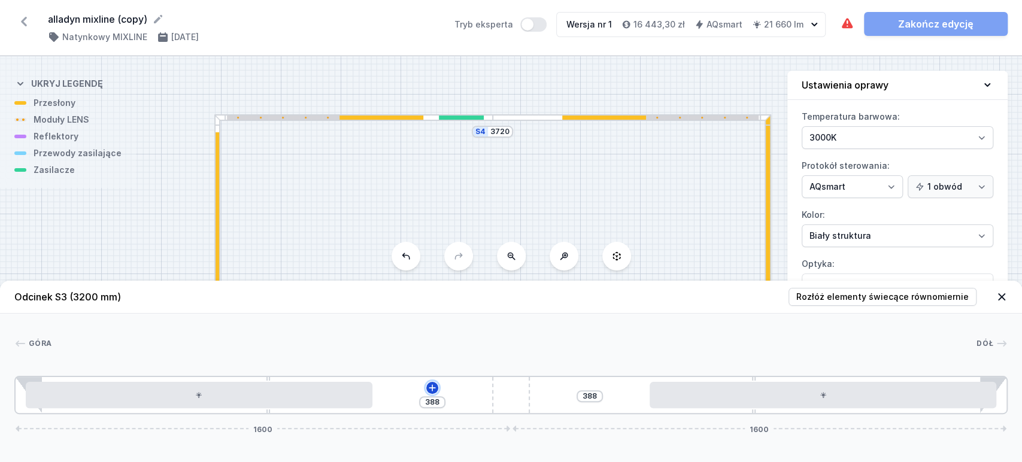
click at [432, 388] on icon at bounding box center [432, 388] width 7 height 7
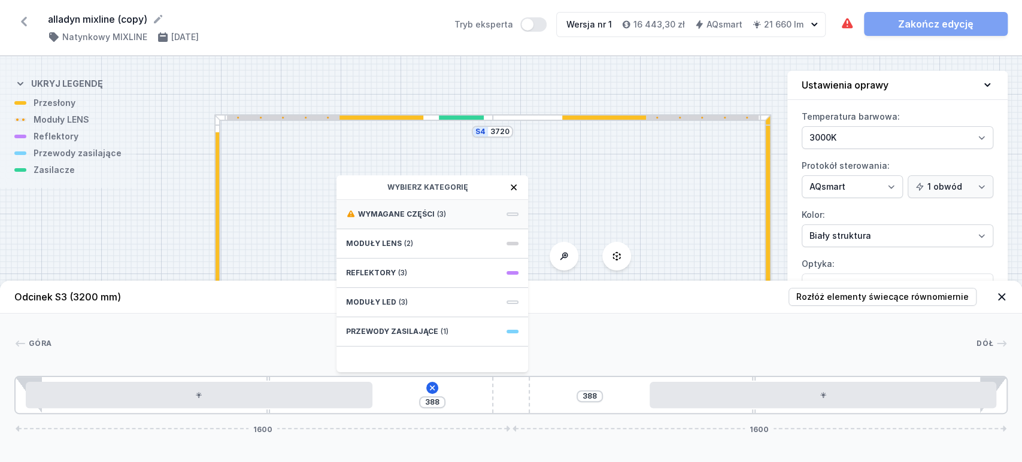
click at [456, 214] on div "Wymagane części (3)" at bounding box center [433, 214] width 192 height 29
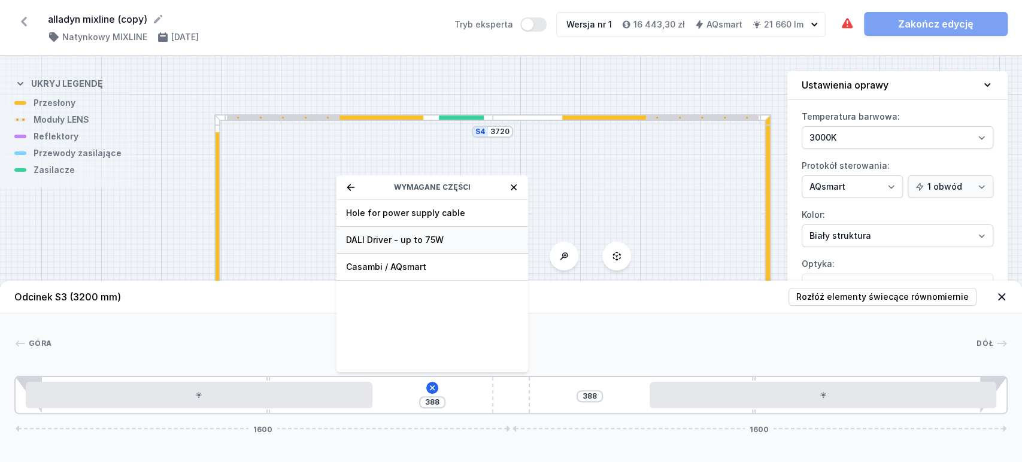
click at [441, 237] on span "DALI Driver - up to 75W" at bounding box center [432, 240] width 173 height 12
type input "88"
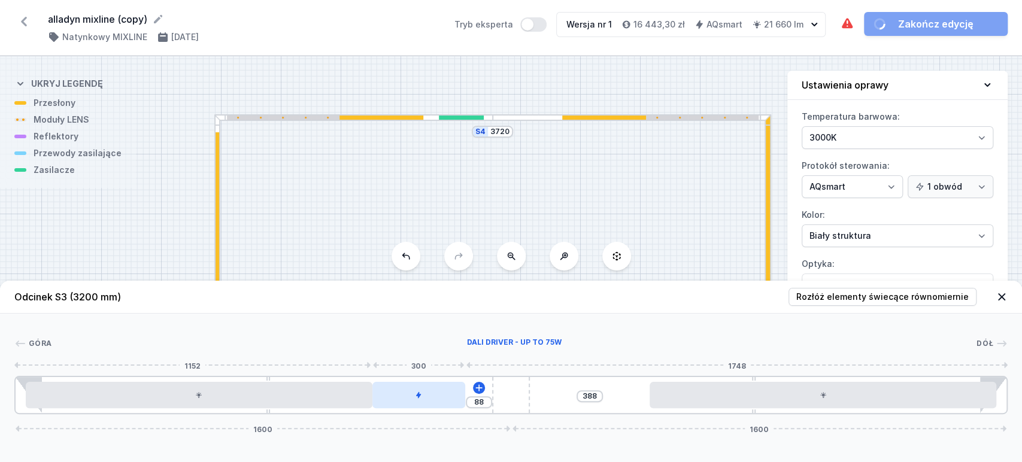
type input "88"
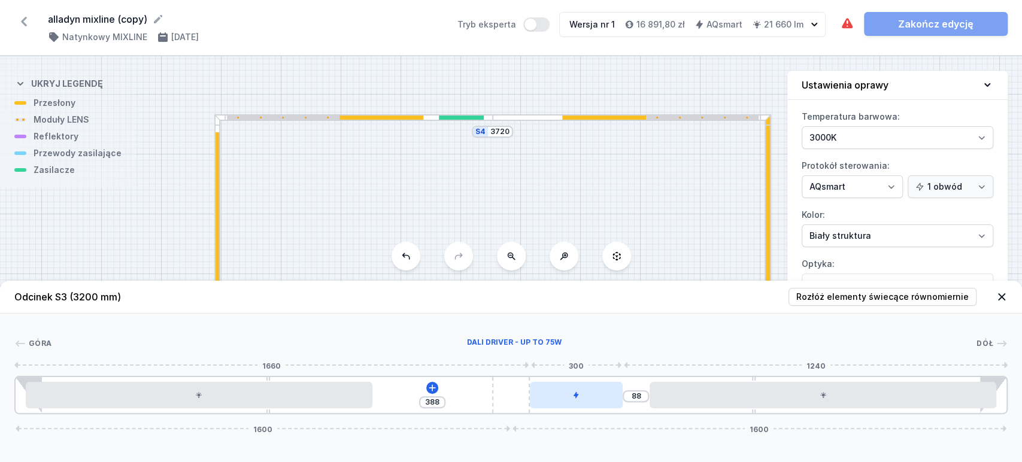
drag, startPoint x: 430, startPoint y: 396, endPoint x: 550, endPoint y: 391, distance: 120.5
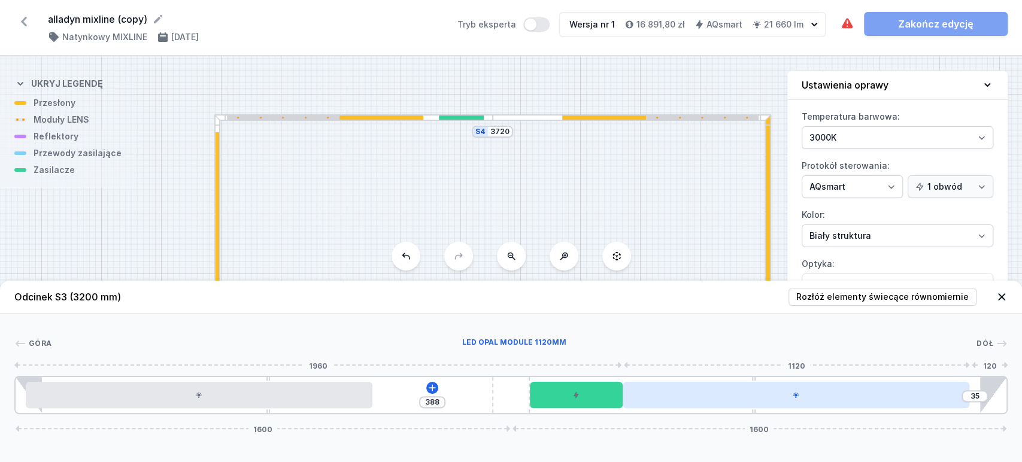
drag, startPoint x: 692, startPoint y: 389, endPoint x: 681, endPoint y: 393, distance: 11.9
click at [681, 393] on div at bounding box center [796, 395] width 347 height 26
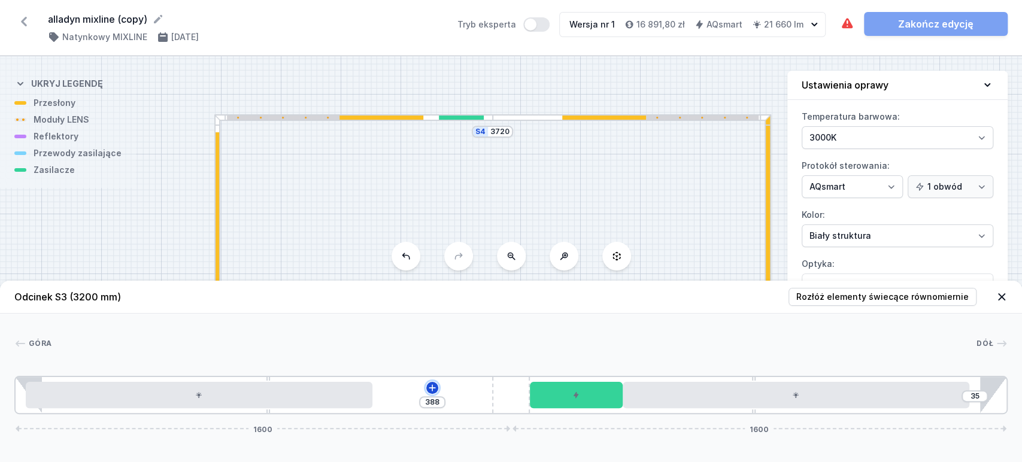
click at [434, 391] on icon at bounding box center [433, 388] width 10 height 10
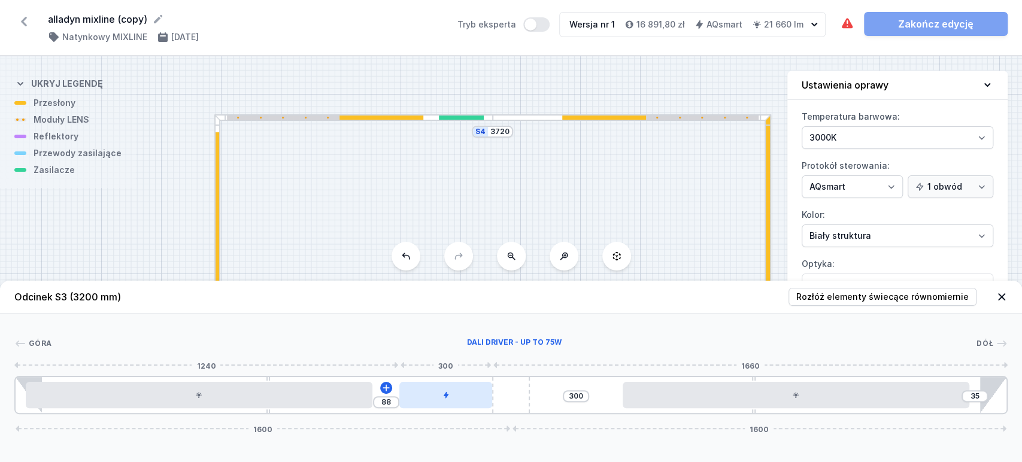
drag, startPoint x: 556, startPoint y: 392, endPoint x: 428, endPoint y: 398, distance: 127.7
click at [484, 393] on div at bounding box center [446, 395] width 93 height 26
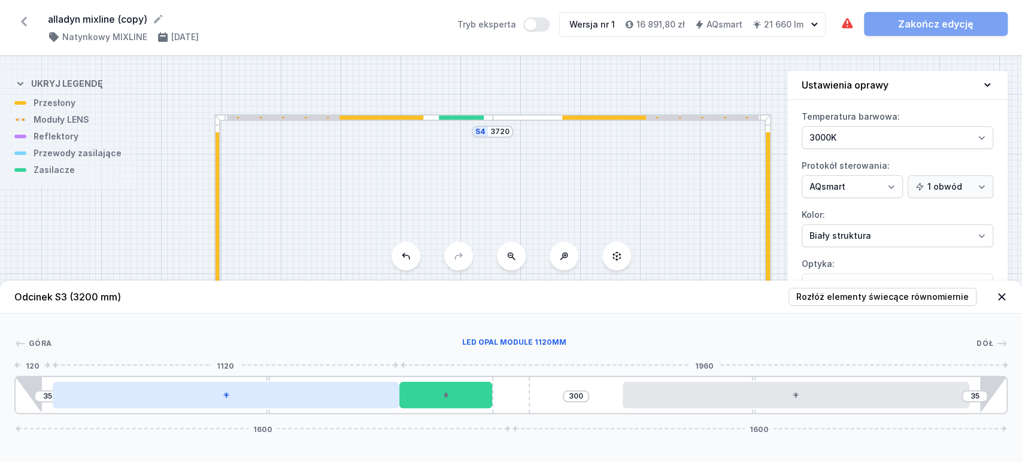
drag, startPoint x: 346, startPoint y: 400, endPoint x: 377, endPoint y: 401, distance: 31.2
click at [377, 401] on div at bounding box center [226, 395] width 347 height 26
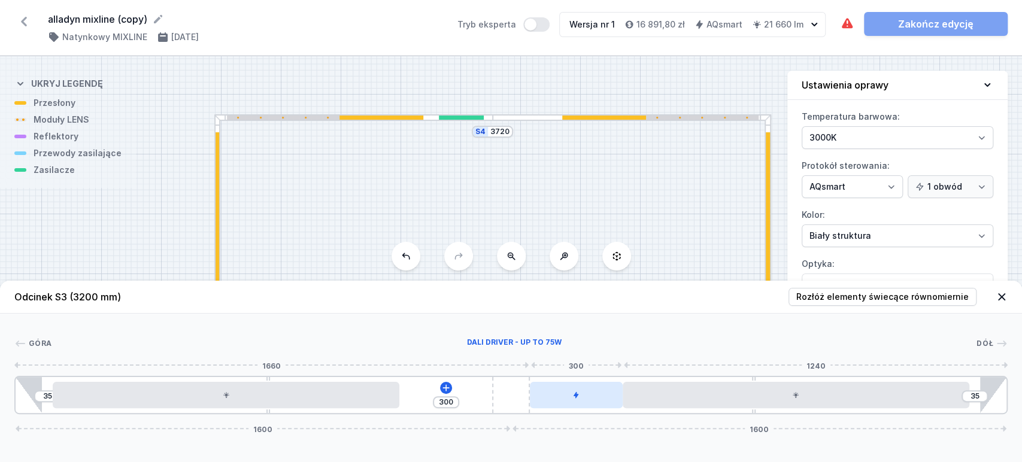
drag, startPoint x: 457, startPoint y: 401, endPoint x: 547, endPoint y: 398, distance: 90.5
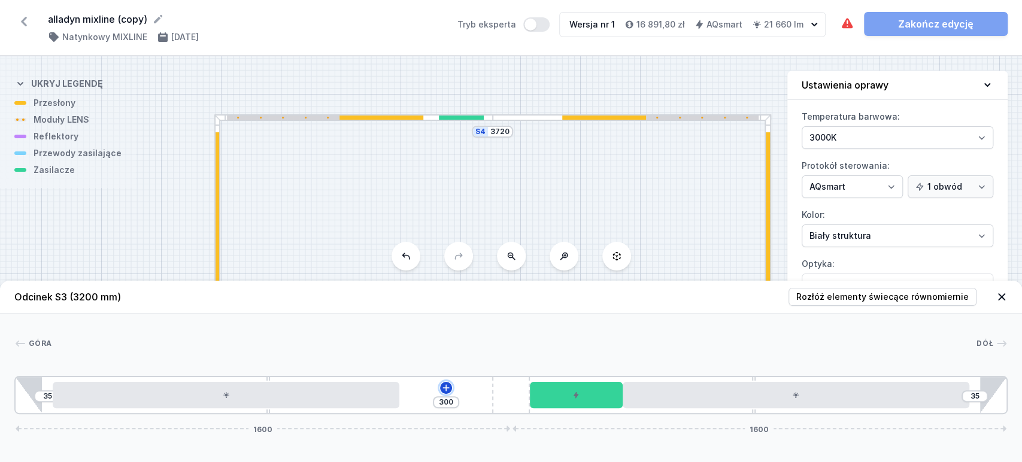
click at [445, 389] on icon at bounding box center [446, 388] width 10 height 10
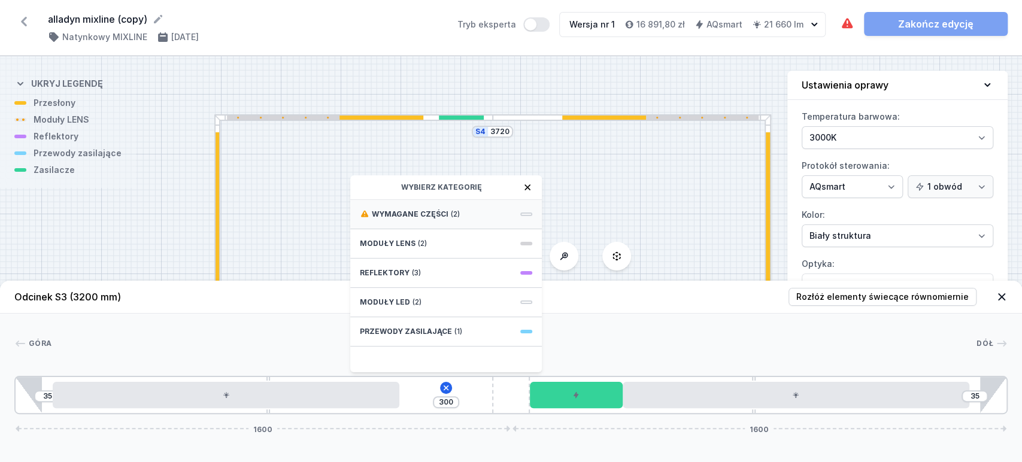
click at [476, 216] on div "Wymagane części (2)" at bounding box center [446, 214] width 192 height 29
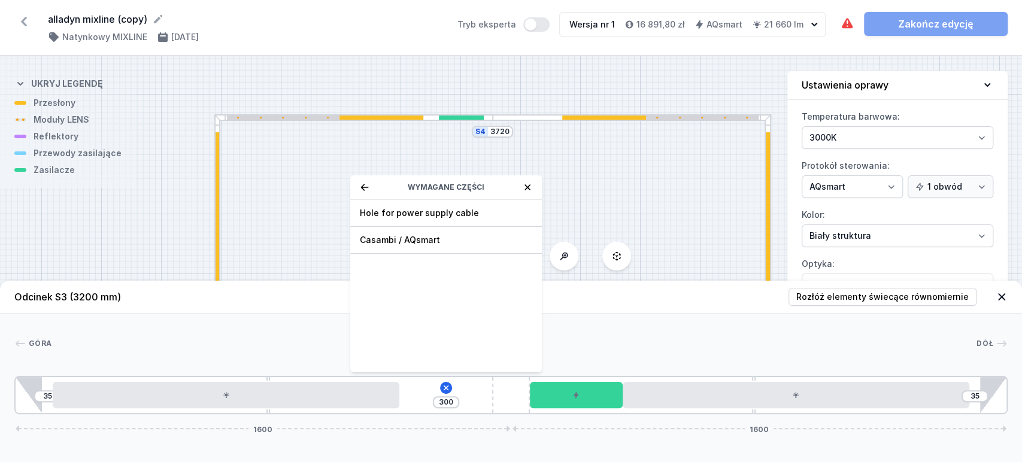
click at [439, 239] on span "Casambi / AQsmart" at bounding box center [446, 240] width 173 height 12
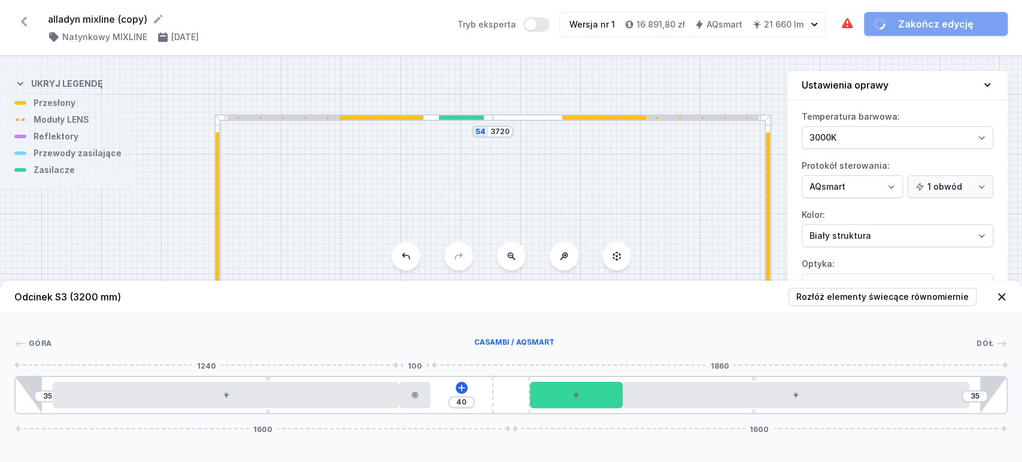
type input "20"
drag, startPoint x: 420, startPoint y: 395, endPoint x: 477, endPoint y: 394, distance: 57.5
click at [477, 394] on div at bounding box center [477, 395] width 31 height 26
click at [434, 387] on icon at bounding box center [431, 388] width 10 height 10
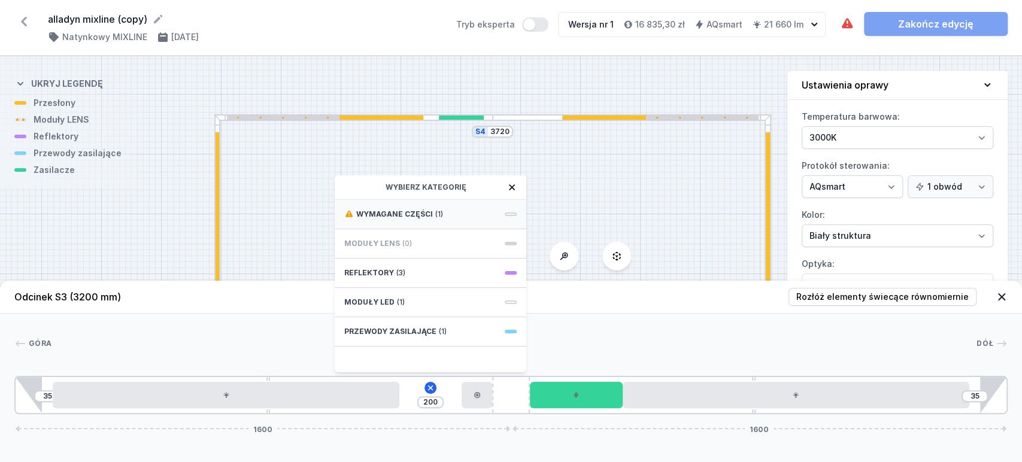
click at [471, 214] on div "Wymagane części (1)" at bounding box center [431, 214] width 192 height 29
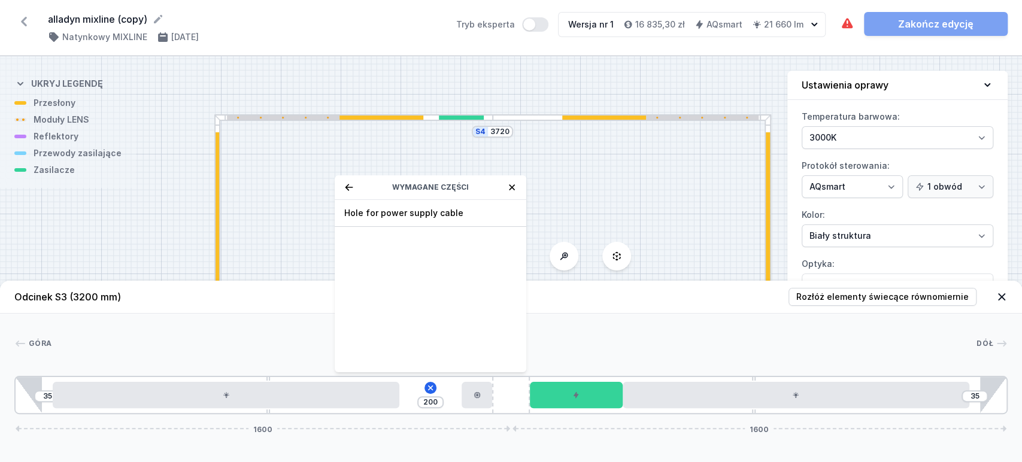
click at [470, 215] on span "Hole for power supply cable" at bounding box center [430, 213] width 173 height 12
type input "130"
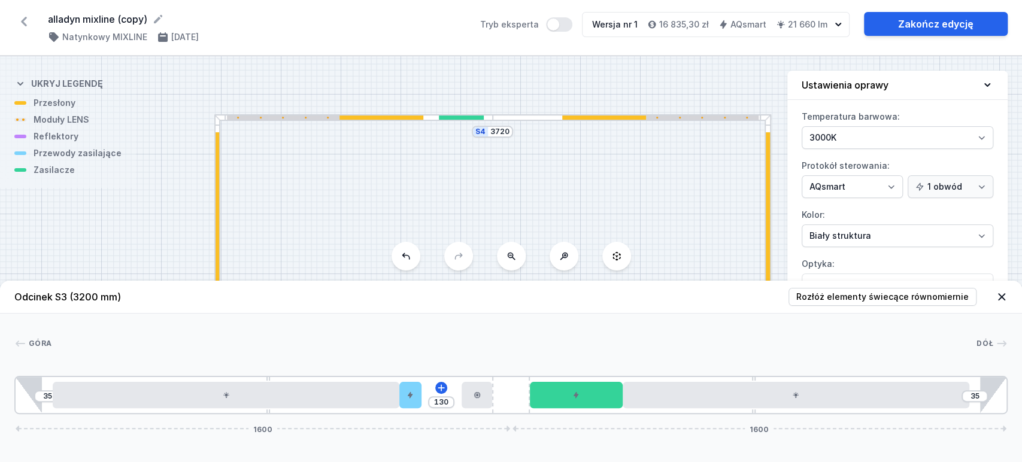
click at [1004, 296] on icon at bounding box center [1002, 297] width 7 height 7
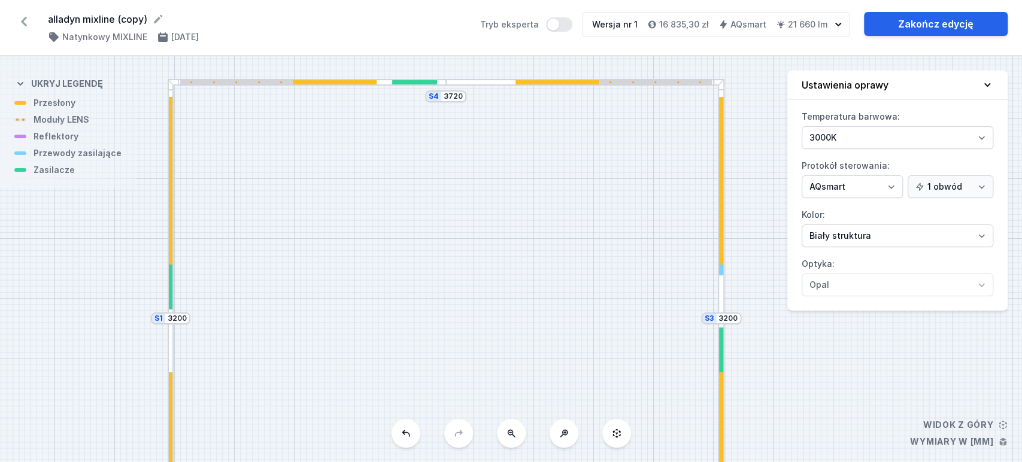
drag, startPoint x: 623, startPoint y: 243, endPoint x: 577, endPoint y: 219, distance: 51.7
click at [577, 219] on div "S4 3720 S3 3200 S2 3720 S1 3200" at bounding box center [511, 259] width 1022 height 406
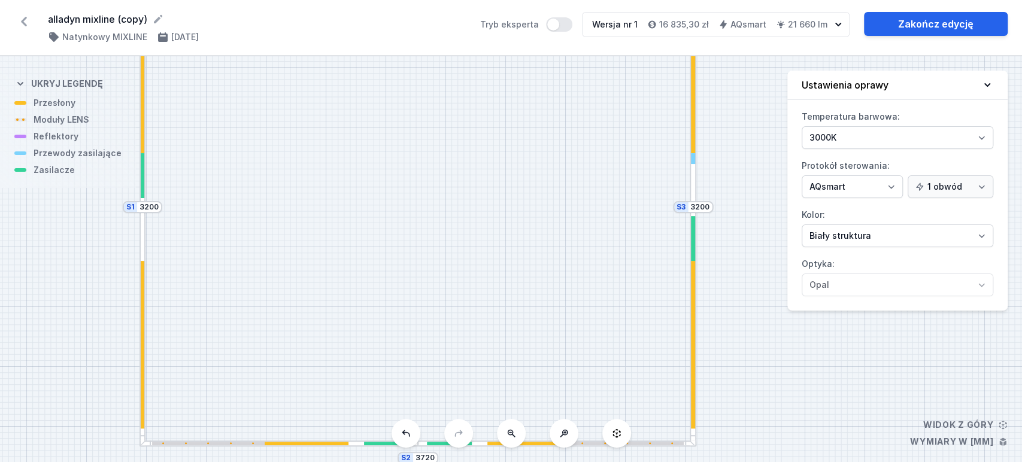
drag, startPoint x: 580, startPoint y: 258, endPoint x: 551, endPoint y: 147, distance: 114.5
click at [551, 147] on div "S4 3720 S3 3200 S2 3720 S1 3200" at bounding box center [511, 259] width 1022 height 406
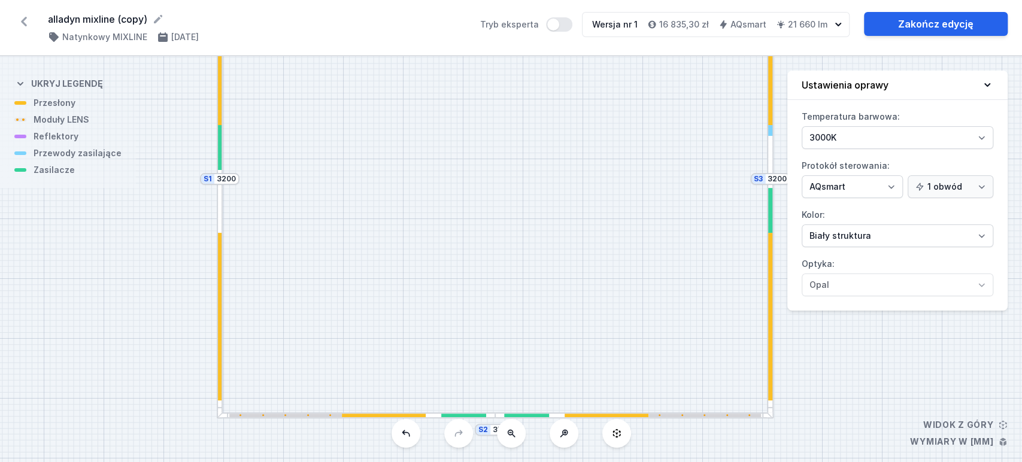
drag, startPoint x: 474, startPoint y: 256, endPoint x: 553, endPoint y: 282, distance: 83.0
click at [553, 282] on div "S4 3720 S3 3200 S2 3720 S1 3200" at bounding box center [511, 259] width 1022 height 406
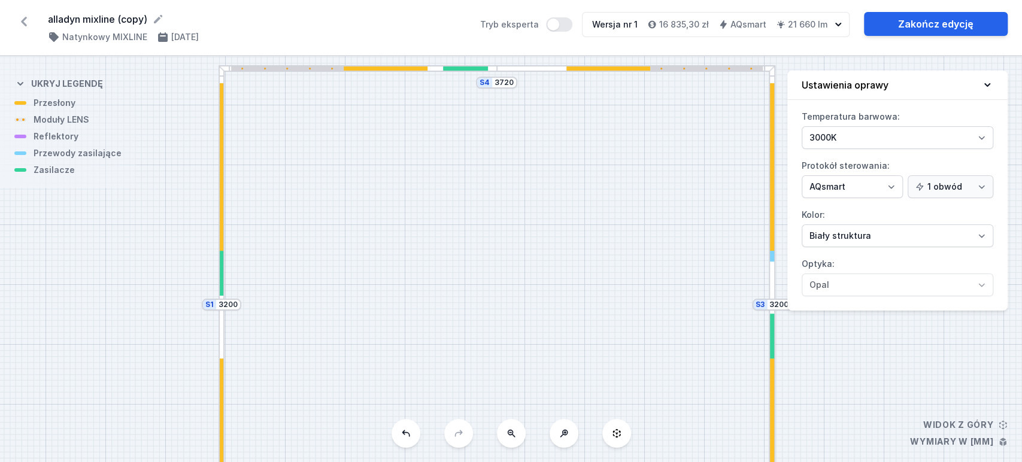
drag, startPoint x: 494, startPoint y: 240, endPoint x: 554, endPoint y: 47, distance: 202.0
click at [551, 58] on div "S4 3720 S3 3200 S2 3720 S1 3200" at bounding box center [511, 259] width 1022 height 406
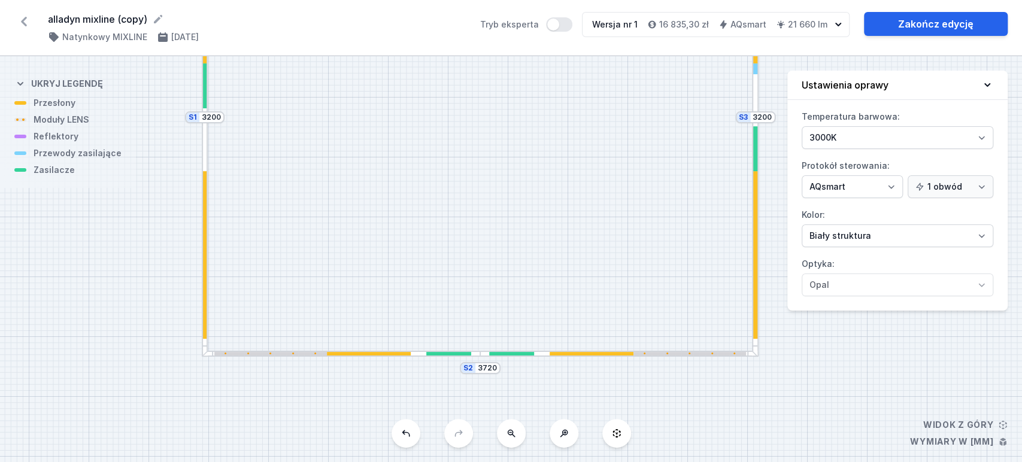
drag, startPoint x: 633, startPoint y: 170, endPoint x: 561, endPoint y: 182, distance: 73.0
click at [561, 182] on div "S4 3720 S3 3200 S2 3720 S1 3200" at bounding box center [511, 259] width 1022 height 406
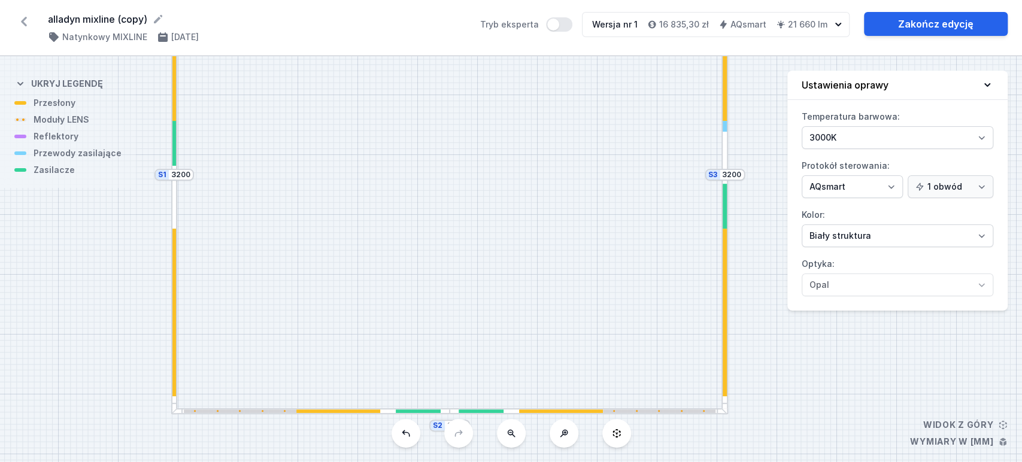
drag, startPoint x: 575, startPoint y: 150, endPoint x: 553, endPoint y: 197, distance: 52.3
click at [553, 197] on div "S4 3720 S3 3200 S2 3720 S1 3200" at bounding box center [511, 259] width 1022 height 406
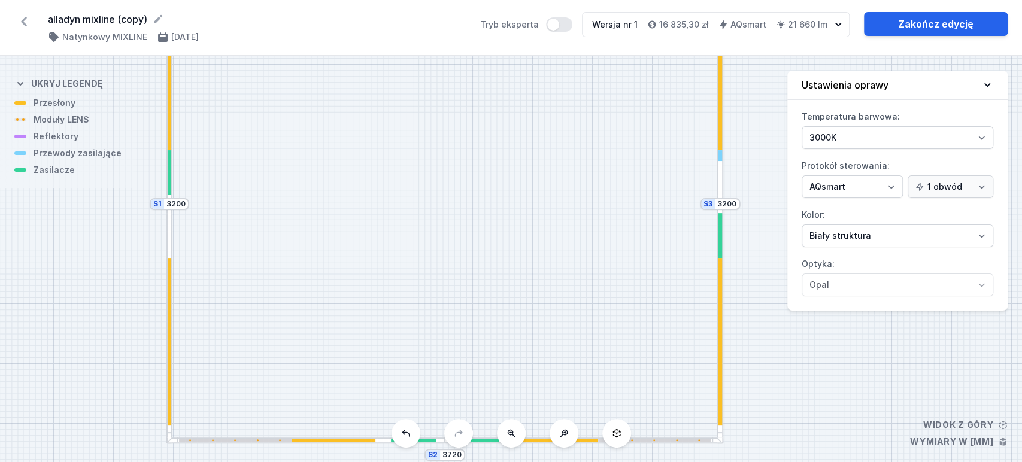
drag, startPoint x: 540, startPoint y: 141, endPoint x: 535, endPoint y: 169, distance: 28.0
click at [535, 169] on div "S4 3720 S3 3200 S2 3720 S1 3200" at bounding box center [511, 259] width 1022 height 406
click at [717, 186] on div at bounding box center [720, 85] width 7 height 240
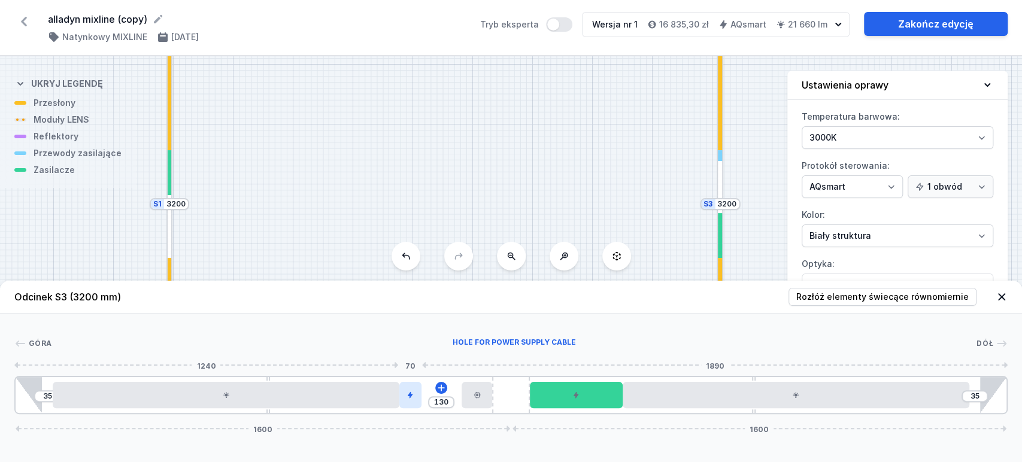
click at [405, 402] on div at bounding box center [411, 395] width 22 height 26
click at [410, 403] on div at bounding box center [411, 395] width 22 height 26
click at [413, 406] on div at bounding box center [411, 395] width 22 height 26
click at [412, 360] on icon at bounding box center [411, 361] width 10 height 10
type input "200"
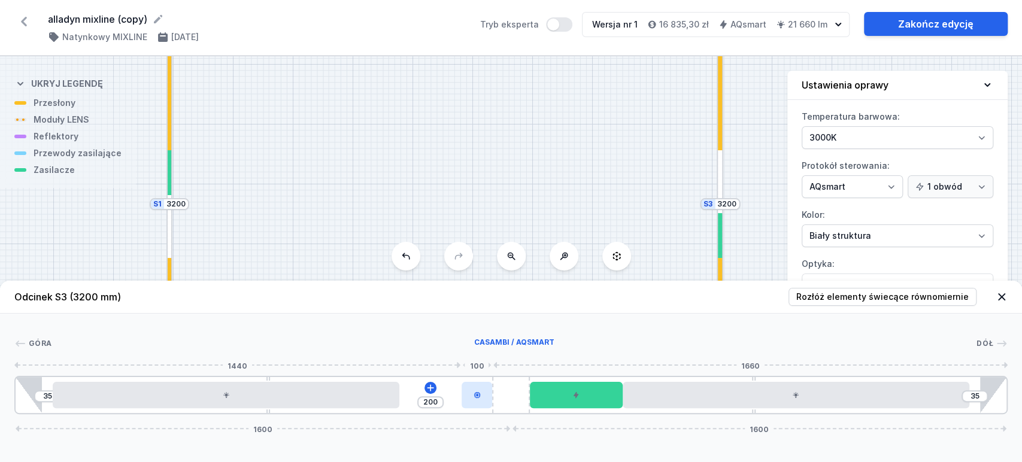
click at [465, 404] on div at bounding box center [477, 395] width 31 height 26
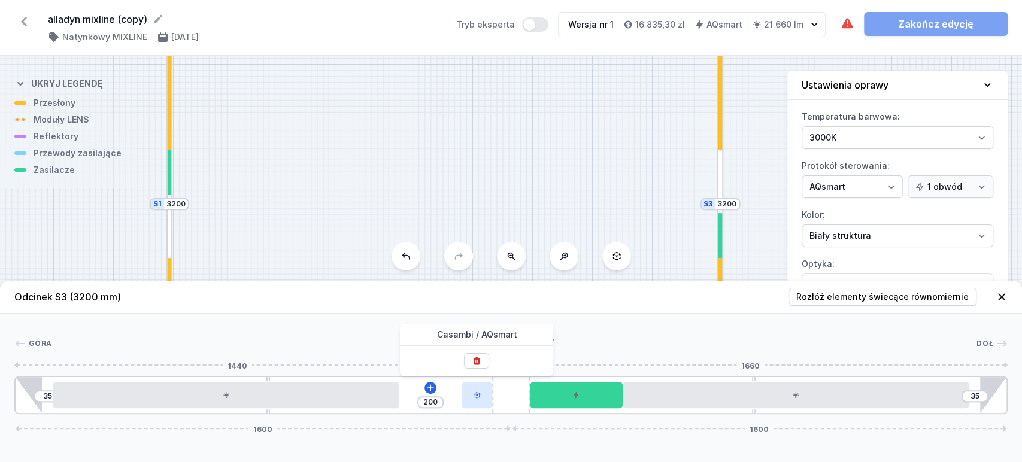
click at [469, 401] on div at bounding box center [477, 395] width 31 height 26
click at [474, 403] on div at bounding box center [477, 395] width 31 height 26
click at [478, 401] on div at bounding box center [477, 395] width 31 height 26
drag, startPoint x: 480, startPoint y: 361, endPoint x: 507, endPoint y: 288, distance: 78.5
click at [481, 361] on icon at bounding box center [477, 361] width 10 height 10
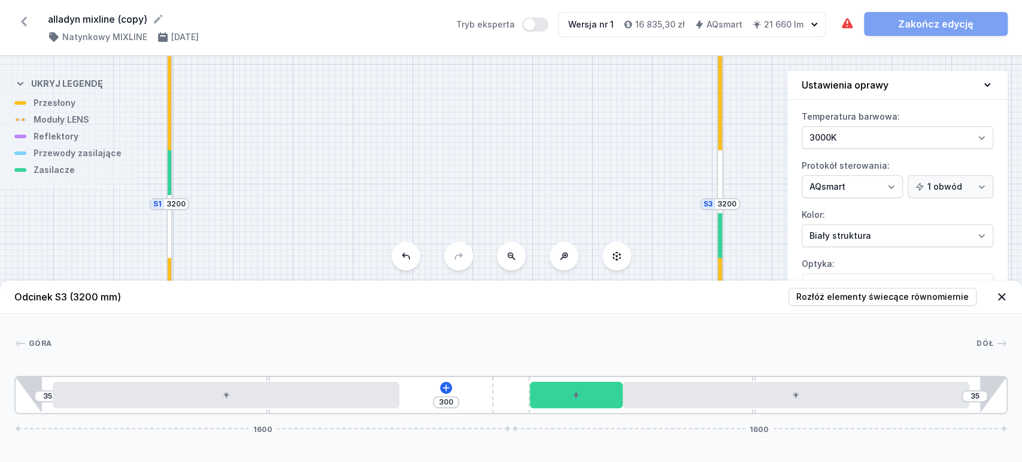
drag, startPoint x: 513, startPoint y: 176, endPoint x: 520, endPoint y: 273, distance: 96.7
click at [521, 274] on div "S4 3720 S3 3200 S2 3720 S1 3200" at bounding box center [511, 259] width 1022 height 406
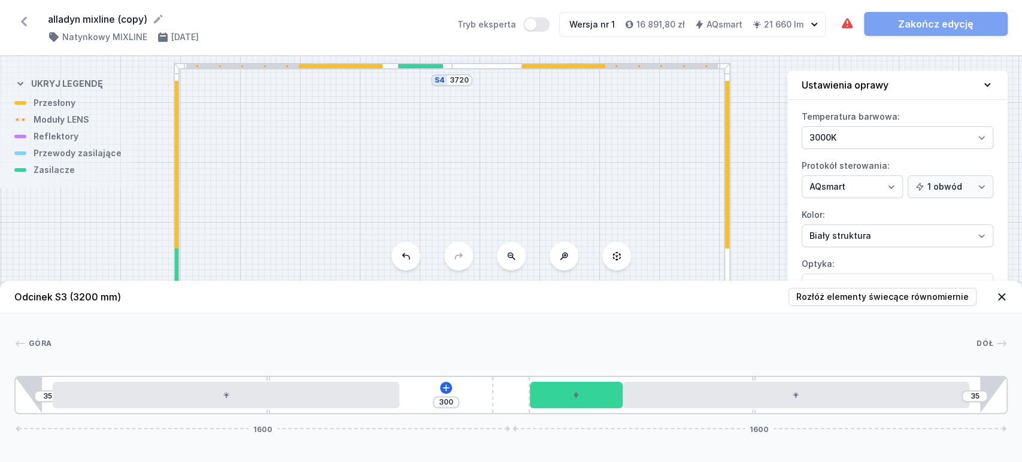
click at [508, 68] on div at bounding box center [591, 66] width 279 height 7
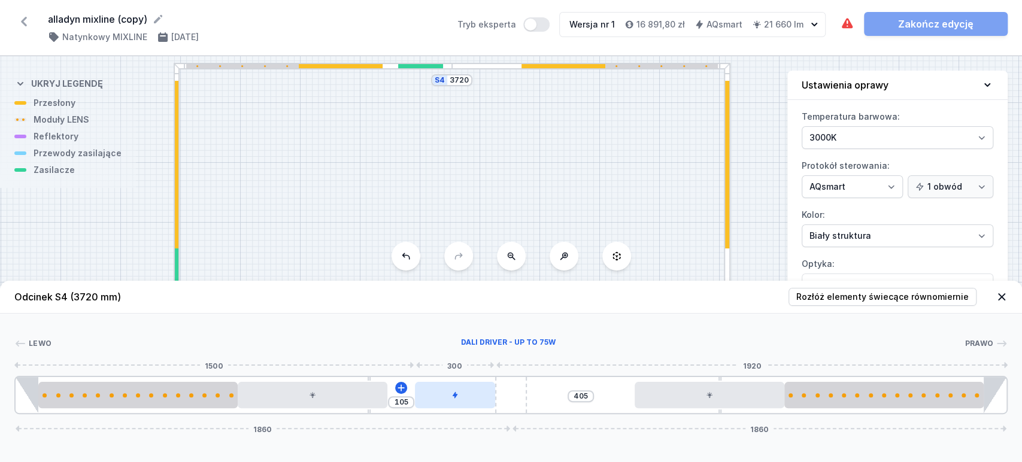
type input "105"
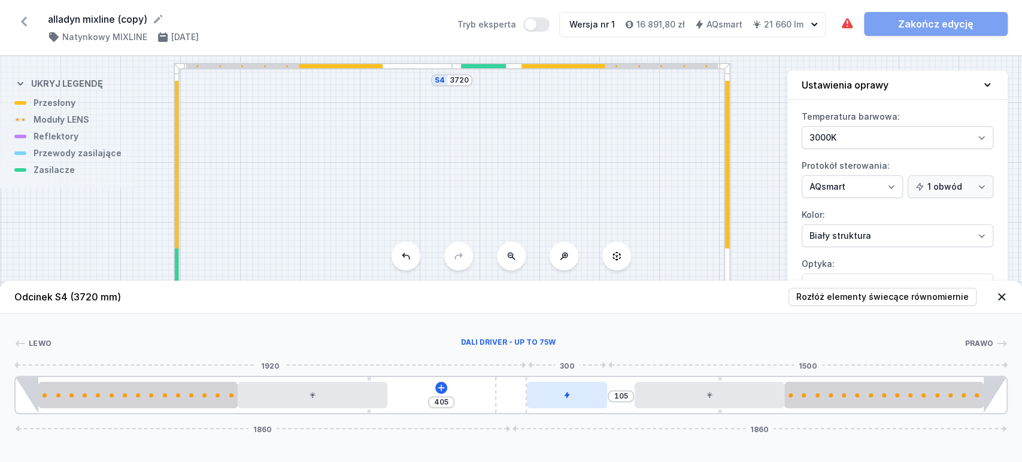
drag, startPoint x: 498, startPoint y: 400, endPoint x: 545, endPoint y: 394, distance: 47.8
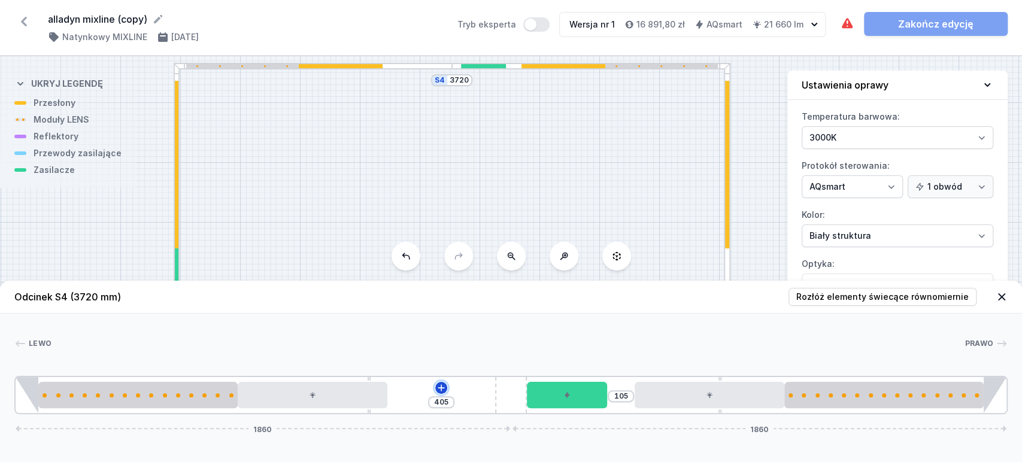
click at [437, 385] on icon at bounding box center [442, 388] width 10 height 10
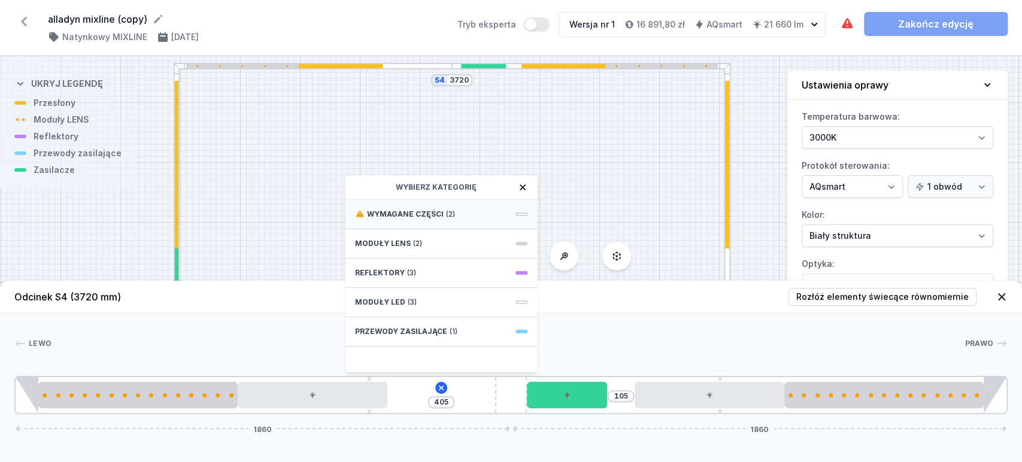
click at [448, 210] on span "(2)" at bounding box center [450, 215] width 9 height 10
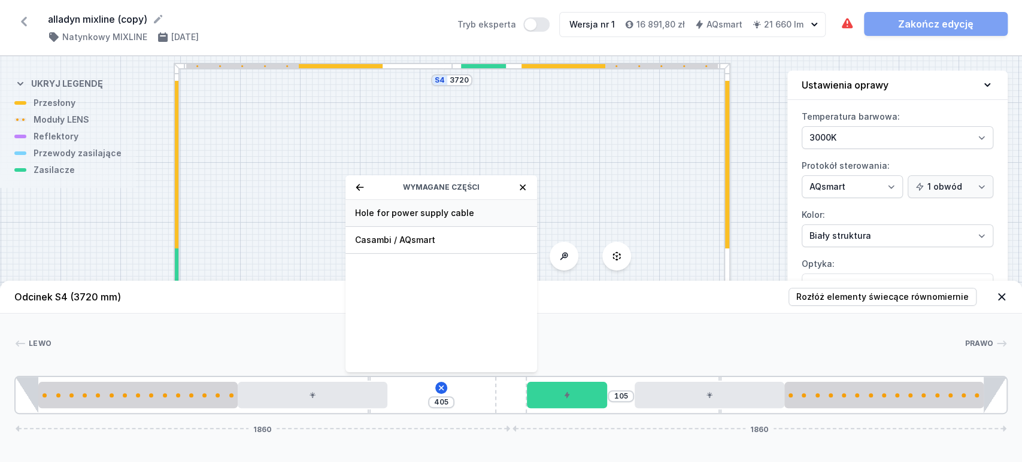
click at [449, 210] on span "Hole for power supply cable" at bounding box center [441, 213] width 173 height 12
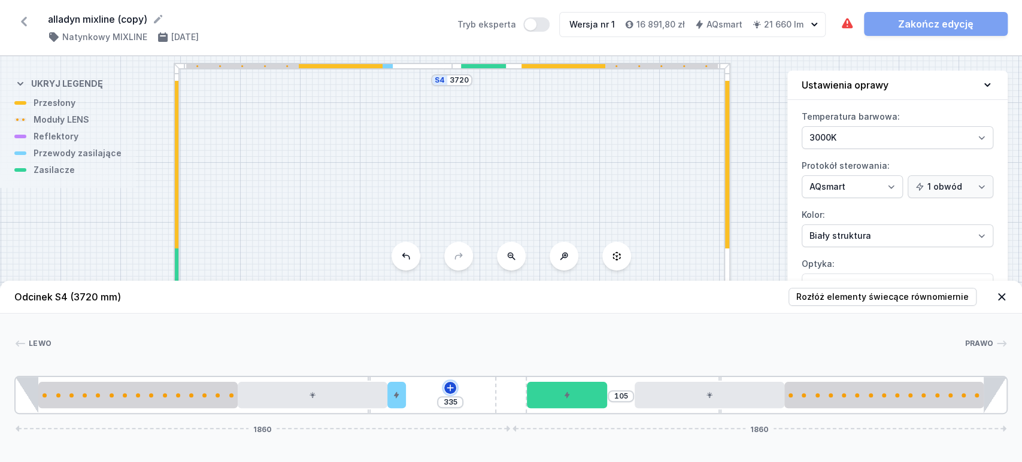
click at [455, 388] on icon at bounding box center [451, 388] width 10 height 10
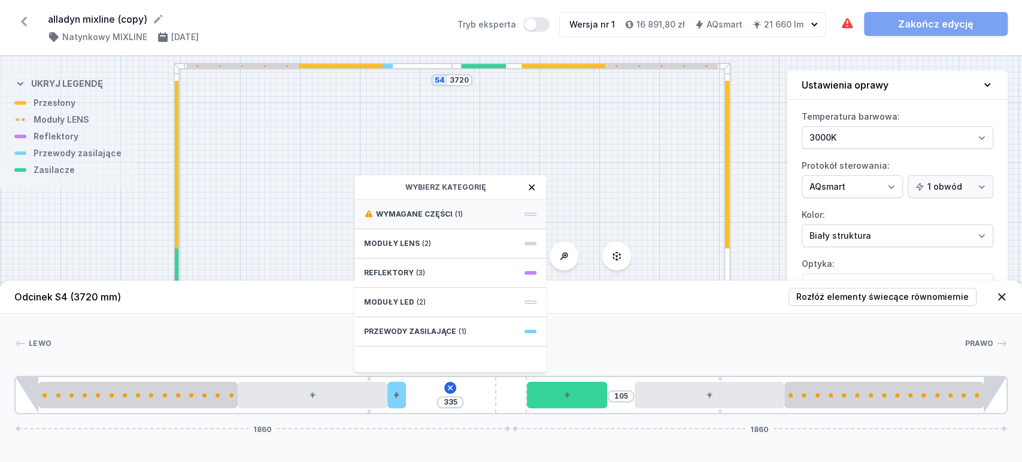
click at [475, 210] on div "Wymagane części (1)" at bounding box center [451, 214] width 192 height 29
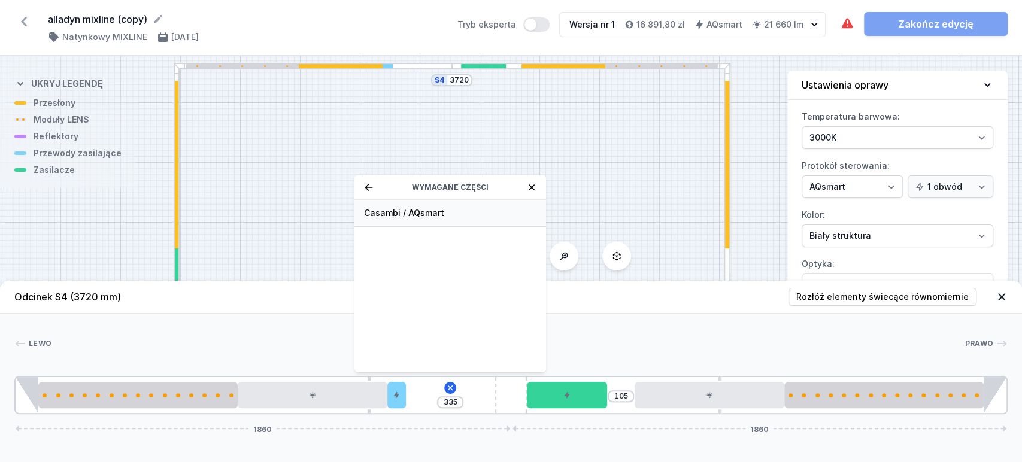
click at [477, 210] on span "Casambi / AQsmart" at bounding box center [450, 213] width 173 height 12
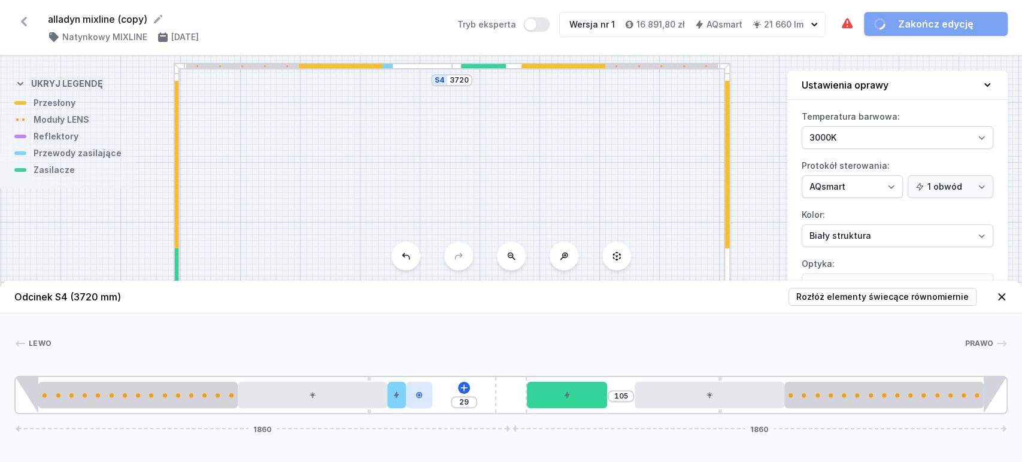
type input "26"
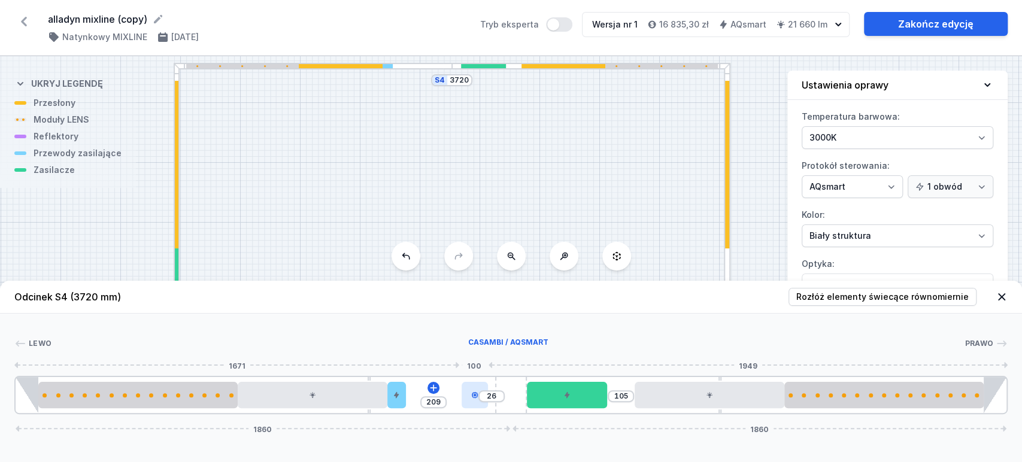
drag, startPoint x: 422, startPoint y: 409, endPoint x: 475, endPoint y: 391, distance: 56.5
click at [475, 391] on div at bounding box center [475, 395] width 26 height 26
drag, startPoint x: 470, startPoint y: 399, endPoint x: 485, endPoint y: 399, distance: 15.6
click at [485, 399] on div at bounding box center [481, 395] width 26 height 26
type input "91"
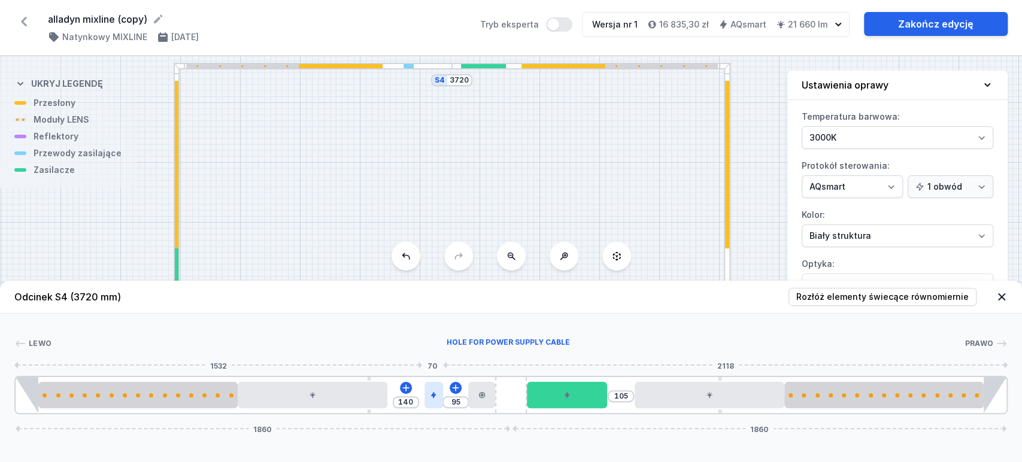
type input "144"
type input "89"
type input "146"
drag, startPoint x: 403, startPoint y: 393, endPoint x: 441, endPoint y: 388, distance: 38.6
click at [441, 388] on div at bounding box center [435, 395] width 19 height 26
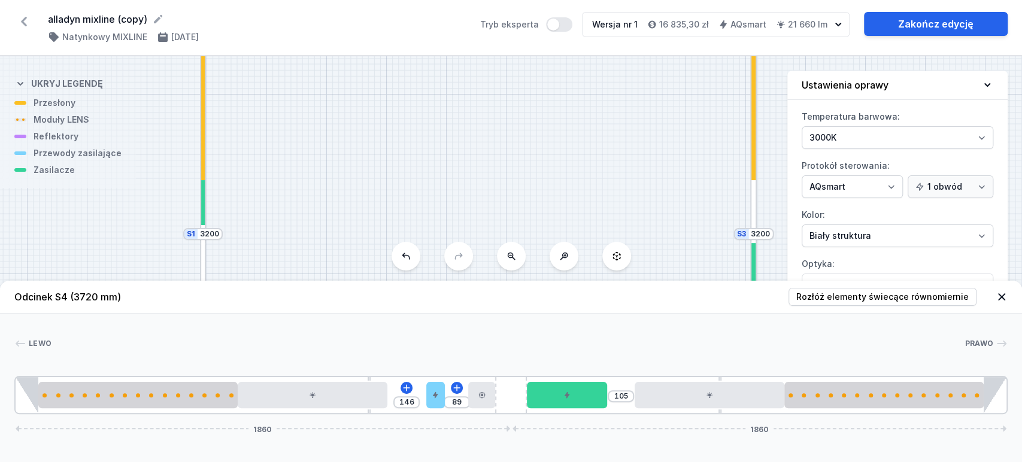
drag, startPoint x: 567, startPoint y: 104, endPoint x: 577, endPoint y: 69, distance: 36.0
click at [575, 71] on div "S4 3720 S3 3200 S2 3720 S1 3200" at bounding box center [511, 259] width 1022 height 406
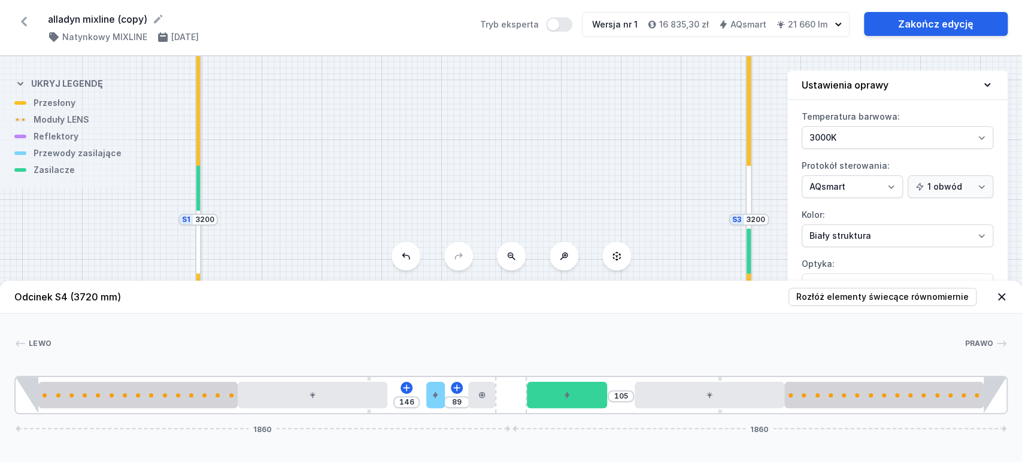
drag, startPoint x: 534, startPoint y: 141, endPoint x: 552, endPoint y: 85, distance: 59.1
click at [552, 85] on div "S4 3720 S3 3200 S2 3720 S1 3200" at bounding box center [511, 259] width 1022 height 406
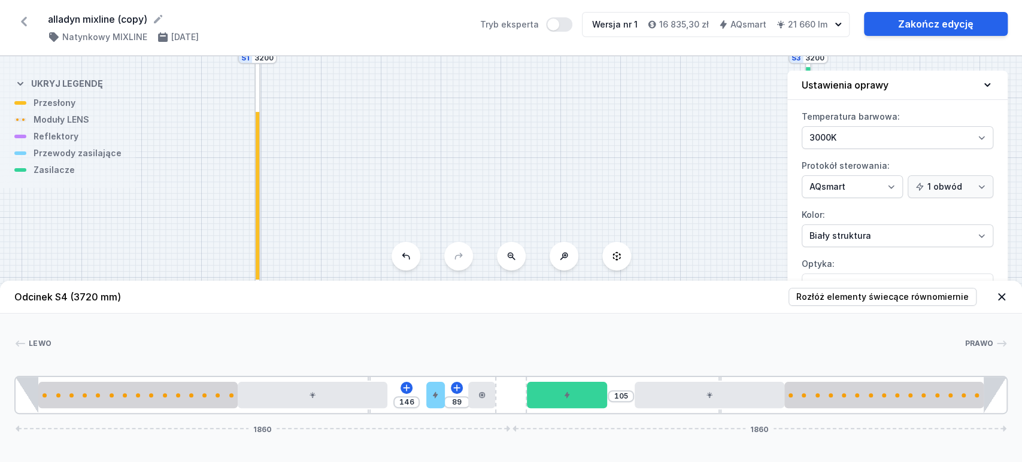
drag, startPoint x: 383, startPoint y: 181, endPoint x: 418, endPoint y: 86, distance: 102.1
click at [426, 72] on div "S4 3720 S3 3200 S2 3720 S1 3200" at bounding box center [511, 259] width 1022 height 406
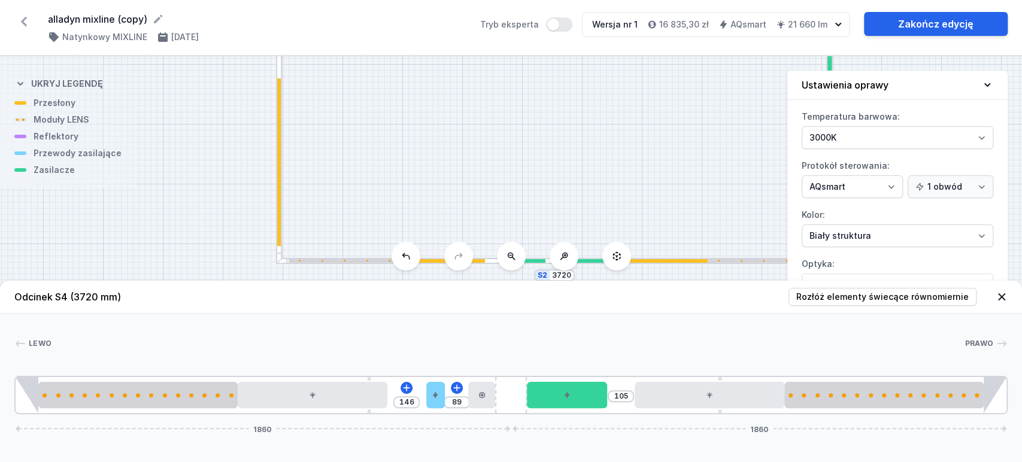
drag, startPoint x: 401, startPoint y: 139, endPoint x: 409, endPoint y: 123, distance: 17.4
click at [409, 123] on div "S4 3720 S3 3200 S2 3720 S1 3200" at bounding box center [511, 259] width 1022 height 406
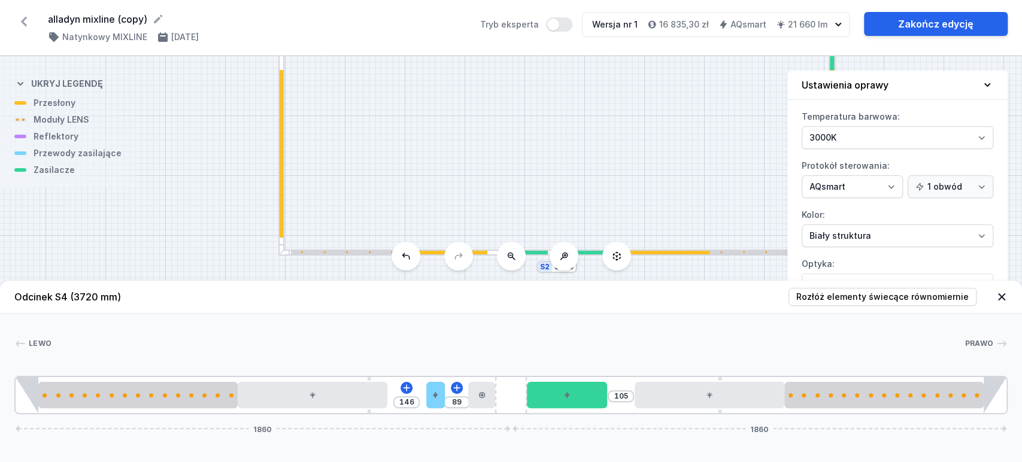
click at [279, 207] on div at bounding box center [282, 136] width 7 height 240
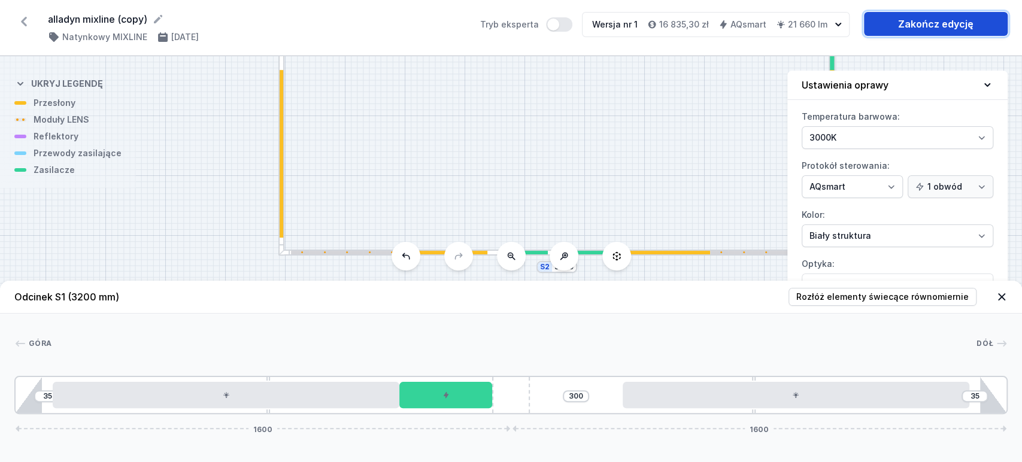
click at [907, 22] on link "Zakończ edycję" at bounding box center [936, 24] width 144 height 24
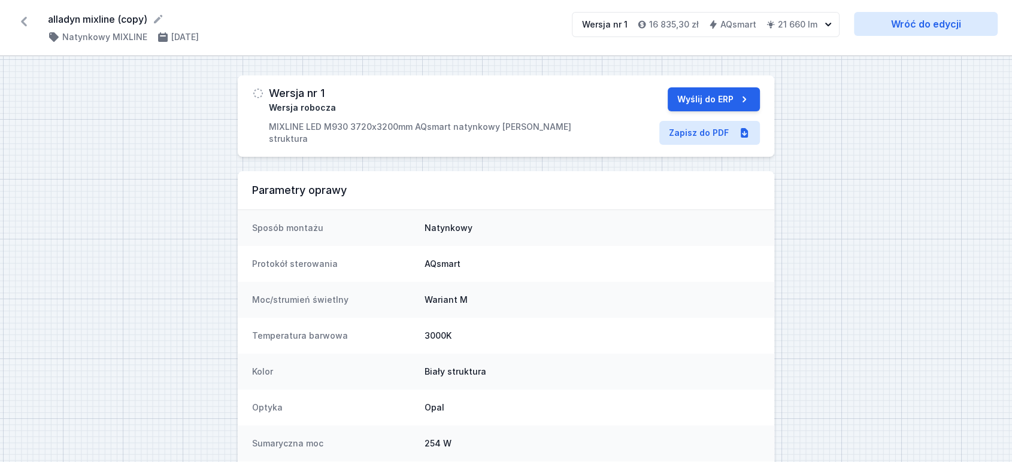
click at [22, 23] on icon at bounding box center [23, 21] width 19 height 19
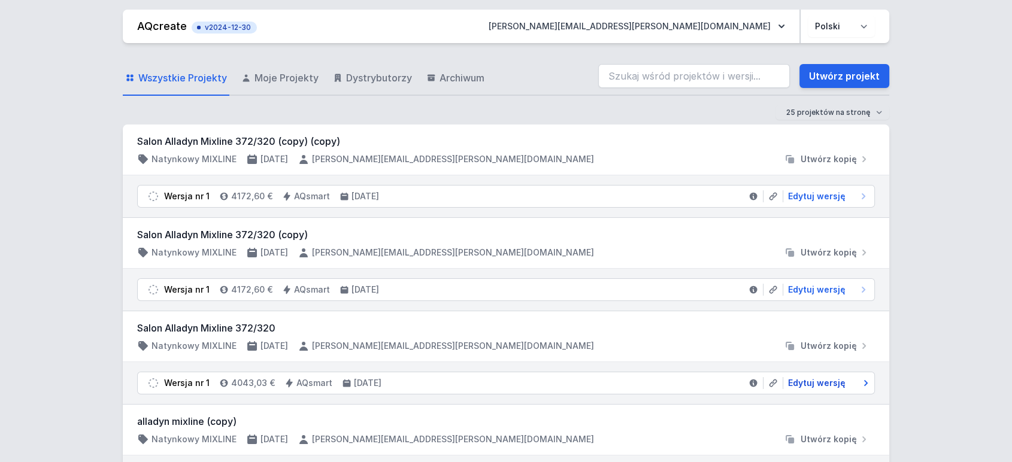
click at [804, 385] on span "Edytuj wersję" at bounding box center [817, 383] width 58 height 12
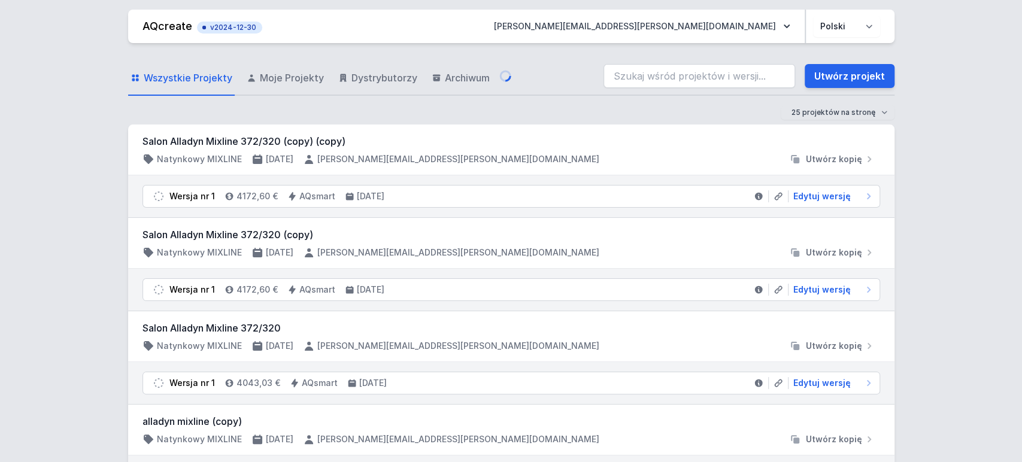
select select "5"
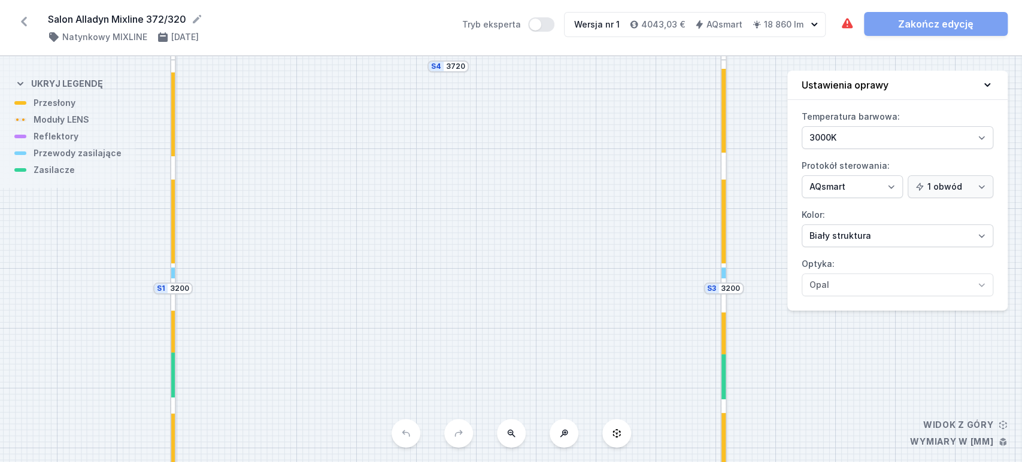
drag, startPoint x: 557, startPoint y: 212, endPoint x: 489, endPoint y: 104, distance: 127.3
click at [495, 80] on div "S4 3720 S3 3200 S2 3720 S1 3200" at bounding box center [511, 259] width 1022 height 406
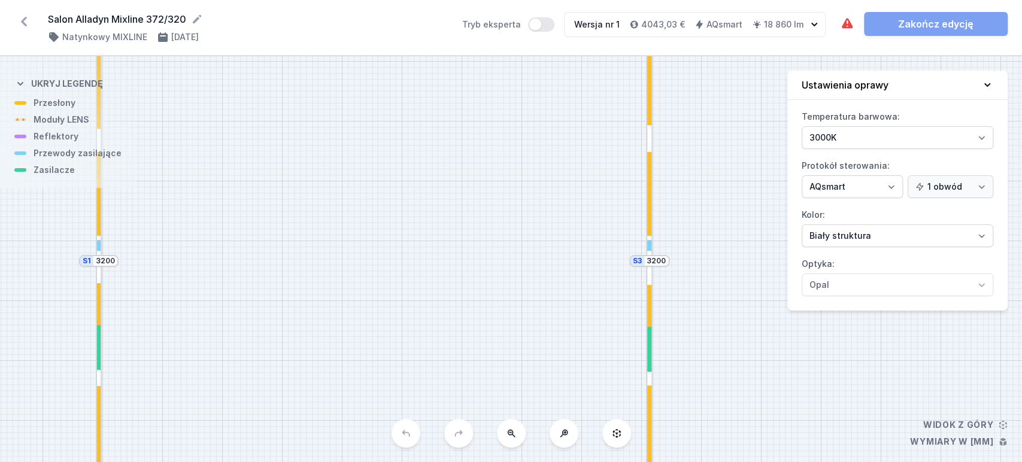
drag, startPoint x: 458, startPoint y: 270, endPoint x: 408, endPoint y: 219, distance: 71.2
click at [391, 379] on div "S4 3720 S3 3200 S2 3720 S1 3200" at bounding box center [511, 259] width 1022 height 406
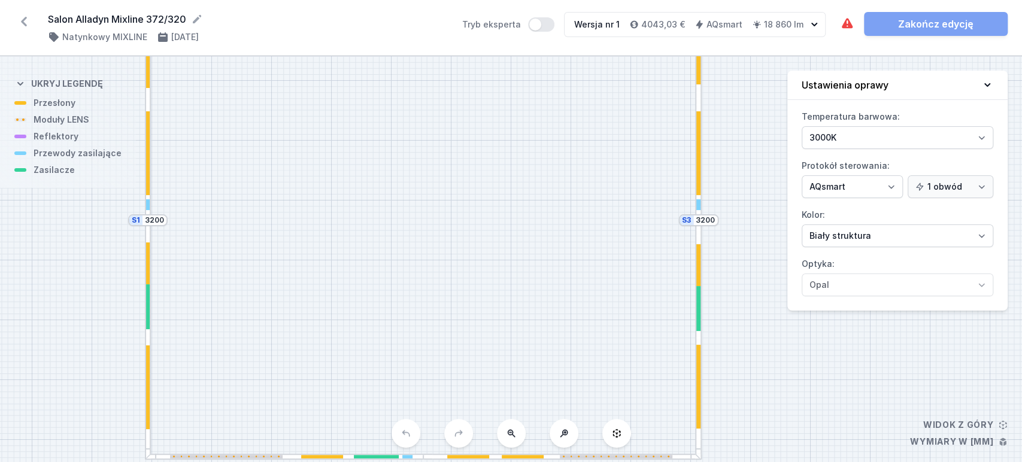
drag, startPoint x: 394, startPoint y: 219, endPoint x: 447, endPoint y: 165, distance: 75.4
click at [447, 165] on div "S4 3720 S3 3200 S2 3720 S1 3200" at bounding box center [511, 259] width 1022 height 406
click at [20, 28] on icon at bounding box center [23, 21] width 19 height 19
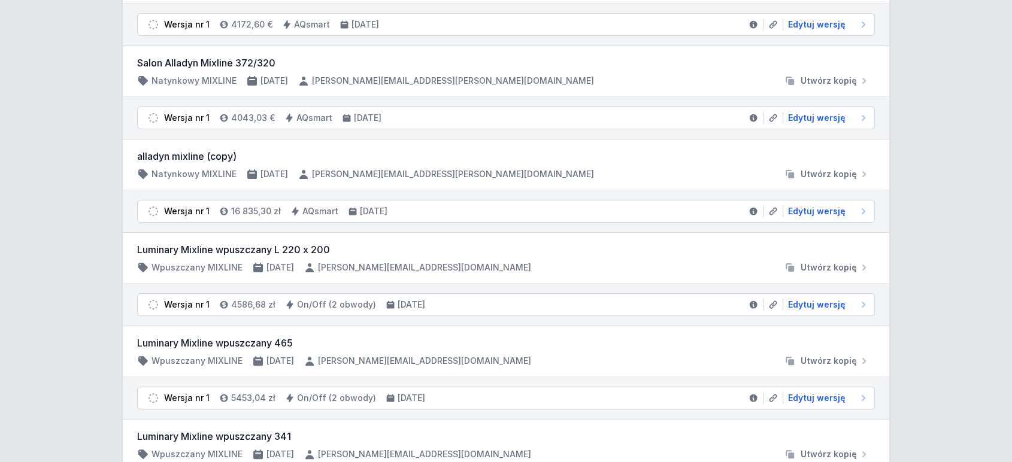
scroll to position [266, 0]
click at [823, 212] on span "Edytuj wersję" at bounding box center [817, 211] width 58 height 12
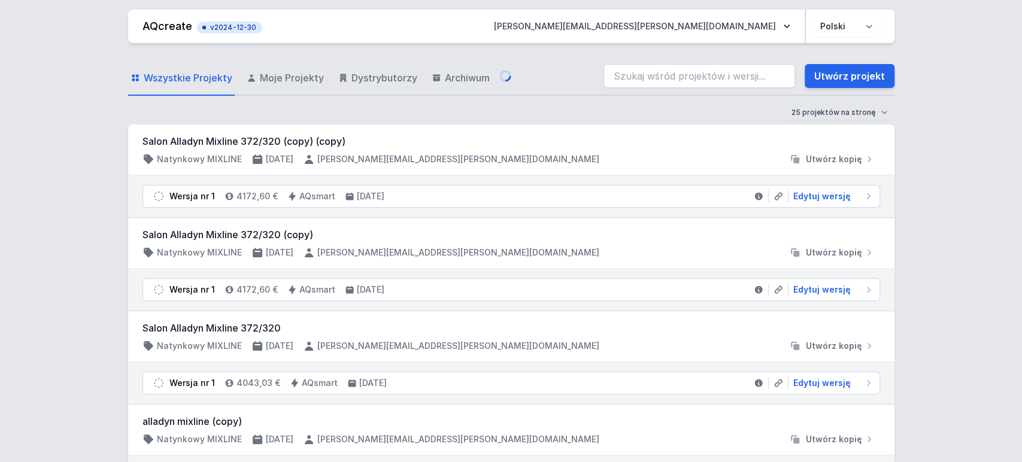
select select "5"
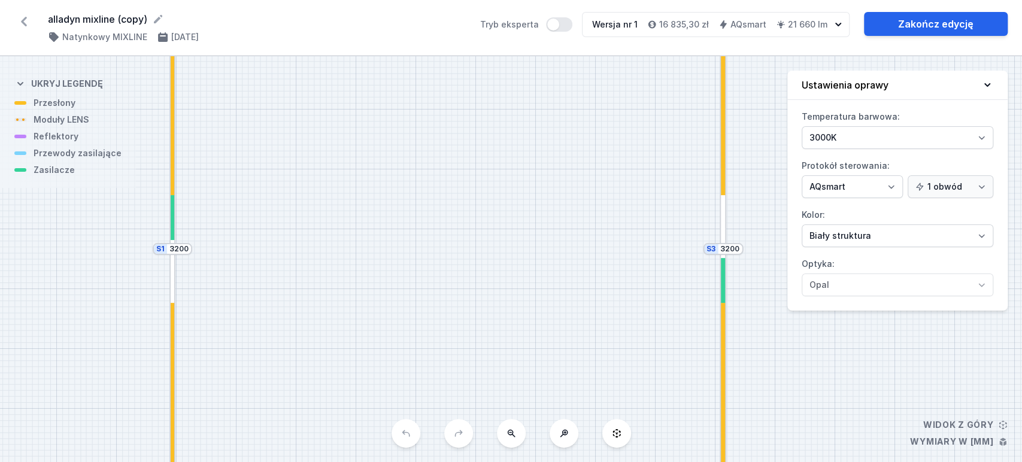
drag, startPoint x: 502, startPoint y: 274, endPoint x: 432, endPoint y: 258, distance: 71.5
click at [432, 258] on div "S4 3720 S3 3200 S2 3720 S1 3200" at bounding box center [511, 259] width 1022 height 406
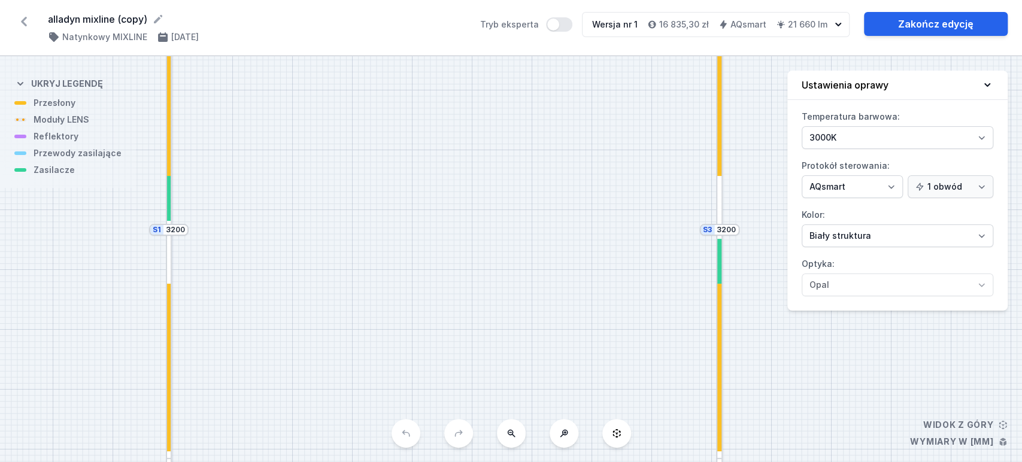
click at [24, 20] on icon at bounding box center [24, 22] width 6 height 10
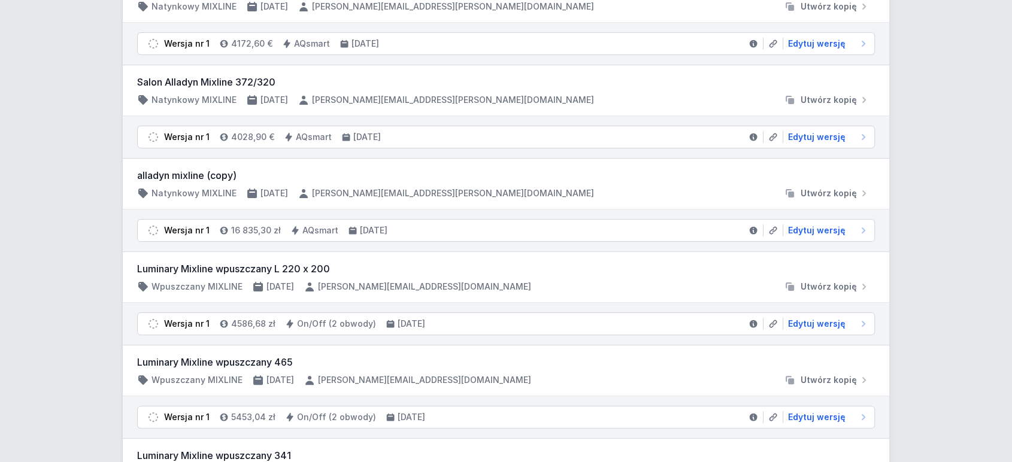
scroll to position [332, 0]
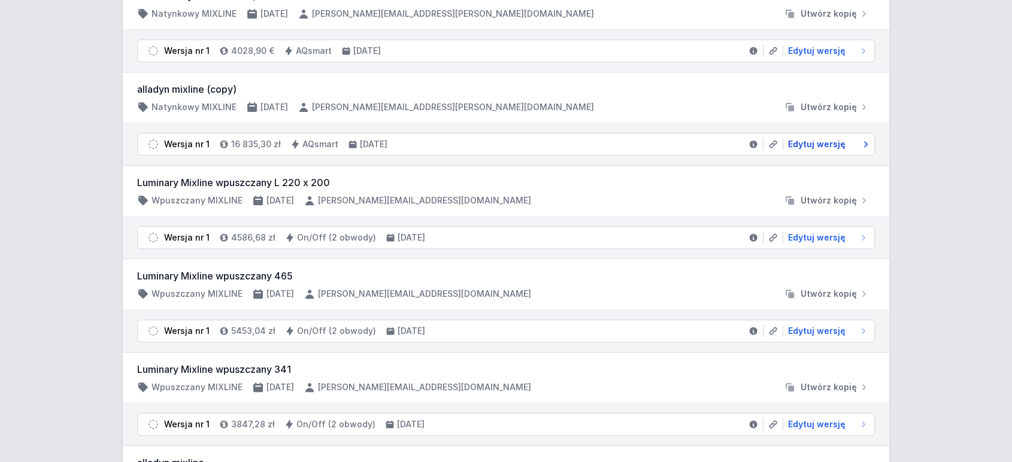
click at [821, 146] on span "Edytuj wersję" at bounding box center [817, 144] width 58 height 12
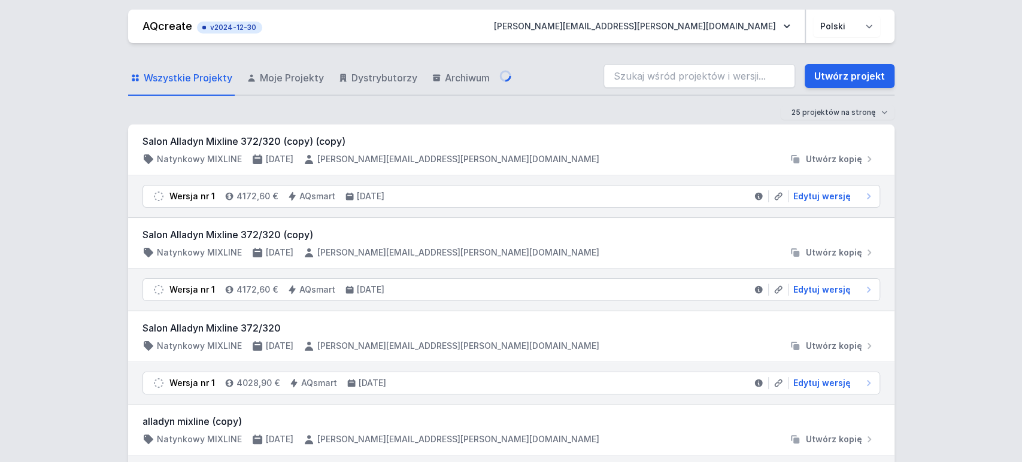
select select "5"
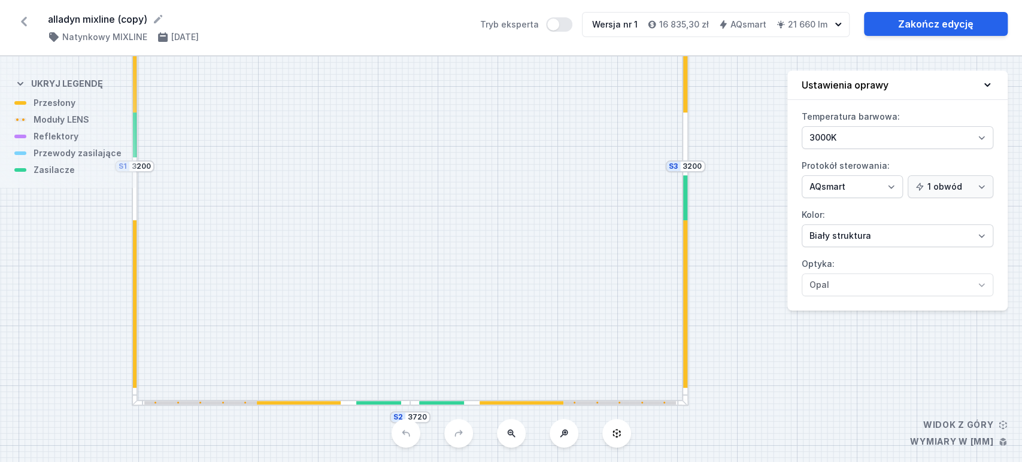
drag, startPoint x: 604, startPoint y: 205, endPoint x: 506, endPoint y: 104, distance: 140.6
click at [506, 104] on div "S4 3720 S3 3200 S2 3720 S1 3200" at bounding box center [511, 259] width 1022 height 406
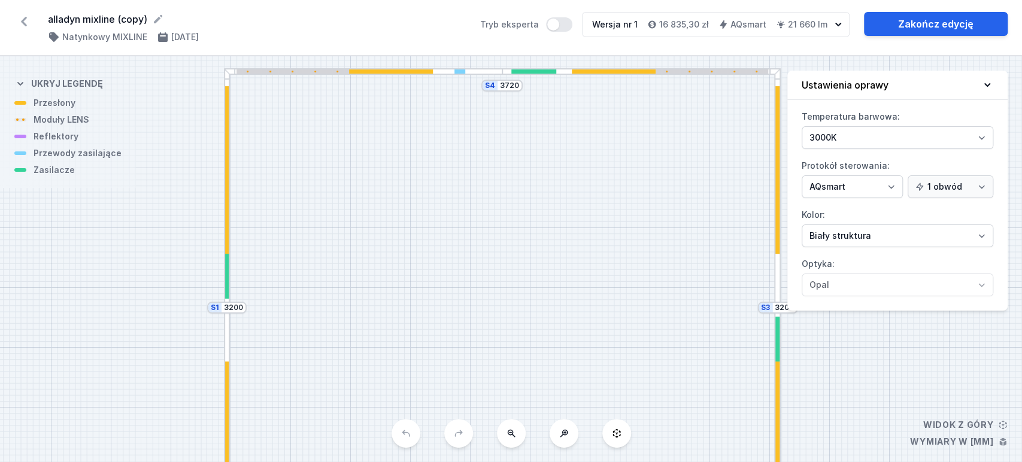
drag, startPoint x: 414, startPoint y: 202, endPoint x: 508, endPoint y: 365, distance: 188.3
click at [508, 365] on div "S4 3720 S3 3200 S2 3720 S1 3200" at bounding box center [511, 259] width 1022 height 406
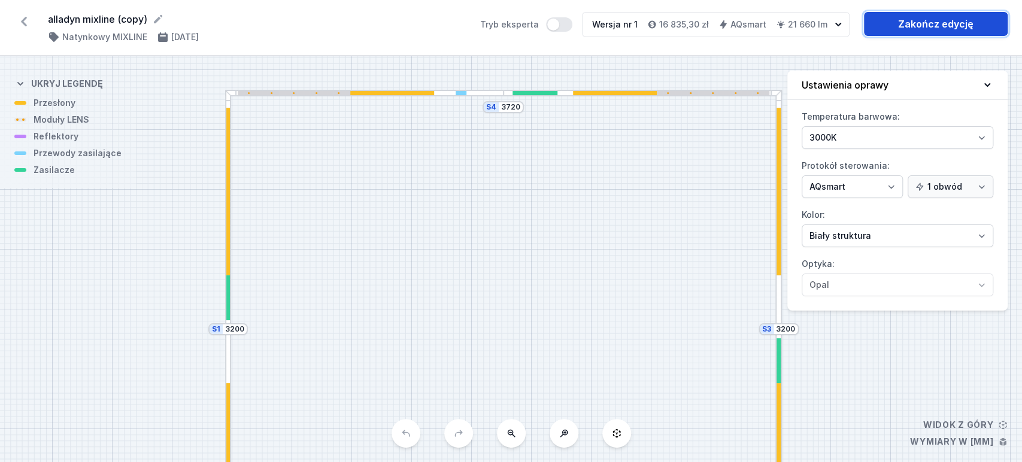
click at [943, 29] on link "Zakończ edycję" at bounding box center [936, 24] width 144 height 24
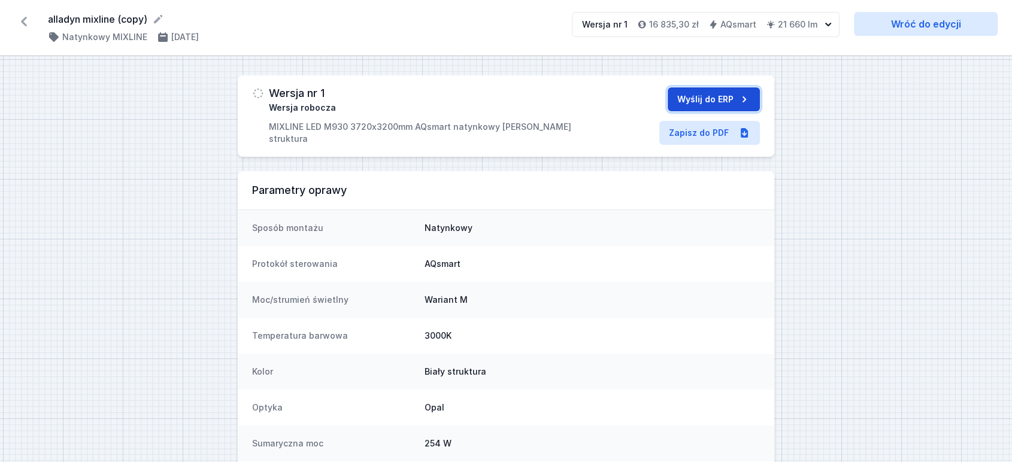
click at [709, 102] on button "Wyślij do ERP" at bounding box center [714, 99] width 92 height 24
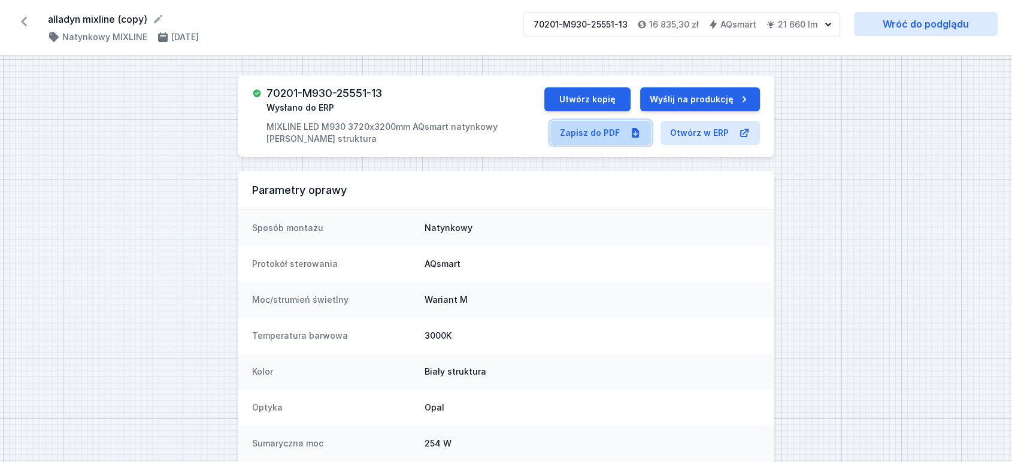
click at [615, 133] on link "Zapisz do PDF" at bounding box center [600, 133] width 101 height 24
click at [25, 18] on icon at bounding box center [24, 22] width 6 height 10
